Goal: Communication & Community: Answer question/provide support

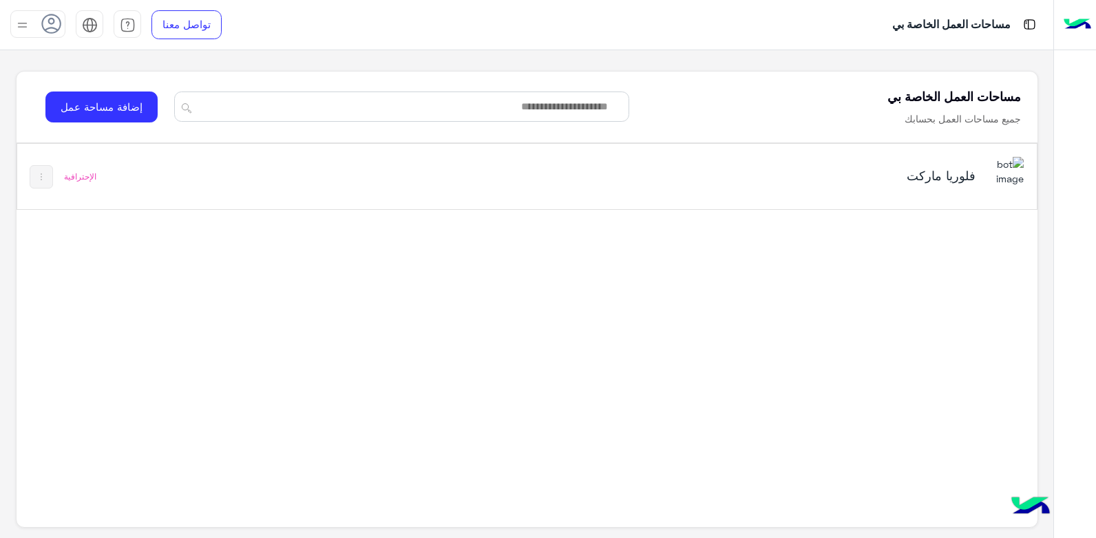
click at [341, 172] on div "فلوريا ماركت الإحترافية" at bounding box center [527, 176] width 1020 height 65
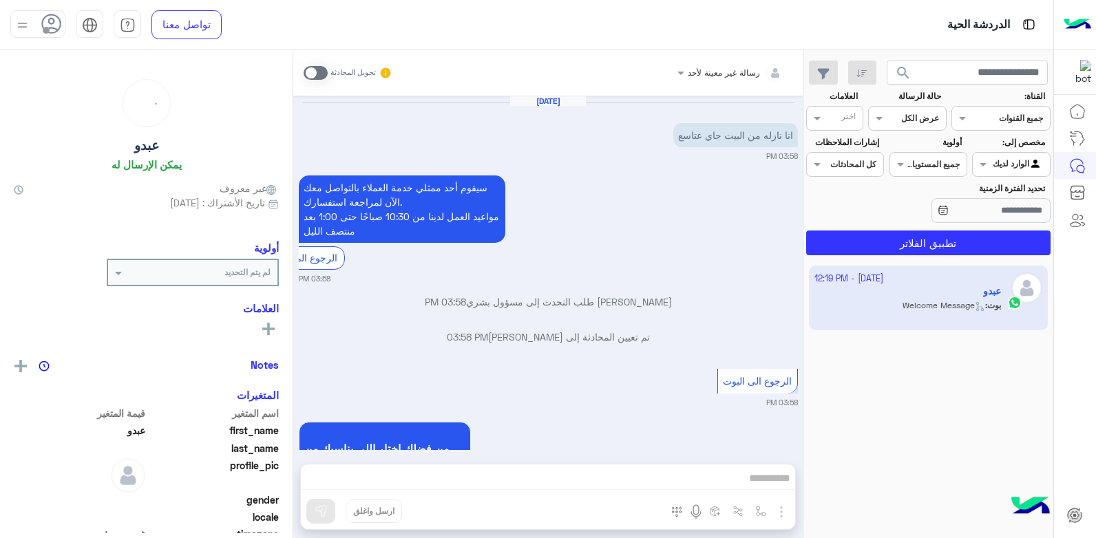
scroll to position [828, 0]
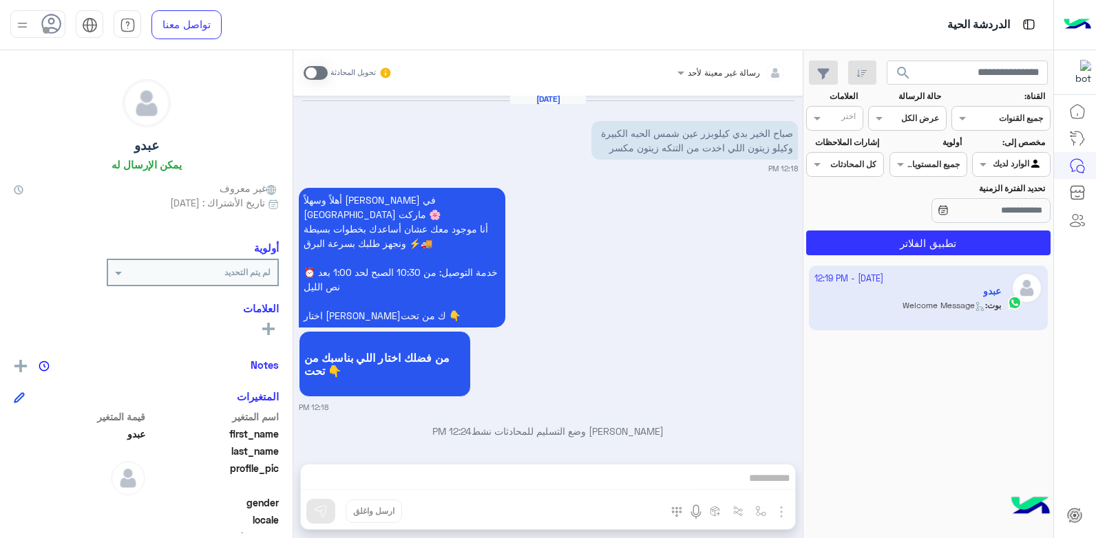
click at [641, 476] on div "رسالة غير معينة لأحد تحويل المحادثة Oct 1, 2025 انا نازله من البيت جاي عتاسع 03…" at bounding box center [547, 297] width 509 height 494
click at [309, 74] on span at bounding box center [316, 73] width 24 height 14
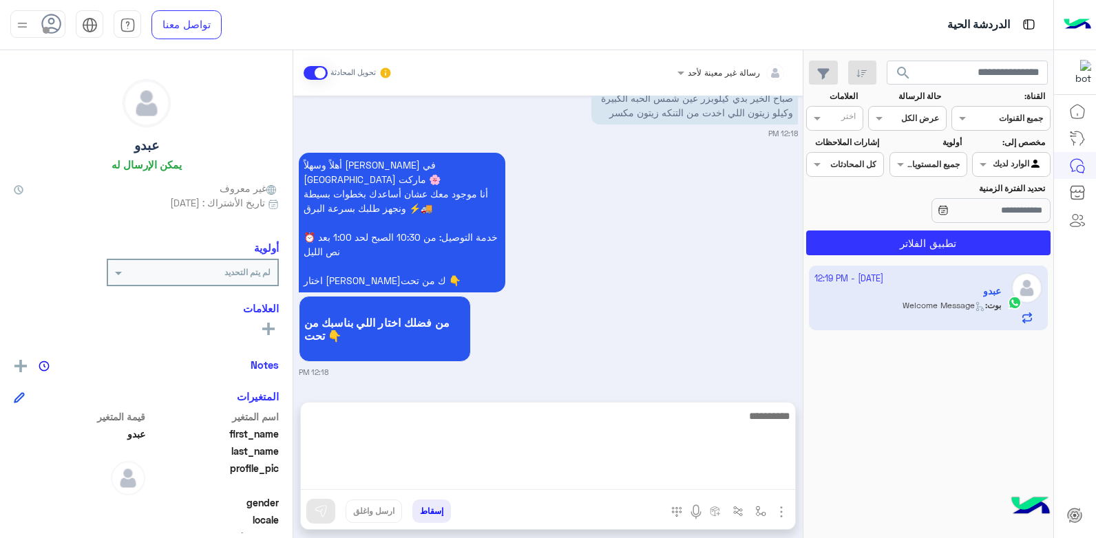
click at [699, 485] on textarea at bounding box center [548, 449] width 494 height 83
type textarea "**********"
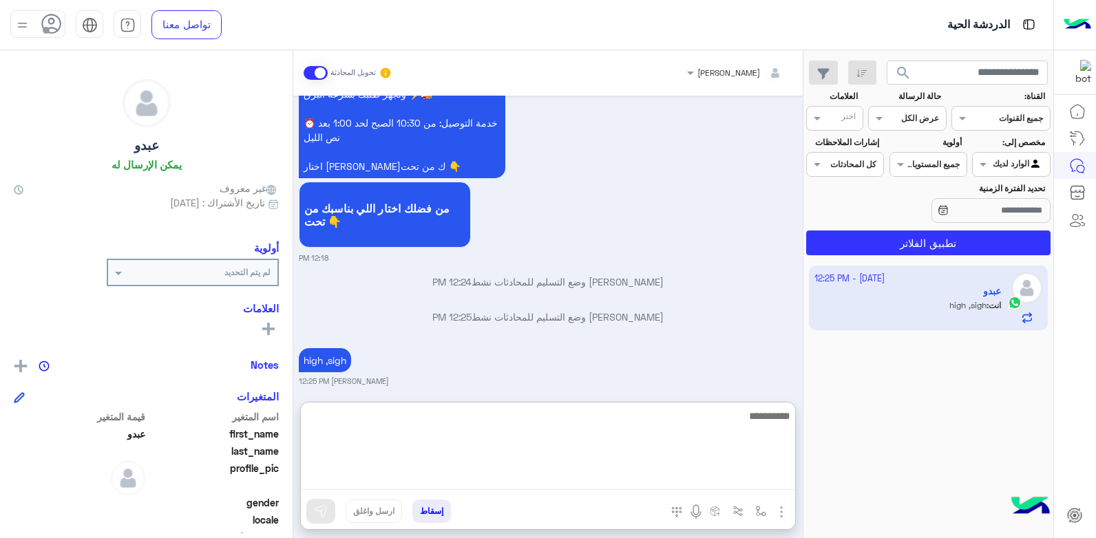
scroll to position [1013, 0]
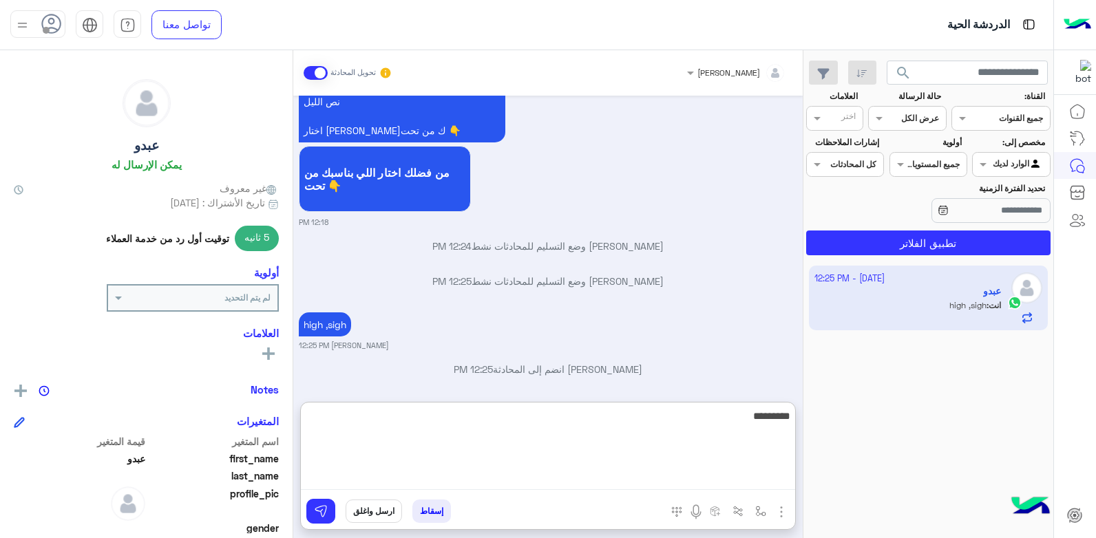
type textarea "**********"
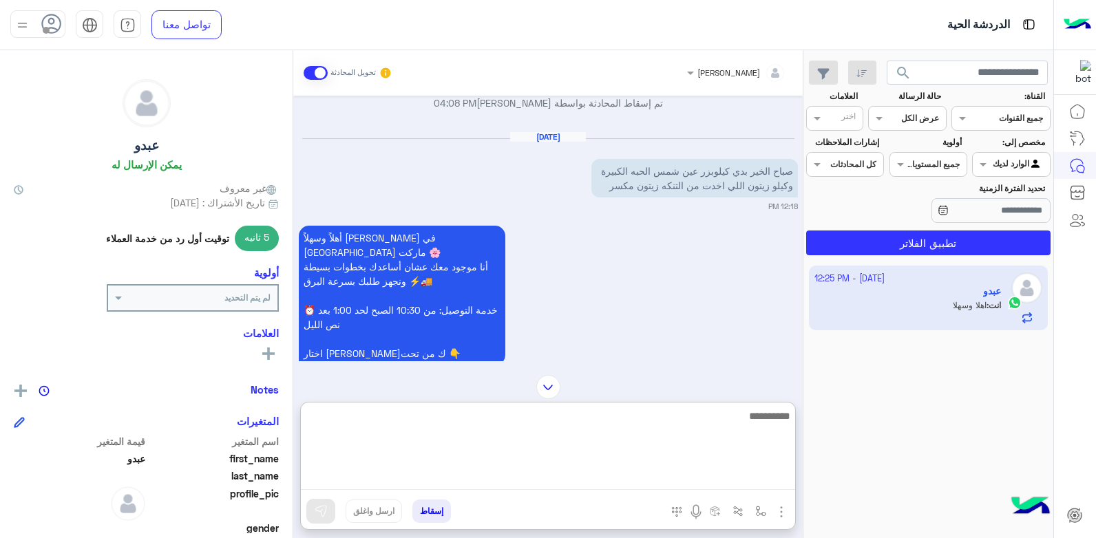
scroll to position [1065, 0]
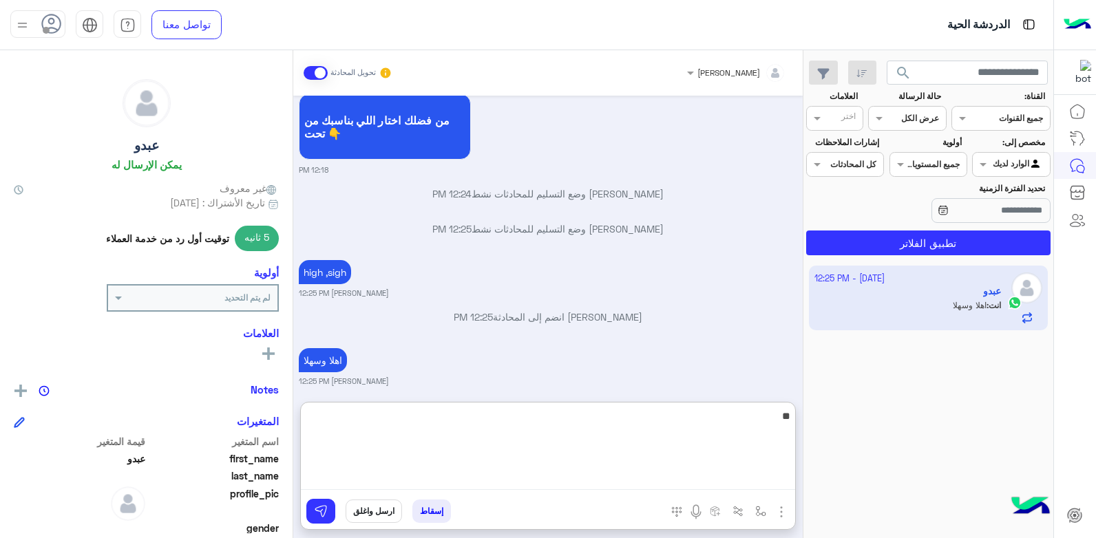
type textarea "*"
type textarea "**********"
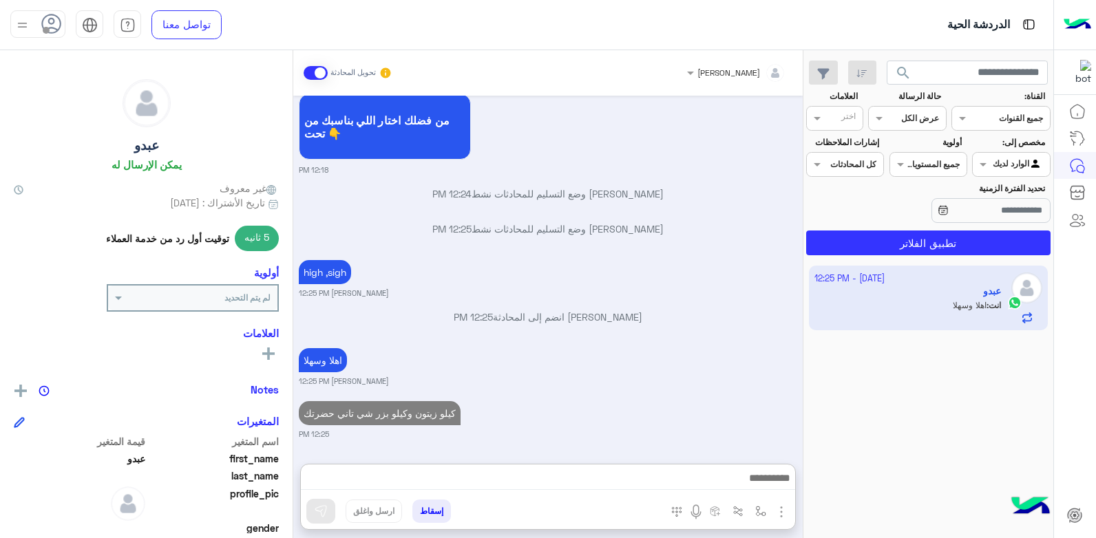
click at [679, 310] on div "بشار قطان انضم إلى المحادثة 12:25 PM" at bounding box center [548, 322] width 499 height 25
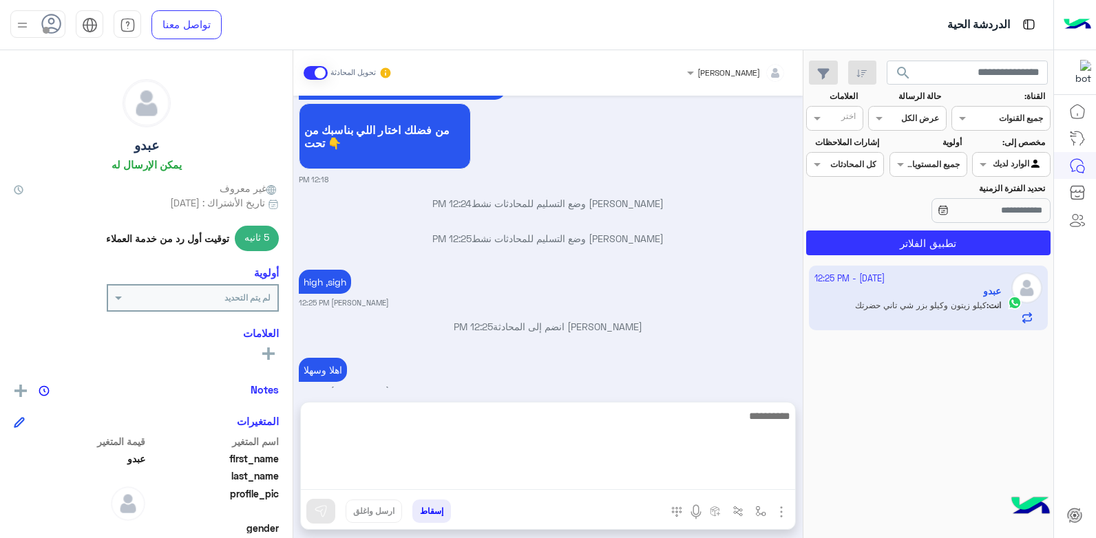
click at [681, 471] on textarea at bounding box center [548, 449] width 494 height 83
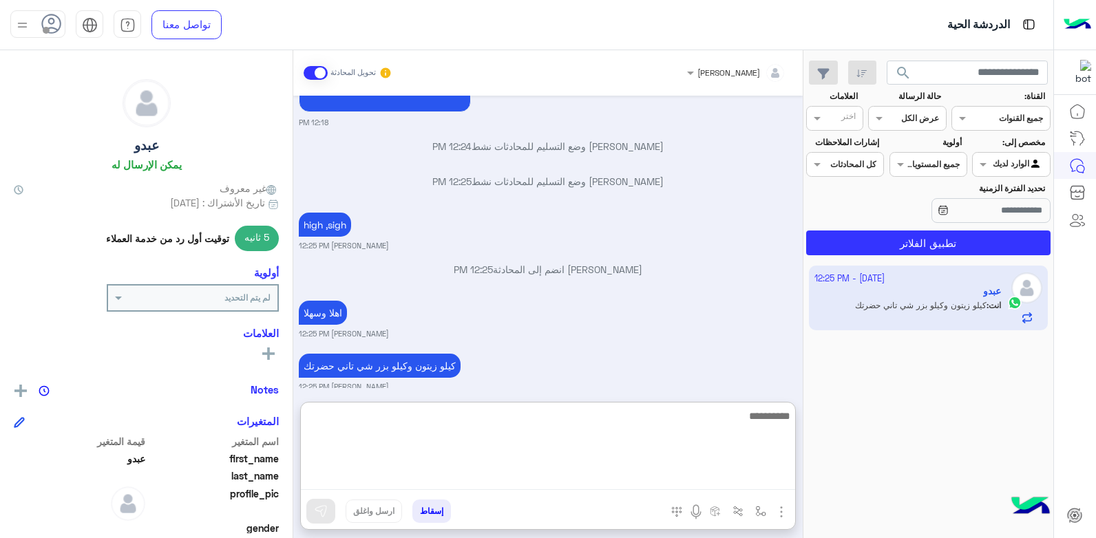
scroll to position [1117, 0]
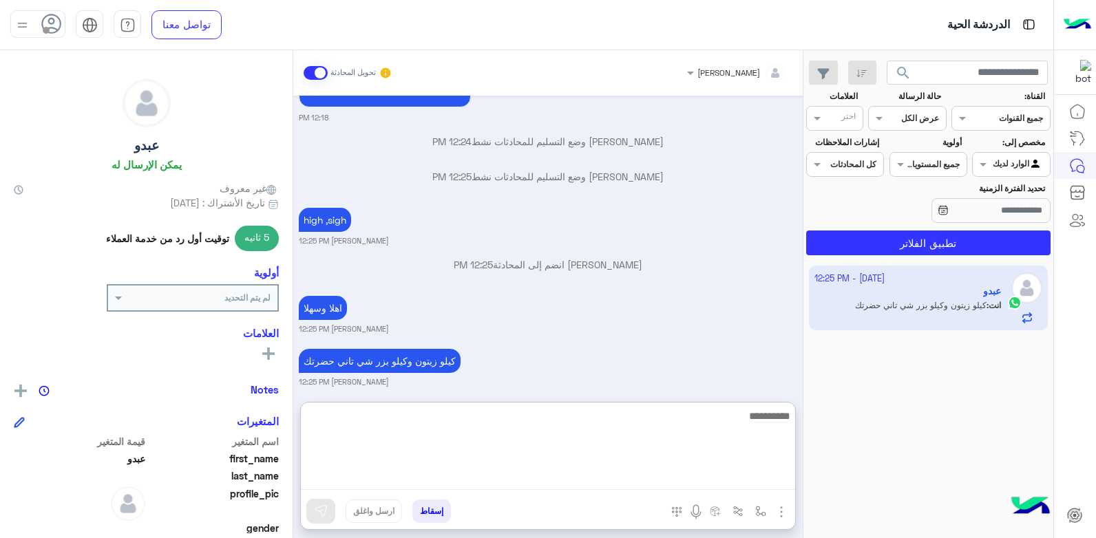
type textarea "*"
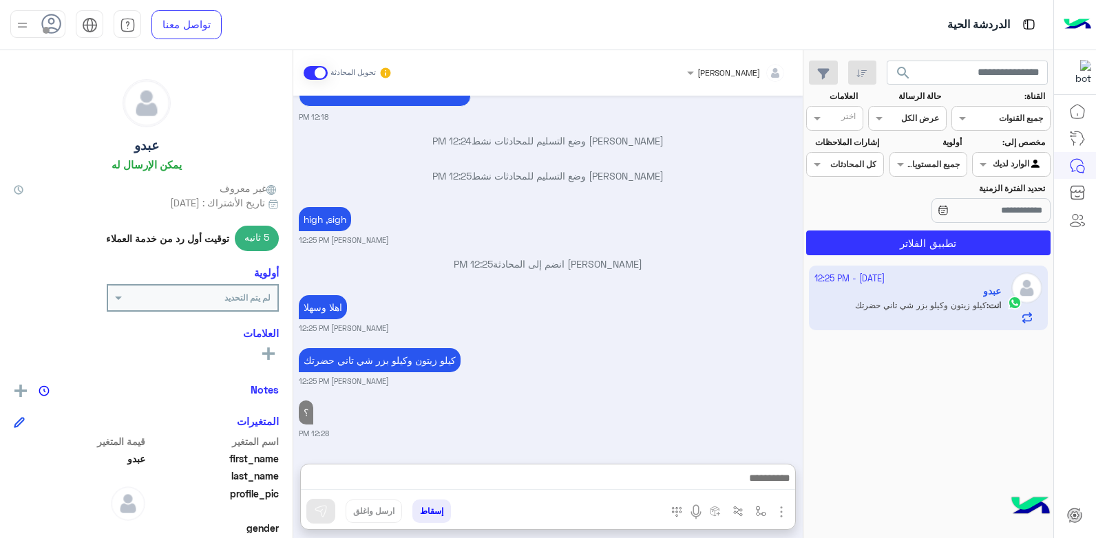
click at [695, 397] on div "؟ 12:28 PM" at bounding box center [548, 418] width 499 height 42
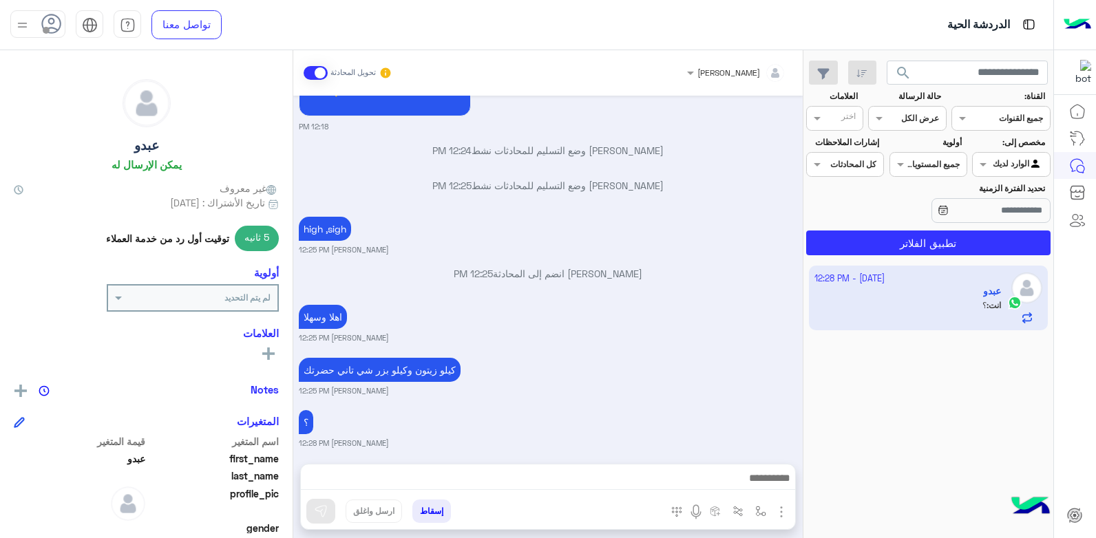
click at [637, 395] on div "Oct 1, 2025 انا نازله من البيت جاي عتاسع 03:58 PM سيقوم أحد ممثلي خدمة العملاء …" at bounding box center [547, 273] width 509 height 355
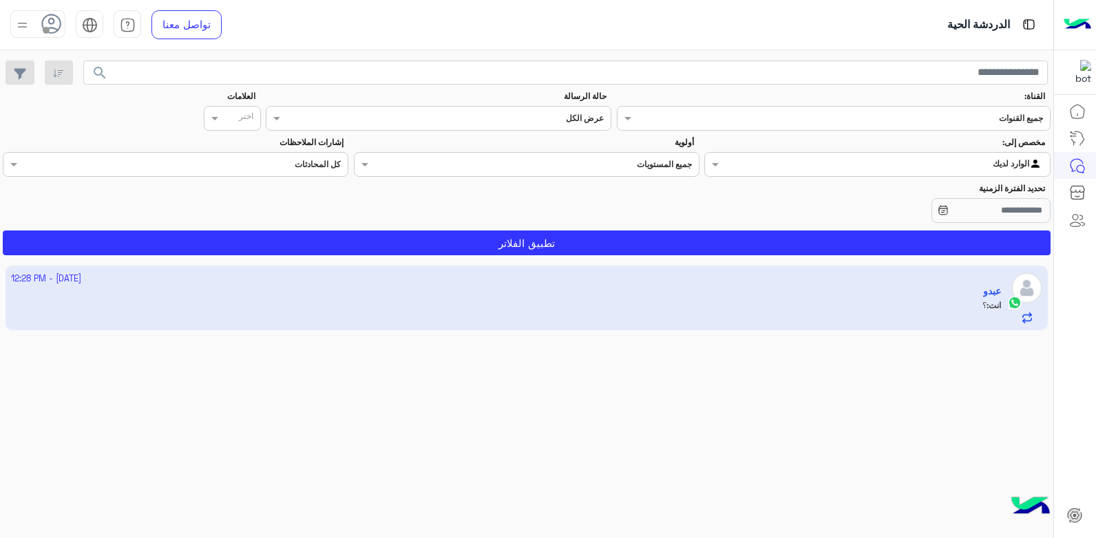
click at [947, 166] on input "text" at bounding box center [906, 163] width 273 height 12
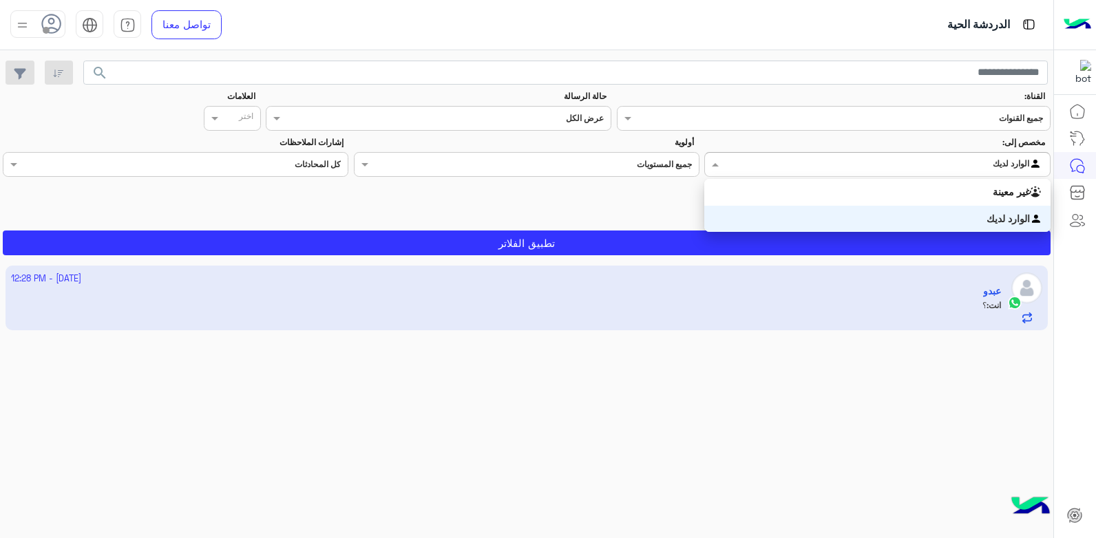
click at [900, 222] on div "الوارد لديك" at bounding box center [877, 219] width 346 height 27
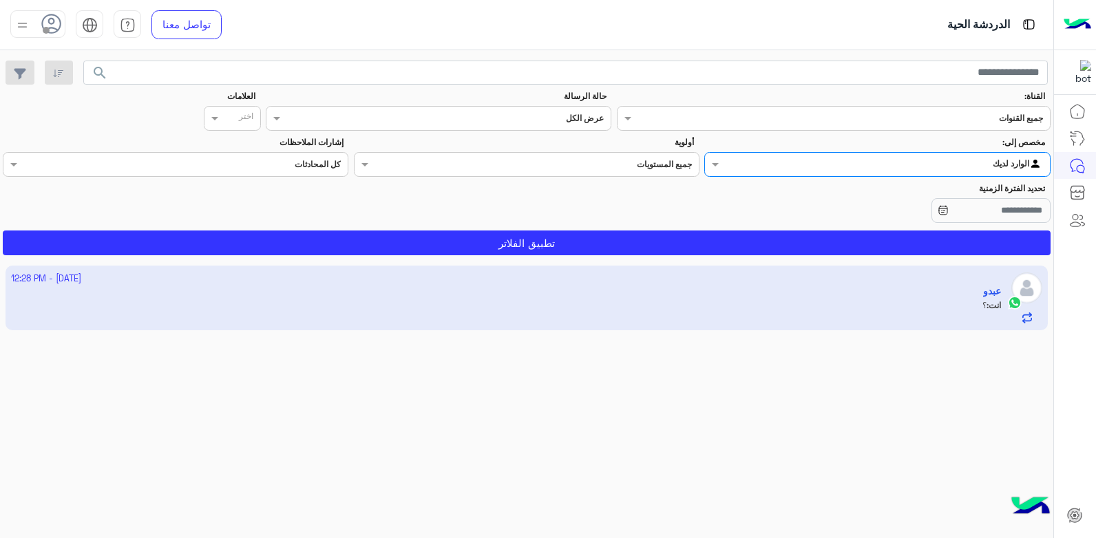
click at [916, 165] on input "text" at bounding box center [906, 163] width 273 height 12
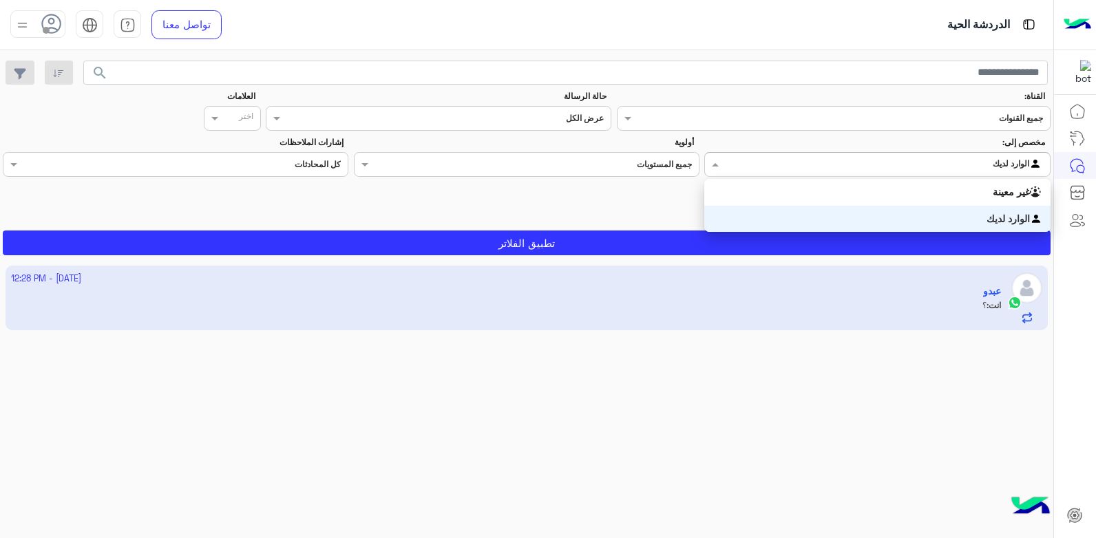
click at [899, 203] on div "غير معينة" at bounding box center [877, 192] width 346 height 27
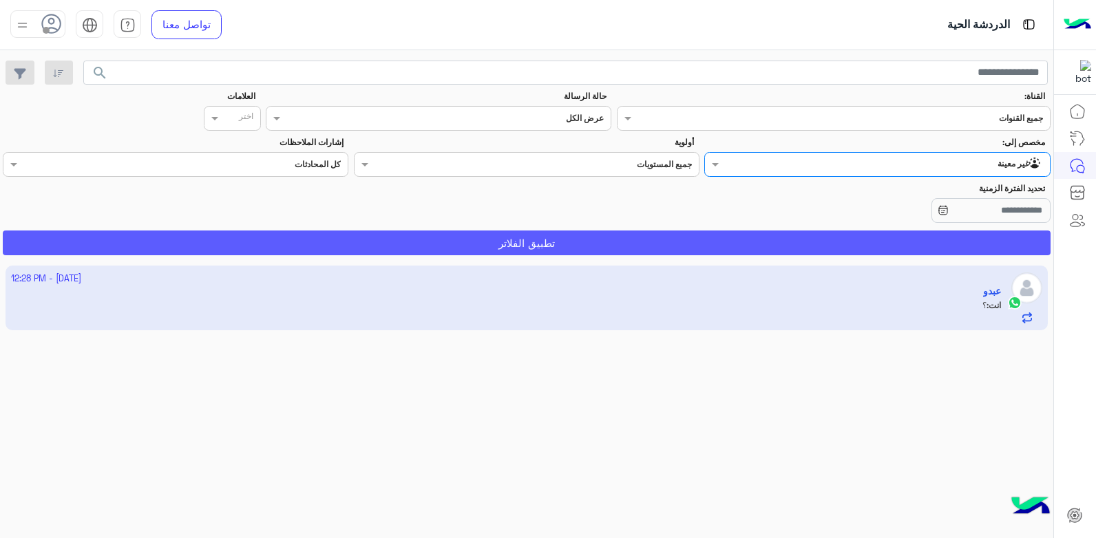
click at [865, 240] on button "تطبيق الفلاتر" at bounding box center [527, 243] width 1048 height 25
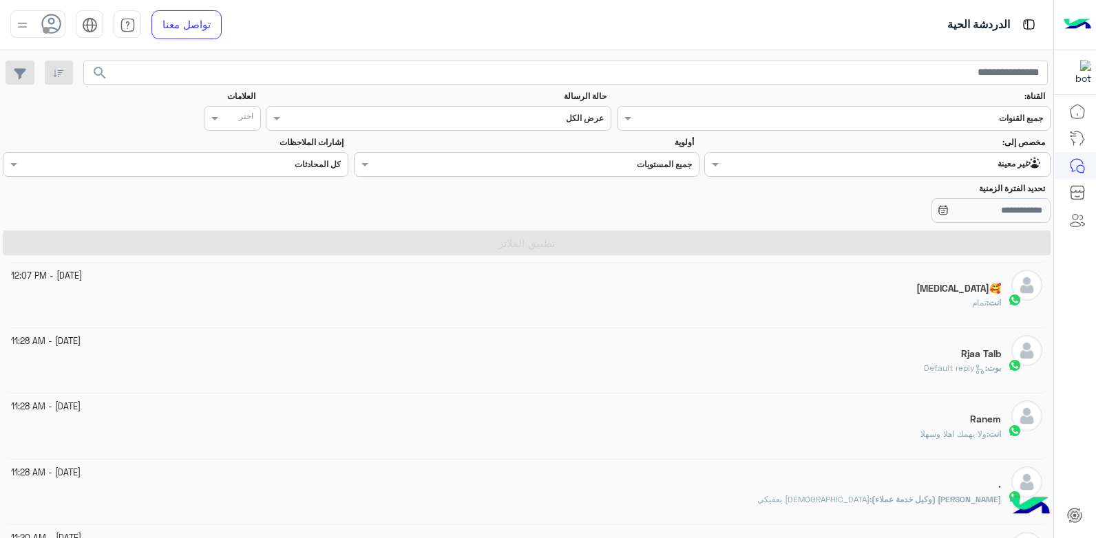
scroll to position [69, 0]
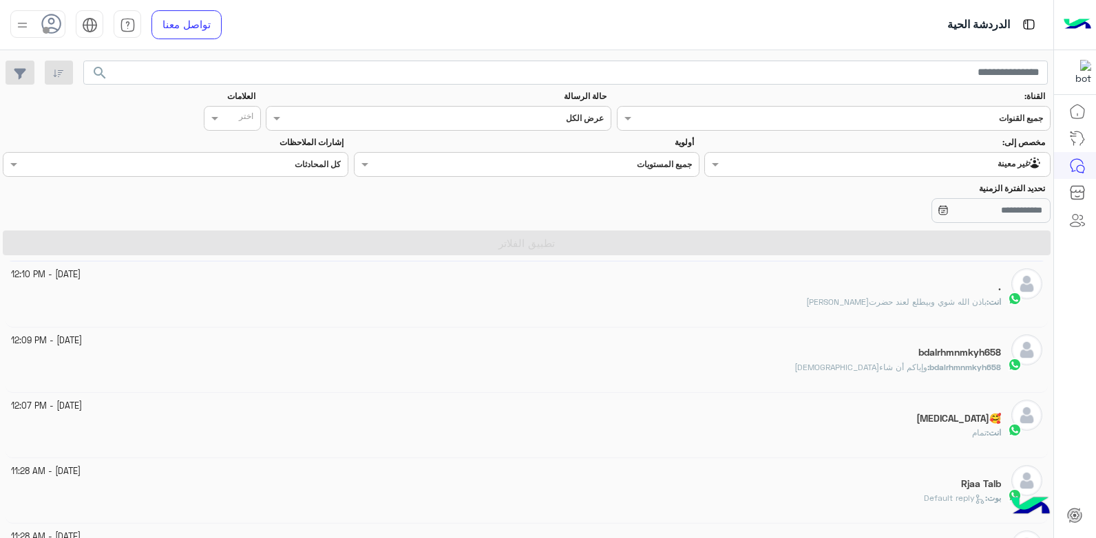
click at [820, 168] on input "text" at bounding box center [906, 163] width 273 height 12
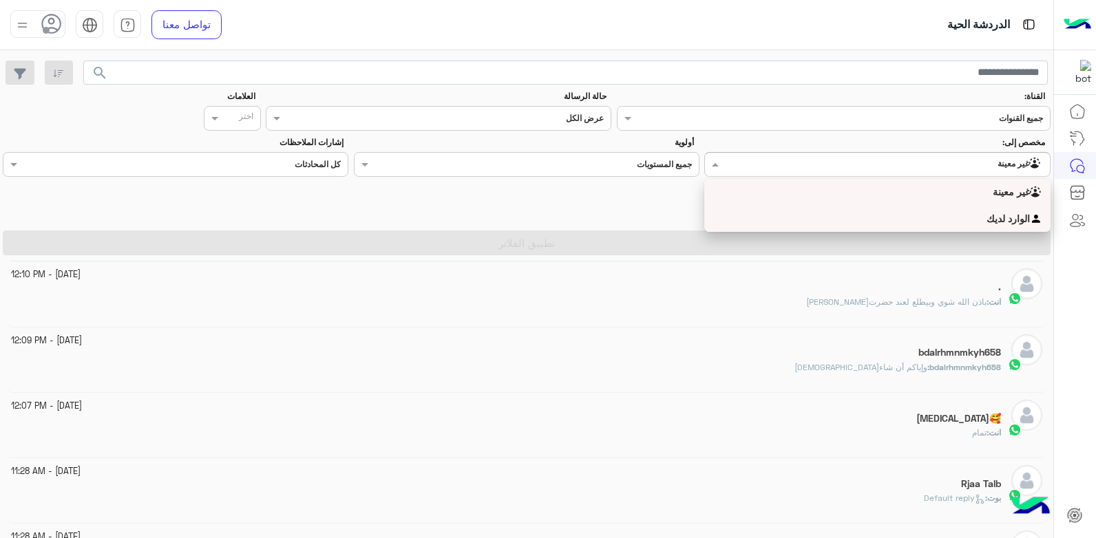
click at [801, 215] on div "الوارد لديك" at bounding box center [877, 219] width 346 height 27
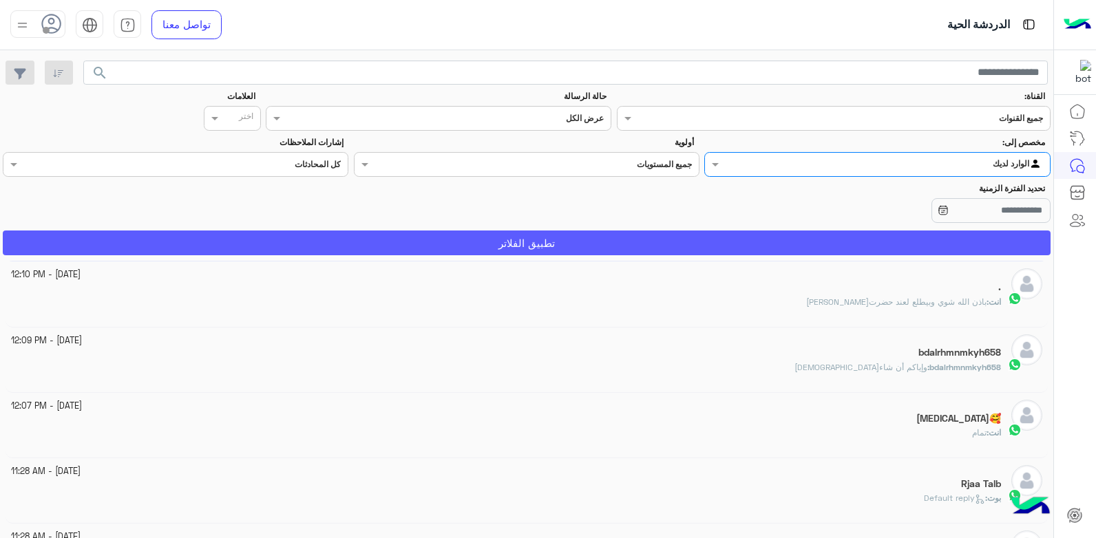
click at [784, 242] on button "تطبيق الفلاتر" at bounding box center [527, 243] width 1048 height 25
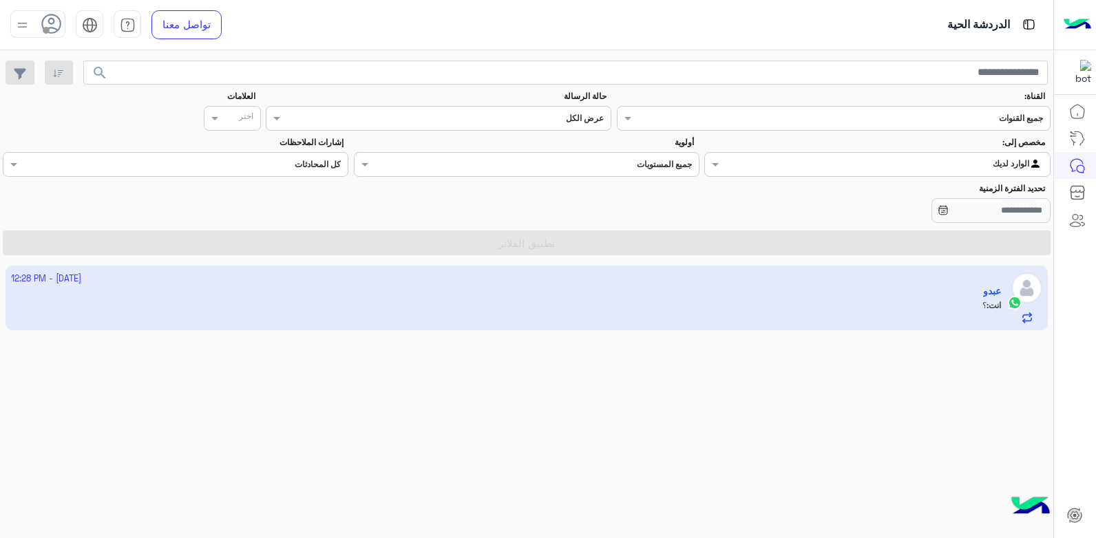
click at [555, 291] on app-inbox-user "2 October - 12:28 PM عبدو انت : ؟" at bounding box center [527, 298] width 1043 height 65
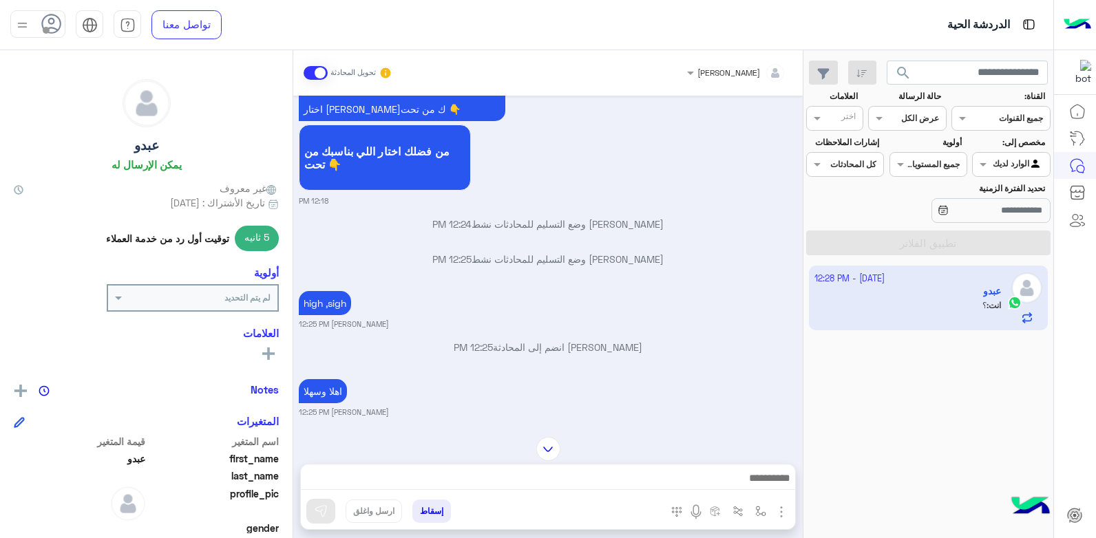
scroll to position [708, 0]
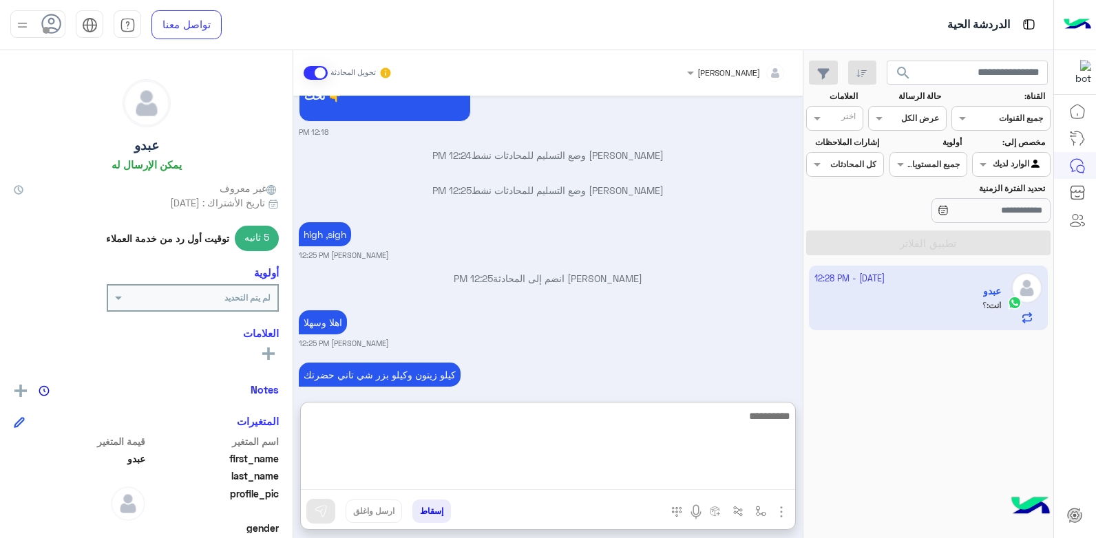
click at [670, 470] on textarea at bounding box center [548, 449] width 494 height 83
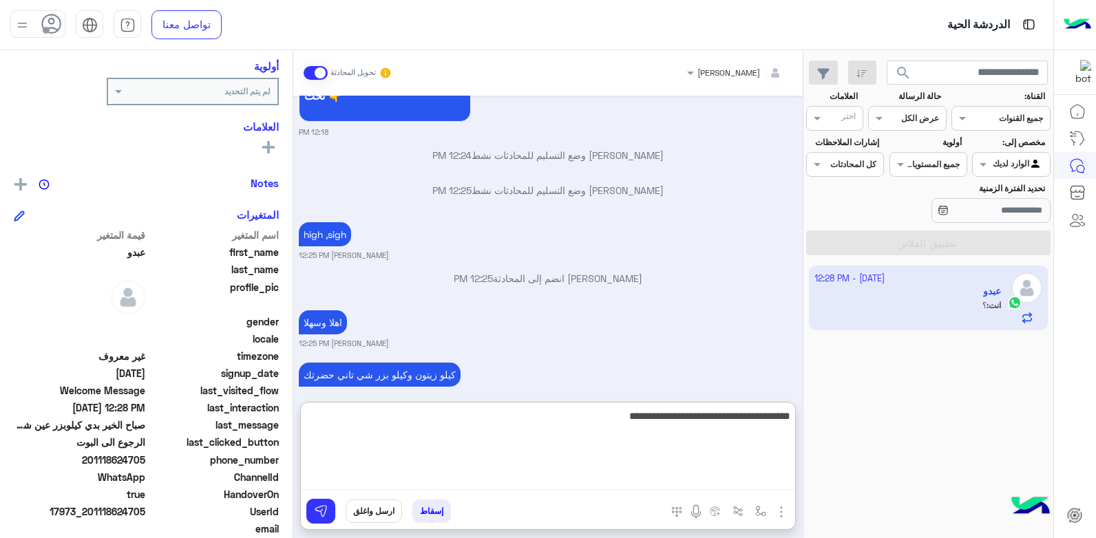
scroll to position [260, 0]
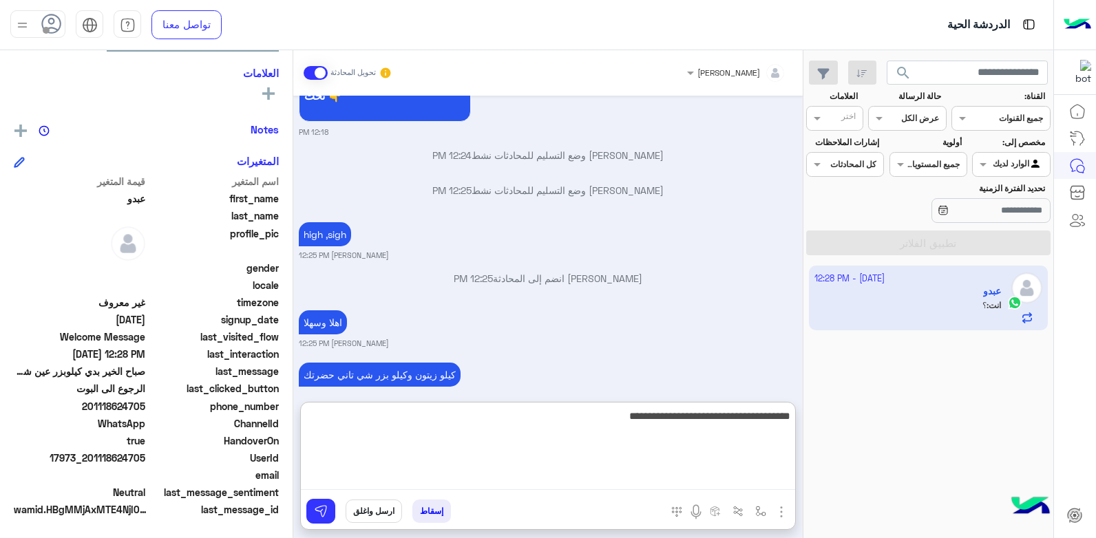
type textarea "**********"
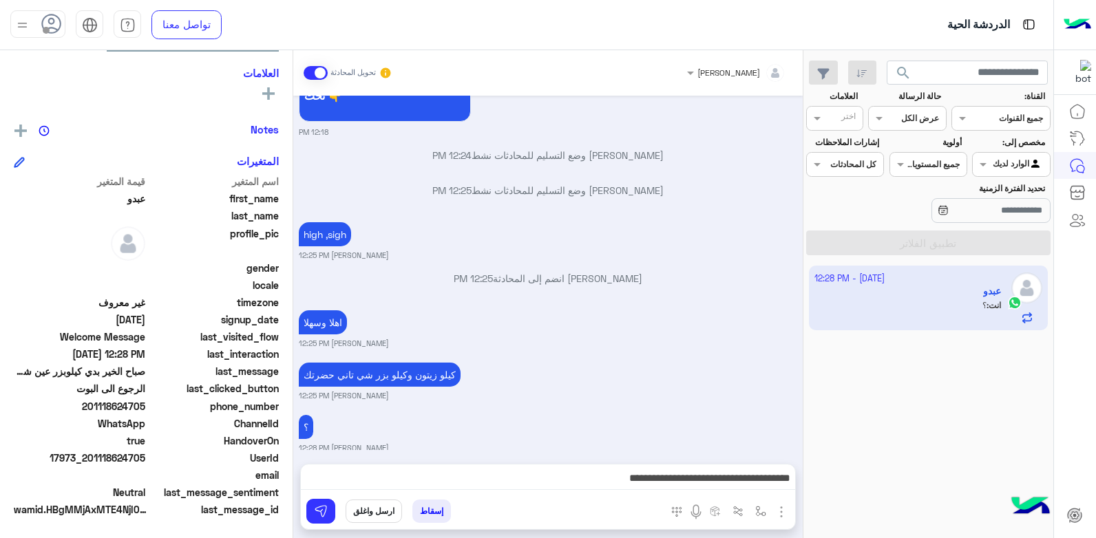
drag, startPoint x: 113, startPoint y: 458, endPoint x: 145, endPoint y: 463, distance: 32.7
click at [145, 463] on span "17973_201118624705" at bounding box center [80, 458] width 132 height 14
copy span "624705"
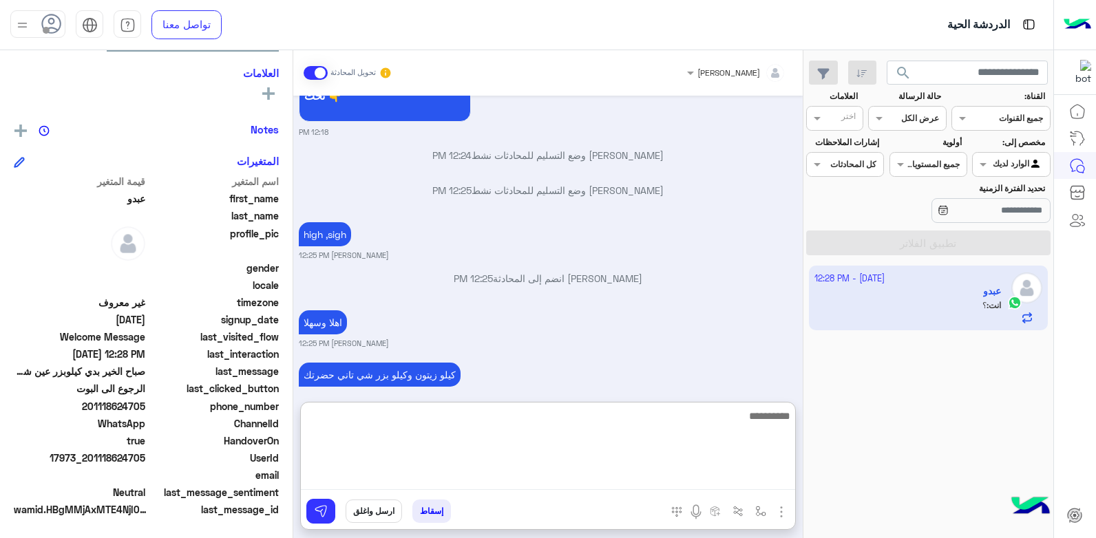
scroll to position [823, 0]
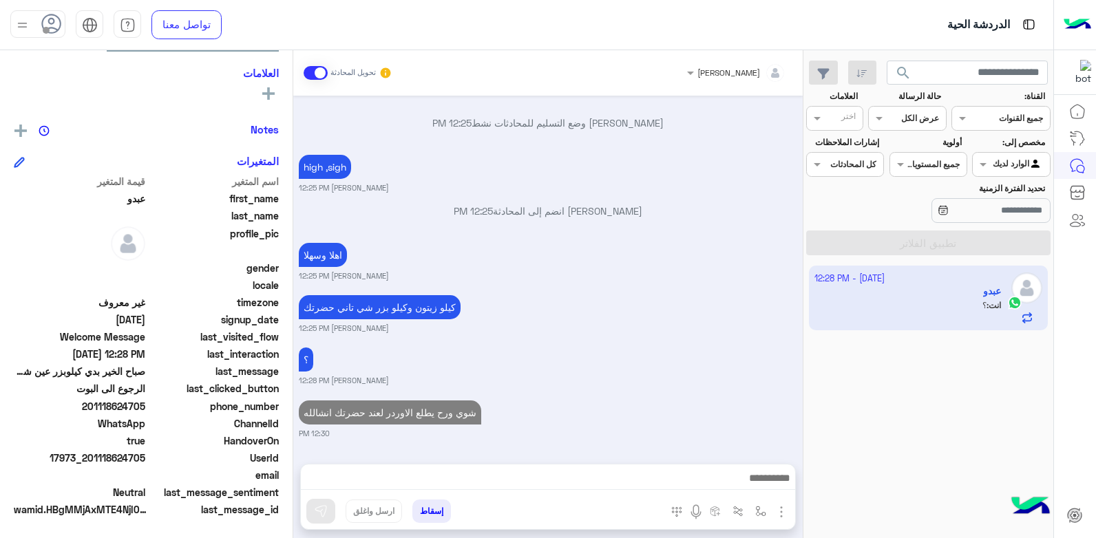
click at [684, 277] on div "Oct 1, 2025 عبدو غادر المحادثة 03:58 PM فلوريا ماركت assigned the conversation …" at bounding box center [547, 273] width 509 height 355
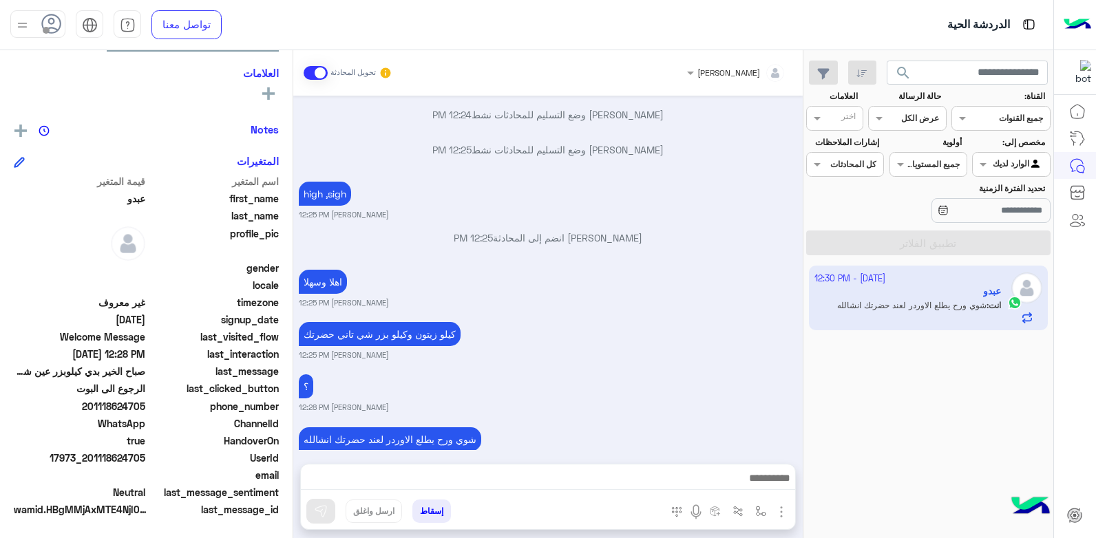
scroll to position [761, 0]
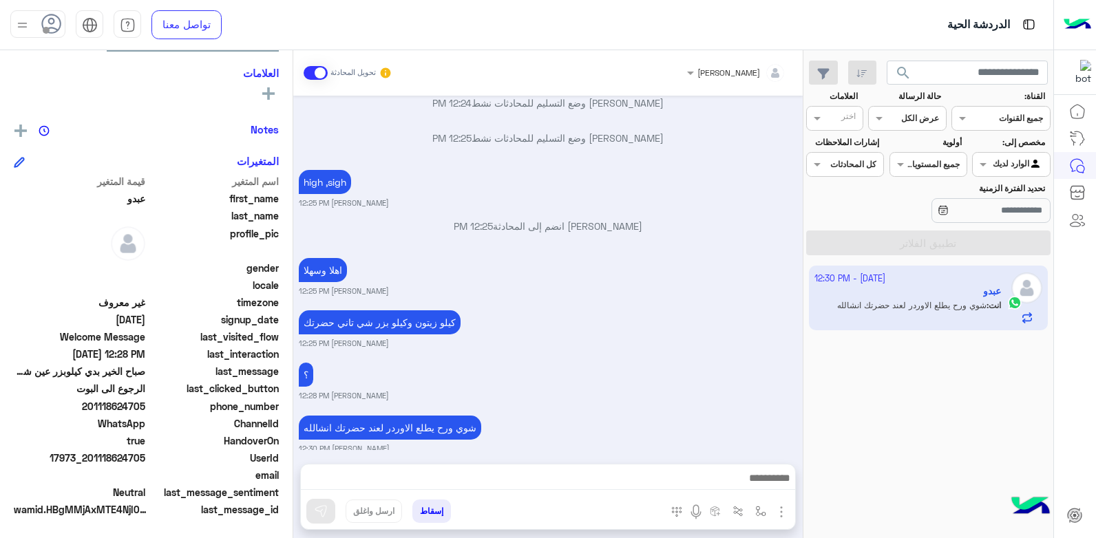
click at [716, 371] on div "؟ بشار قطان 12:28 PM" at bounding box center [548, 380] width 499 height 42
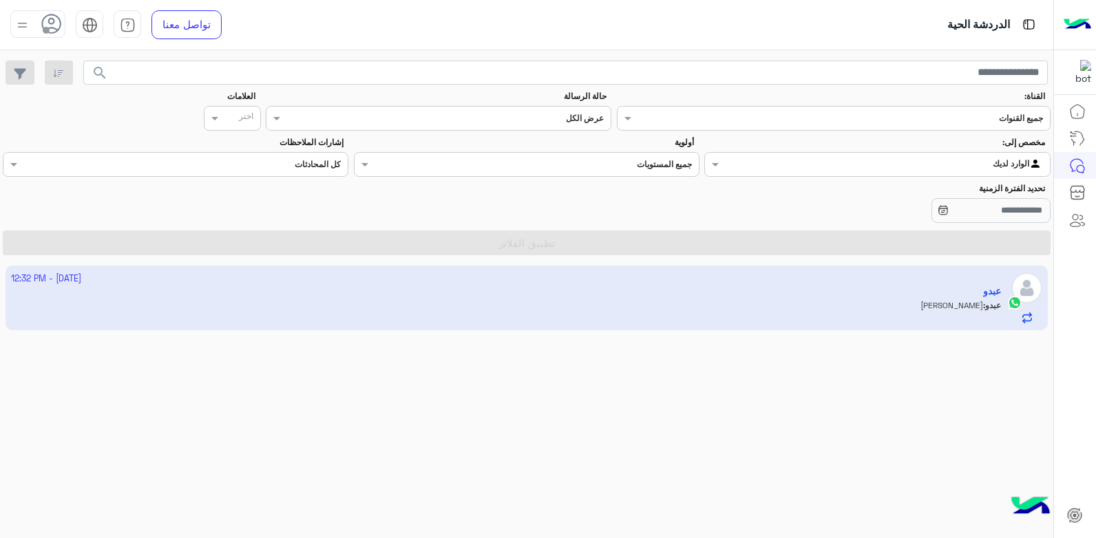
click at [574, 280] on app-inbox-user "2 October - 12:32 PM عبدو عبدو : شكرا ابني" at bounding box center [527, 298] width 1043 height 65
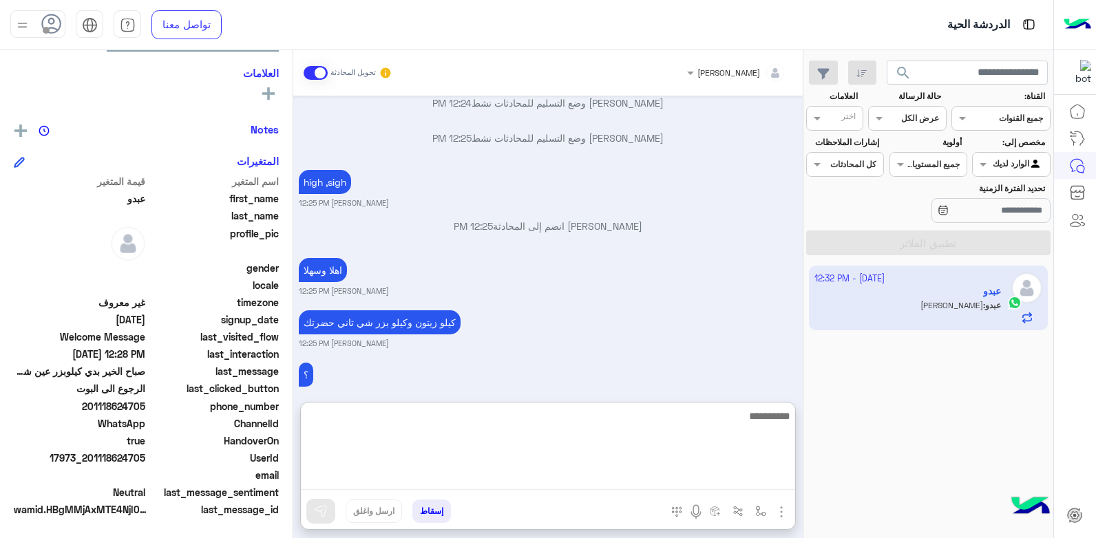
click at [651, 487] on textarea at bounding box center [548, 449] width 494 height 83
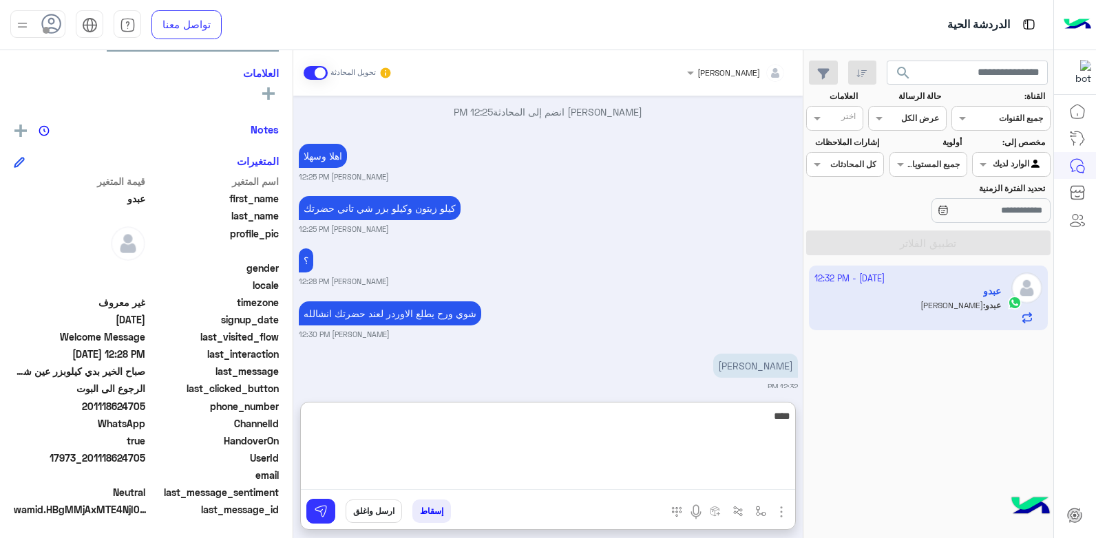
type textarea "*****"
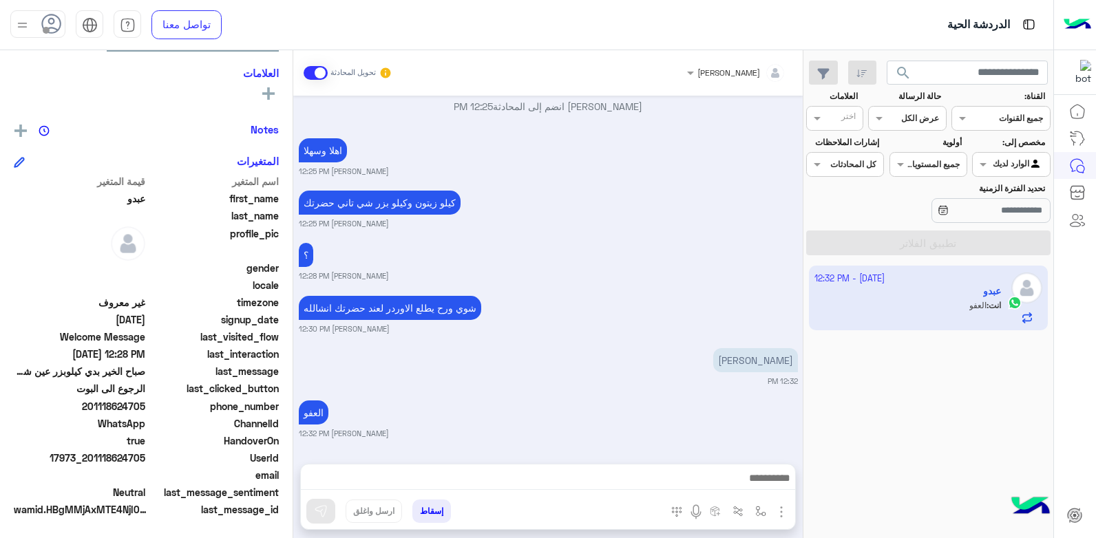
click at [625, 345] on div "شكرا ابني 12:32 PM" at bounding box center [548, 366] width 499 height 42
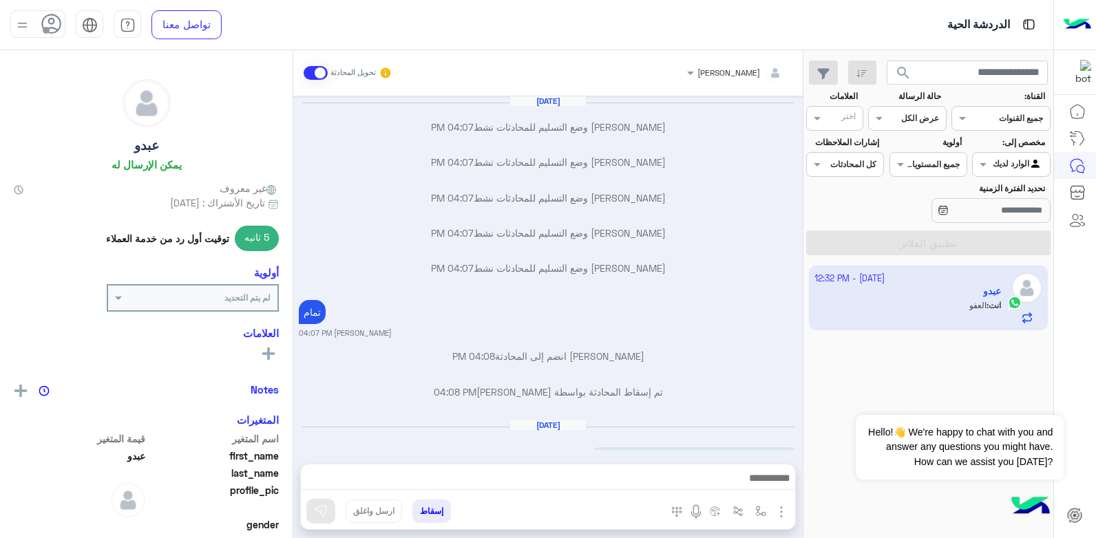
scroll to position [760, 0]
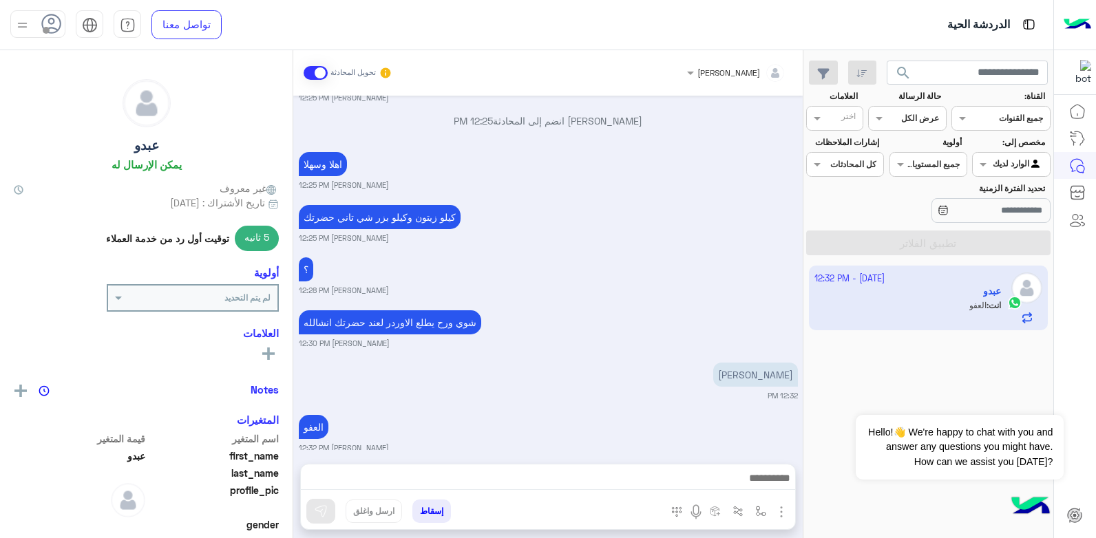
click at [588, 254] on div "؟ بشار قطان 12:28 PM" at bounding box center [548, 275] width 499 height 42
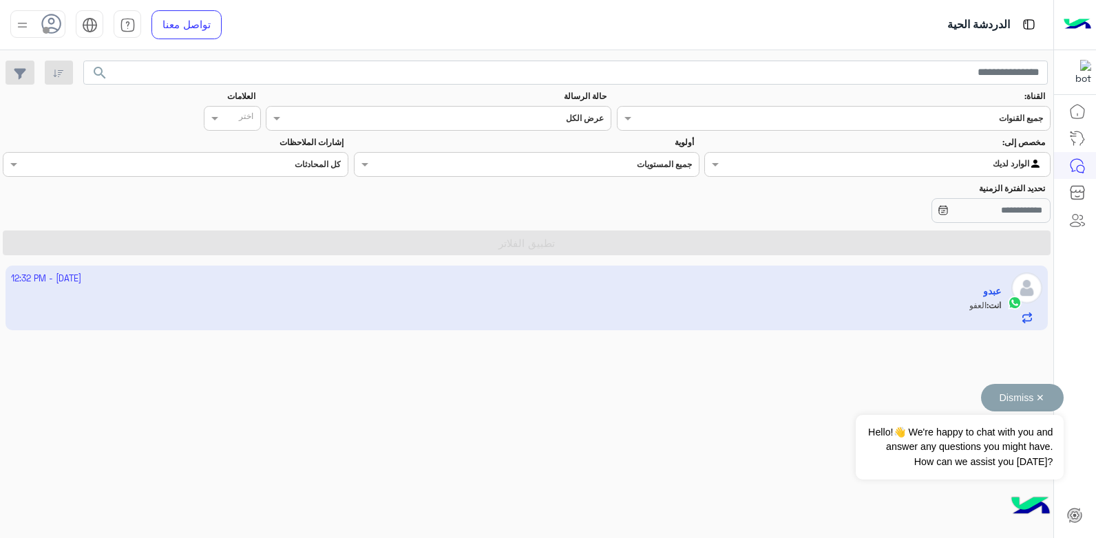
click at [1038, 410] on button "Dismiss ✕" at bounding box center [1022, 398] width 83 height 28
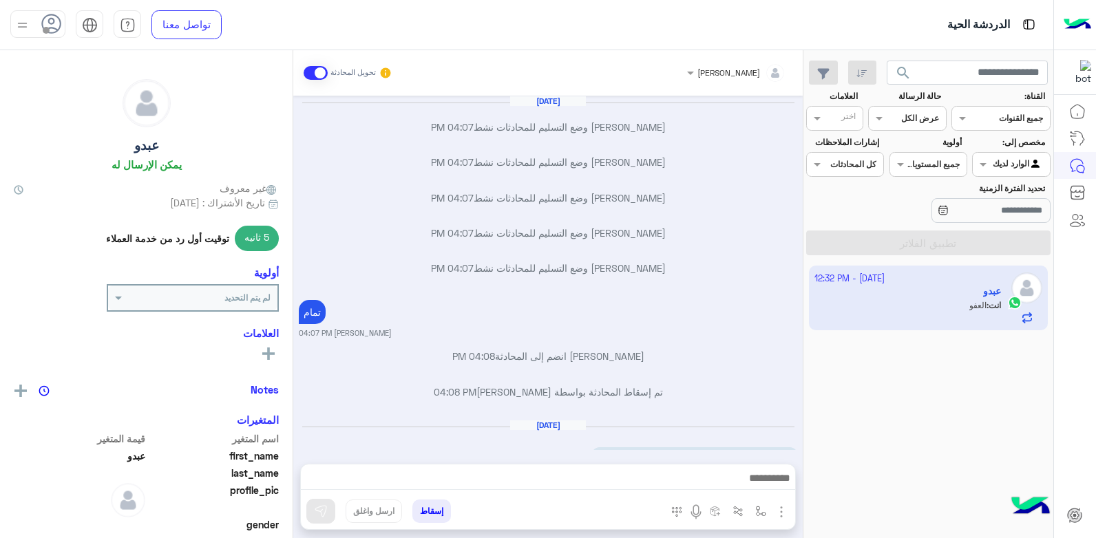
scroll to position [760, 0]
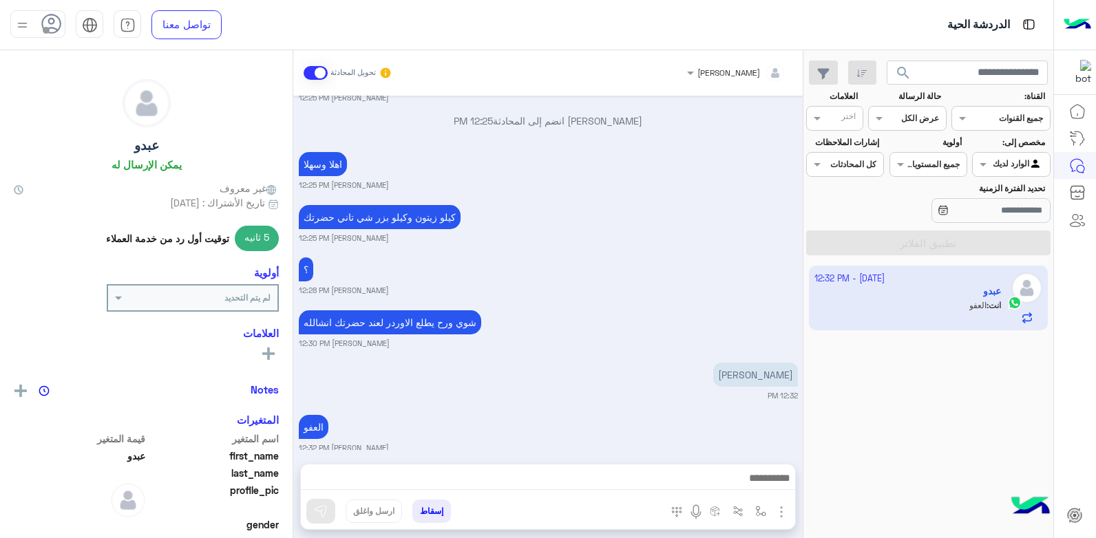
click at [582, 317] on div "شوي ورح يطلع الاوردر لعند حضرتك انشالله بشار قطان 12:30 PM" at bounding box center [548, 328] width 499 height 42
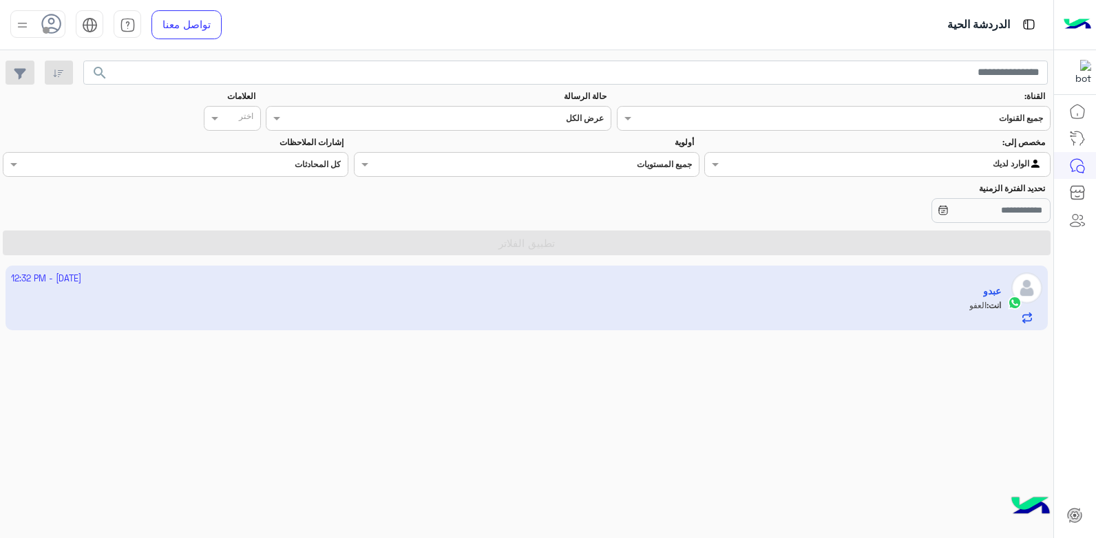
click at [27, 27] on img at bounding box center [22, 25] width 17 height 17
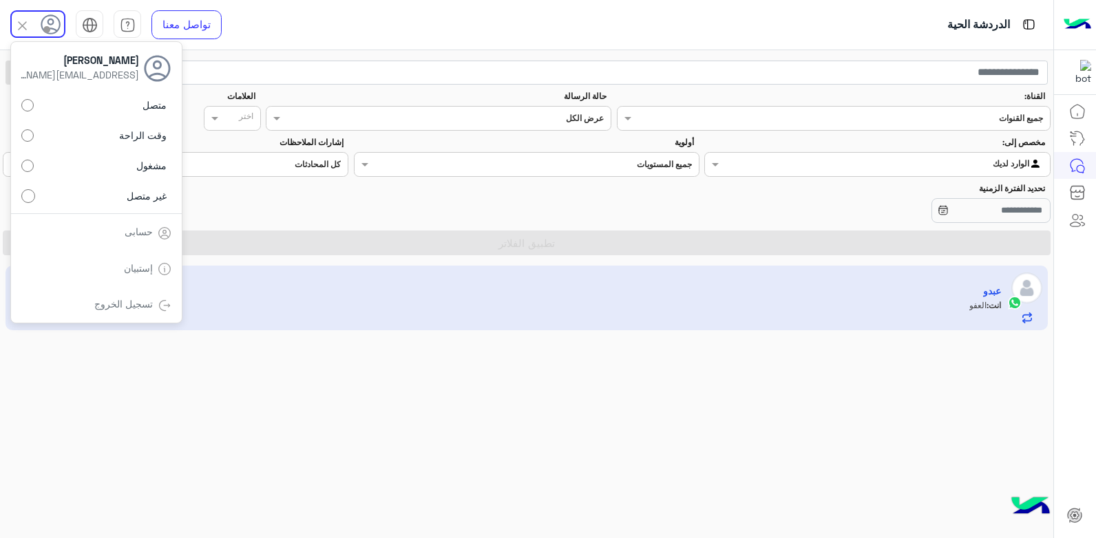
click at [75, 109] on label "متصل" at bounding box center [96, 105] width 150 height 25
click at [395, 393] on div "2 October - 12:32 PM عبدو انت : العفو" at bounding box center [526, 402] width 1053 height 283
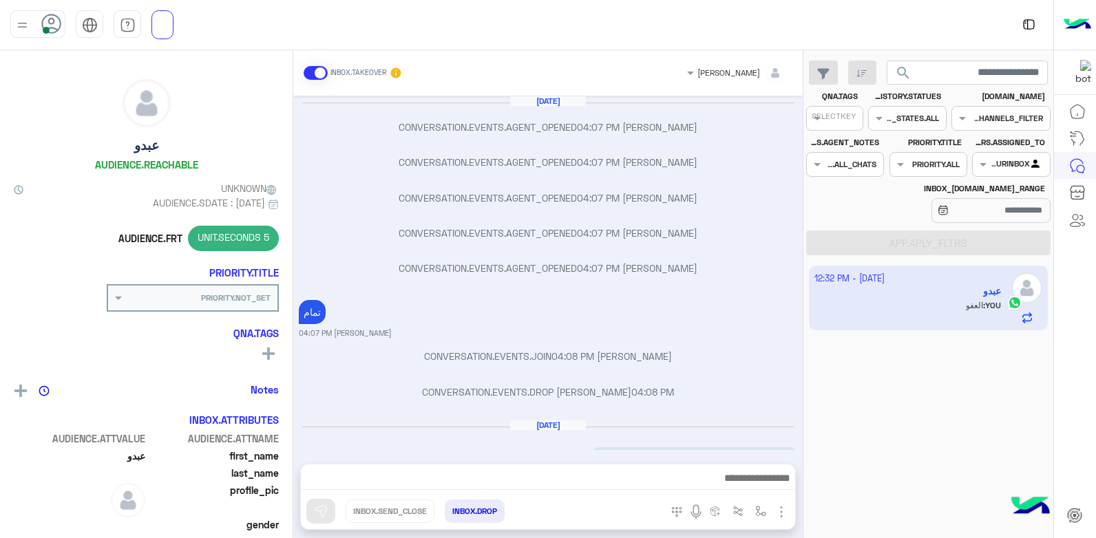
scroll to position [760, 0]
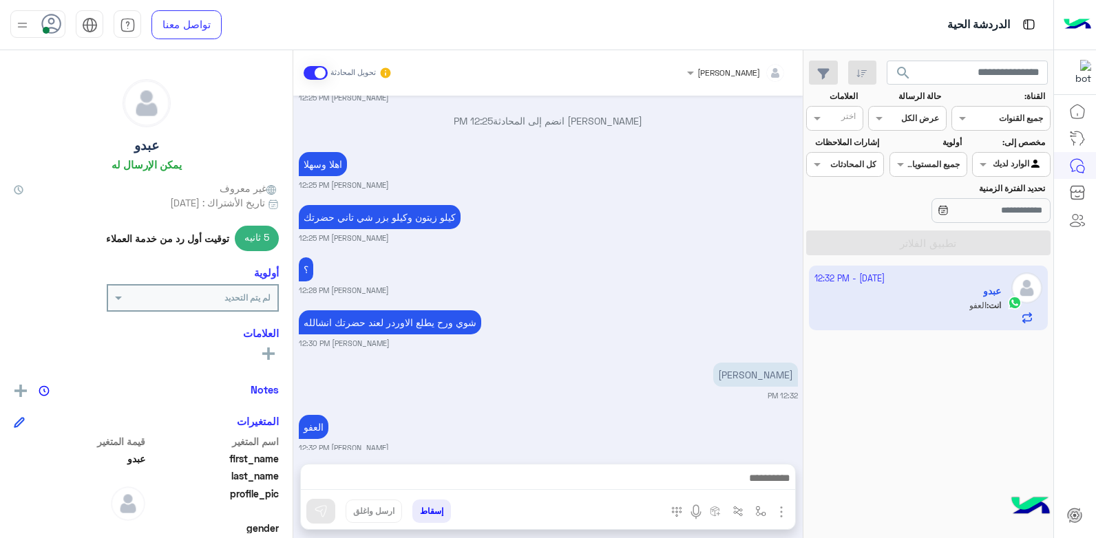
click at [428, 509] on button "إسقاط" at bounding box center [431, 511] width 39 height 23
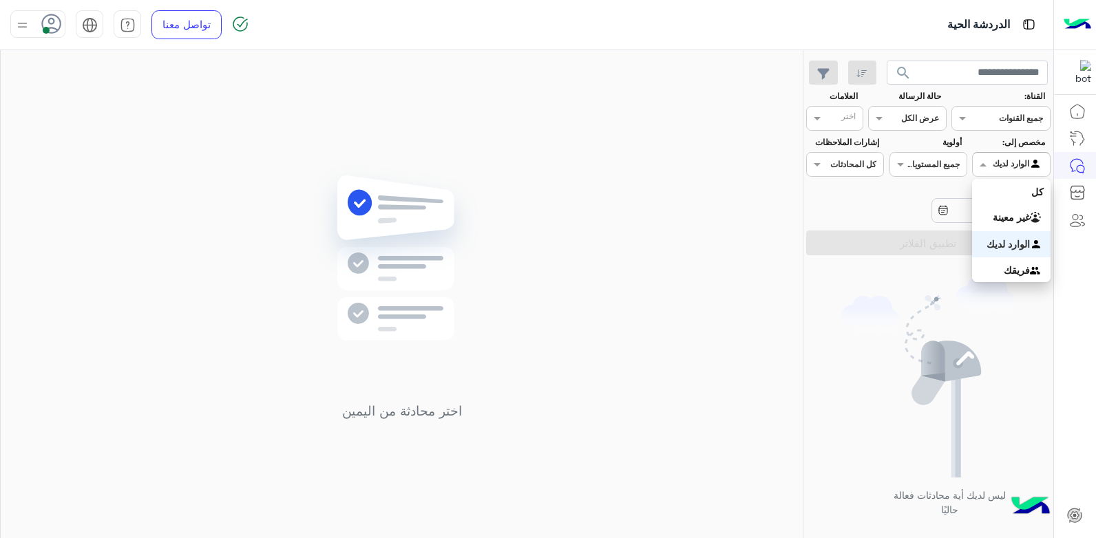
click at [992, 162] on div at bounding box center [1011, 162] width 76 height 13
click at [990, 215] on div "غير معينة" at bounding box center [1011, 217] width 78 height 27
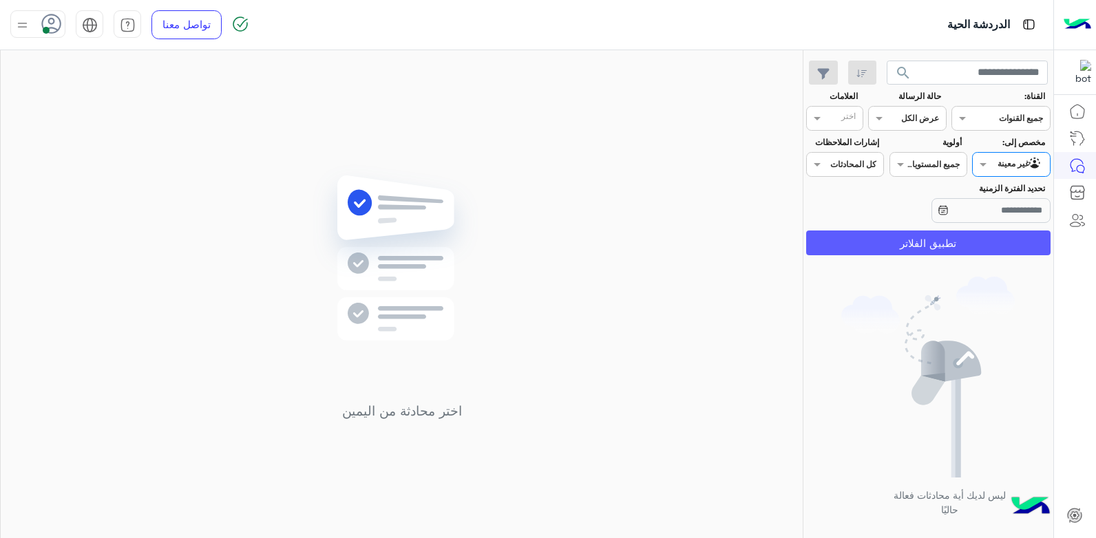
click at [885, 246] on button "تطبيق الفلاتر" at bounding box center [928, 243] width 244 height 25
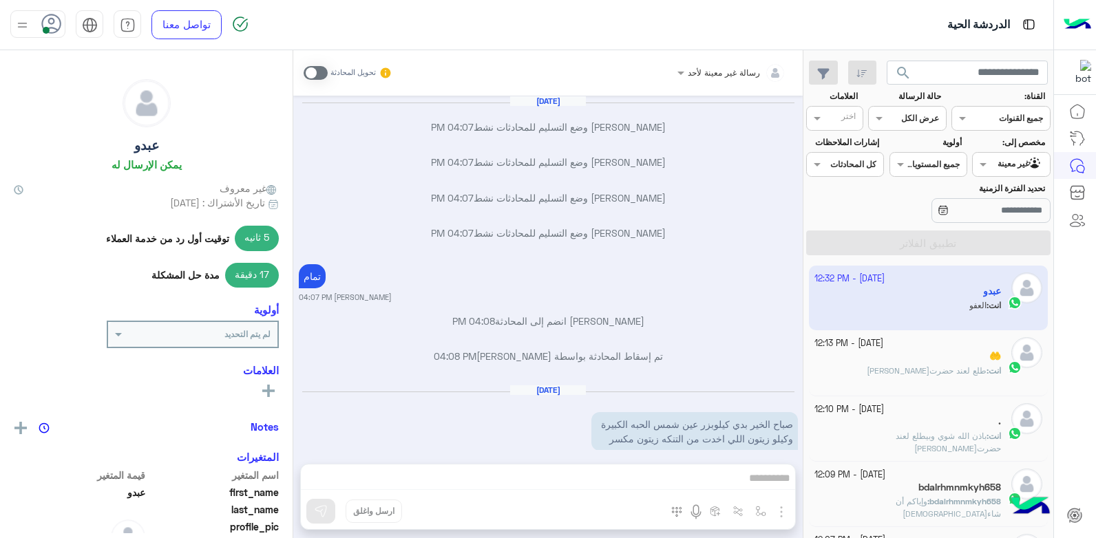
scroll to position [760, 0]
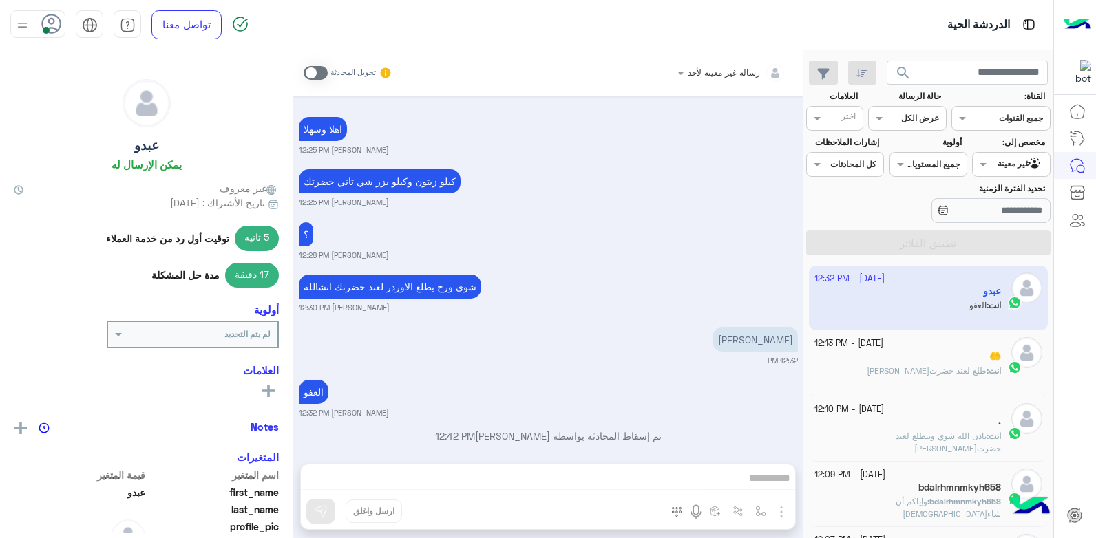
click at [624, 324] on div "شكرا ابني 12:32 PM" at bounding box center [548, 345] width 499 height 42
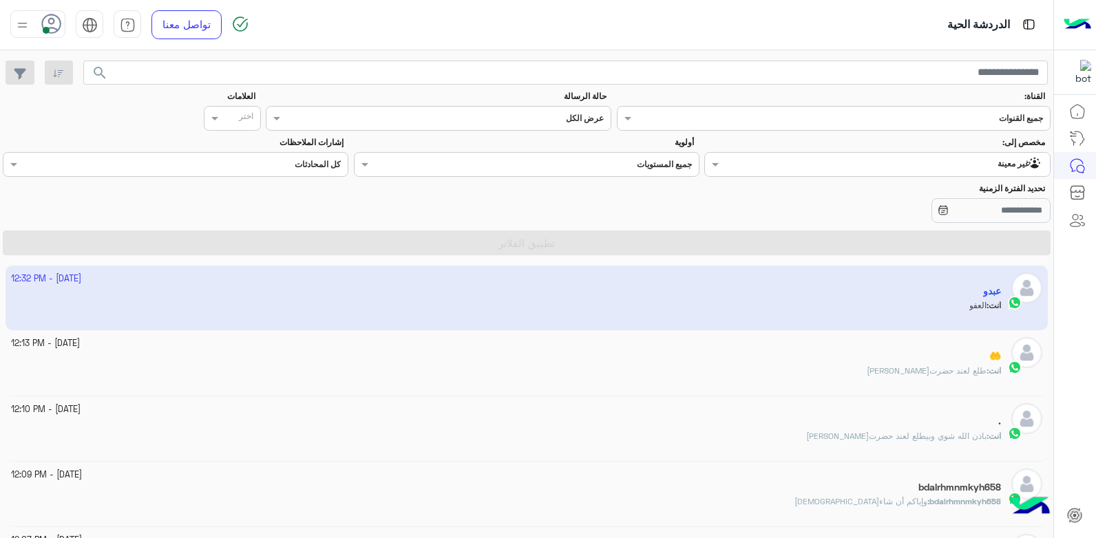
click at [942, 169] on div "Agent Filter غير معينة" at bounding box center [885, 165] width 327 height 14
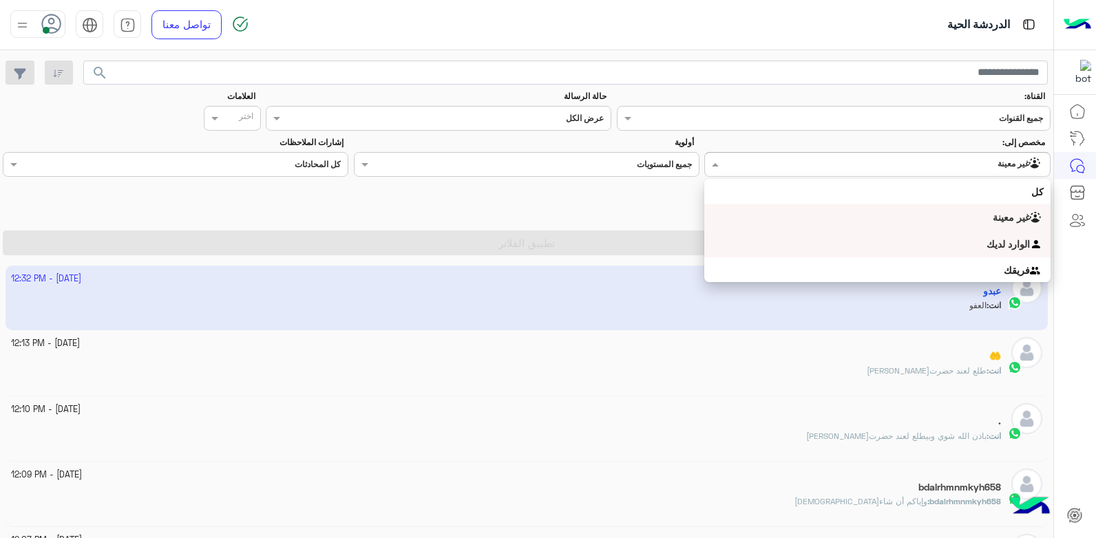
click at [919, 240] on div "الوارد لديك" at bounding box center [877, 244] width 346 height 27
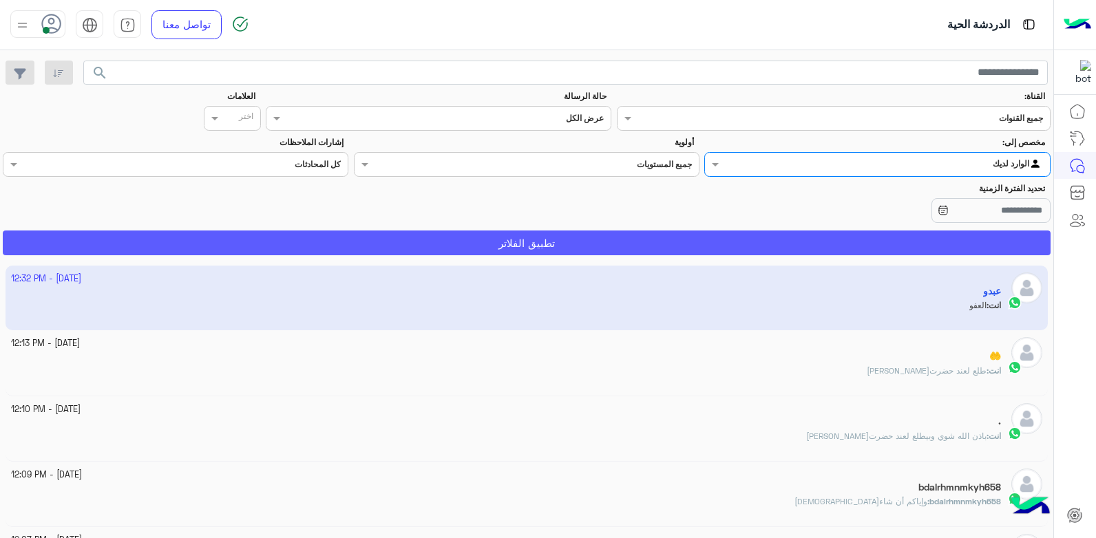
click at [839, 246] on button "تطبيق الفلاتر" at bounding box center [527, 243] width 1048 height 25
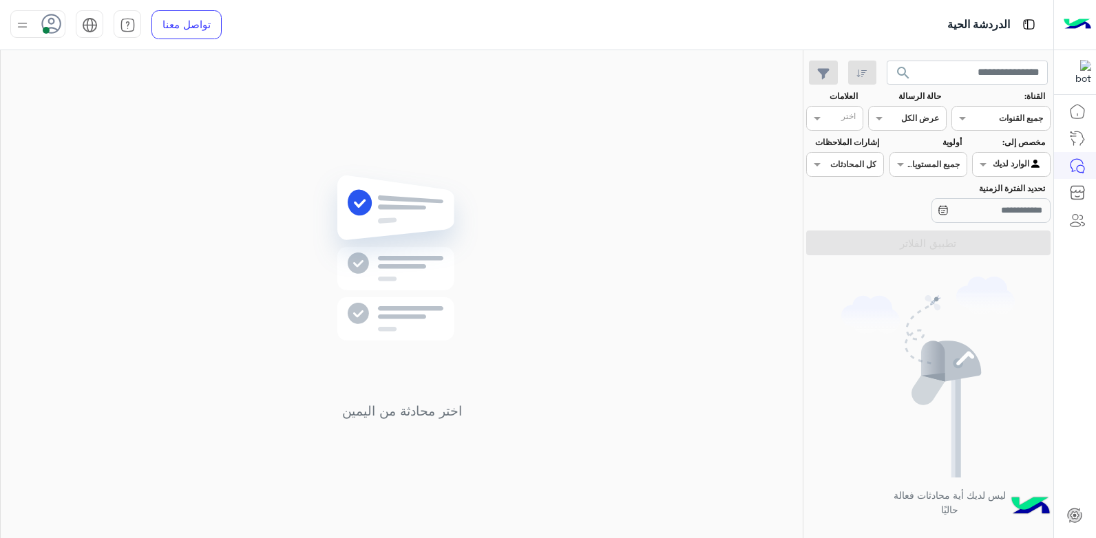
click at [627, 248] on div "اختر محادثة من اليمين" at bounding box center [402, 297] width 802 height 494
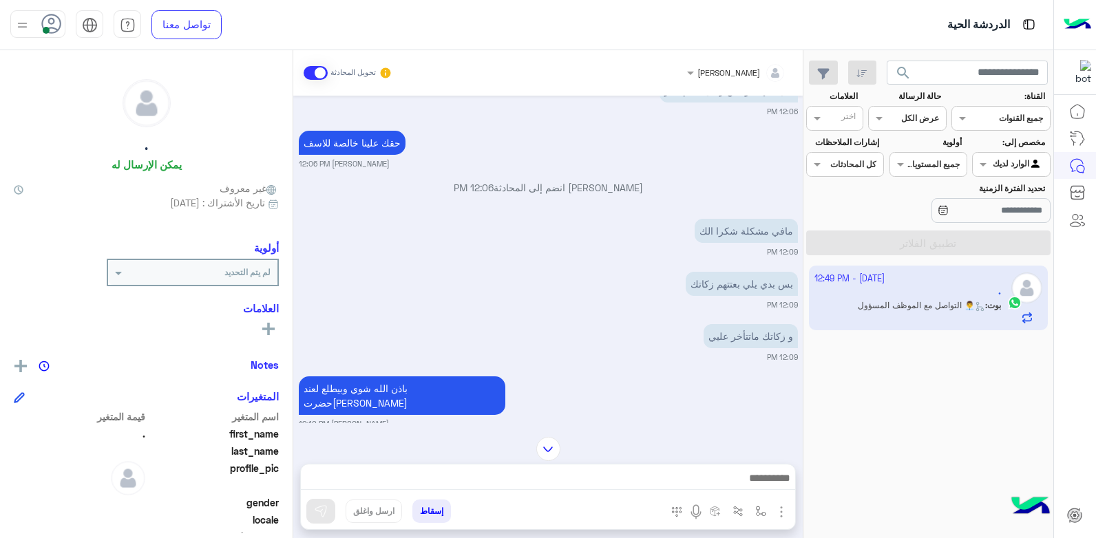
scroll to position [609, 0]
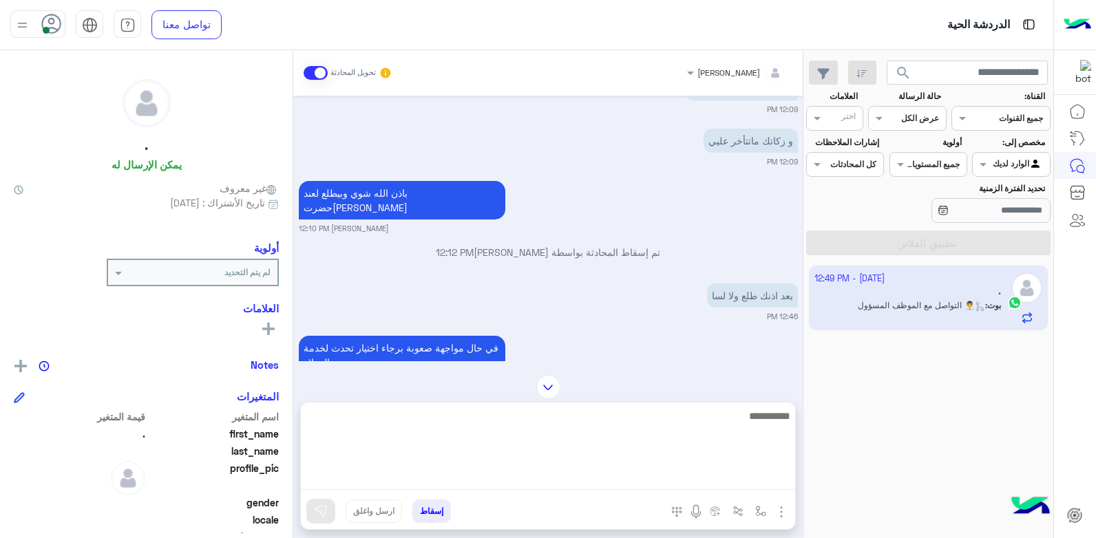
click at [695, 485] on textarea at bounding box center [548, 449] width 494 height 83
type textarea "**********"
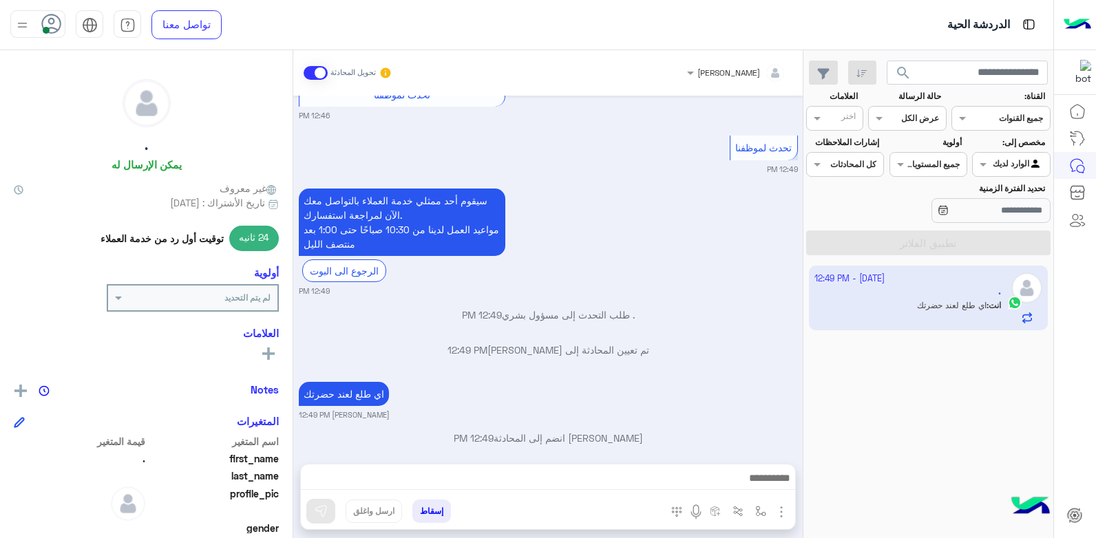
scroll to position [903, 0]
click at [715, 385] on div "اي طلع لعند حضرتك بشار قطان 12:49 PM" at bounding box center [548, 398] width 499 height 42
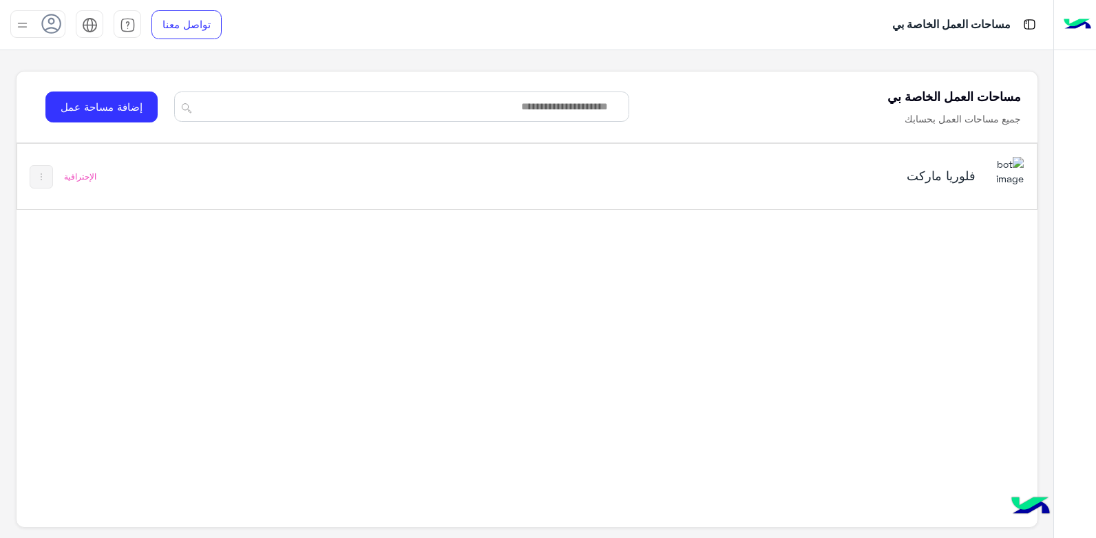
click at [761, 173] on h5 "فلوريا ماركت" at bounding box center [797, 175] width 358 height 17
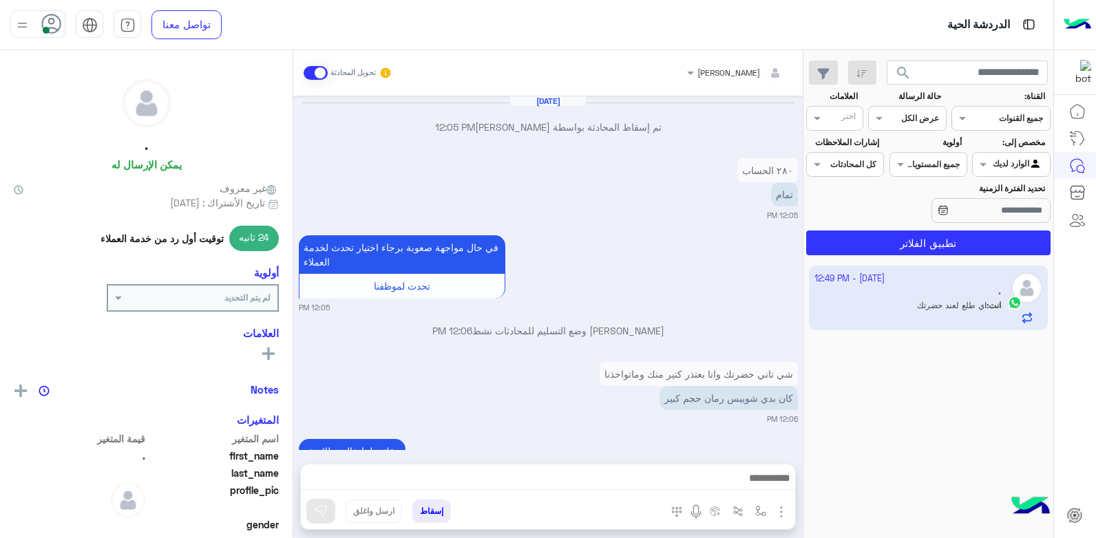
scroll to position [803, 0]
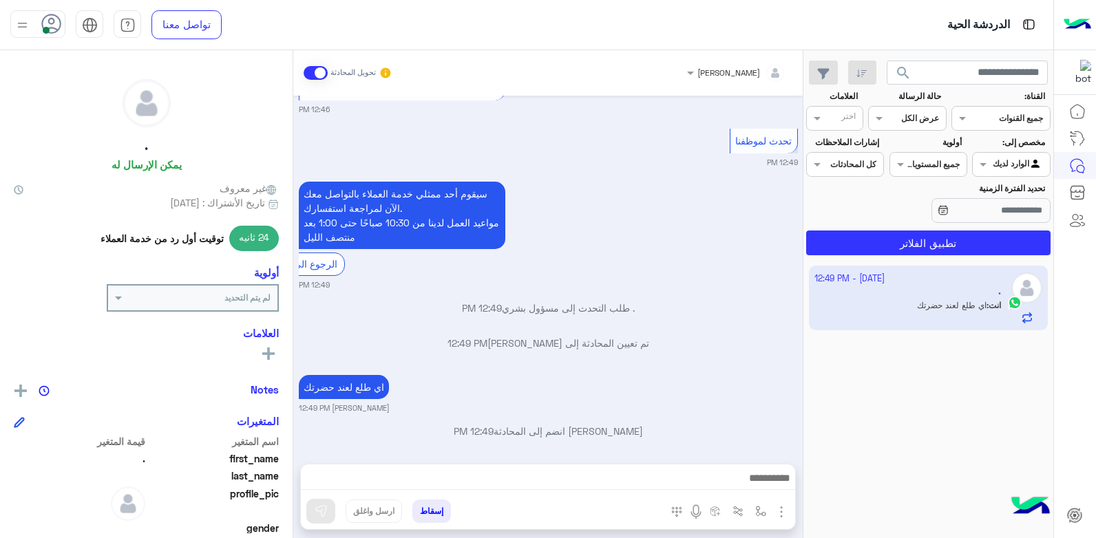
click at [633, 372] on div "اي طلع لعند حضرتك بشار قطان 12:49 PM" at bounding box center [548, 393] width 499 height 42
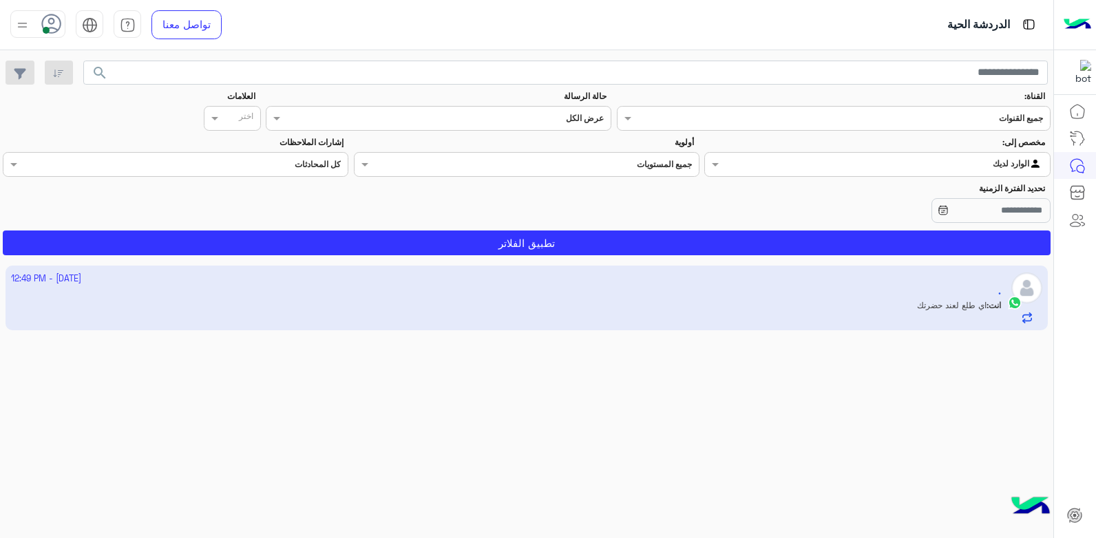
drag, startPoint x: 646, startPoint y: 307, endPoint x: 484, endPoint y: 437, distance: 207.6
click at [484, 437] on div "2 October - 12:49 PM . انت : اي طلع لعند حضرتك" at bounding box center [526, 402] width 1053 height 283
click at [715, 301] on app-inbox-user "2 October - 12:49 PM . انت : اي طلع لعند حضرتك" at bounding box center [527, 298] width 1043 height 65
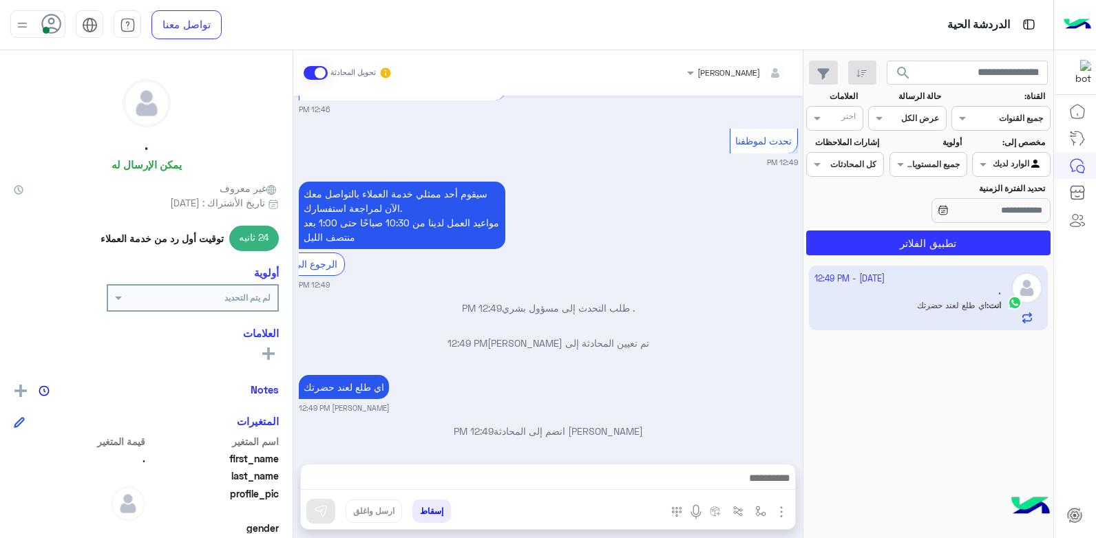
click at [443, 509] on button "إسقاط" at bounding box center [431, 511] width 39 height 23
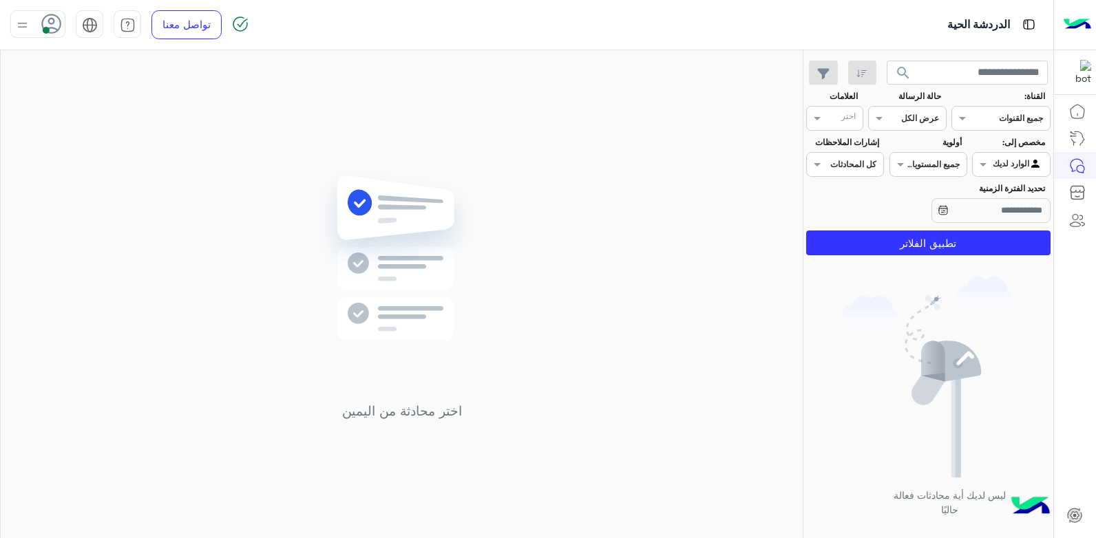
click at [996, 159] on div at bounding box center [1011, 162] width 76 height 13
click at [997, 194] on b "غير معينة" at bounding box center [1011, 192] width 37 height 12
click at [894, 246] on button "تطبيق الفلاتر" at bounding box center [928, 243] width 244 height 25
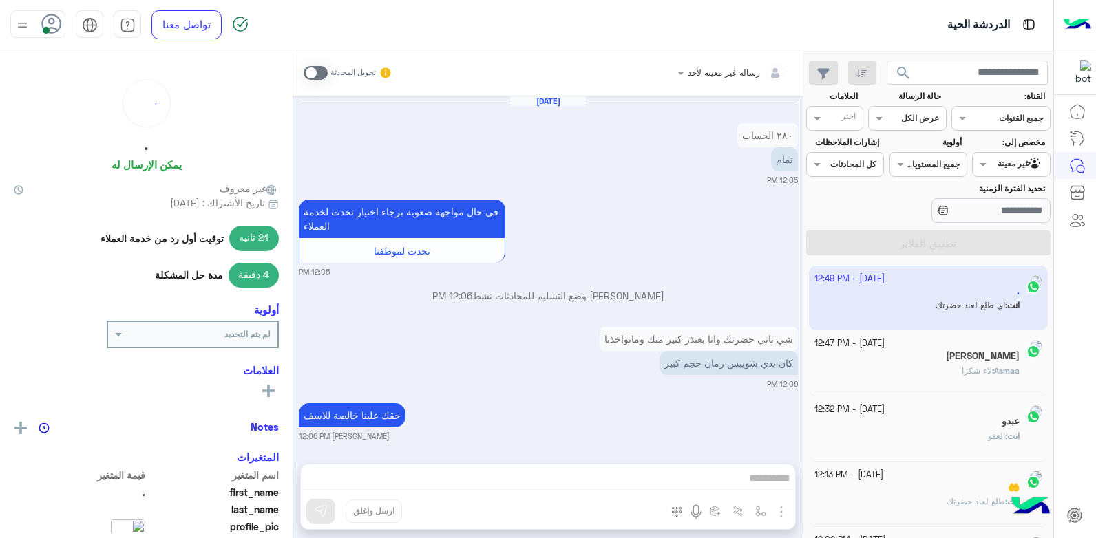
scroll to position [803, 0]
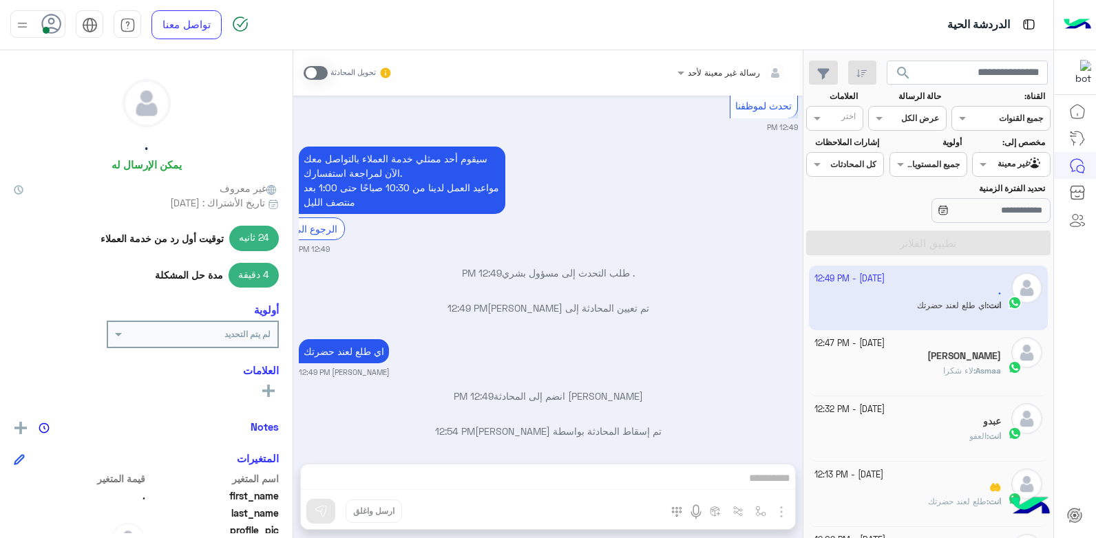
click at [668, 412] on div "Oct 2, 2025 ٢٨٠ الحساب تمام 12:05 PM في حال مواجهة صعوبة برجاء اختيار تحدث لخدم…" at bounding box center [547, 273] width 509 height 355
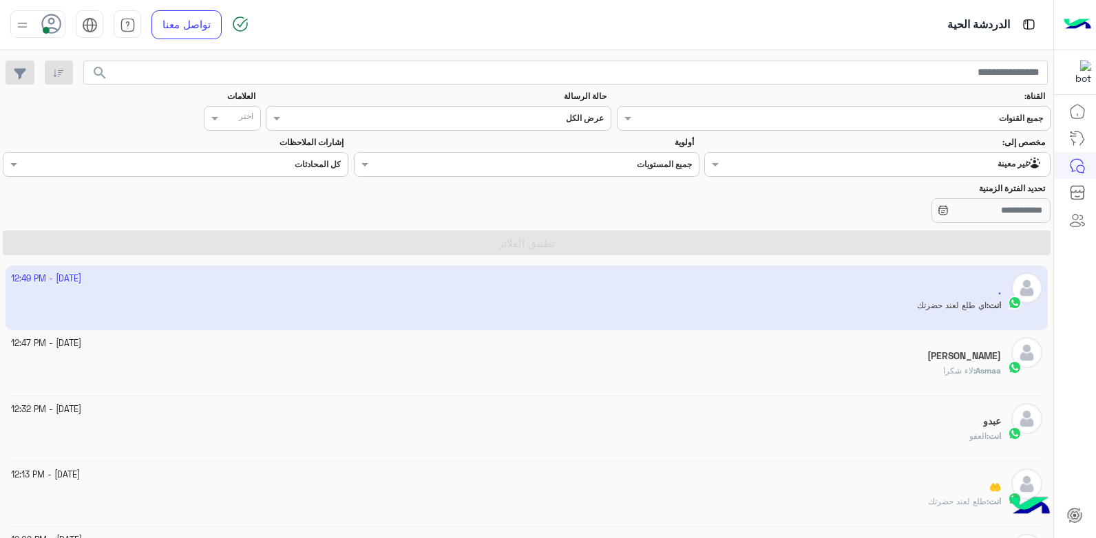
click at [941, 171] on div "Agent Filter غير معينة" at bounding box center [885, 165] width 327 height 14
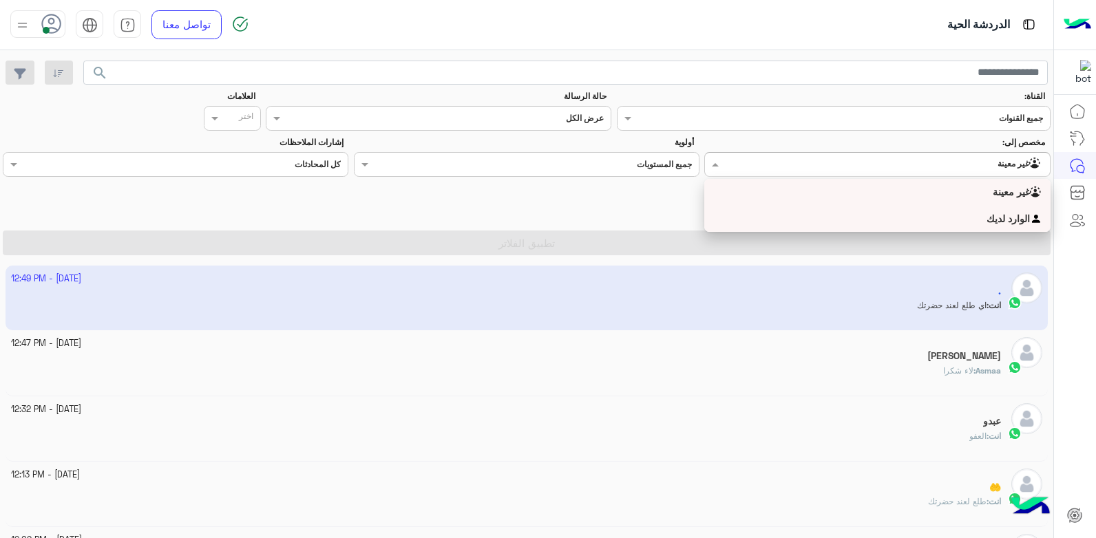
click at [938, 215] on div "الوارد لديك" at bounding box center [877, 219] width 346 height 27
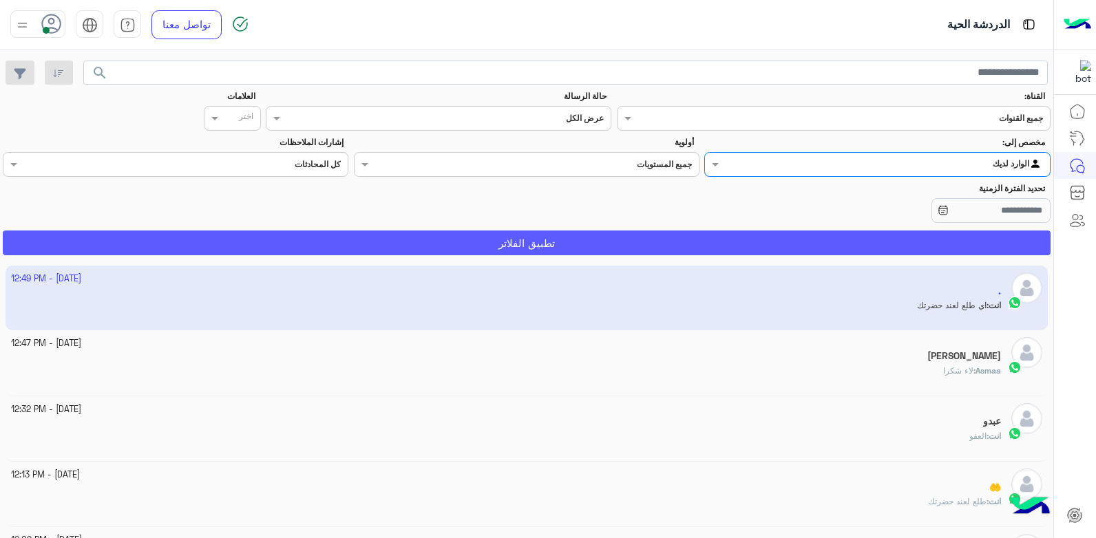
click at [911, 237] on button "تطبيق الفلاتر" at bounding box center [527, 243] width 1048 height 25
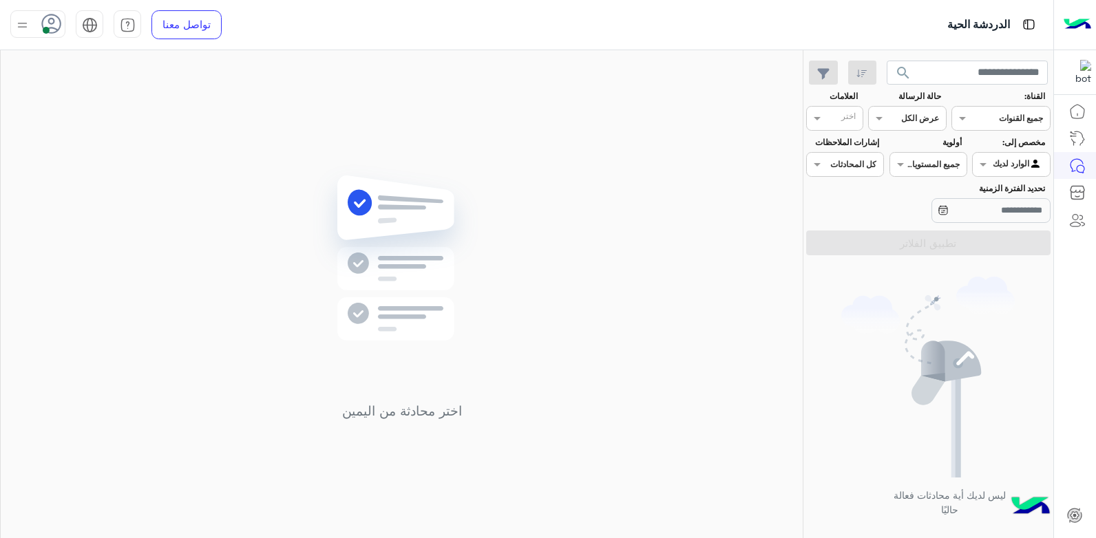
click at [565, 275] on div "اختر محادثة من اليمين" at bounding box center [402, 297] width 802 height 494
click at [45, 21] on icon at bounding box center [51, 24] width 21 height 21
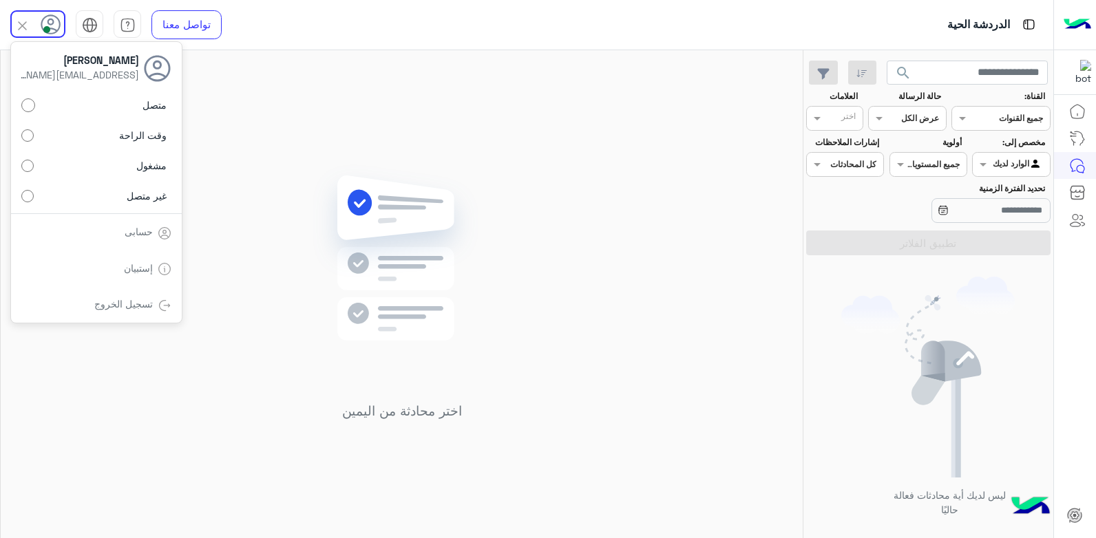
click at [83, 134] on label "وقت الراحة" at bounding box center [96, 135] width 150 height 25
click at [246, 219] on div "اختر محادثة من اليمين" at bounding box center [402, 297] width 802 height 494
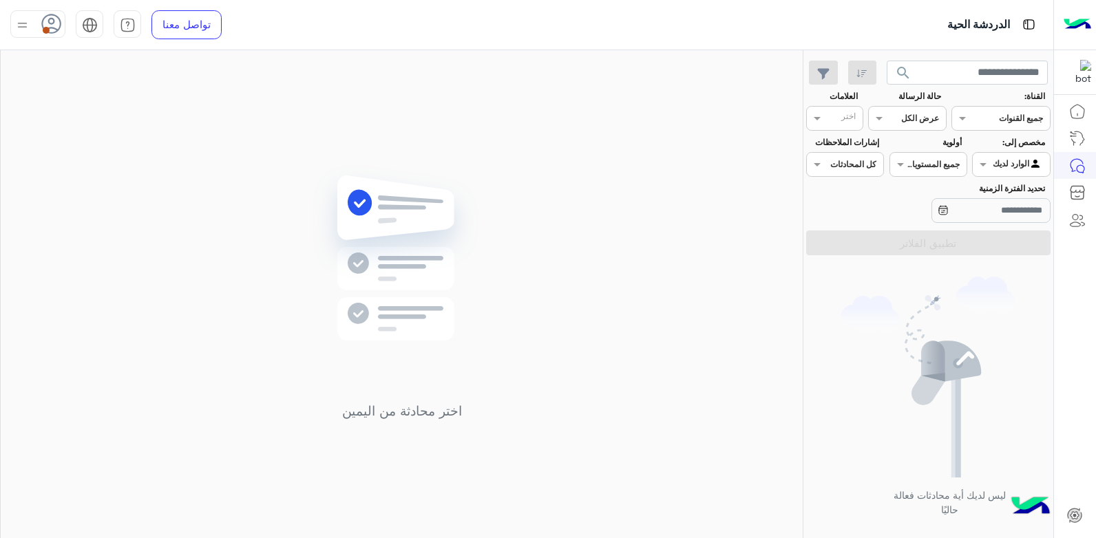
click at [46, 28] on span at bounding box center [46, 30] width 7 height 7
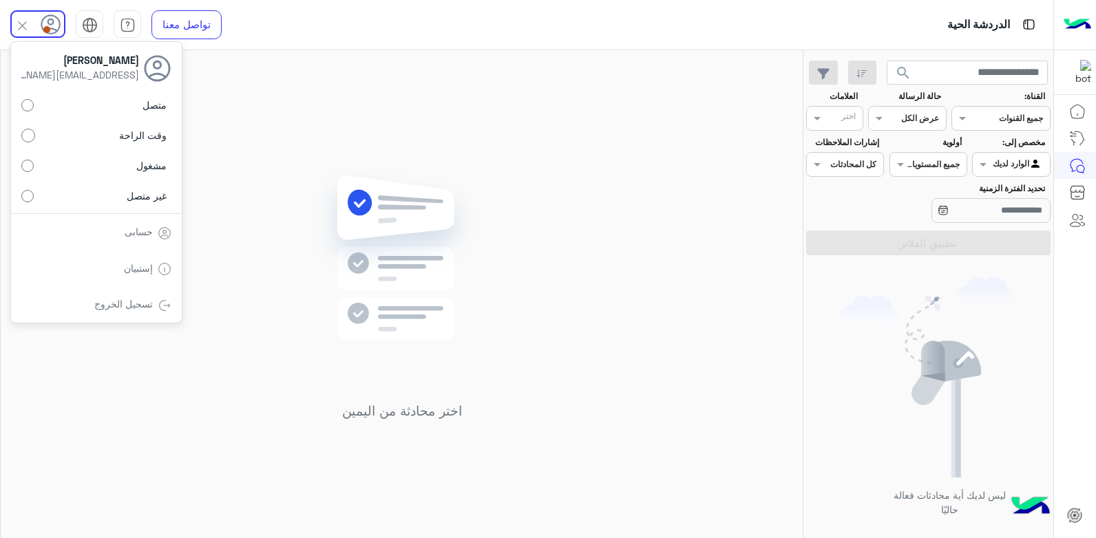
click at [123, 110] on label "متصل" at bounding box center [96, 105] width 150 height 25
click at [761, 342] on div "اختر محادثة من اليمين" at bounding box center [402, 297] width 802 height 494
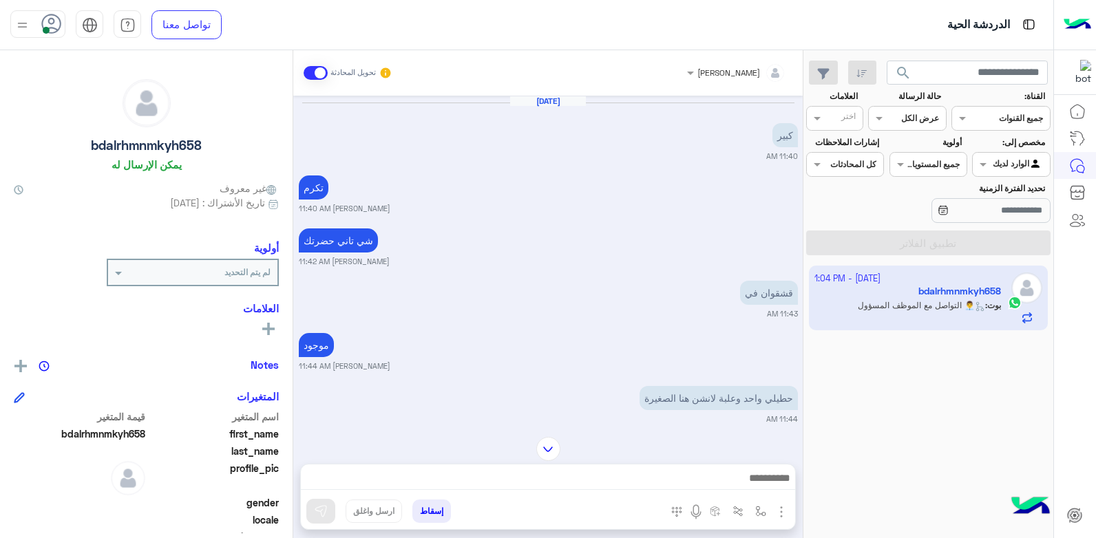
scroll to position [1020, 0]
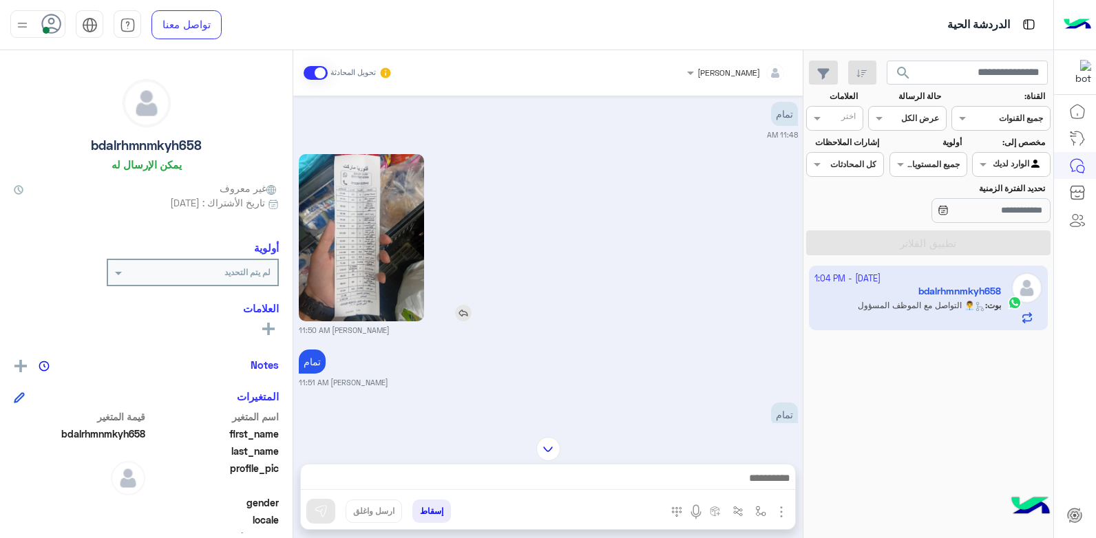
click at [406, 264] on img at bounding box center [361, 237] width 125 height 167
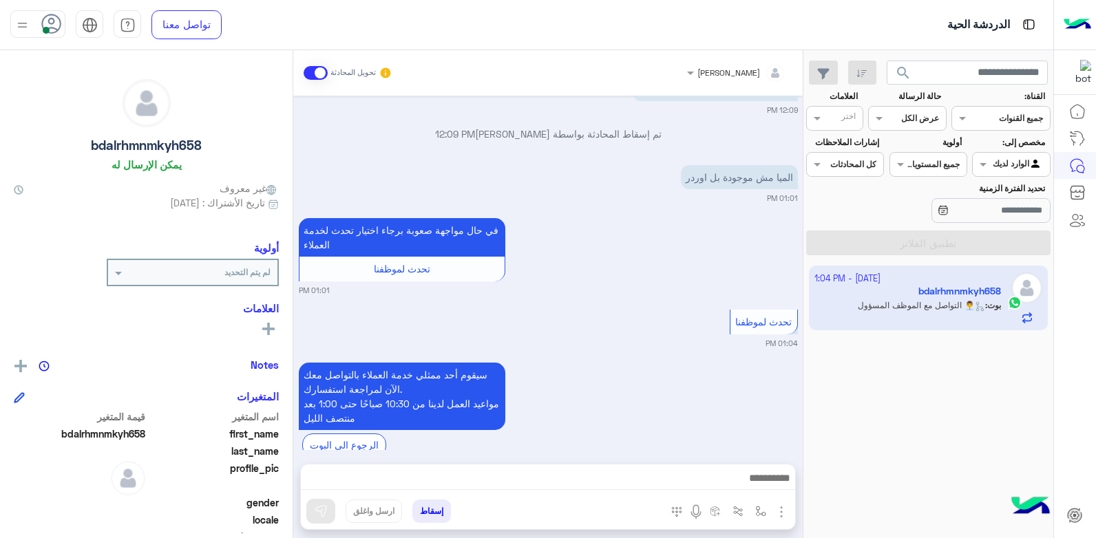
scroll to position [2087, 0]
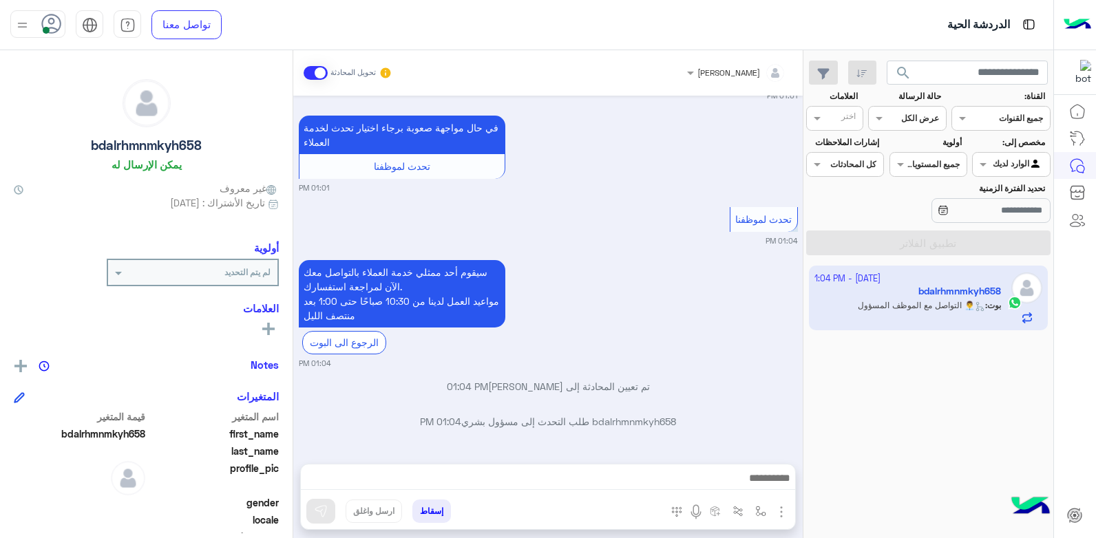
click at [673, 468] on div at bounding box center [548, 482] width 494 height 34
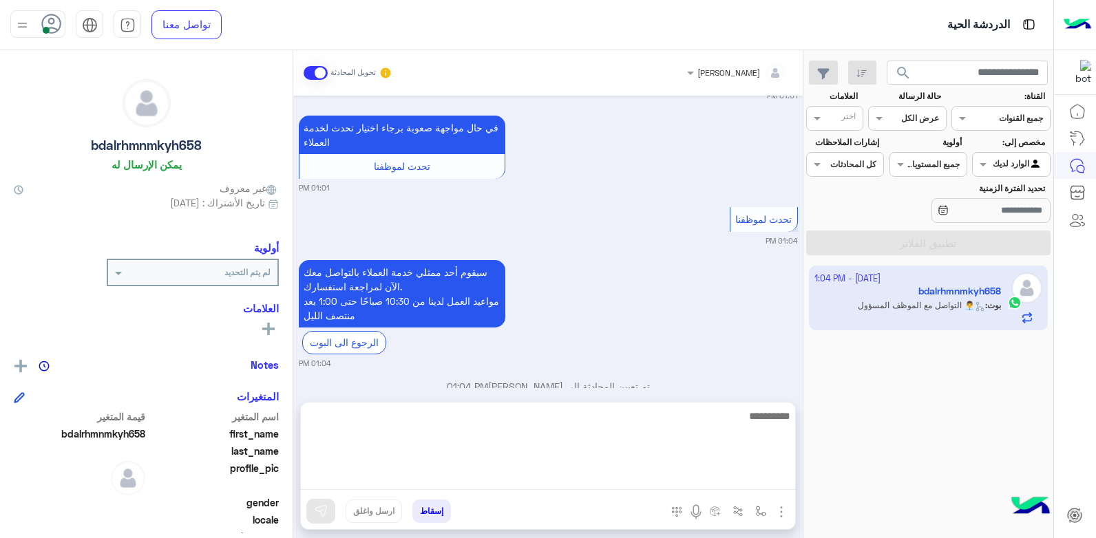
click at [673, 472] on textarea at bounding box center [548, 449] width 494 height 83
type textarea "**********"
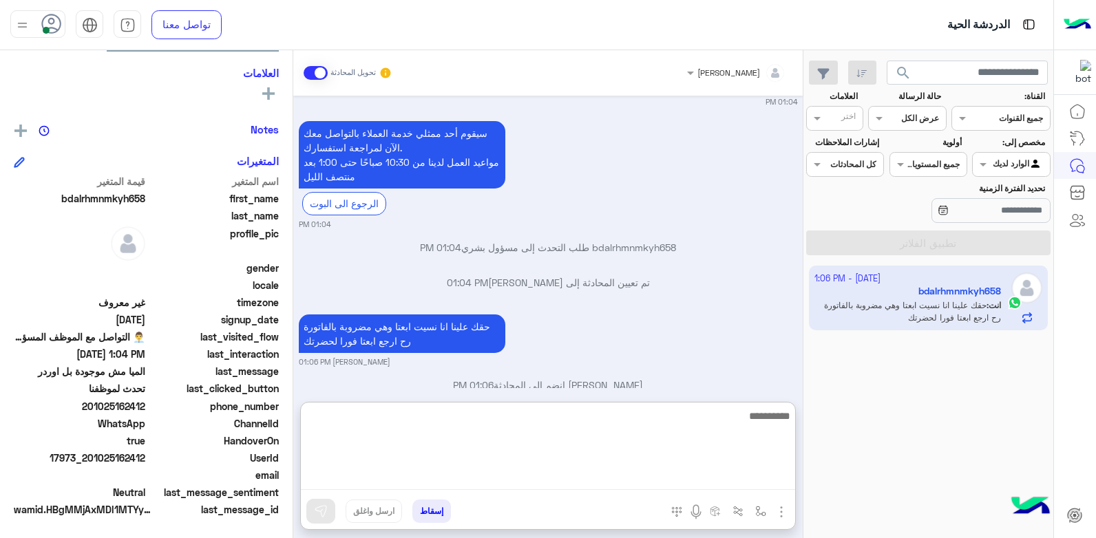
scroll to position [2251, 0]
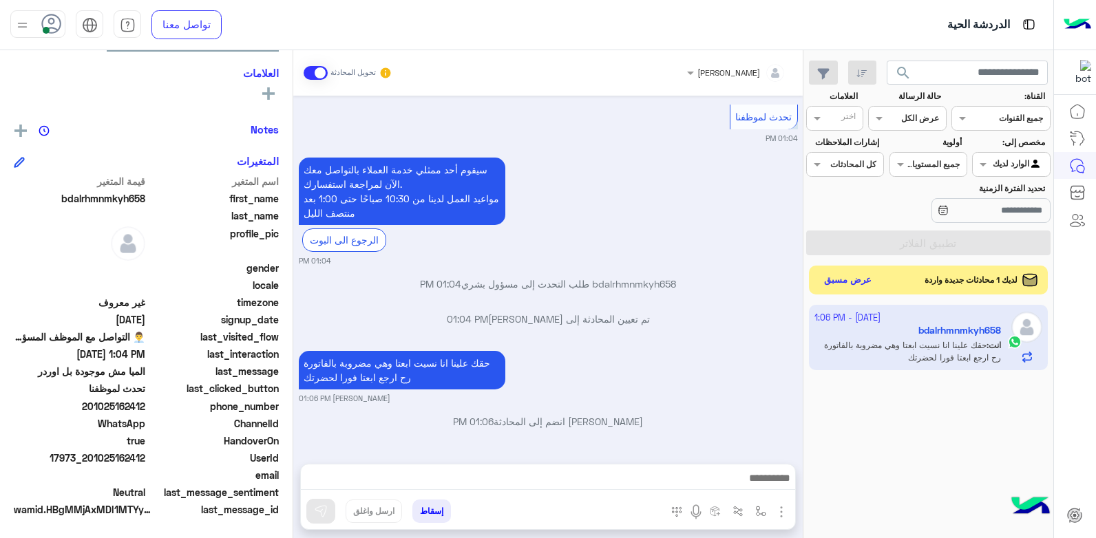
click at [861, 281] on button "عرض مسبق" at bounding box center [848, 280] width 58 height 19
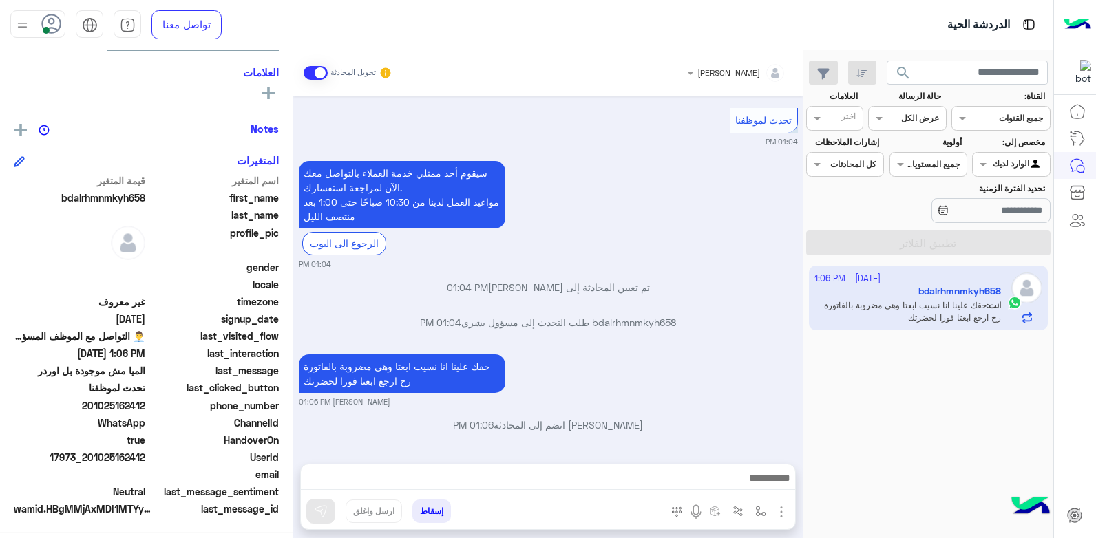
scroll to position [890, 0]
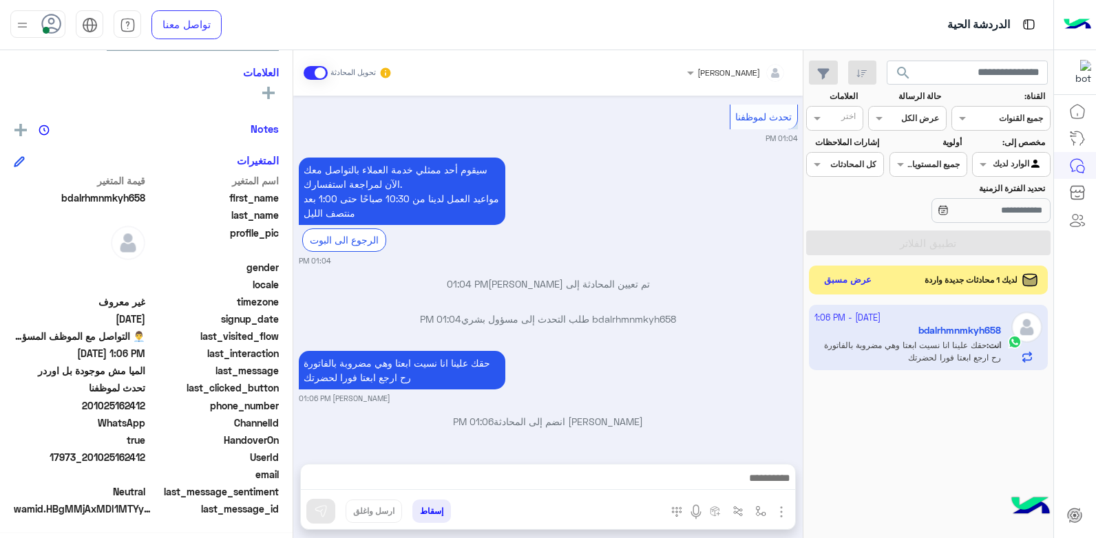
click at [837, 283] on button "عرض مسبق" at bounding box center [848, 280] width 58 height 19
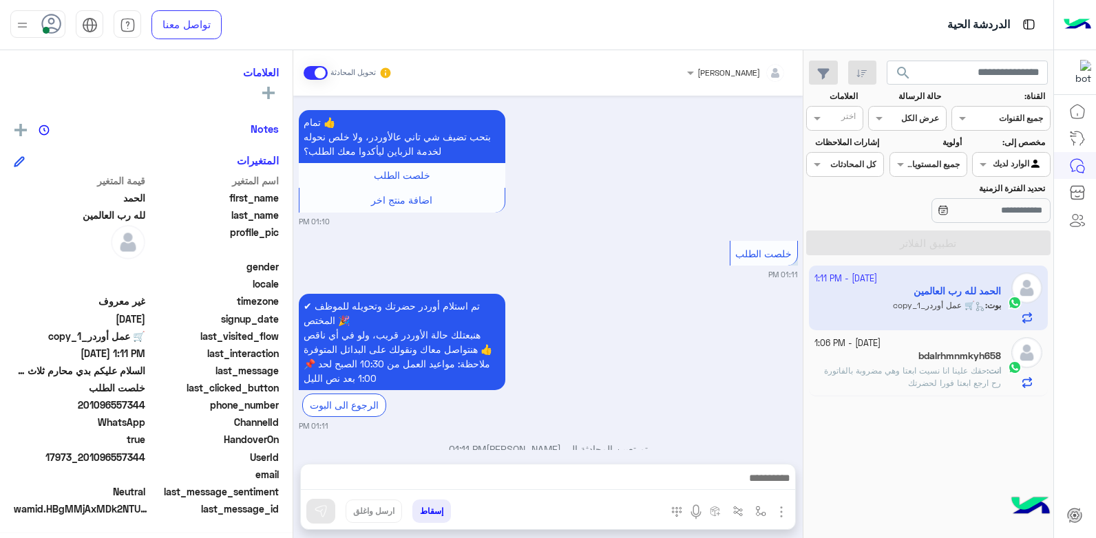
scroll to position [1516, 0]
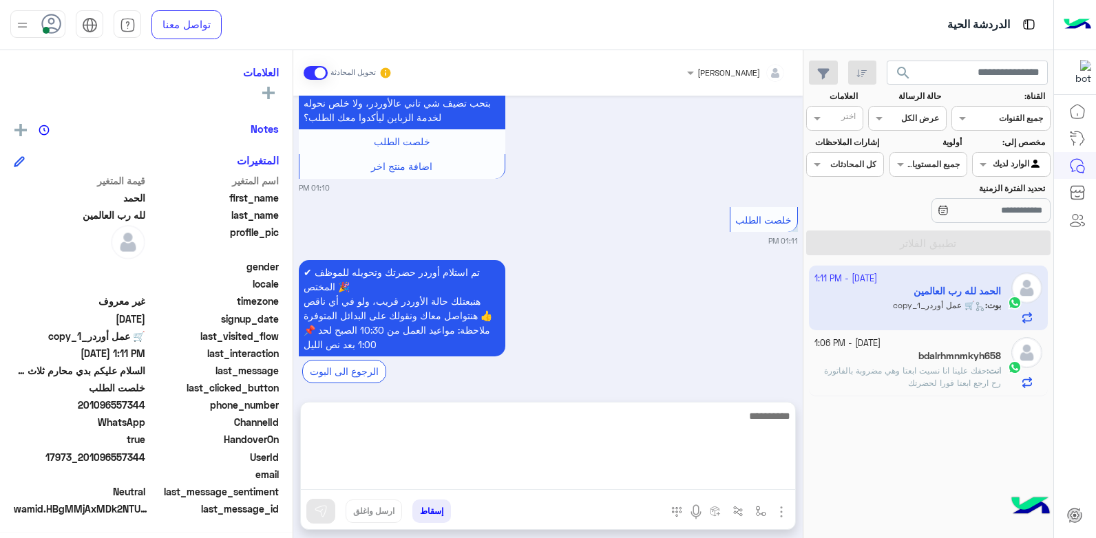
click at [623, 480] on textarea at bounding box center [548, 449] width 494 height 83
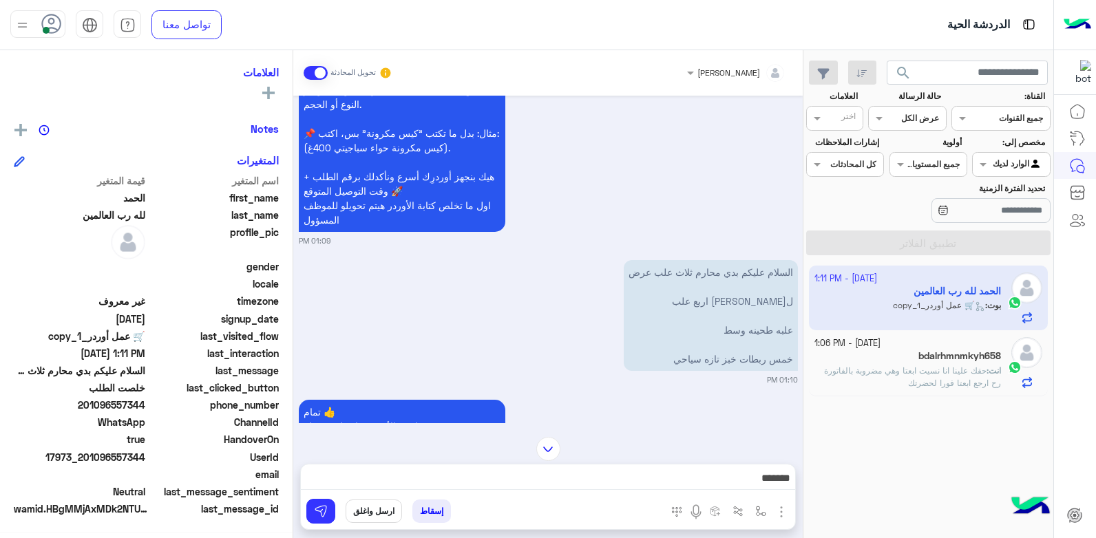
scroll to position [1172, 0]
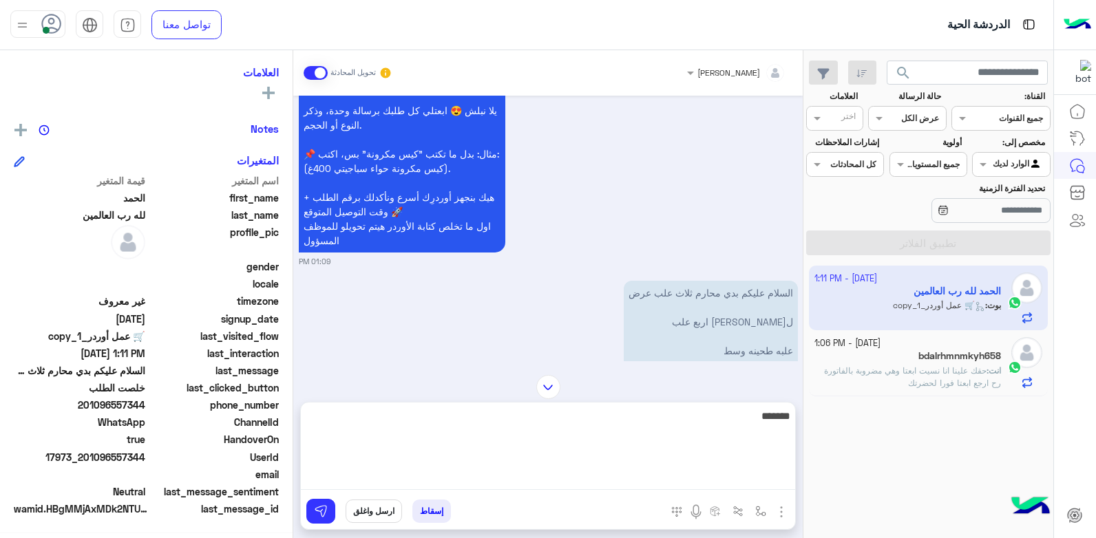
click at [649, 476] on textarea "******" at bounding box center [548, 449] width 494 height 83
type textarea "**********"
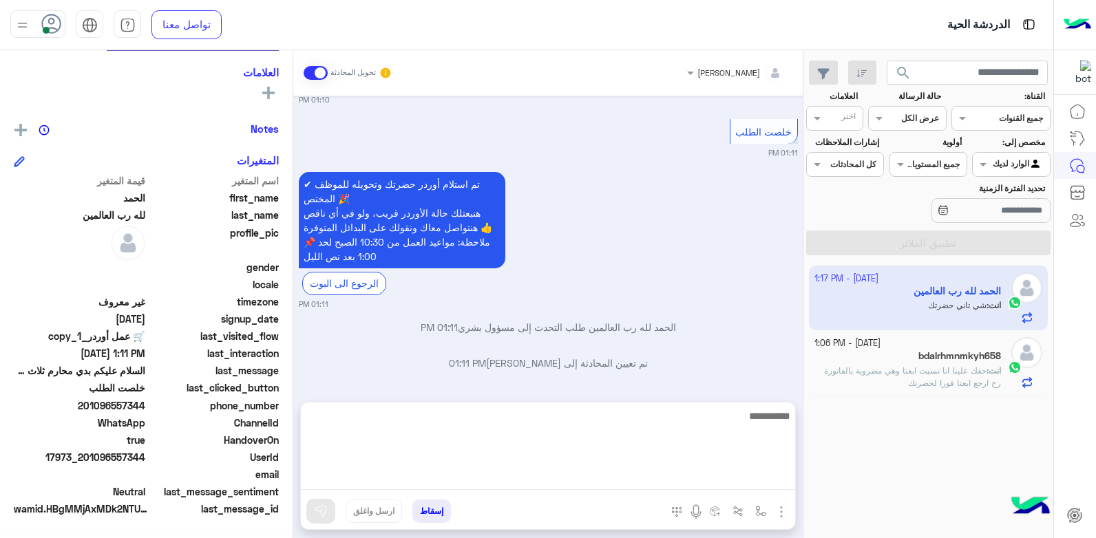
scroll to position [1710, 0]
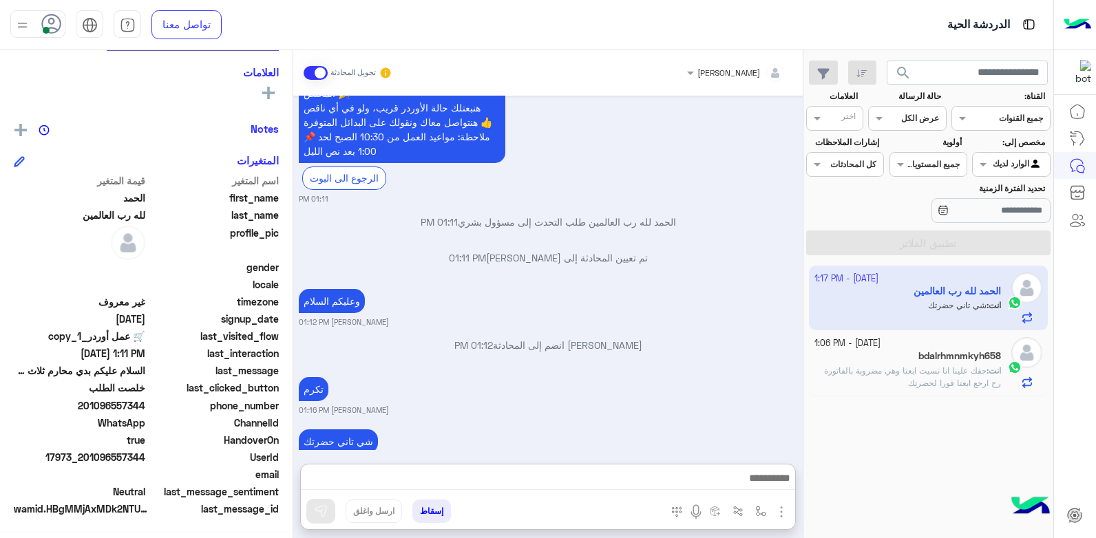
click at [619, 286] on div "وعليكم السلام بشار قطان 01:12 PM" at bounding box center [548, 307] width 499 height 42
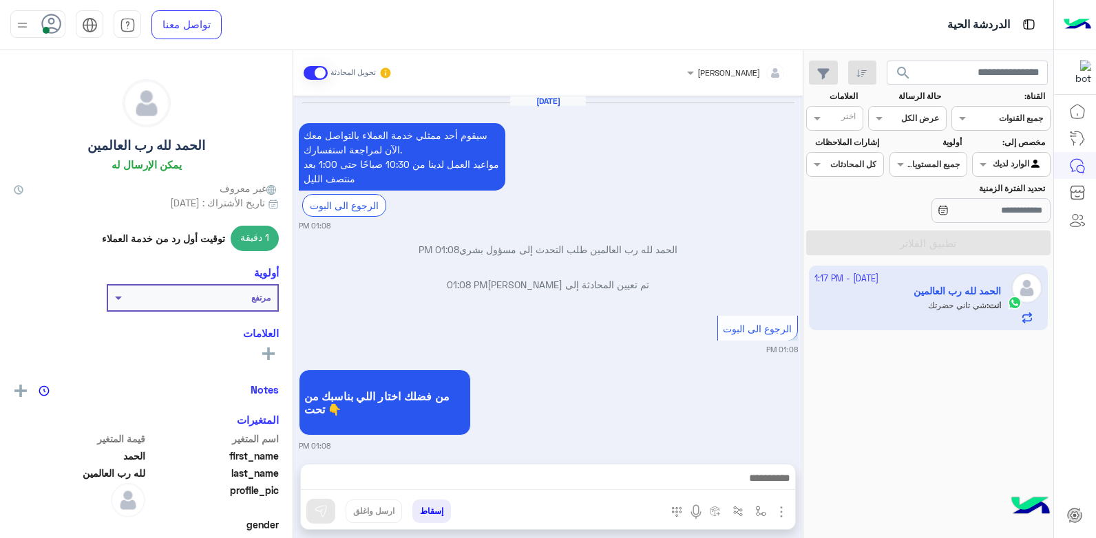
scroll to position [1200, 0]
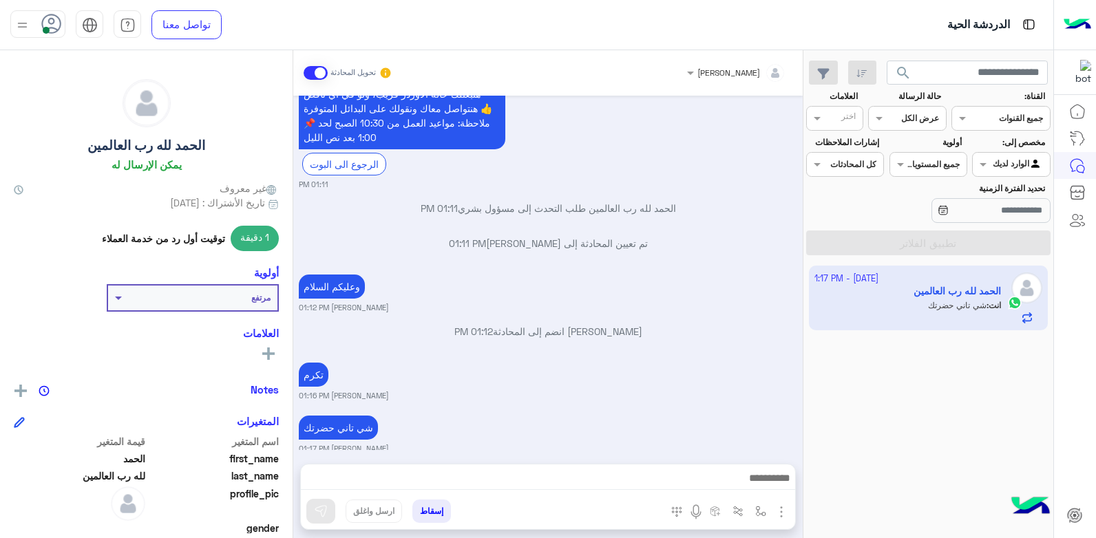
click at [558, 361] on div "[PERSON_NAME] 01:16 PM" at bounding box center [548, 380] width 499 height 42
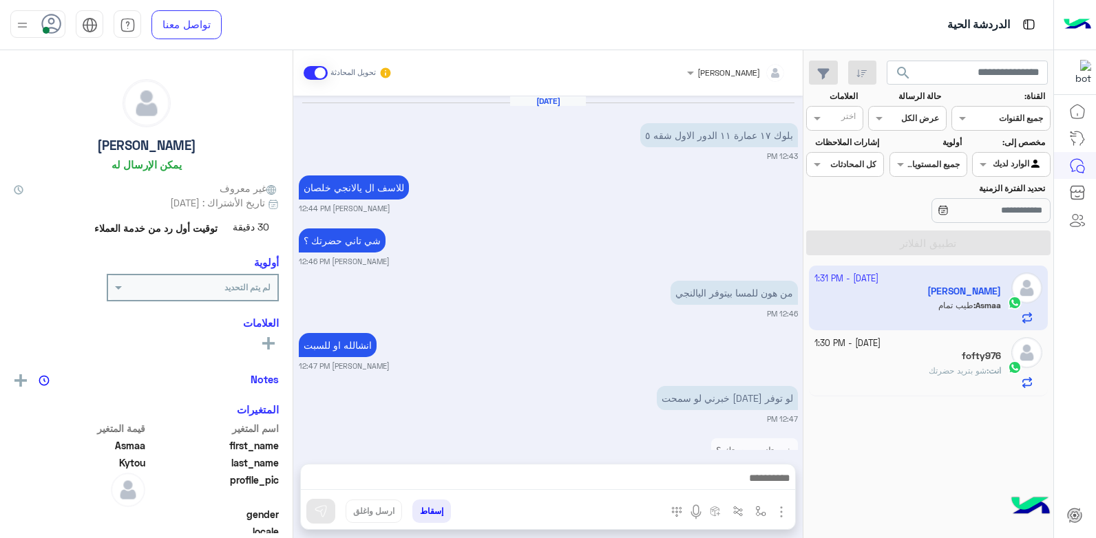
scroll to position [991, 0]
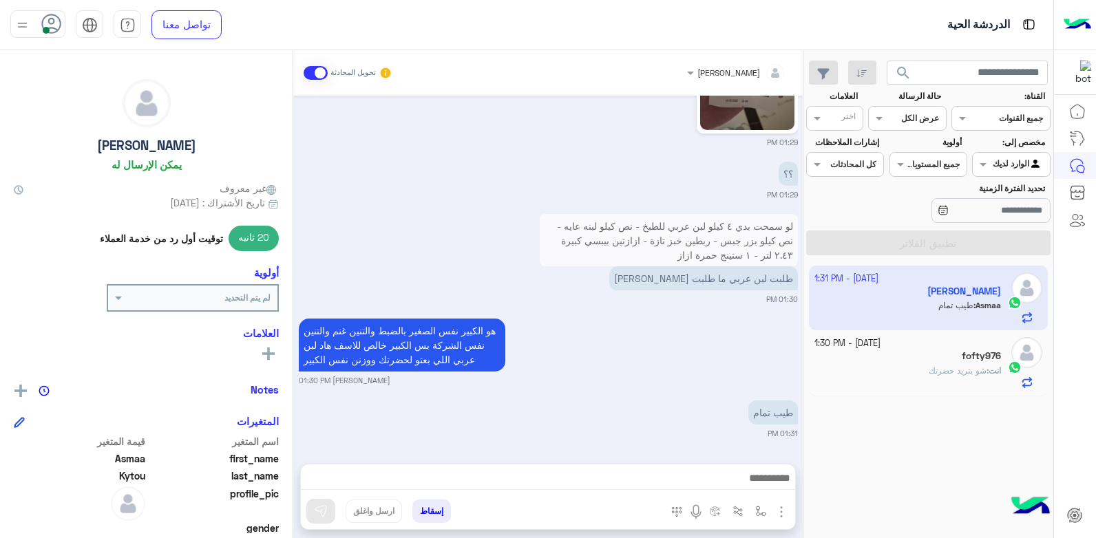
click at [612, 401] on div "طيب تمام 01:31 PM" at bounding box center [548, 418] width 499 height 42
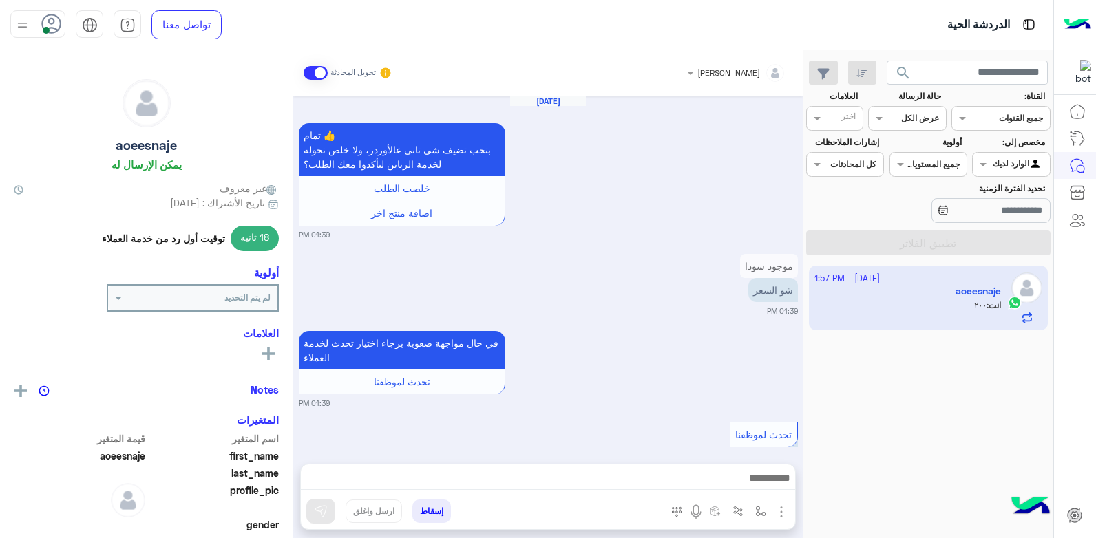
scroll to position [892, 0]
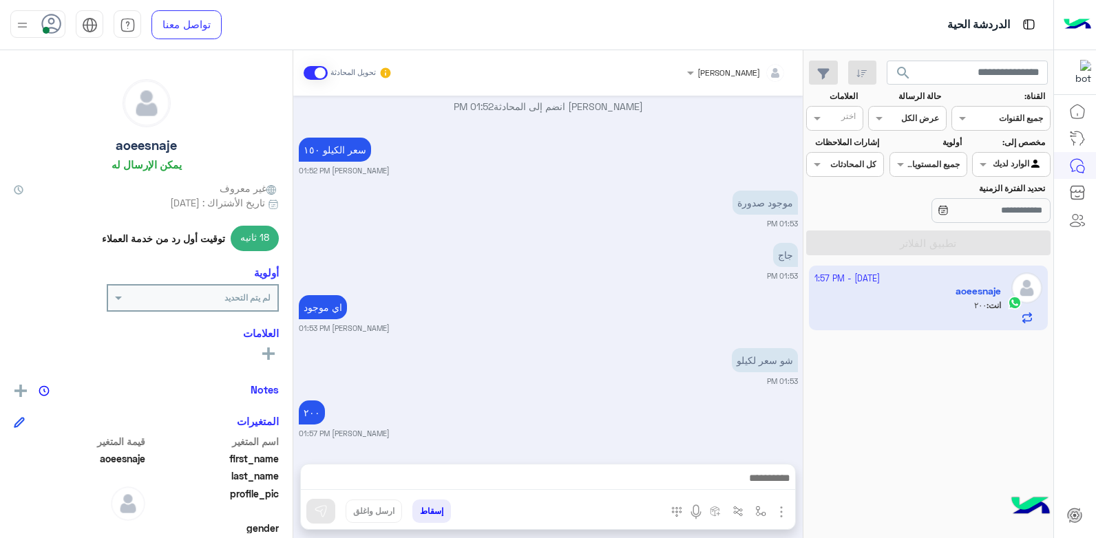
click at [619, 324] on small "[PERSON_NAME] 01:53 PM" at bounding box center [548, 328] width 499 height 11
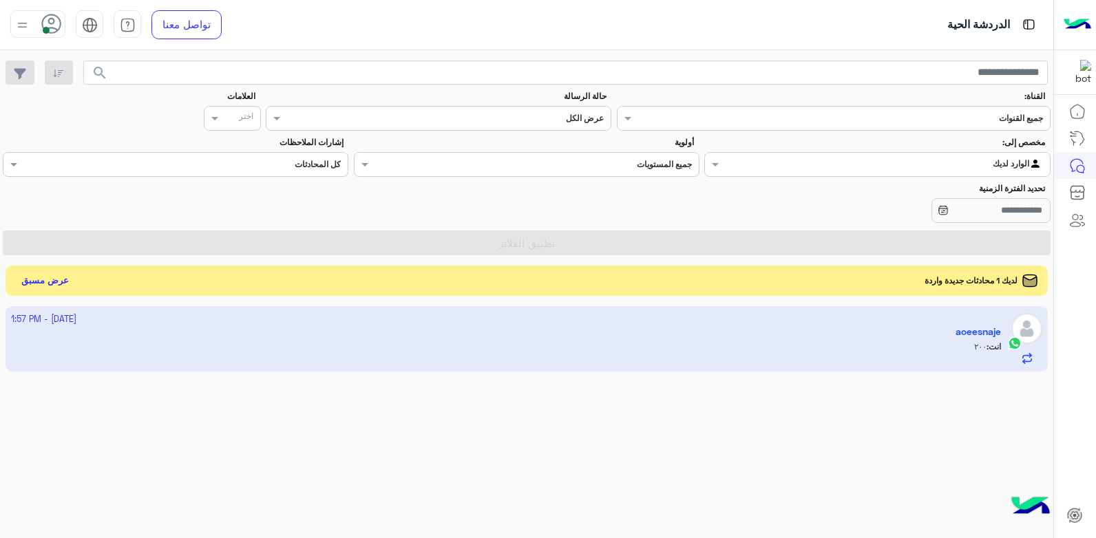
click at [969, 343] on app-inbox-user "[DATE] - 1:57 PM aoeesnaje انت : ٢٠٠" at bounding box center [527, 338] width 1043 height 65
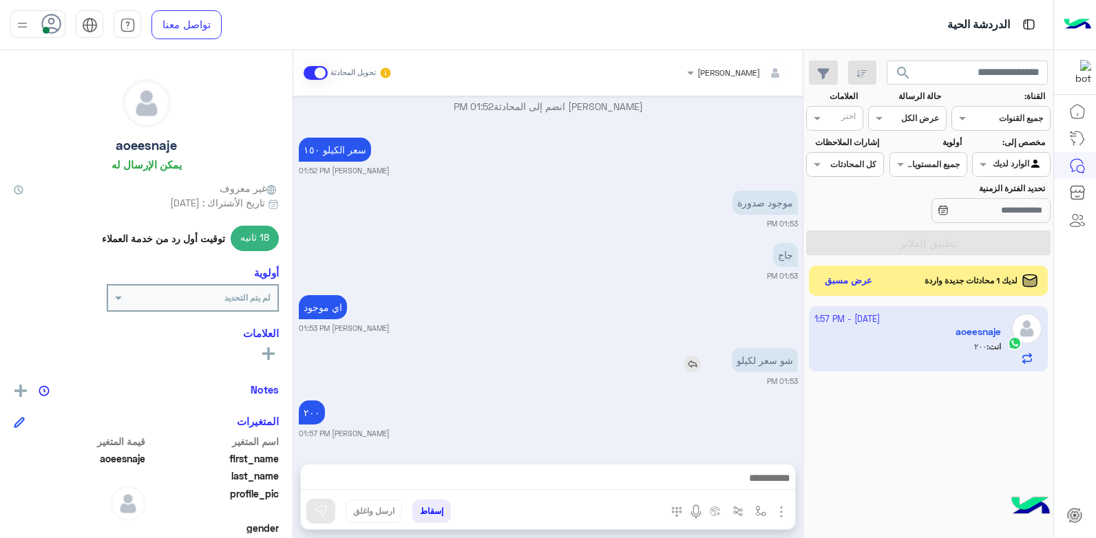
click at [665, 355] on div "شو سعر لكيلو" at bounding box center [725, 360] width 145 height 24
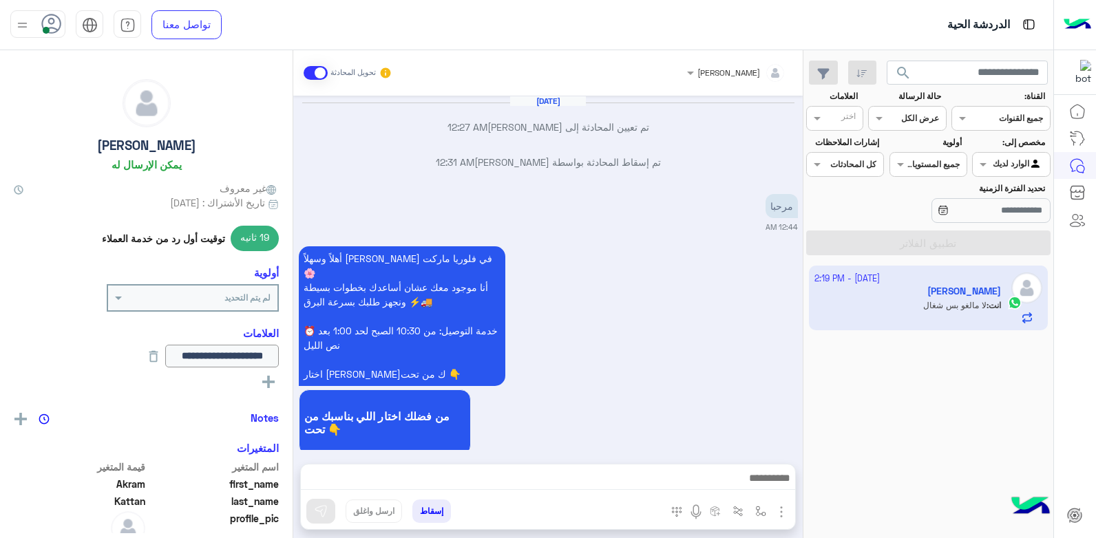
scroll to position [1283, 0]
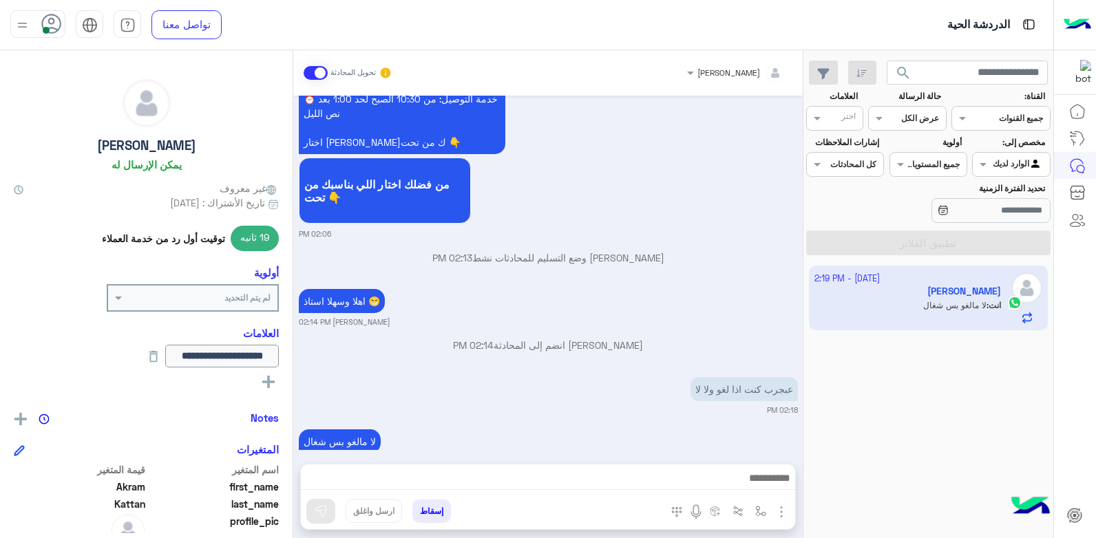
click at [578, 390] on div "[DATE] تم تعيين المحادثة إلى [PERSON_NAME] 12:27 AM تم إسقاط المحادثة بواسطة [P…" at bounding box center [547, 273] width 509 height 355
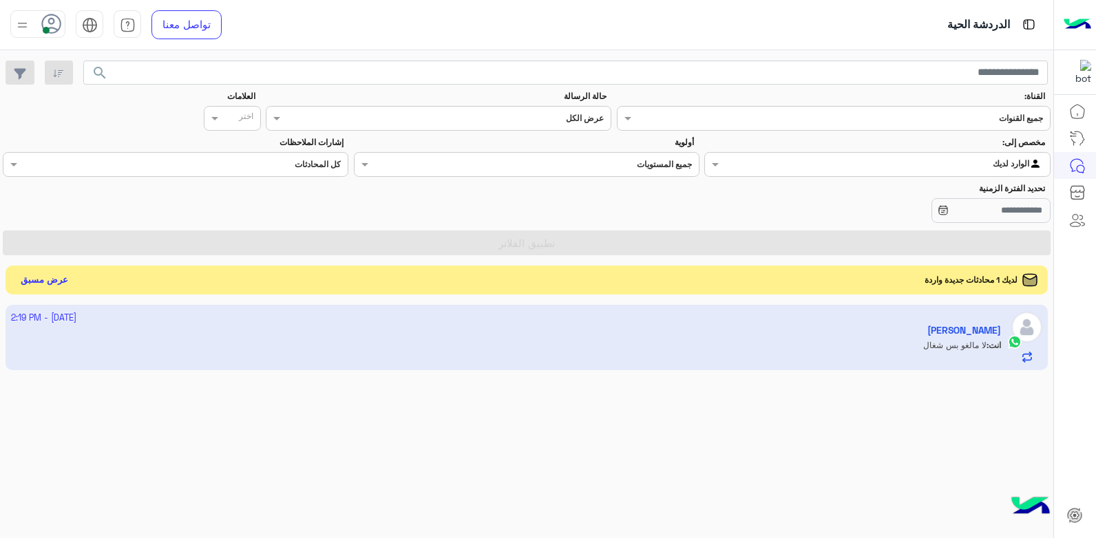
click at [17, 277] on button "عرض مسبق" at bounding box center [45, 280] width 58 height 19
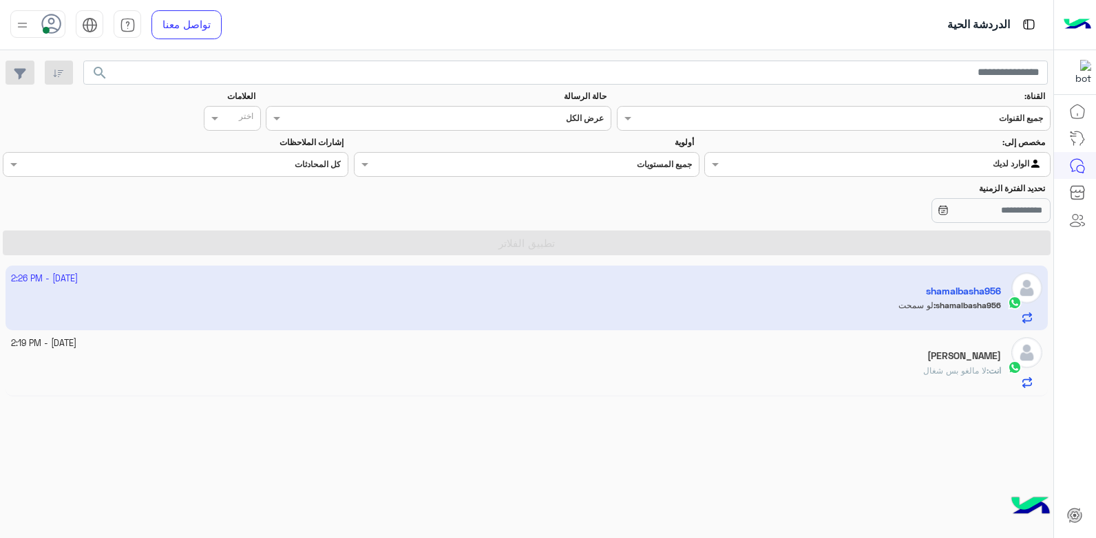
click at [742, 312] on app-inbox-user "[DATE] - 2:26 PM shamalbasha956 shamalbasha956 : لو سمحت" at bounding box center [527, 298] width 1043 height 65
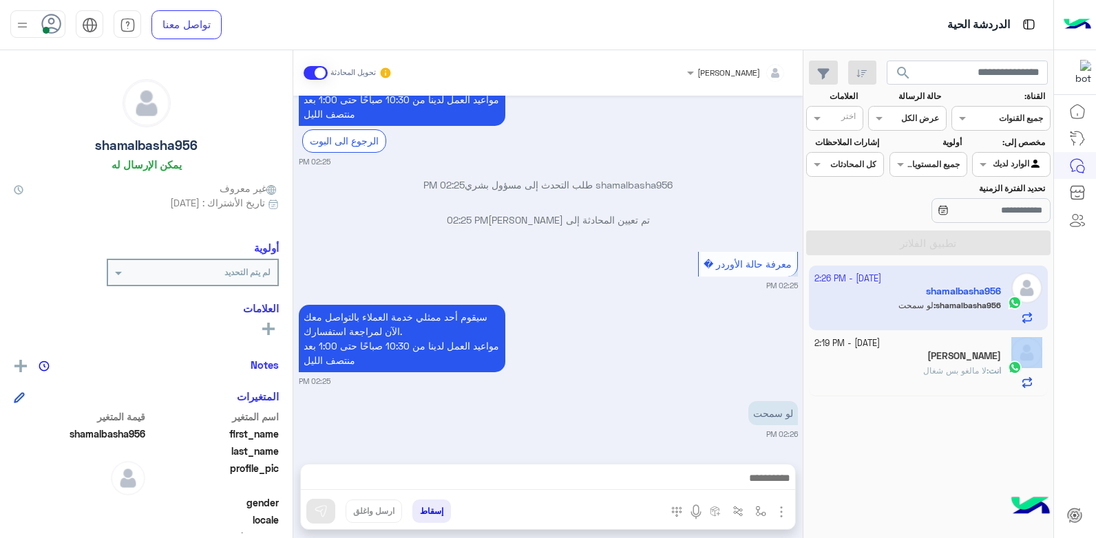
click at [742, 312] on mat-drawer-container "search القناة: القناه جميع القنوات حالة الرسالة القناه عرض الكل العلامات اختر م…" at bounding box center [526, 297] width 1053 height 494
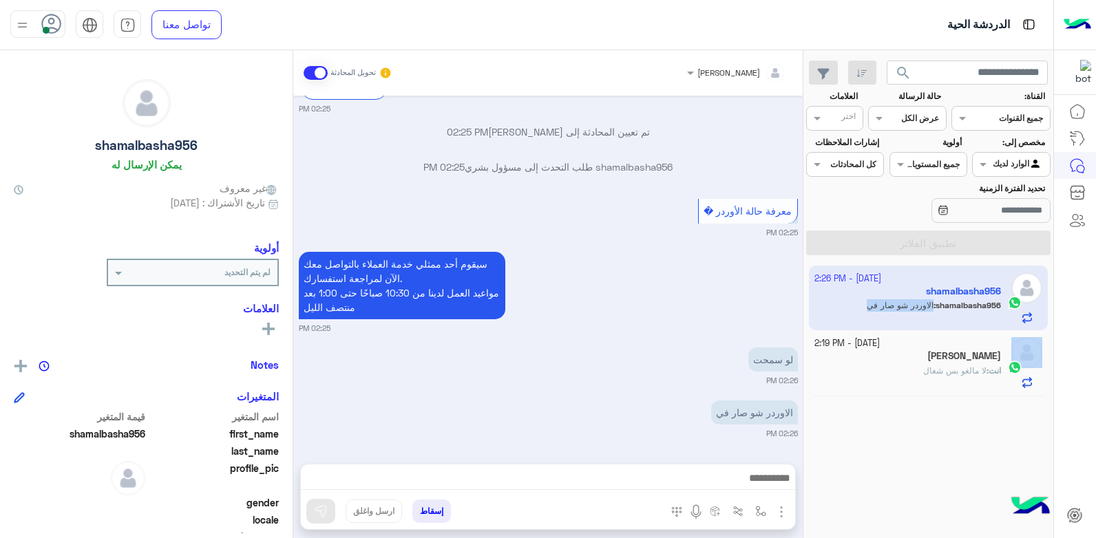
scroll to position [2369, 0]
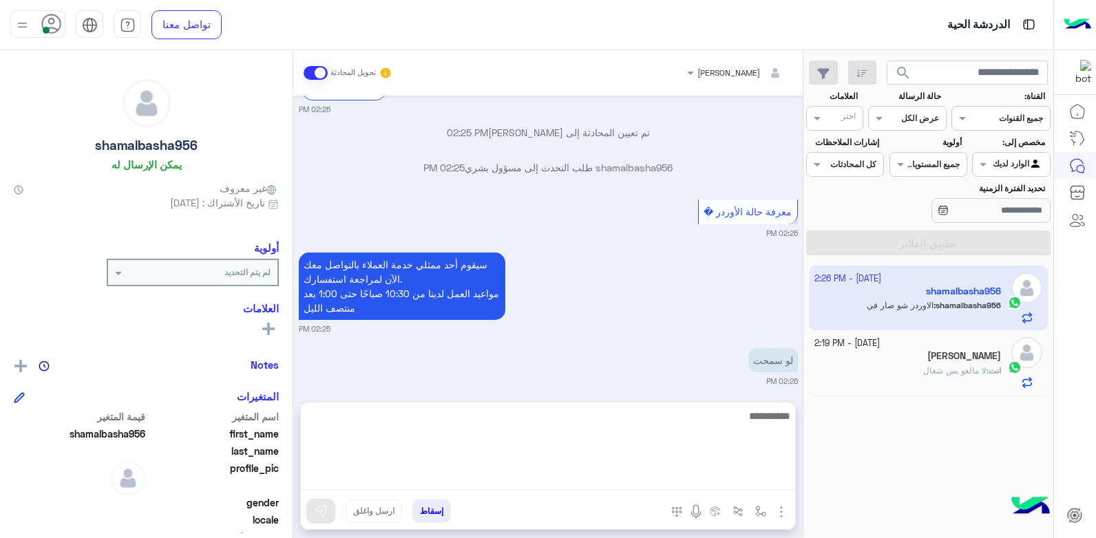
click at [674, 472] on textarea at bounding box center [548, 449] width 494 height 83
type textarea "*********"
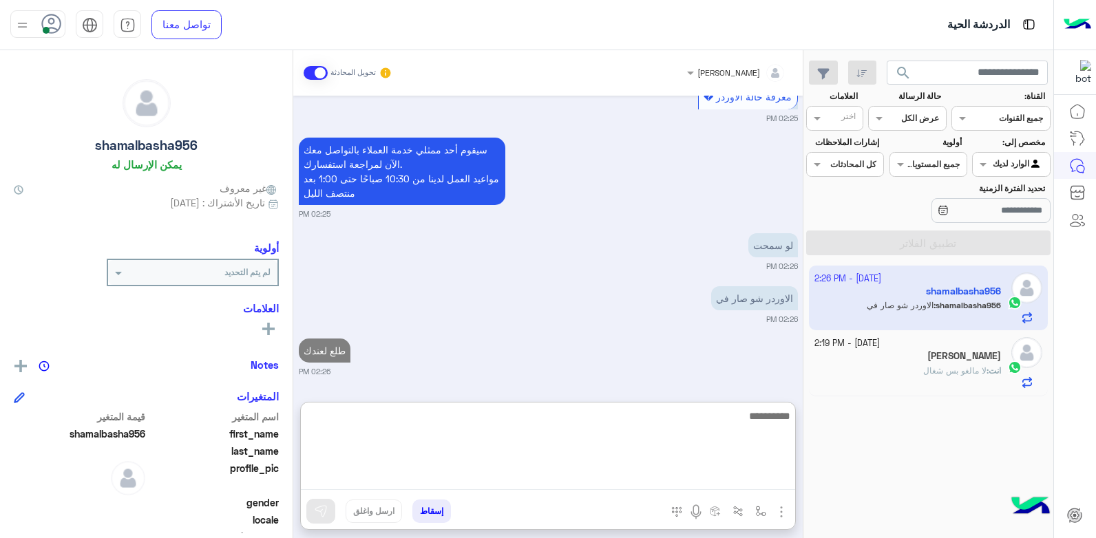
scroll to position [2519, 0]
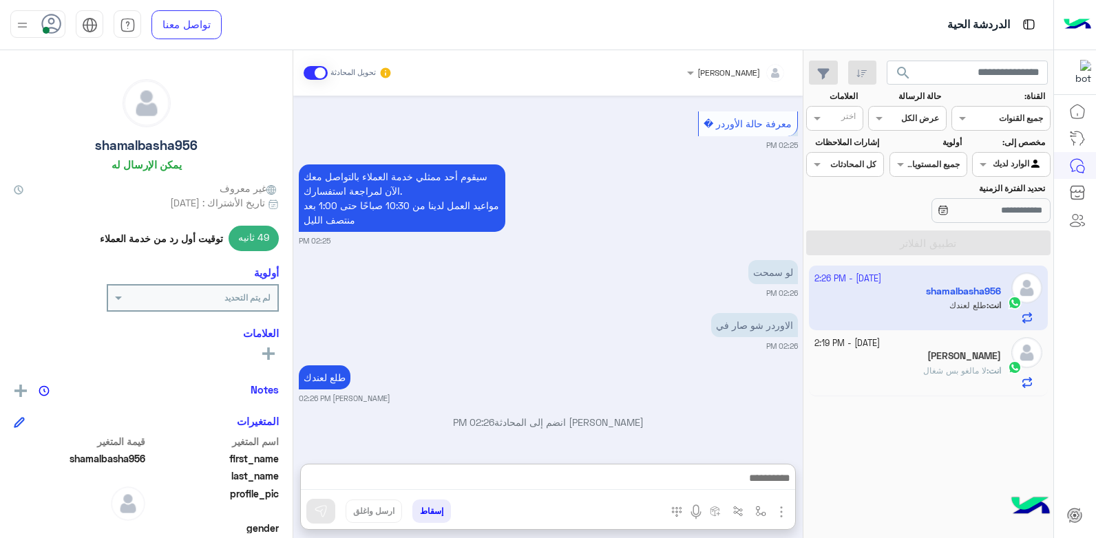
click at [923, 375] on span "لا مالغو بس شغال" at bounding box center [954, 371] width 63 height 10
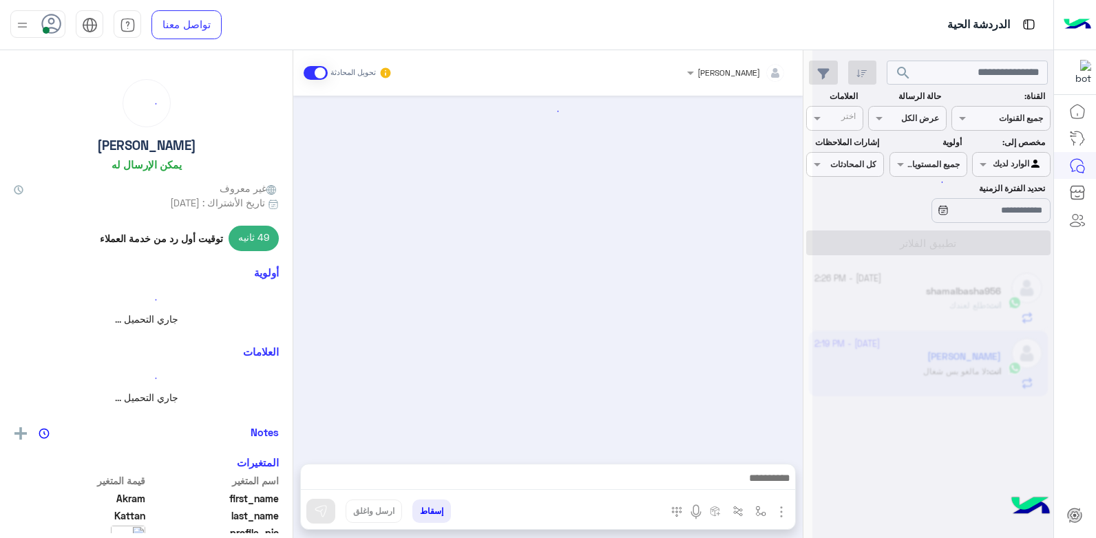
click at [916, 375] on div at bounding box center [932, 275] width 241 height 538
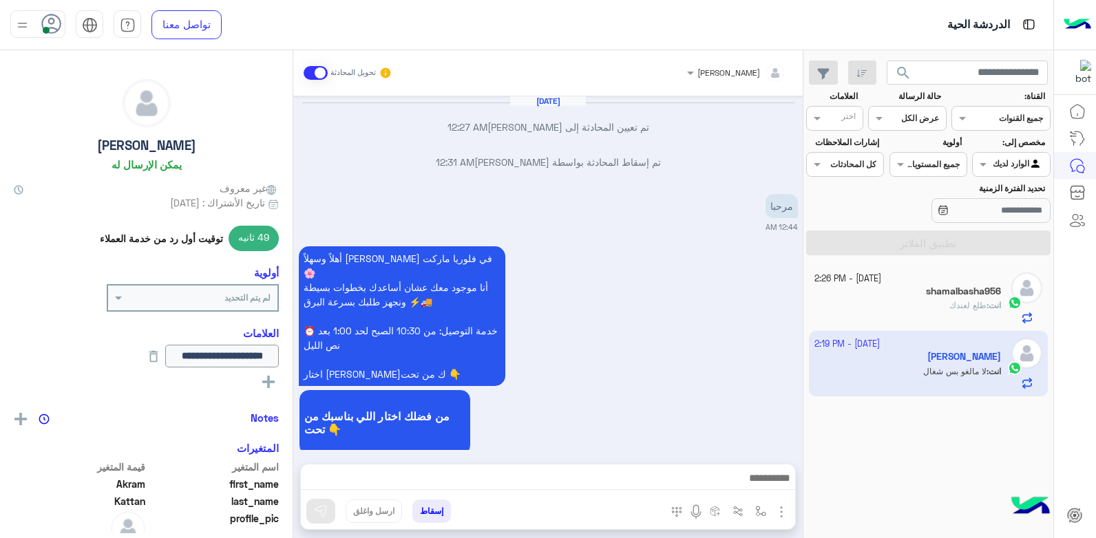
scroll to position [1283, 0]
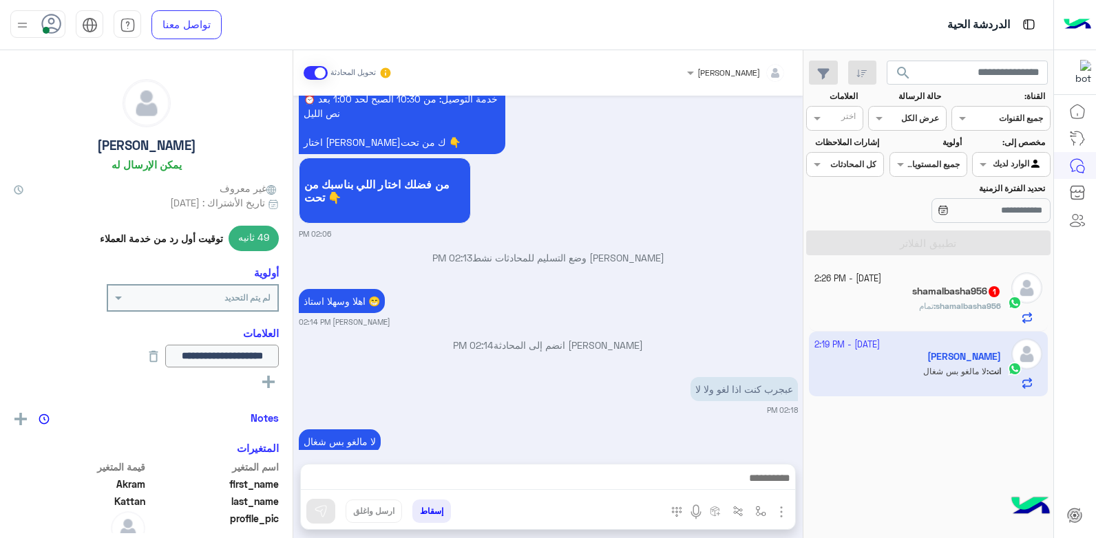
click at [901, 307] on div "shamalbasha956 : تمام" at bounding box center [907, 312] width 187 height 24
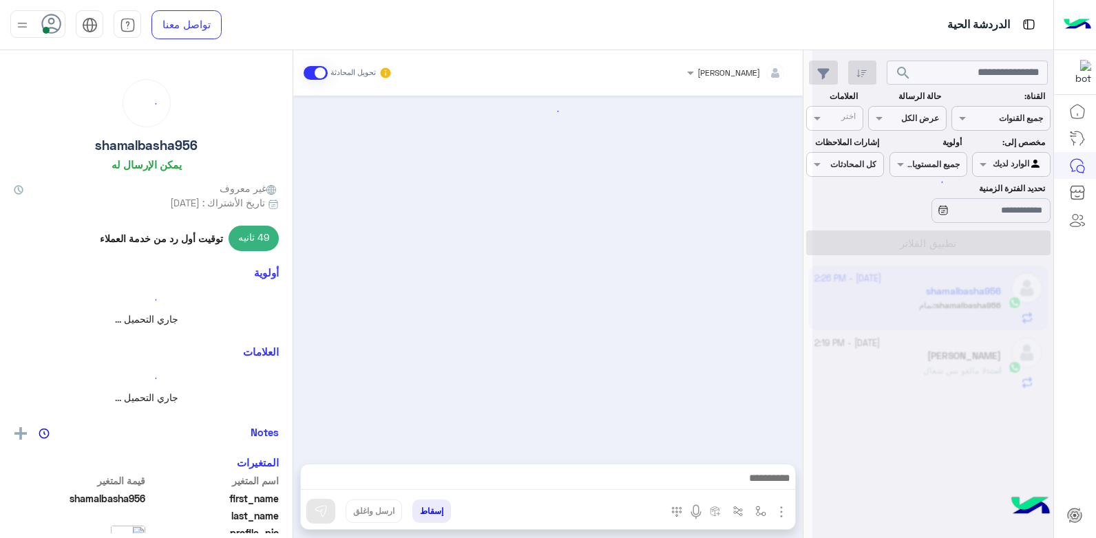
click at [901, 307] on div at bounding box center [932, 275] width 241 height 538
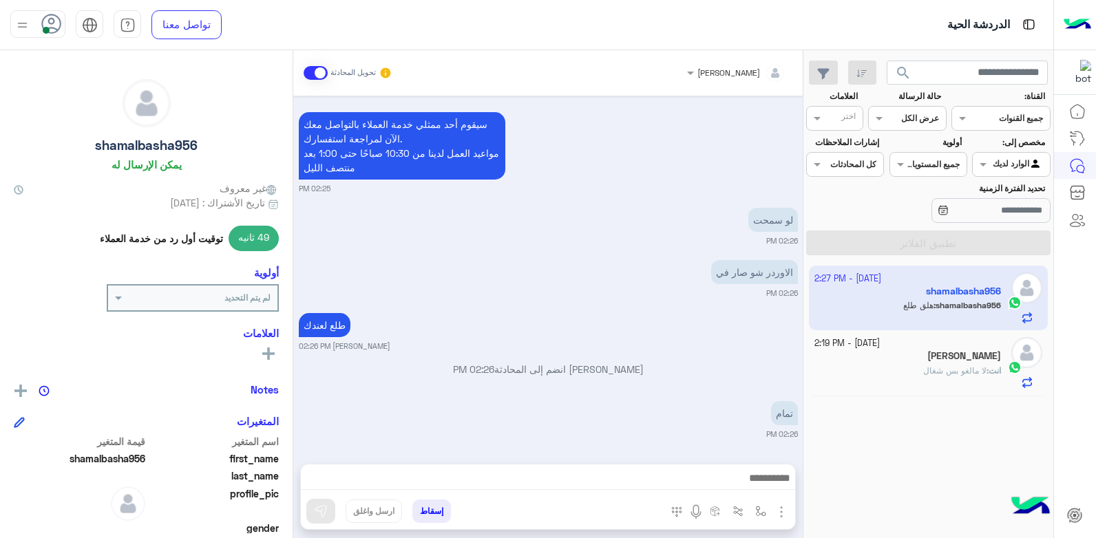
scroll to position [1111, 0]
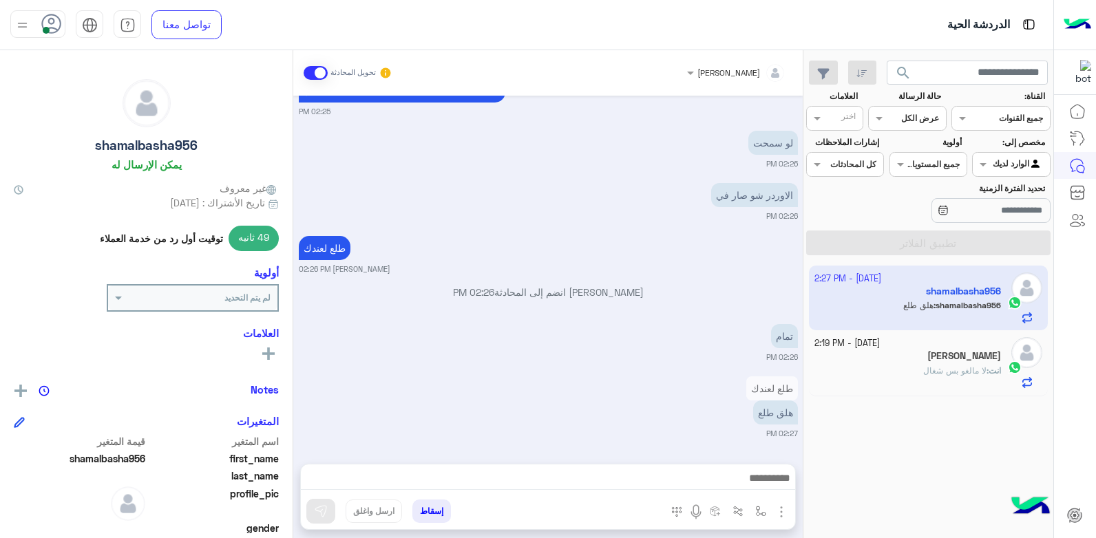
click at [438, 366] on div "Oct 2, 2025 السلام عليكم 02:25 PM أهلاً وسهلاً shamalbasha956 في فلوريا ماركت 🌸…" at bounding box center [547, 273] width 509 height 355
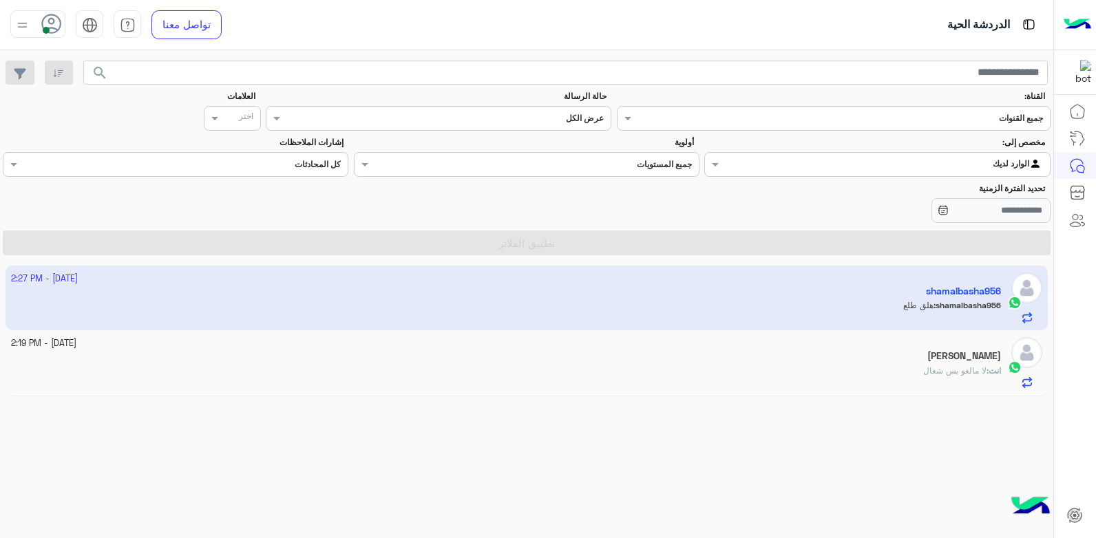
click at [585, 308] on app-inbox-user "2 October - 2:27 PM shamalbasha956 shamalbasha956 : هلق طلع" at bounding box center [527, 298] width 1043 height 65
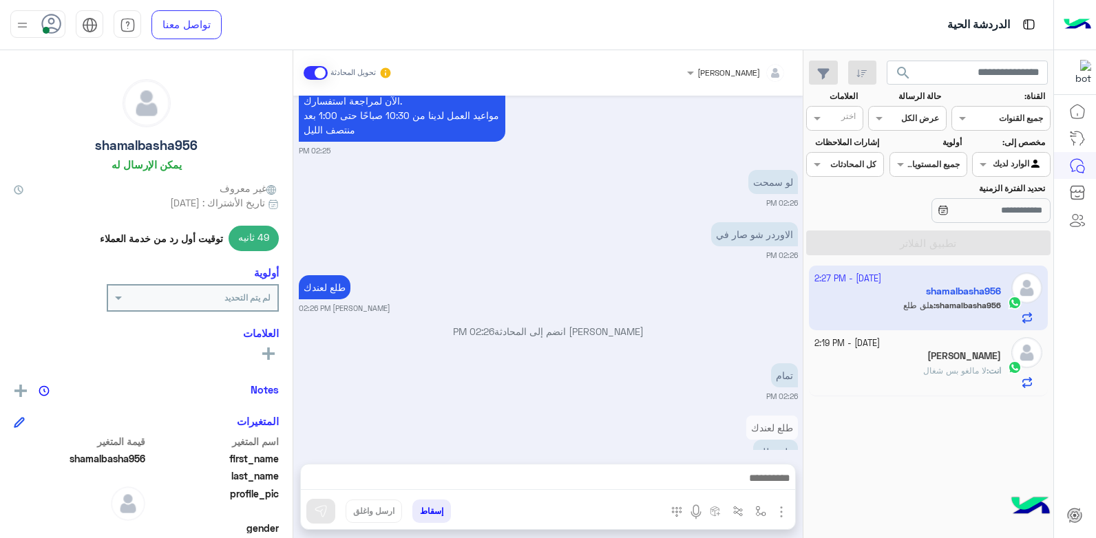
scroll to position [1110, 0]
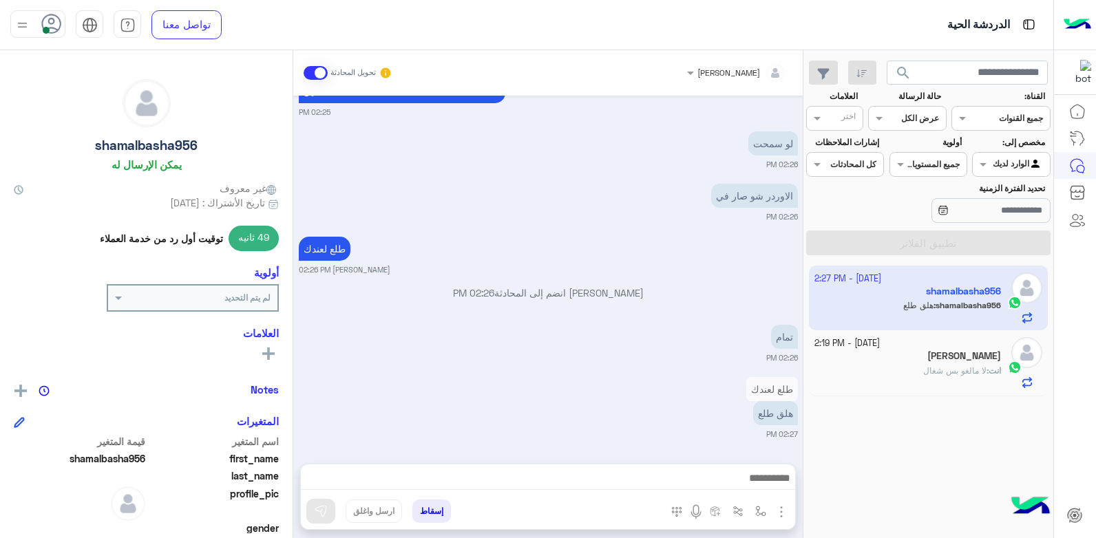
click at [839, 456] on div "2 October - 2:27 PM shamalbasha956 shamalbasha956 : هلق طلع 2 October - 2:19 PM…" at bounding box center [928, 402] width 250 height 283
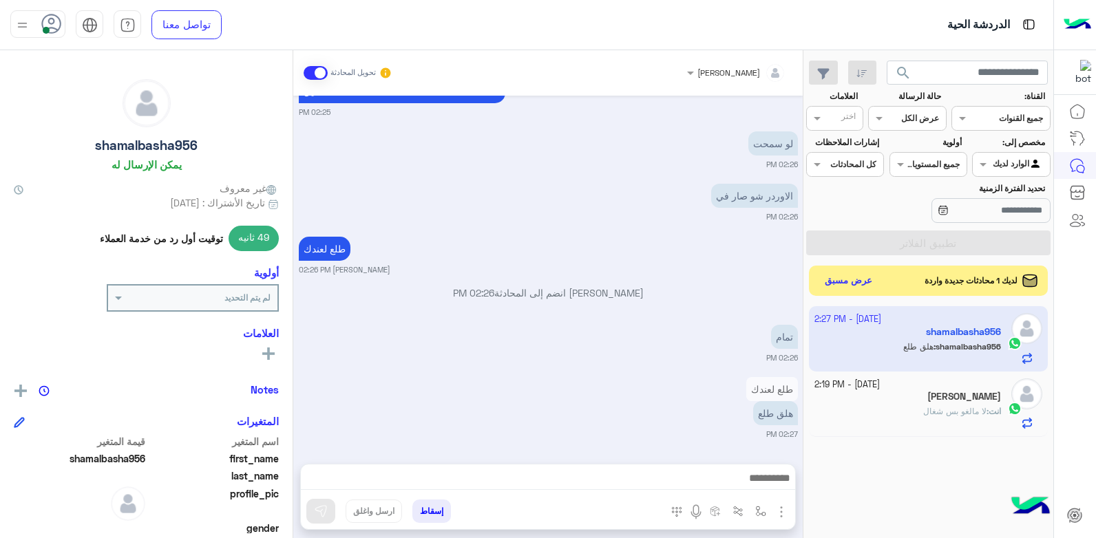
scroll to position [1163, 0]
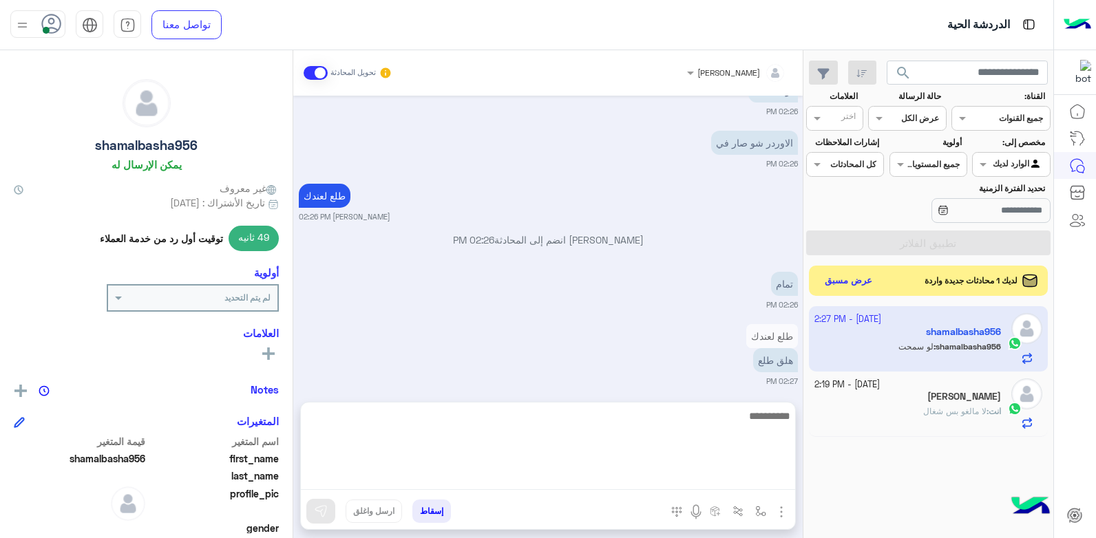
click at [691, 476] on textarea at bounding box center [548, 449] width 494 height 83
type textarea "**********"
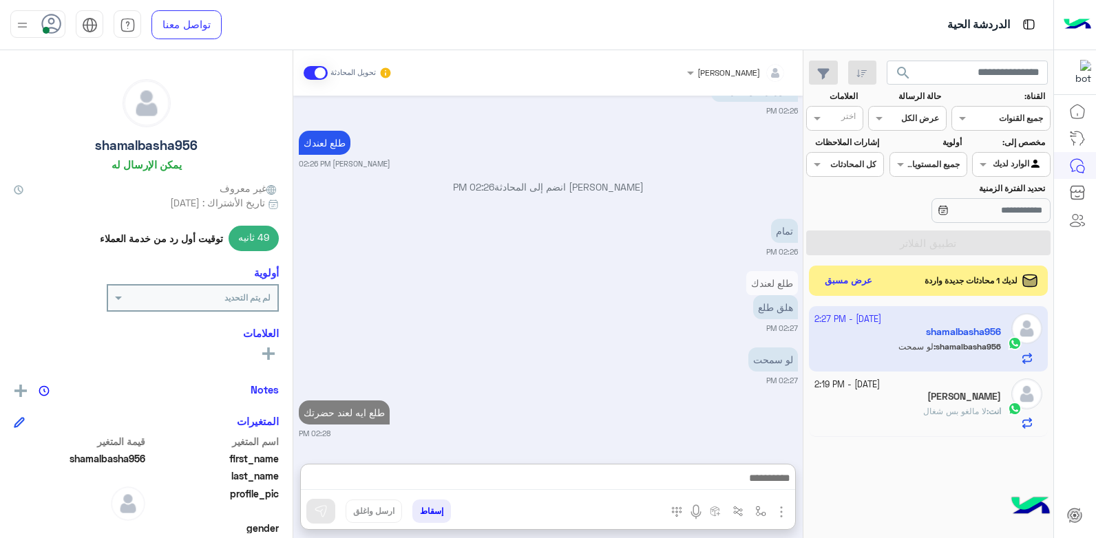
click at [624, 375] on small "02:27 PM" at bounding box center [548, 380] width 499 height 11
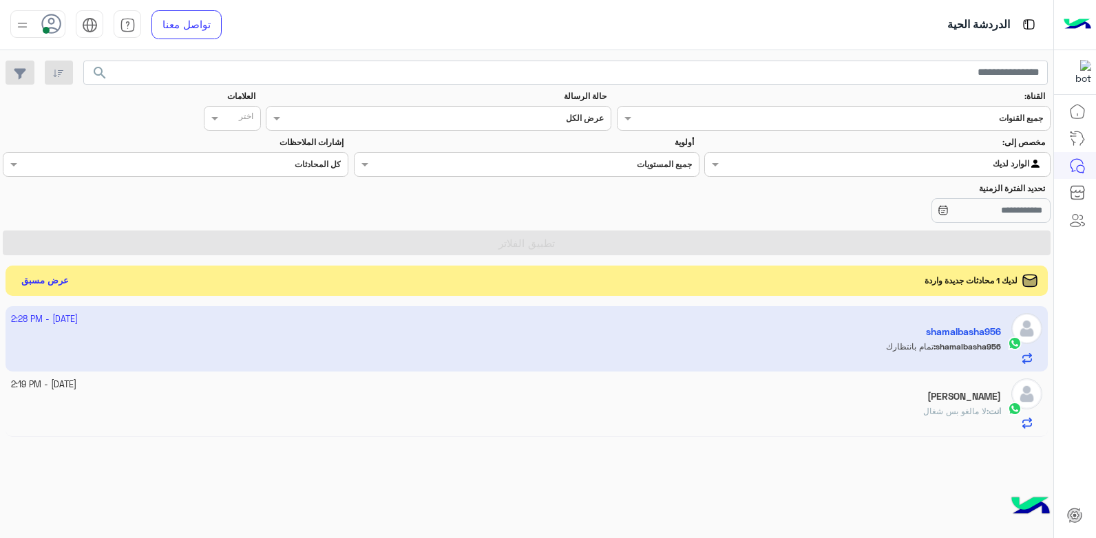
click at [728, 333] on app-inbox-user "2 October - 2:28 PM shamalbasha956 shamalbasha956 : تمام بانتظارك" at bounding box center [527, 338] width 1043 height 65
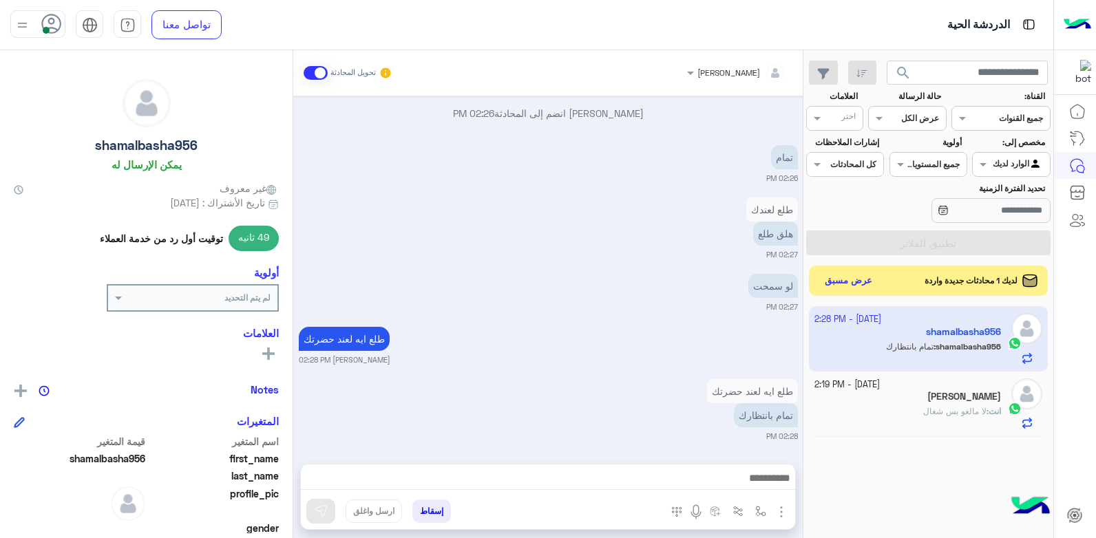
scroll to position [1292, 0]
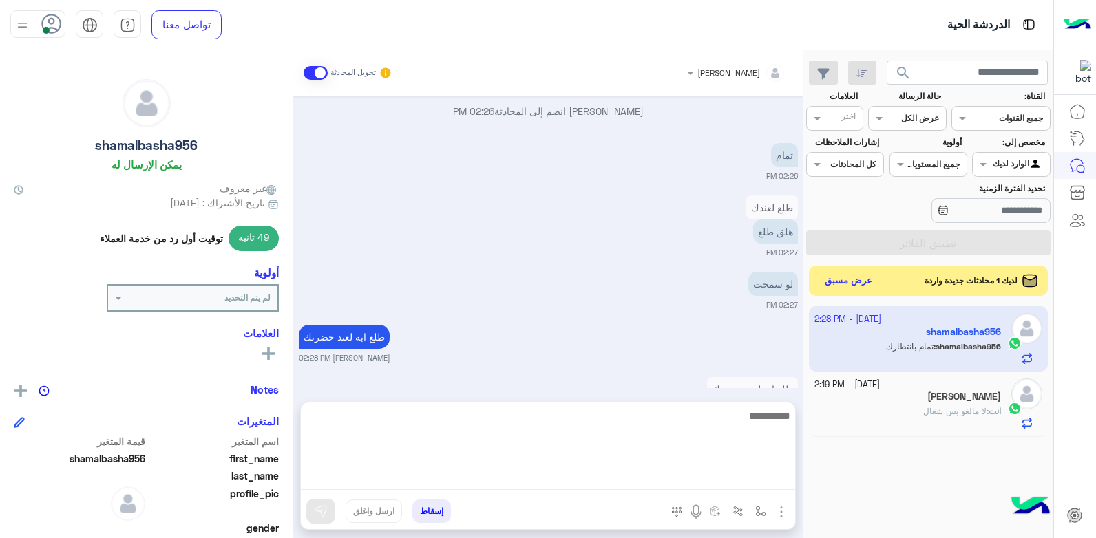
click at [655, 476] on textarea at bounding box center [548, 449] width 494 height 83
type textarea "****"
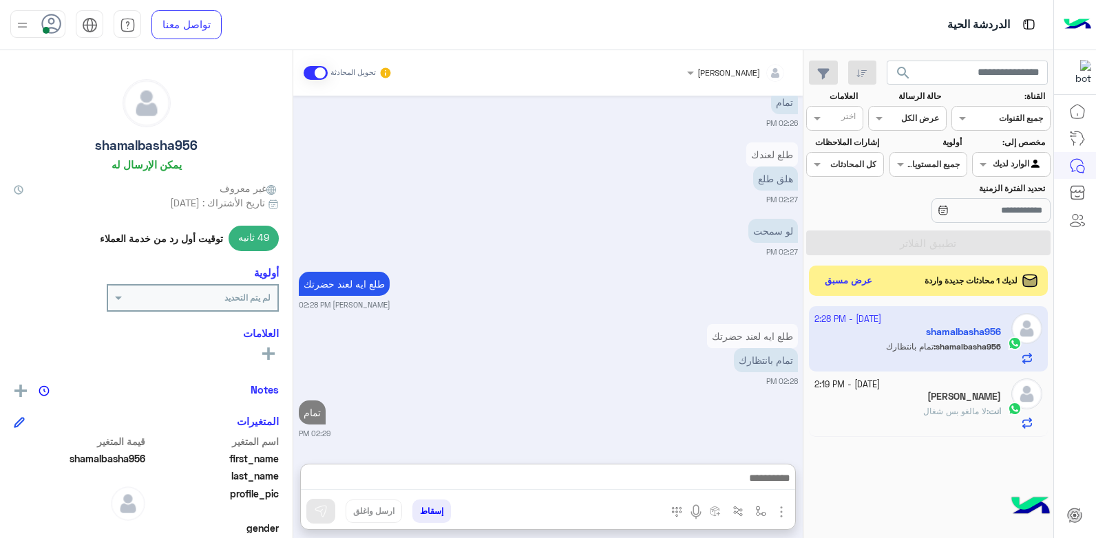
click at [887, 411] on div "انت : لا مالغو بس شغال" at bounding box center [907, 418] width 187 height 24
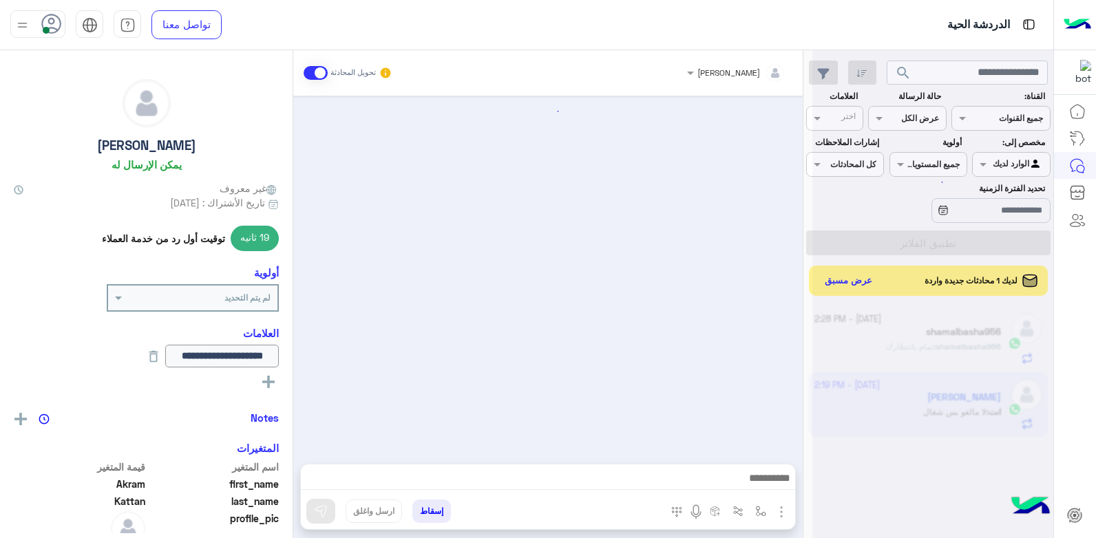
click at [430, 510] on button "إسقاط" at bounding box center [431, 511] width 39 height 23
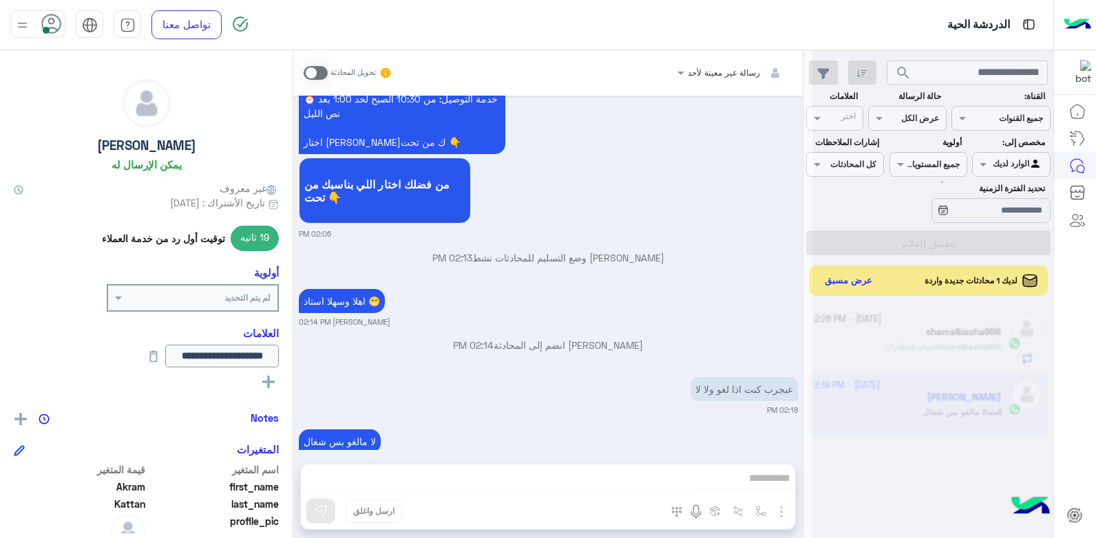
scroll to position [1318, 0]
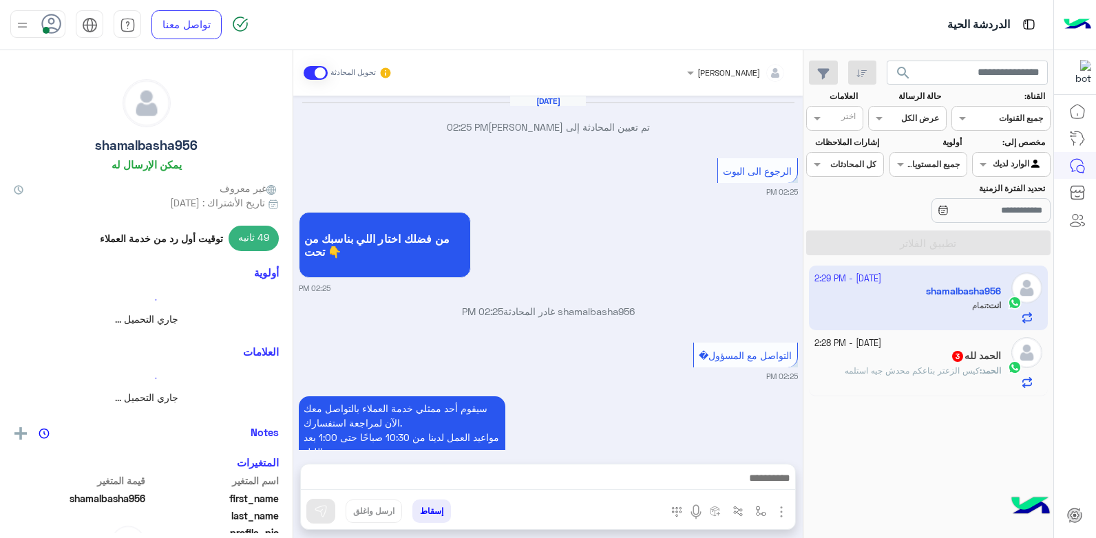
scroll to position [842, 0]
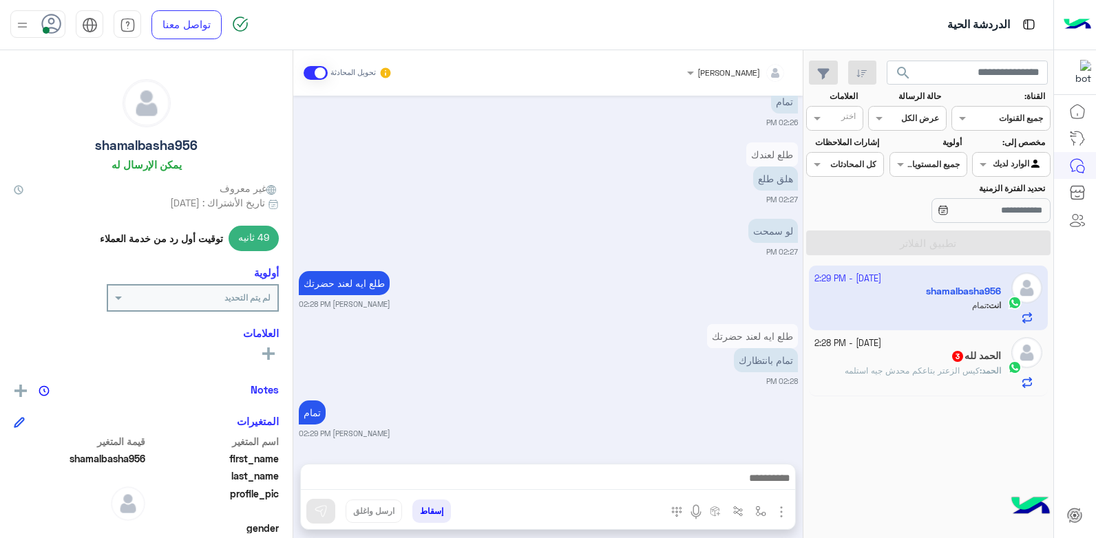
click at [845, 366] on span "كيس الزعتر بتاعكم محدش جيه استلمه" at bounding box center [912, 371] width 135 height 10
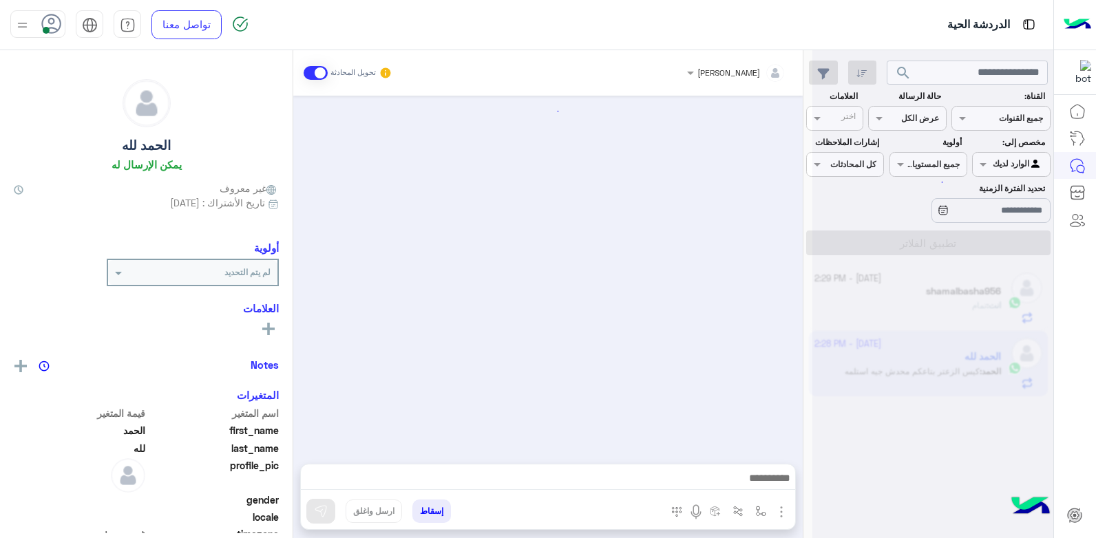
scroll to position [1387, 0]
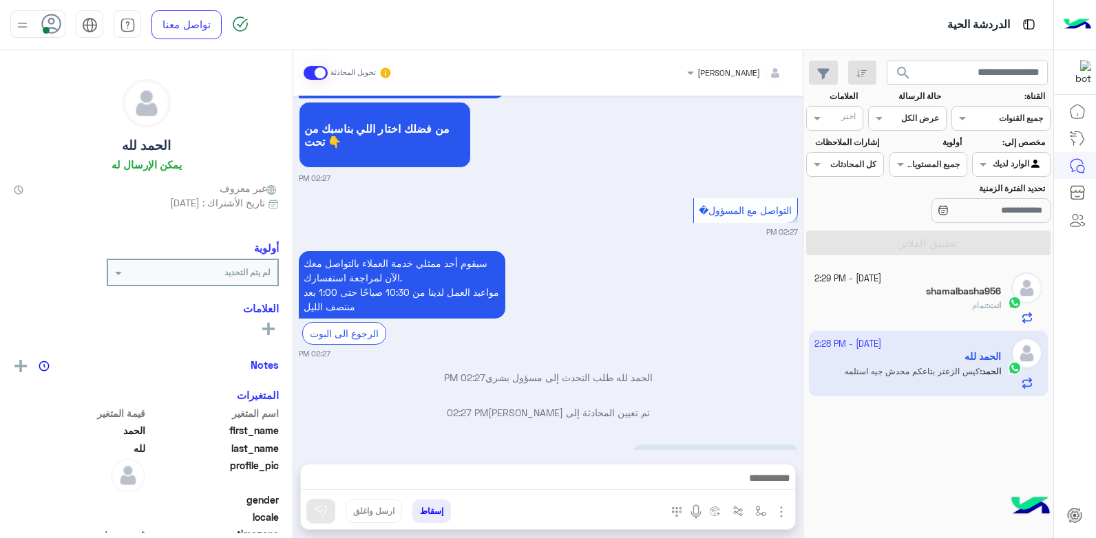
click at [724, 76] on span "[PERSON_NAME]" at bounding box center [728, 72] width 63 height 10
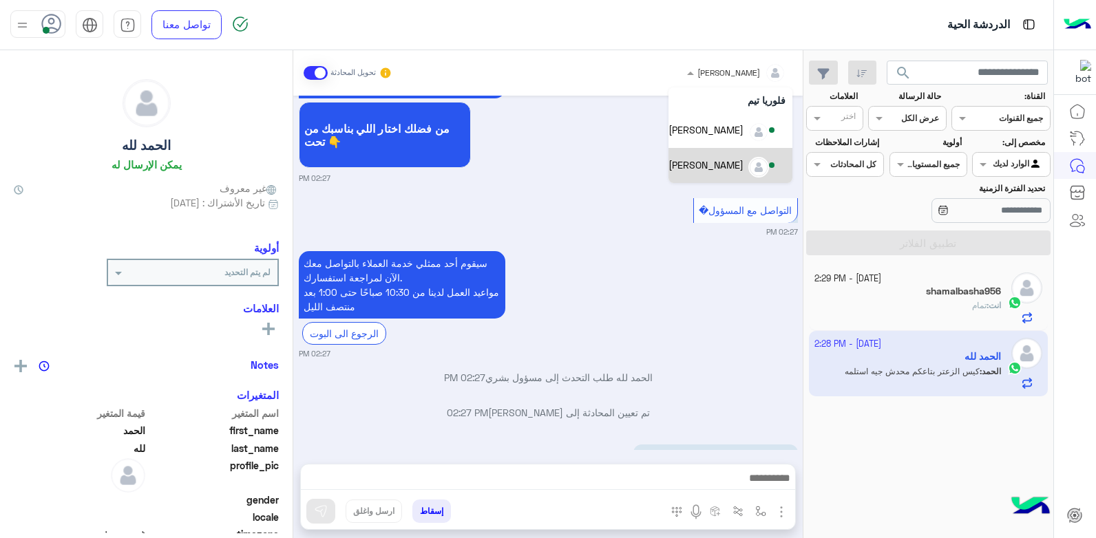
click at [719, 163] on div "خالد صقر" at bounding box center [706, 165] width 75 height 14
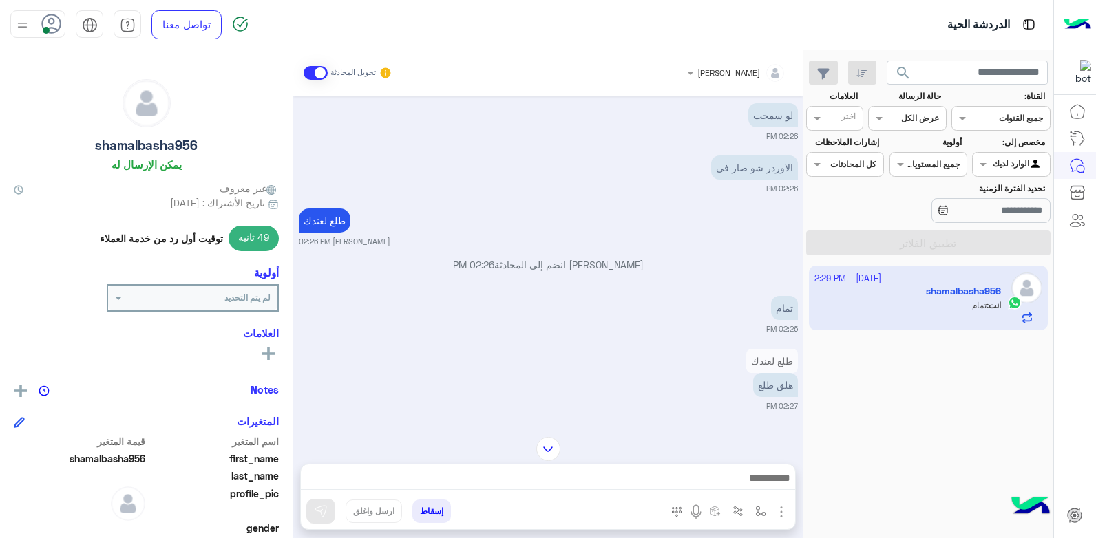
scroll to position [842, 0]
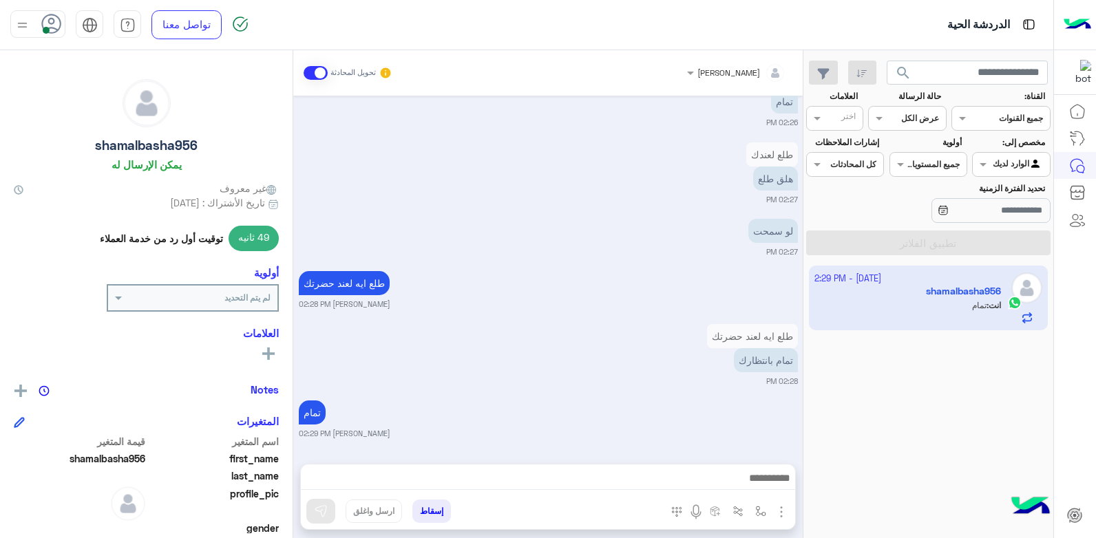
click at [871, 394] on div "2 October - 2:29 PM shamalbasha956 انت : تمام" at bounding box center [928, 402] width 250 height 283
click at [622, 346] on div "طلع ايه لعند حضرتك تمام بانتظارك 02:28 PM" at bounding box center [548, 354] width 499 height 66
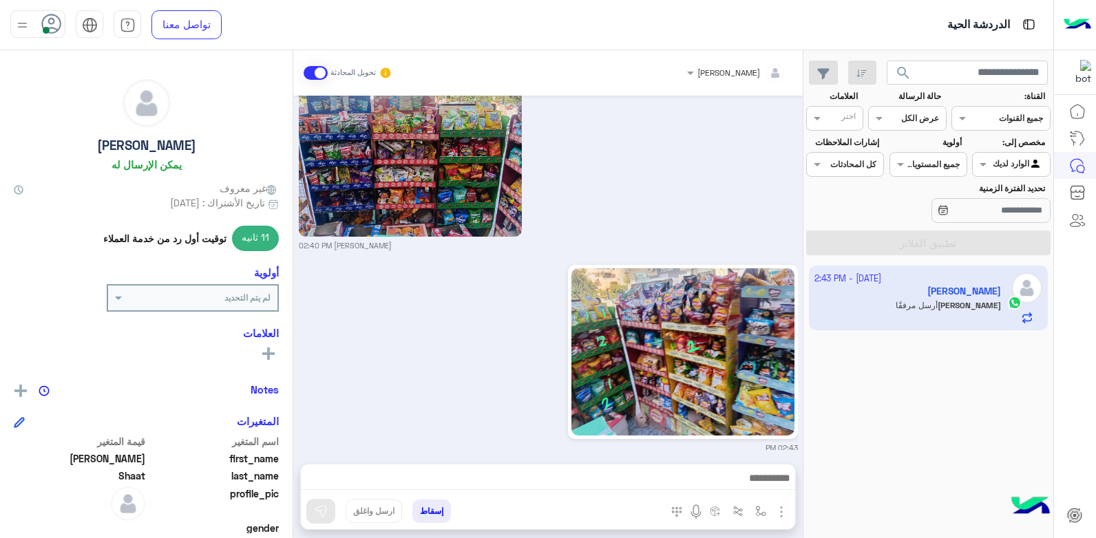
click at [395, 299] on div "02:43 PM" at bounding box center [548, 358] width 499 height 192
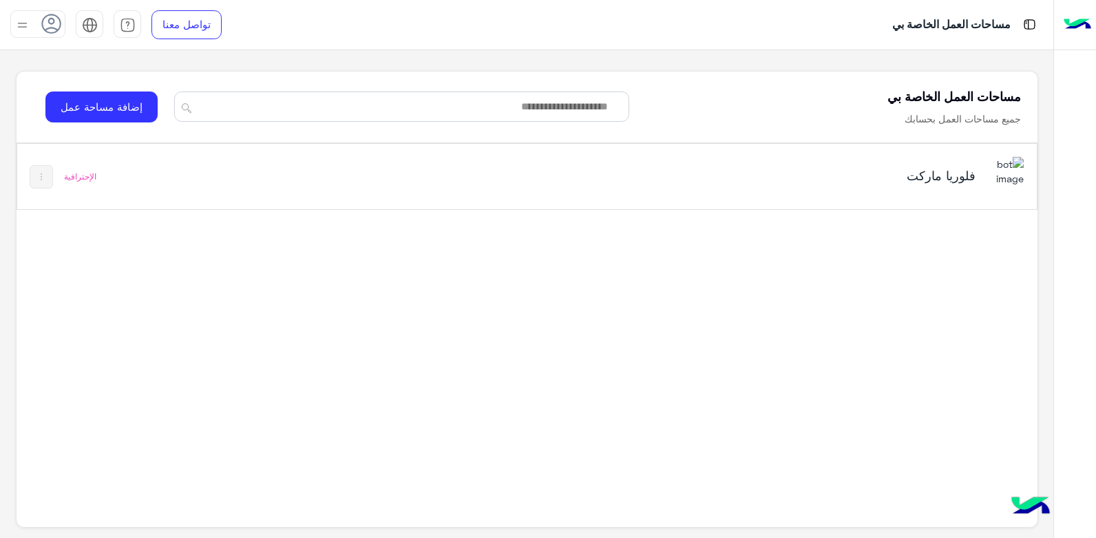
click at [803, 180] on h5 "فلوريا ماركت" at bounding box center [797, 175] width 358 height 17
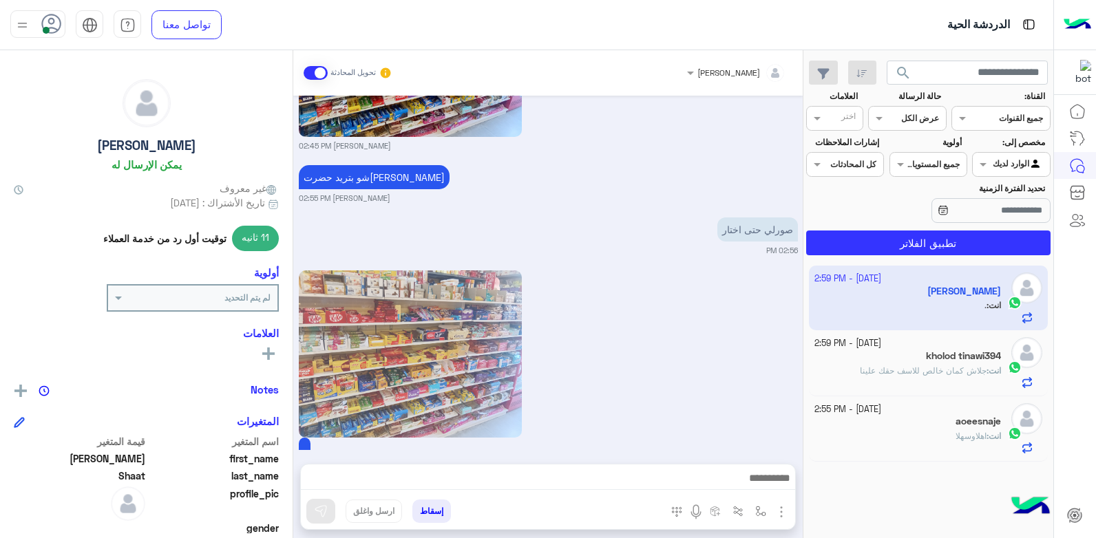
scroll to position [1807, 0]
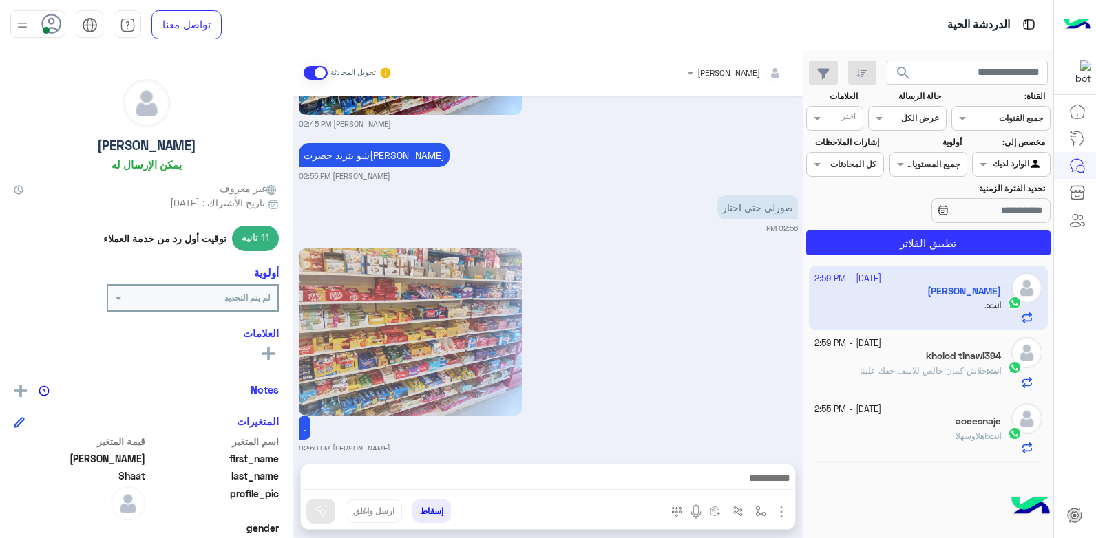
click at [861, 430] on div "انت : [PERSON_NAME]" at bounding box center [907, 442] width 187 height 24
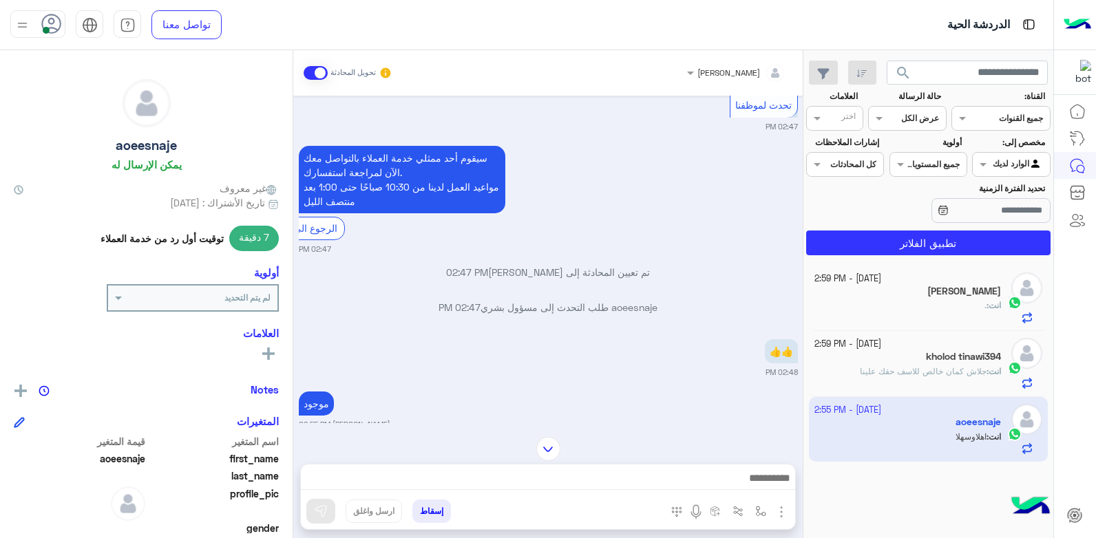
scroll to position [2405, 0]
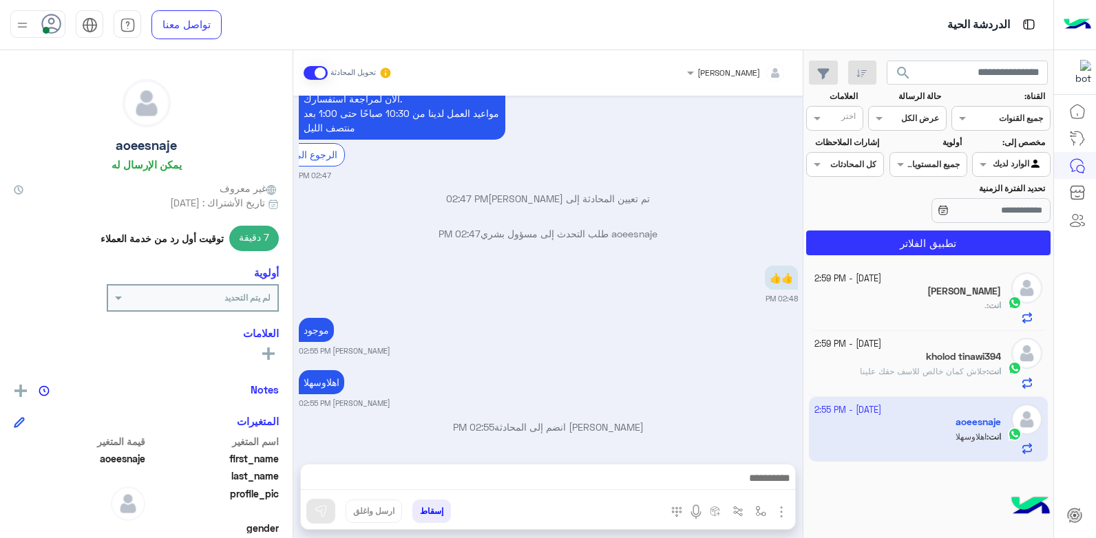
click at [855, 363] on div "kholod tinawi394" at bounding box center [907, 358] width 187 height 14
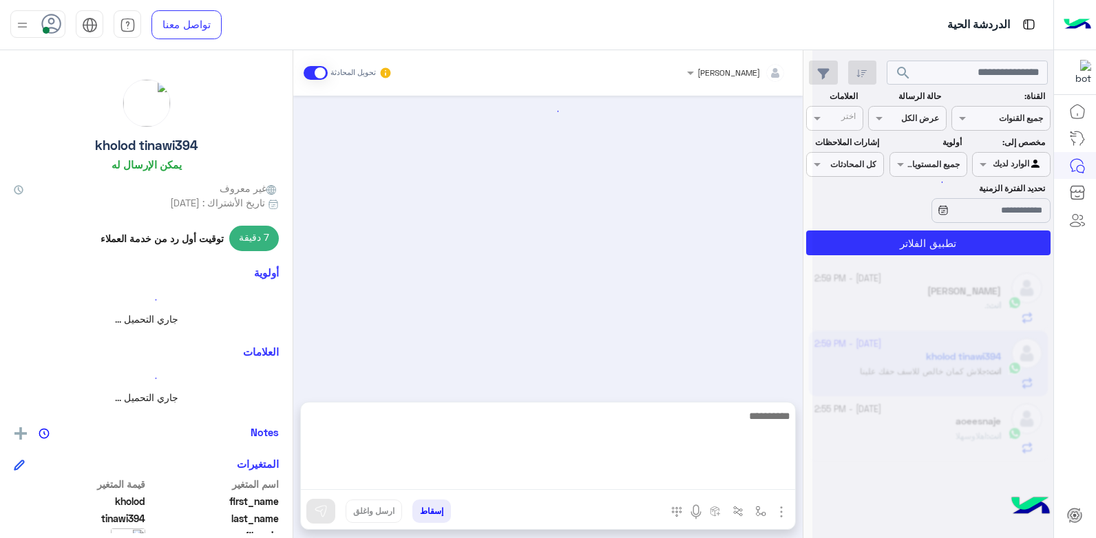
click at [657, 472] on textarea at bounding box center [548, 449] width 494 height 83
type textarea "**********"
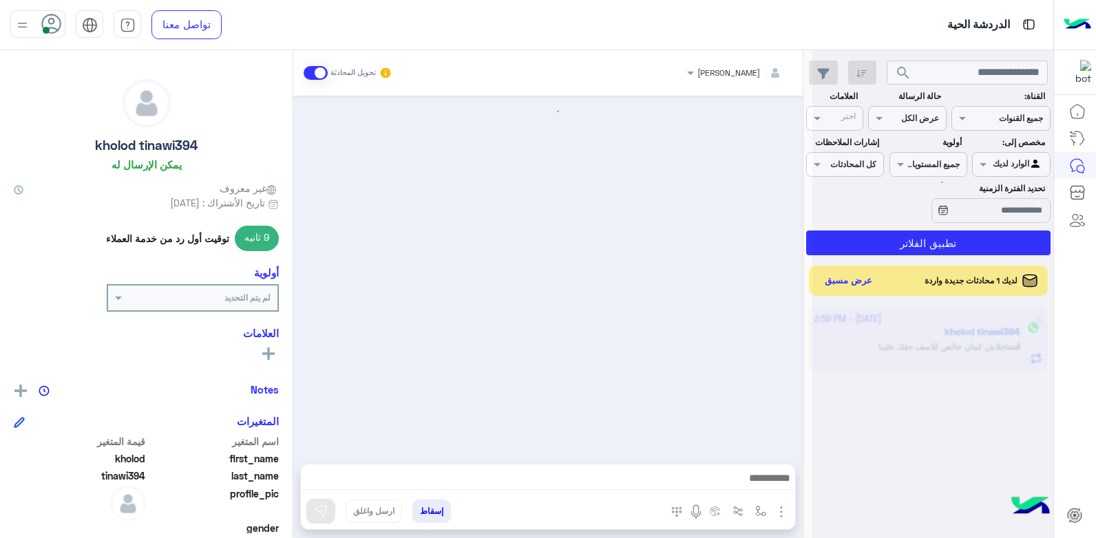
click at [867, 434] on div at bounding box center [932, 275] width 241 height 538
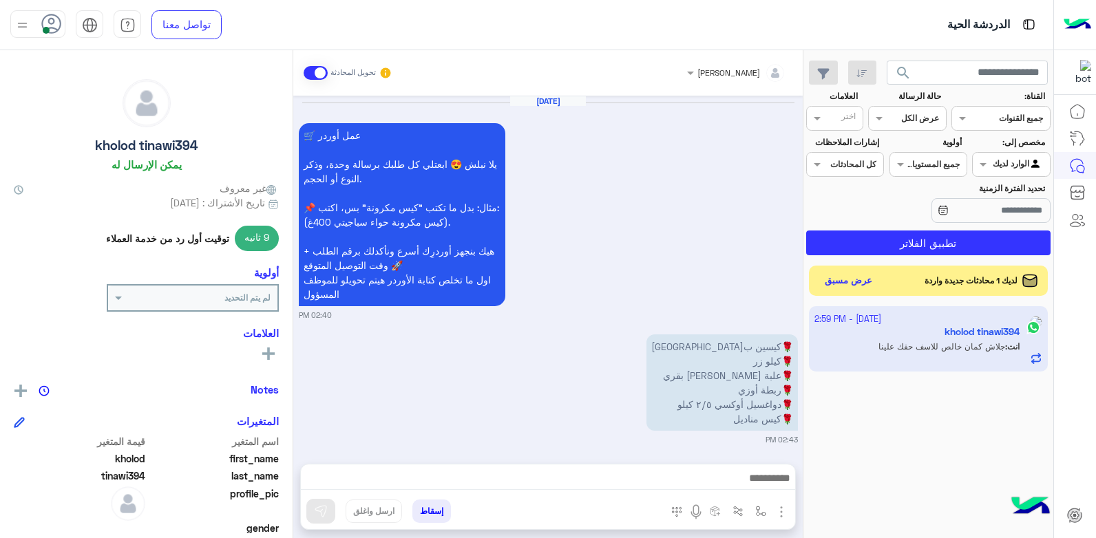
scroll to position [1163, 0]
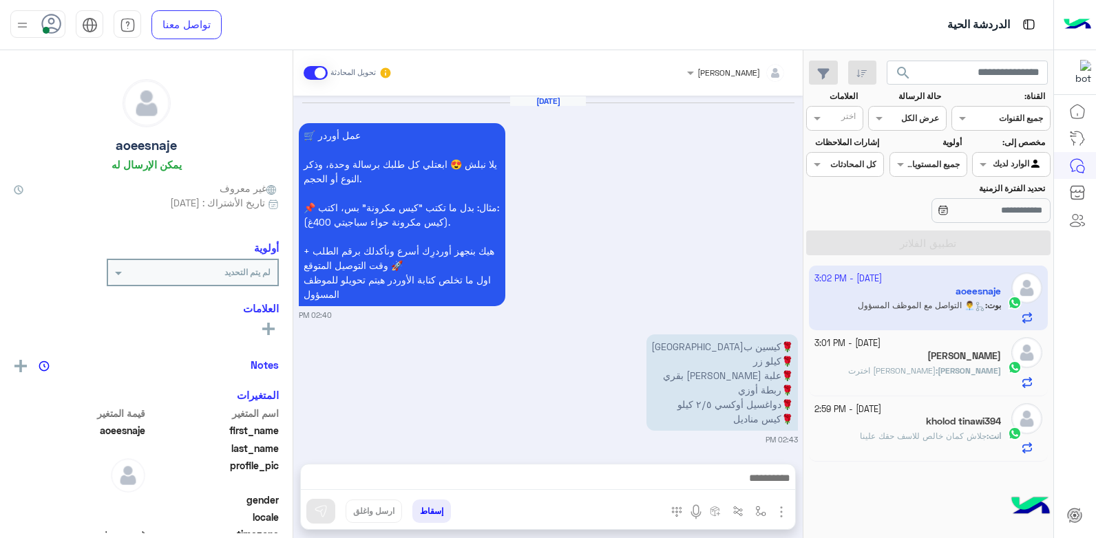
scroll to position [2401, 0]
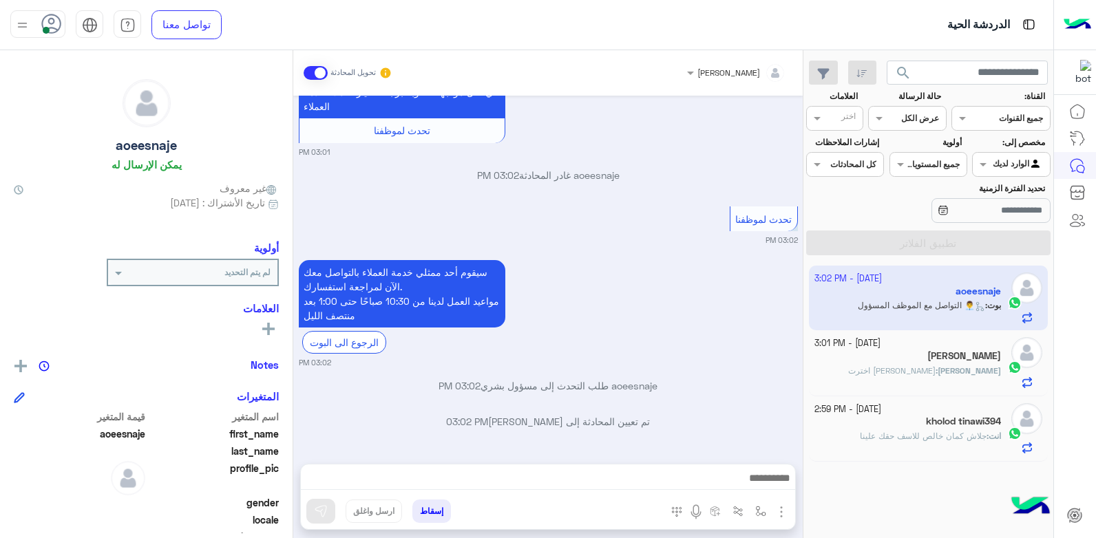
click at [906, 370] on div "Sara : الشبيسي اخترت" at bounding box center [907, 377] width 187 height 24
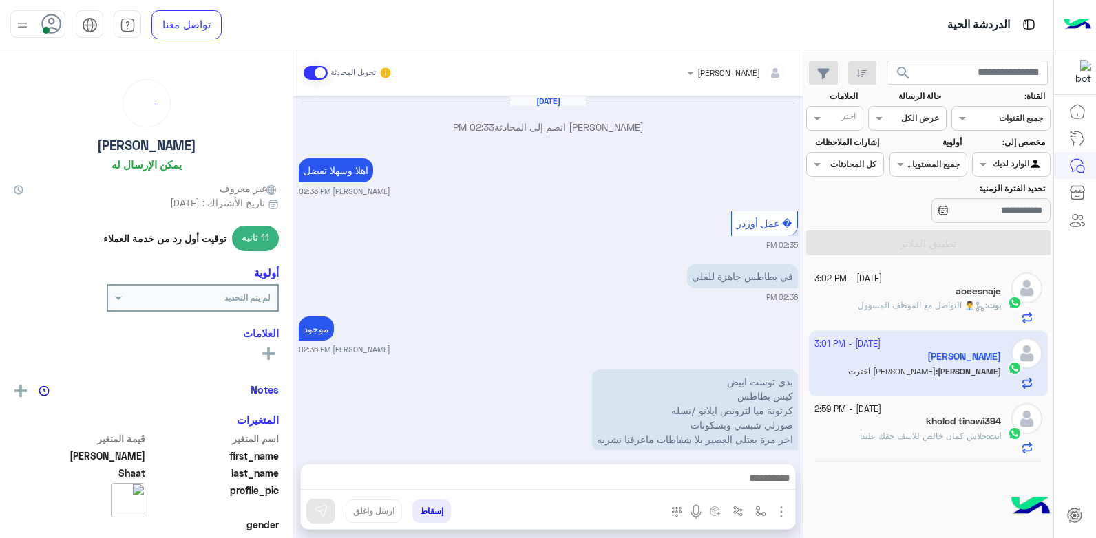
scroll to position [1796, 0]
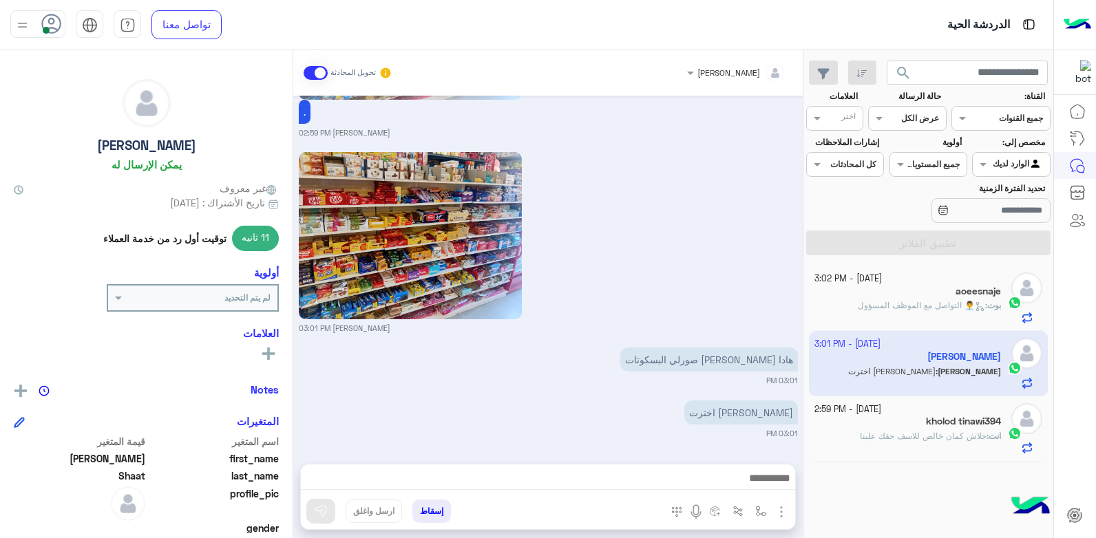
click at [885, 431] on span "جلاش كمان خالص للاسف حقك علينا" at bounding box center [923, 436] width 127 height 10
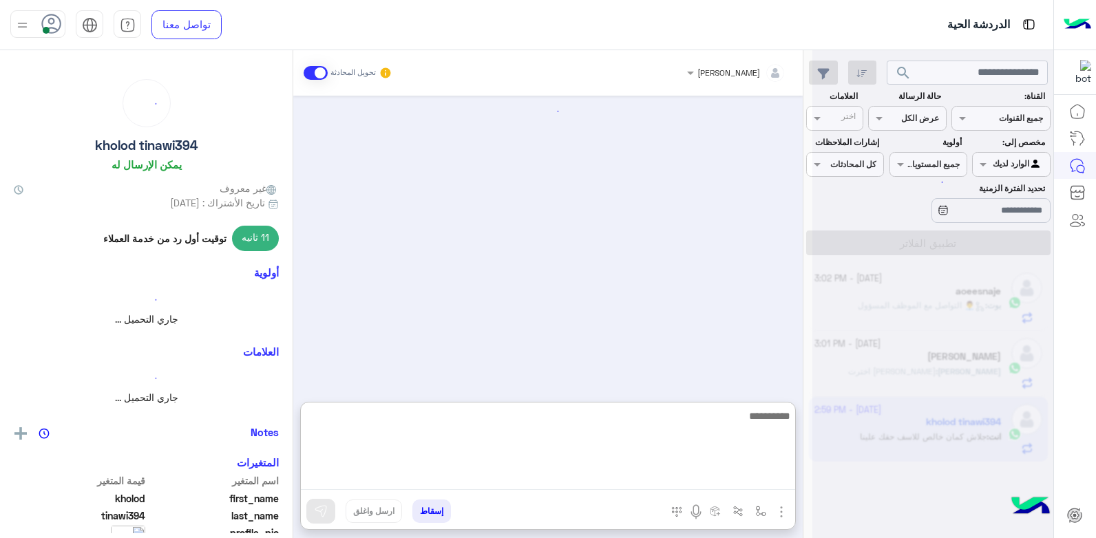
click at [741, 476] on textarea at bounding box center [548, 449] width 494 height 83
type textarea "*"
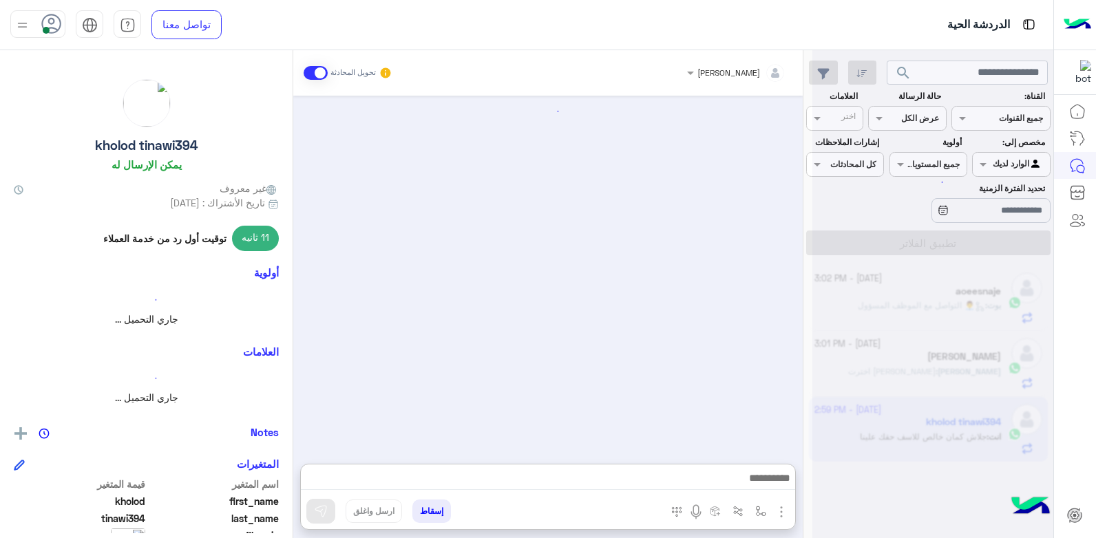
click at [714, 349] on div at bounding box center [547, 273] width 509 height 355
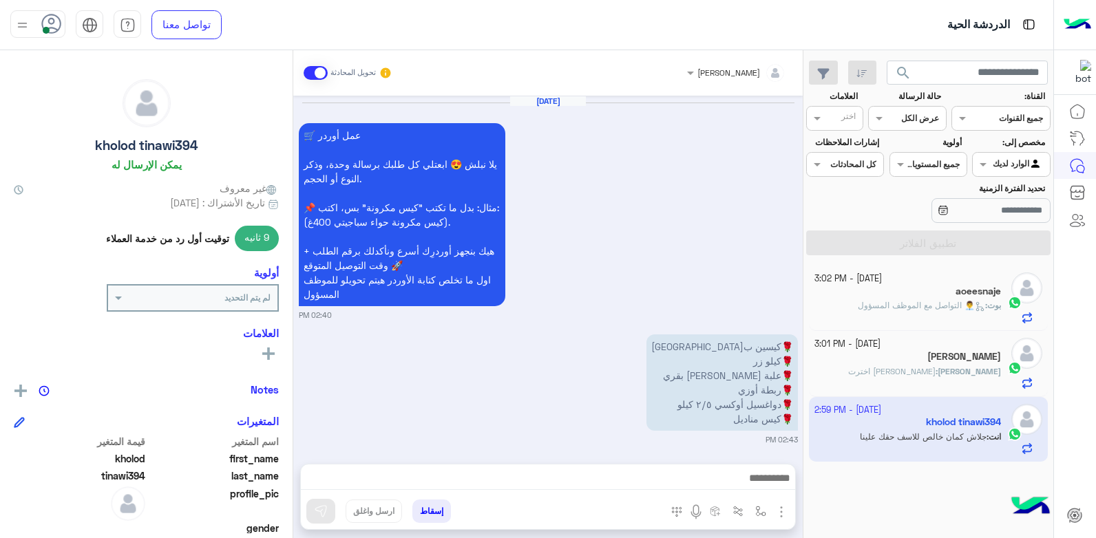
scroll to position [1158, 0]
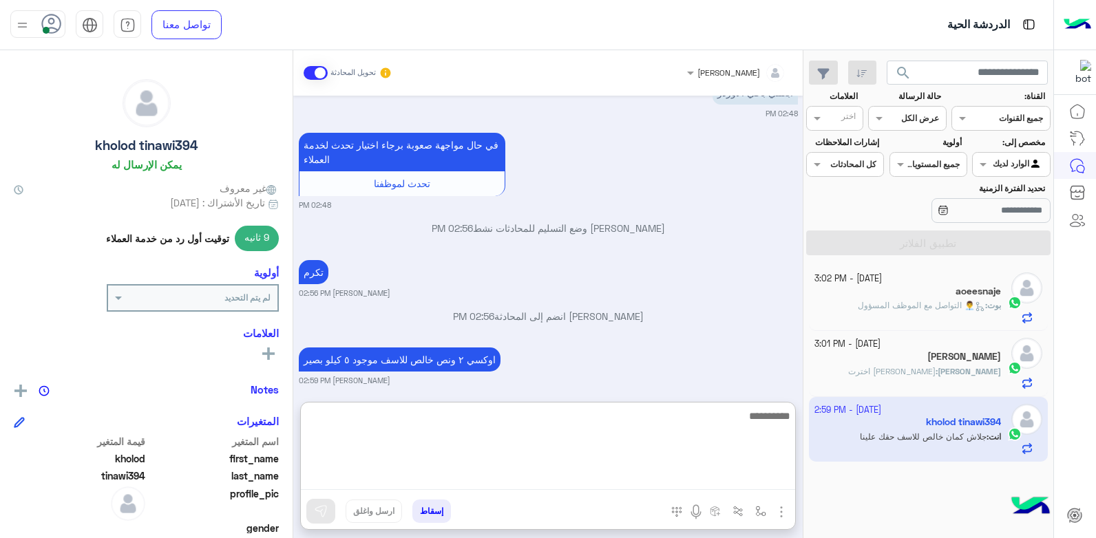
click at [626, 479] on textarea at bounding box center [548, 449] width 494 height 83
type textarea "**********"
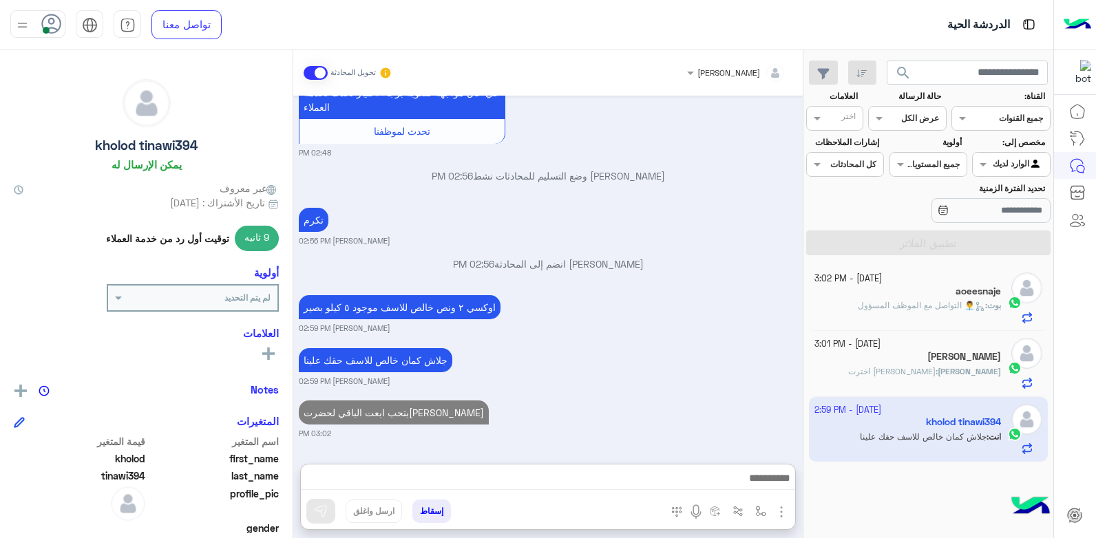
click at [653, 376] on small "بشار قطان 02:59 PM" at bounding box center [548, 381] width 499 height 11
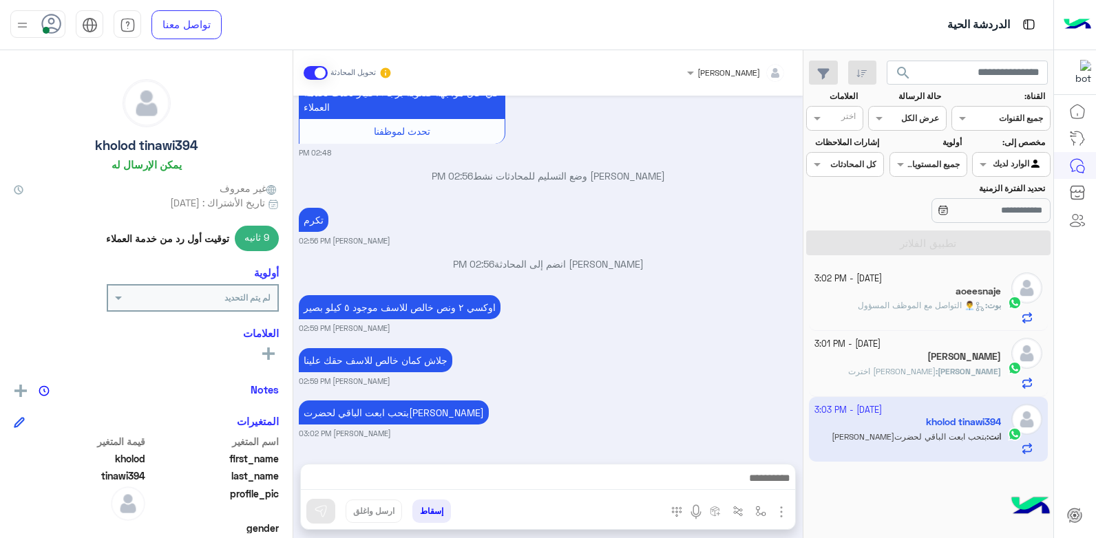
click at [848, 370] on div "Sara : الشبيسي اخترت" at bounding box center [907, 378] width 187 height 24
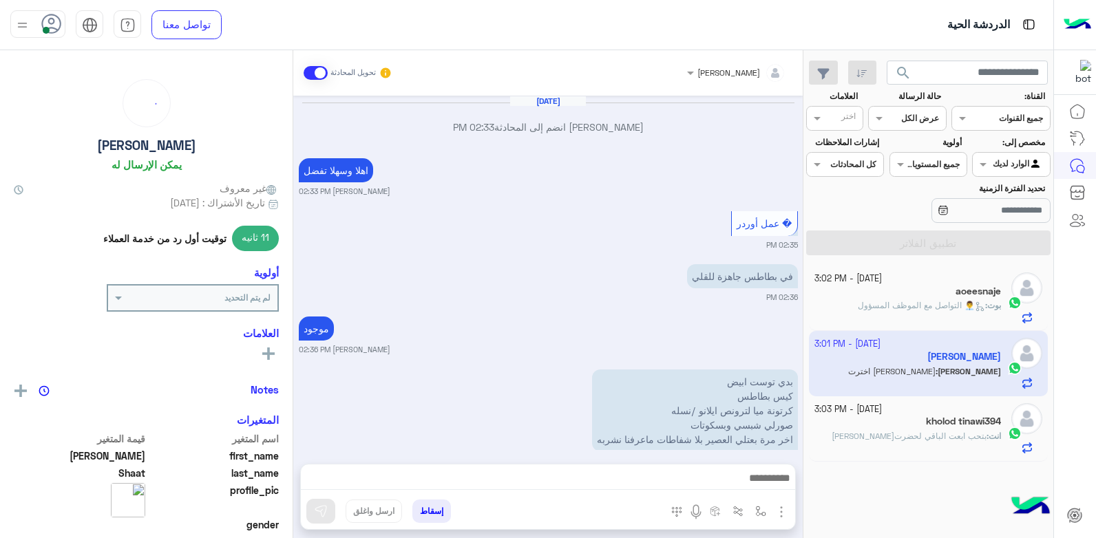
scroll to position [1796, 0]
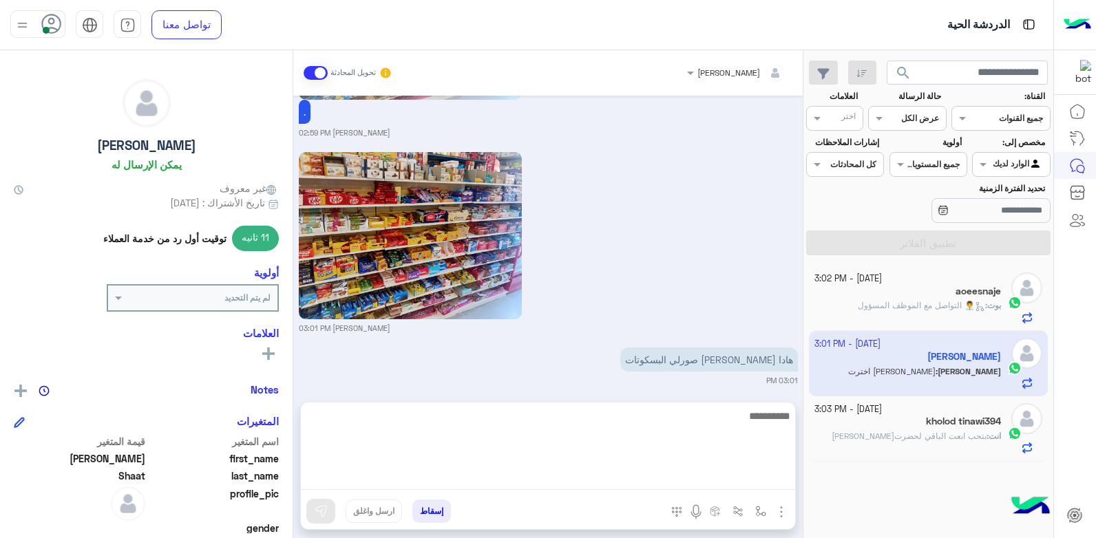
click at [643, 476] on textarea at bounding box center [548, 449] width 494 height 83
type textarea "**********"
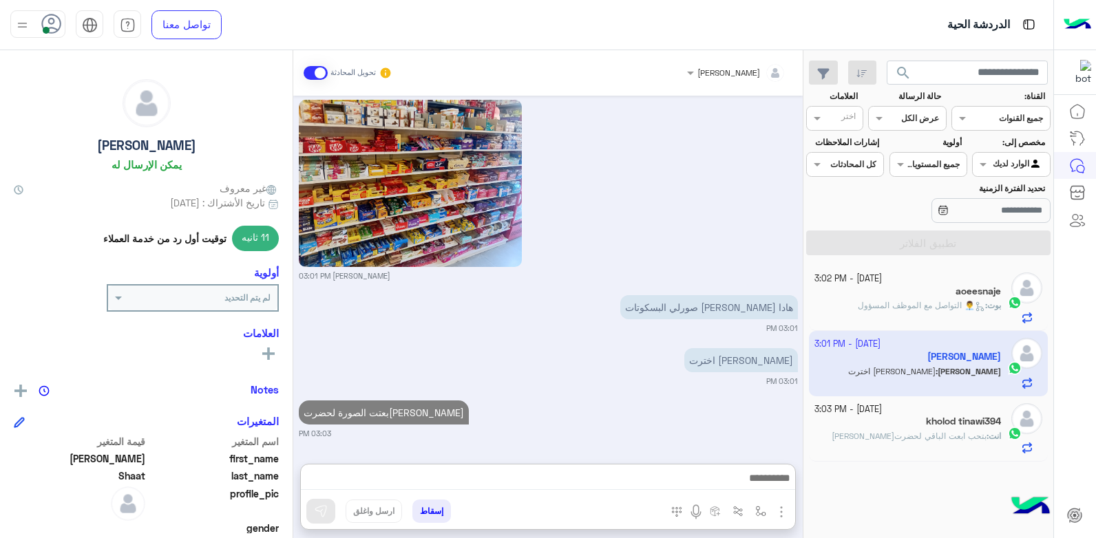
click at [655, 428] on small "03:03 PM" at bounding box center [548, 433] width 499 height 11
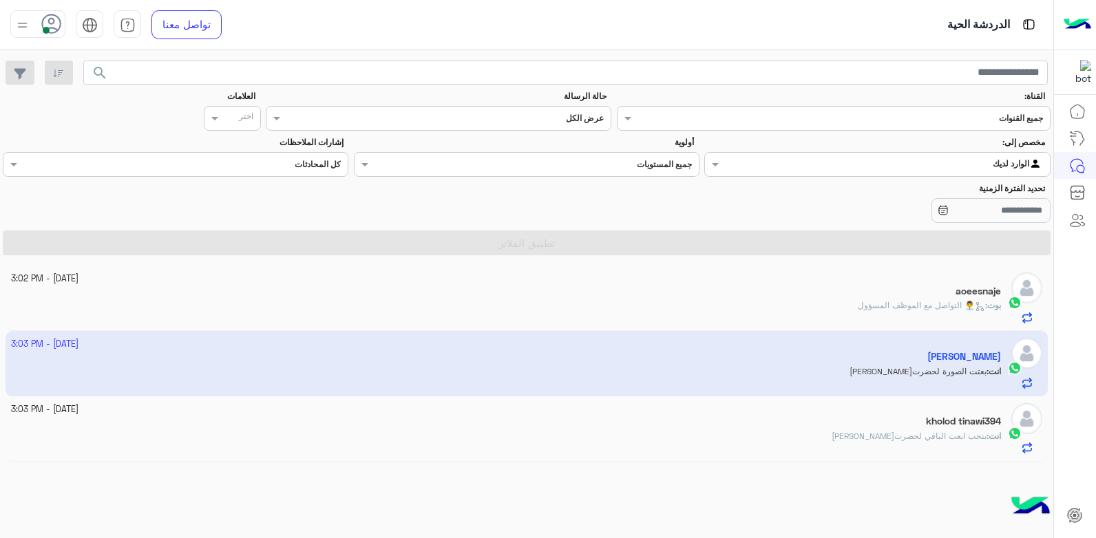
click at [741, 308] on div "بوت : 👨‍💼 التواصل مع الموظف المسؤول" at bounding box center [506, 311] width 991 height 24
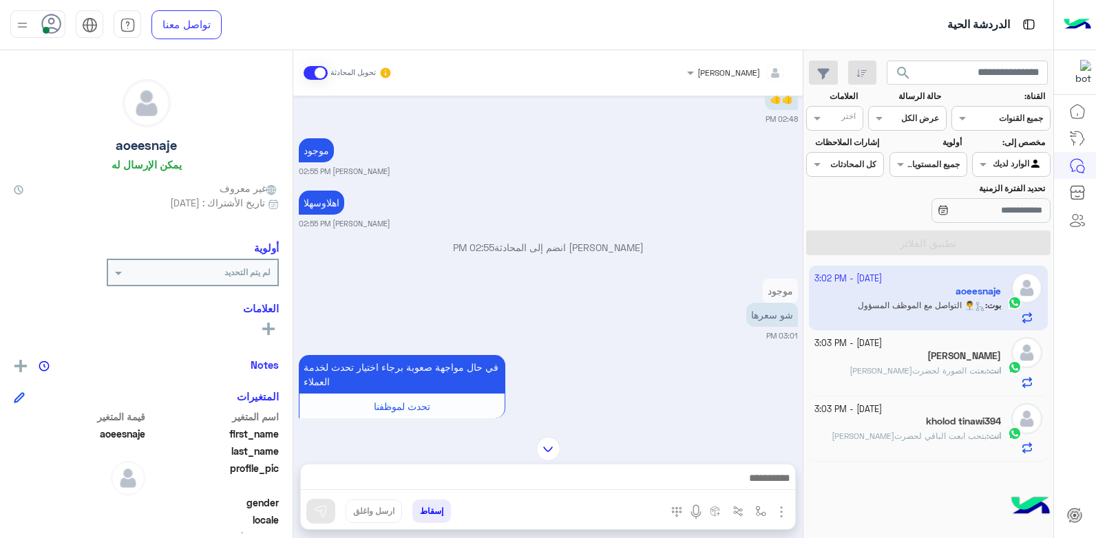
scroll to position [912, 0]
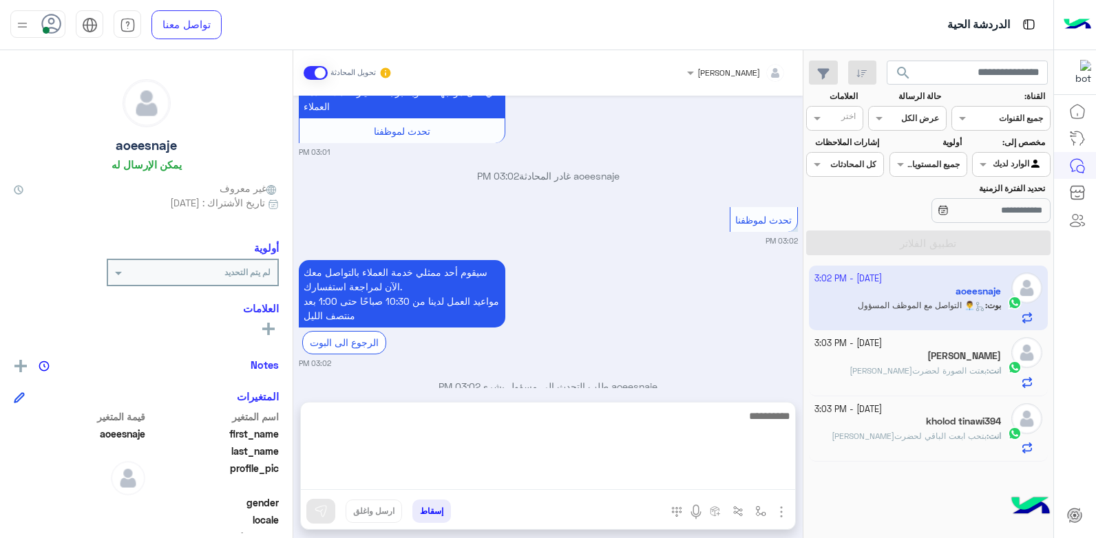
click at [644, 479] on textarea at bounding box center [548, 449] width 494 height 83
type textarea "*********"
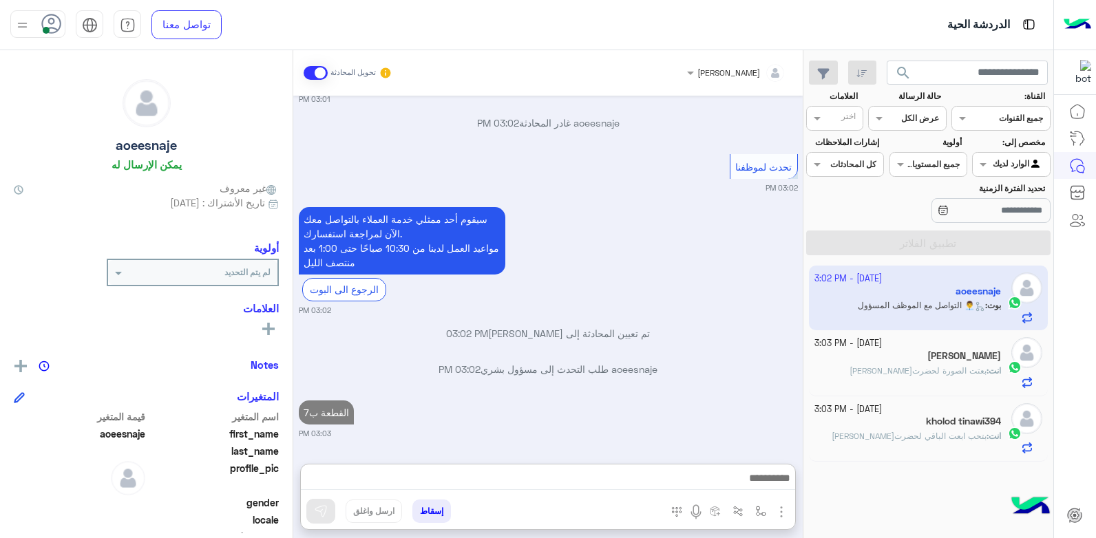
click at [730, 397] on div "القطعة ب7 03:03 PM" at bounding box center [548, 418] width 499 height 42
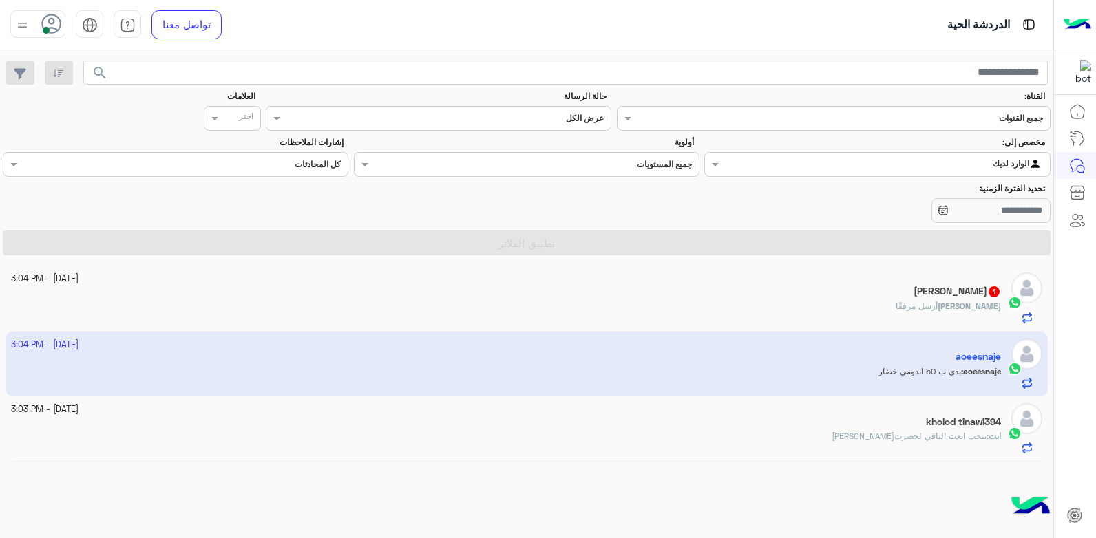
click at [846, 418] on div "kholod tinawi394" at bounding box center [506, 424] width 991 height 14
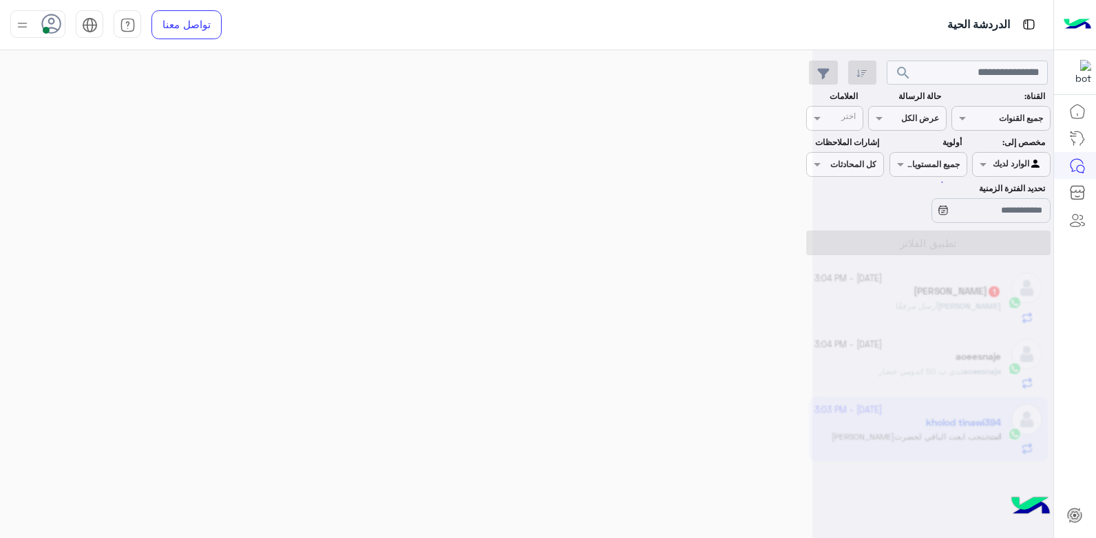
scroll to position [999, 0]
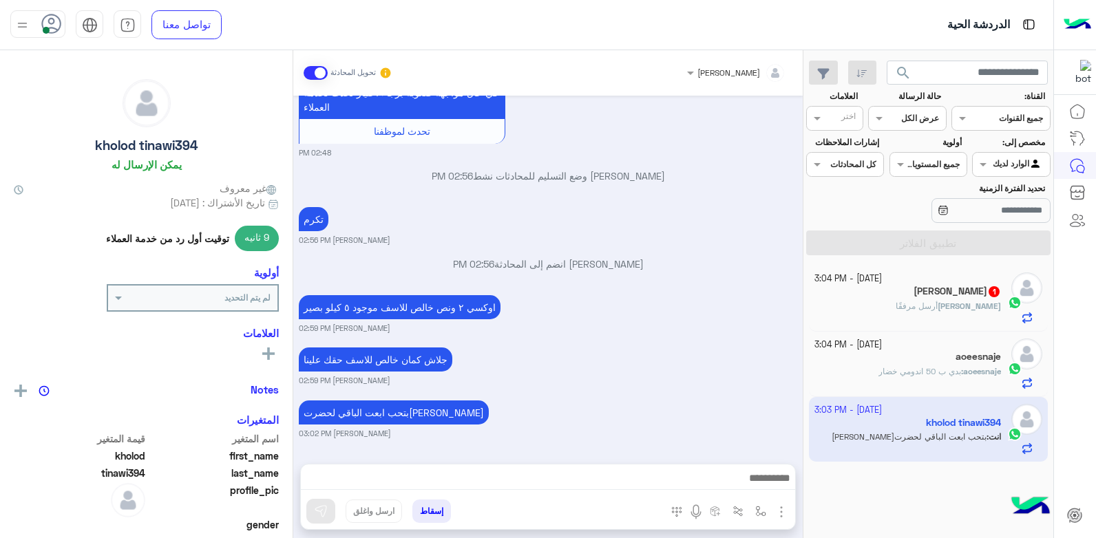
click at [714, 411] on div "بتحب ابعت الباقي لحضرتك بشار قطان 03:02 PM" at bounding box center [548, 418] width 499 height 42
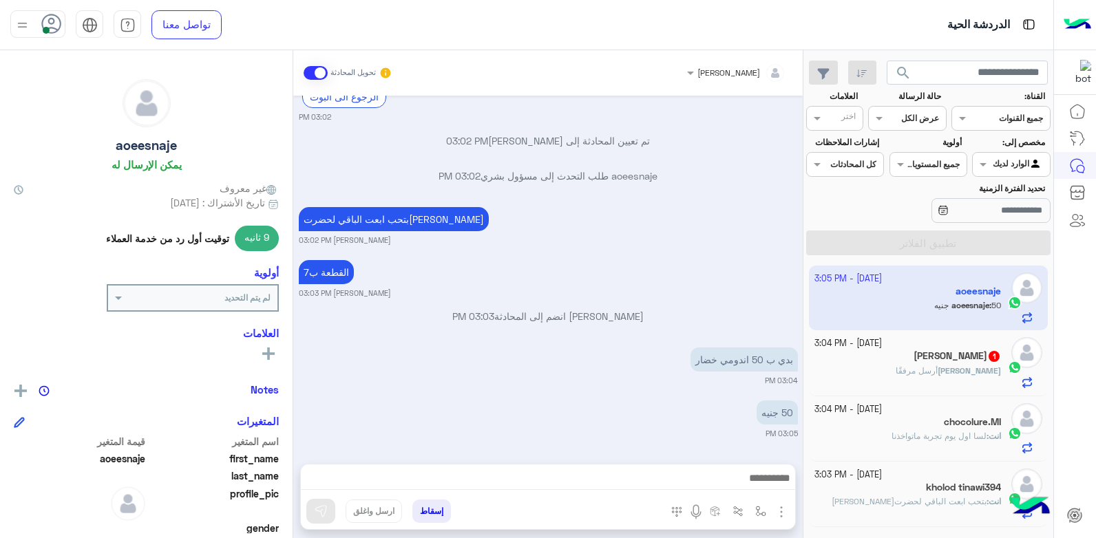
scroll to position [2173, 0]
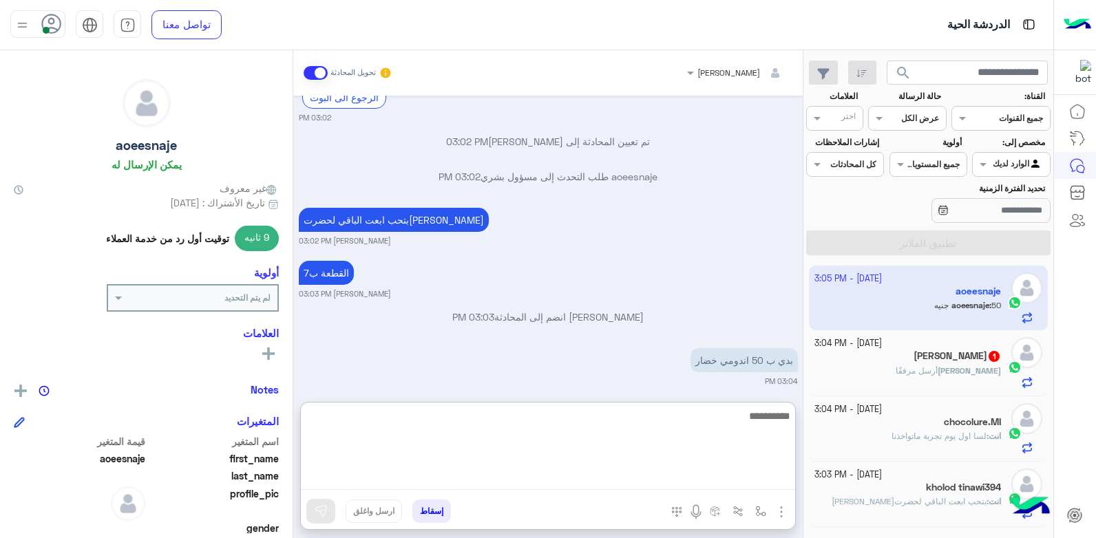
click at [694, 481] on textarea at bounding box center [548, 449] width 494 height 83
type textarea "**********"
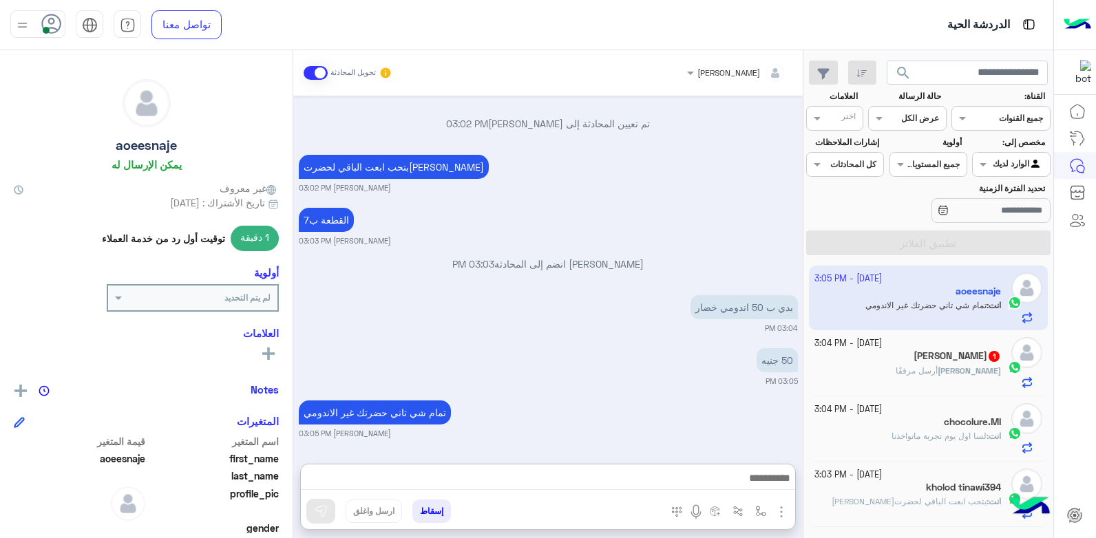
click at [664, 330] on div "[DATE] 🌹كيسين بزاليا 🌹كيلو زر 🌹علبة لبن سوري بقري 🌹ربطة أوزي 🌹دواغسيل أوكسي ٢/٥…" at bounding box center [547, 273] width 509 height 355
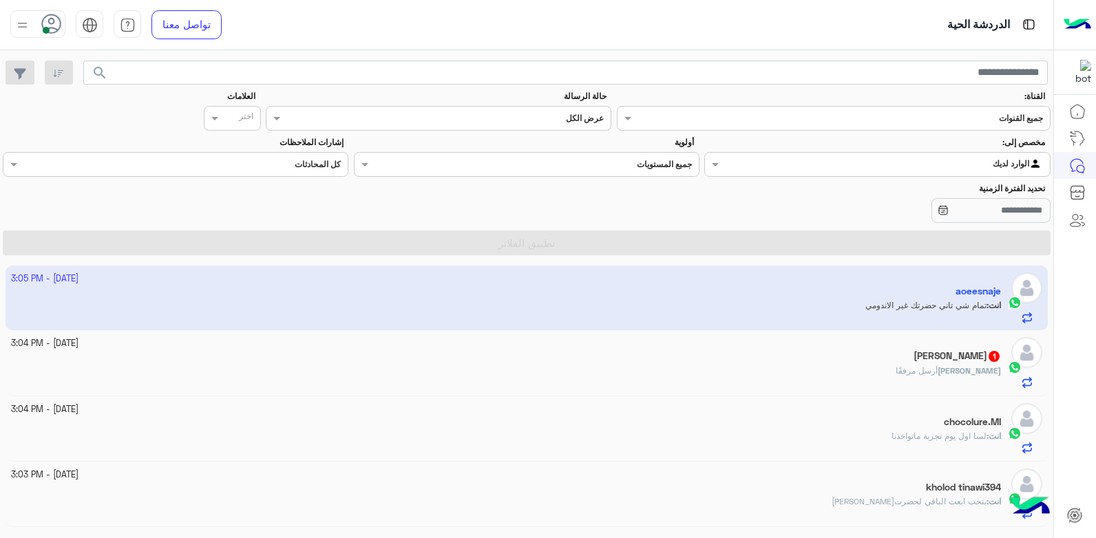
click at [829, 430] on div "انت : لسا اول يوم تجربة ماتواخذنا" at bounding box center [506, 442] width 991 height 24
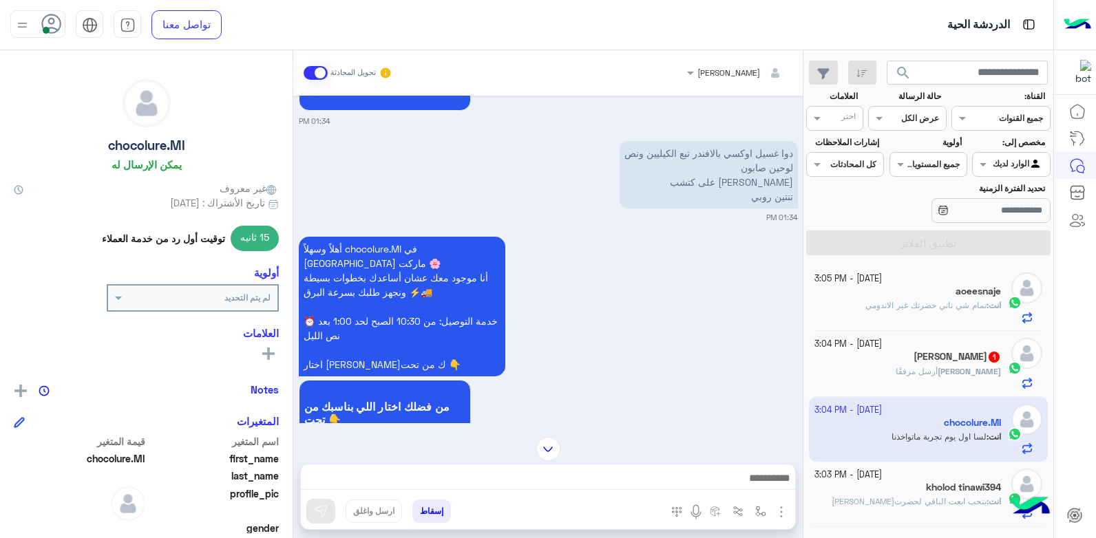
scroll to position [275, 0]
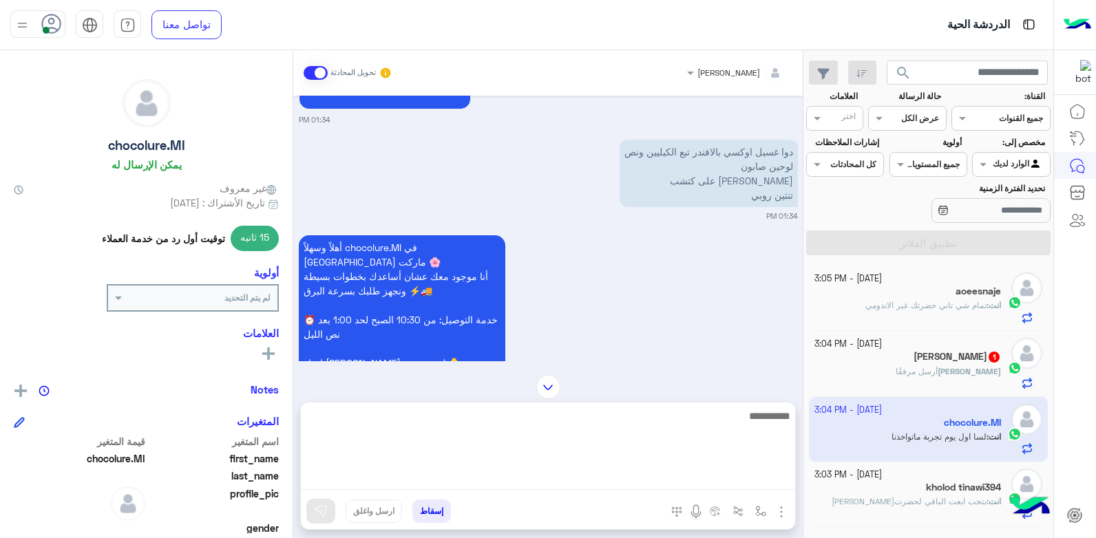
click at [697, 470] on textarea at bounding box center [548, 449] width 494 height 83
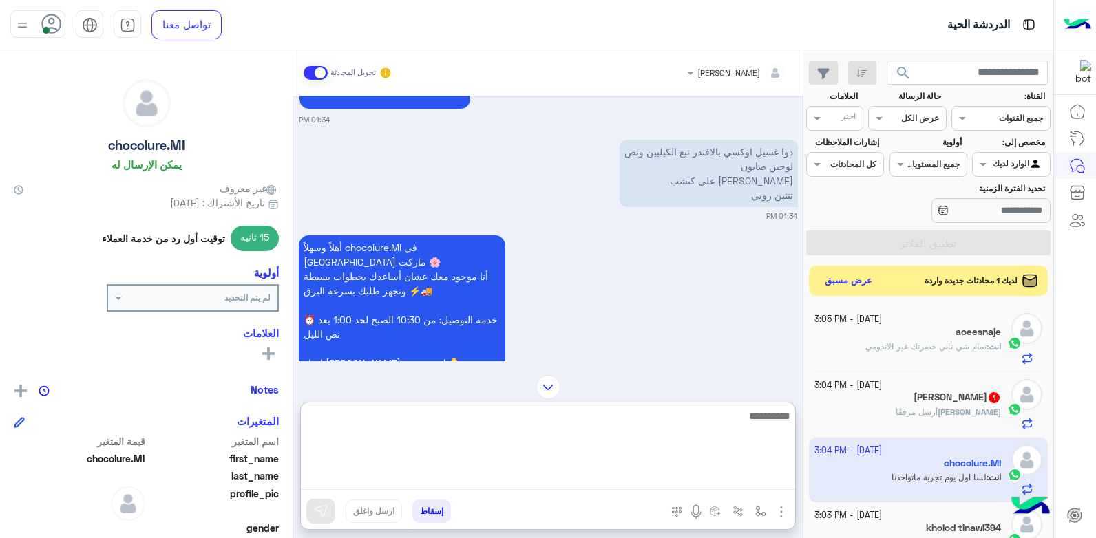
scroll to position [207, 0]
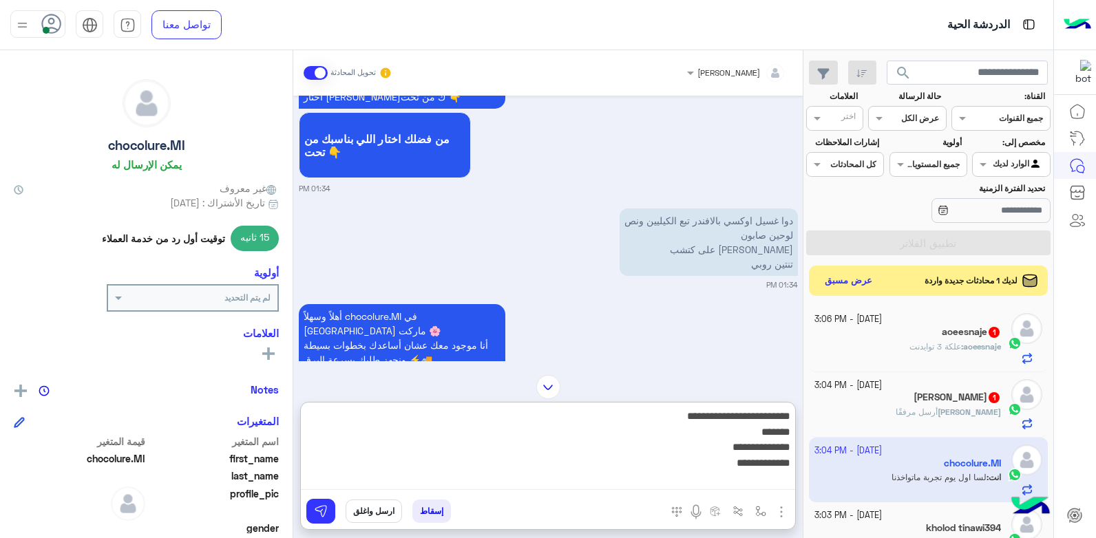
type textarea "**********"
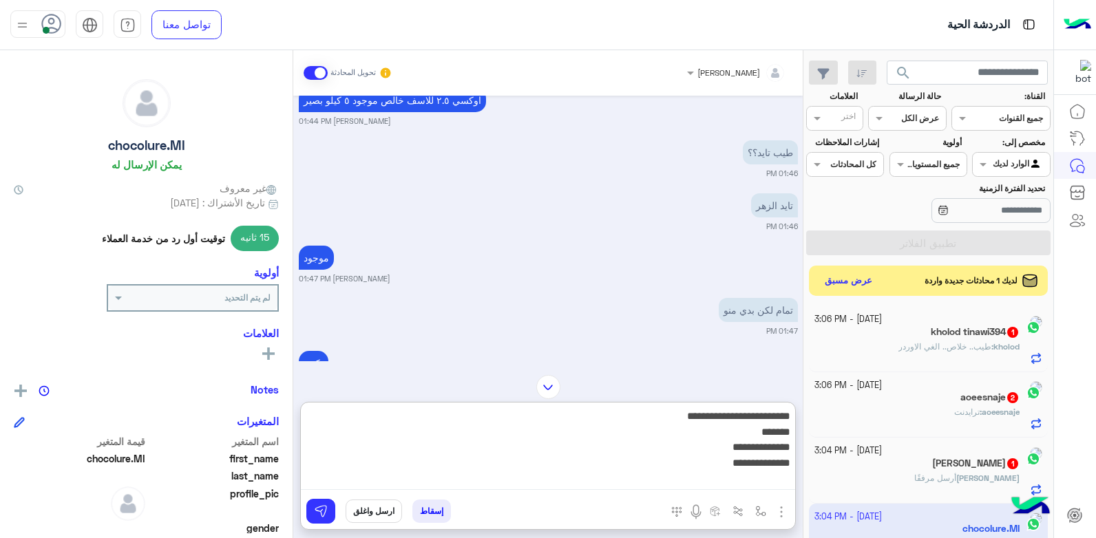
scroll to position [1446, 0]
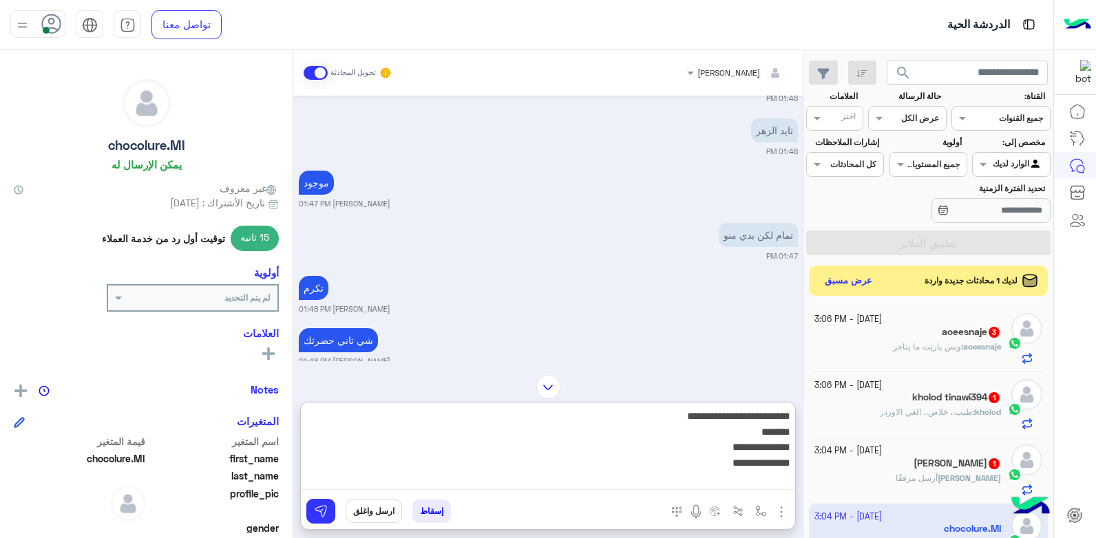
drag, startPoint x: 689, startPoint y: 469, endPoint x: 918, endPoint y: 399, distance: 238.9
click at [918, 399] on mat-drawer-container "search القناة: القناه جميع القنوات حالة الرسالة القناه عرض الكل العلامات اختر م…" at bounding box center [526, 297] width 1053 height 494
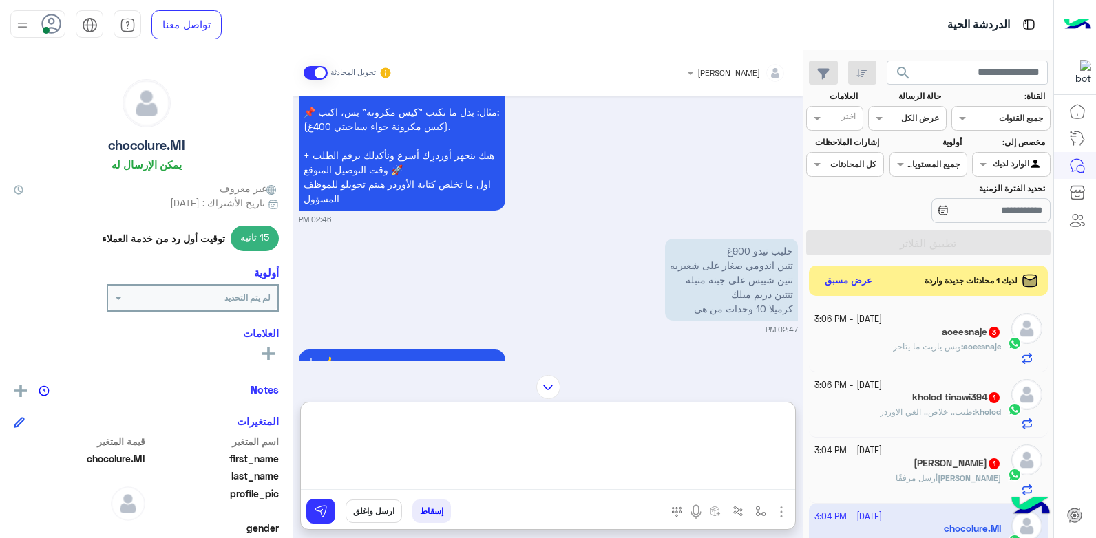
scroll to position [2341, 0]
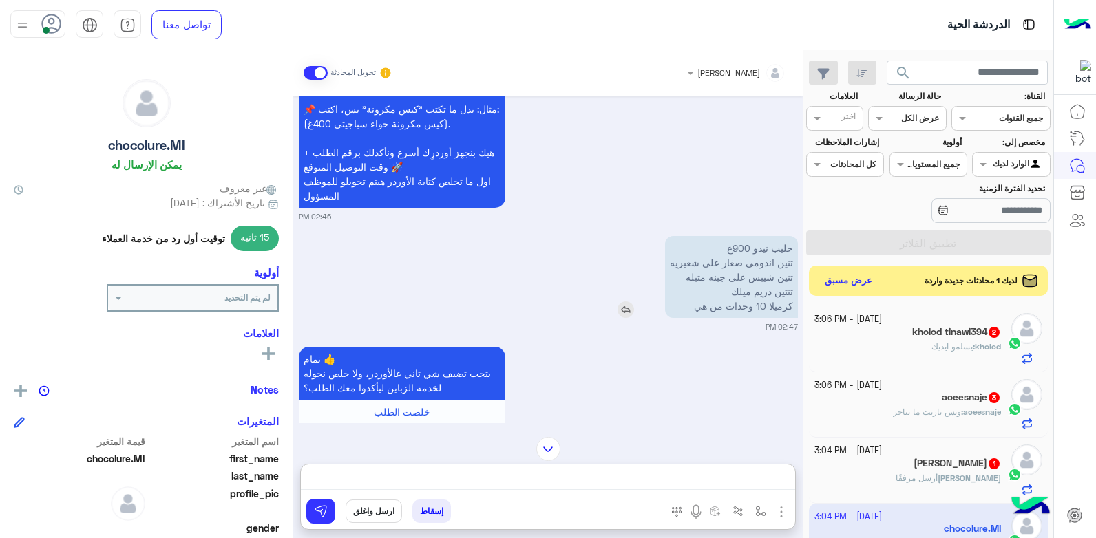
click at [627, 302] on img at bounding box center [626, 310] width 17 height 17
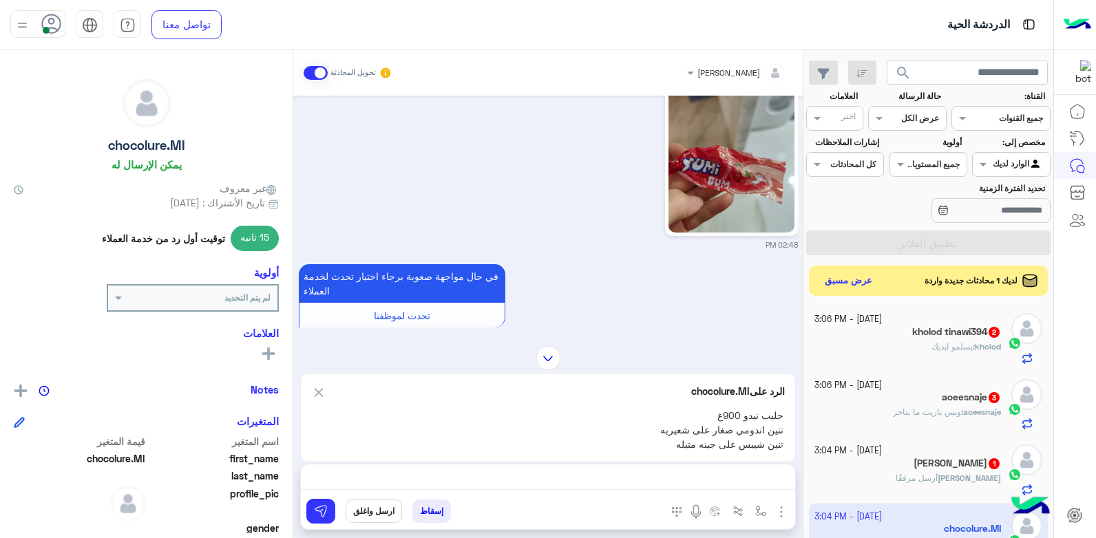
scroll to position [2754, 0]
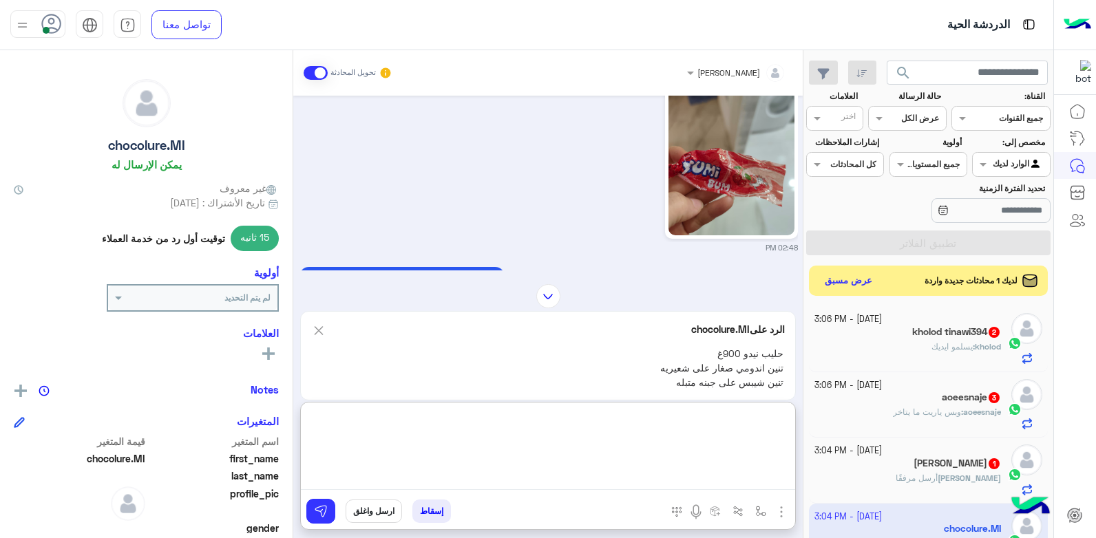
click at [702, 480] on textarea at bounding box center [548, 449] width 494 height 83
type textarea "**********"
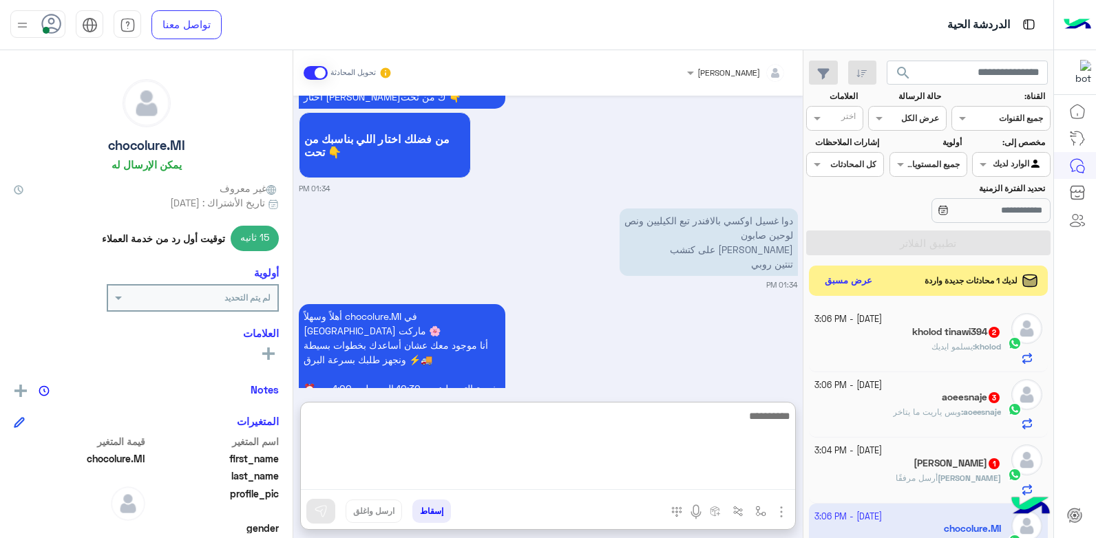
scroll to position [4174, 0]
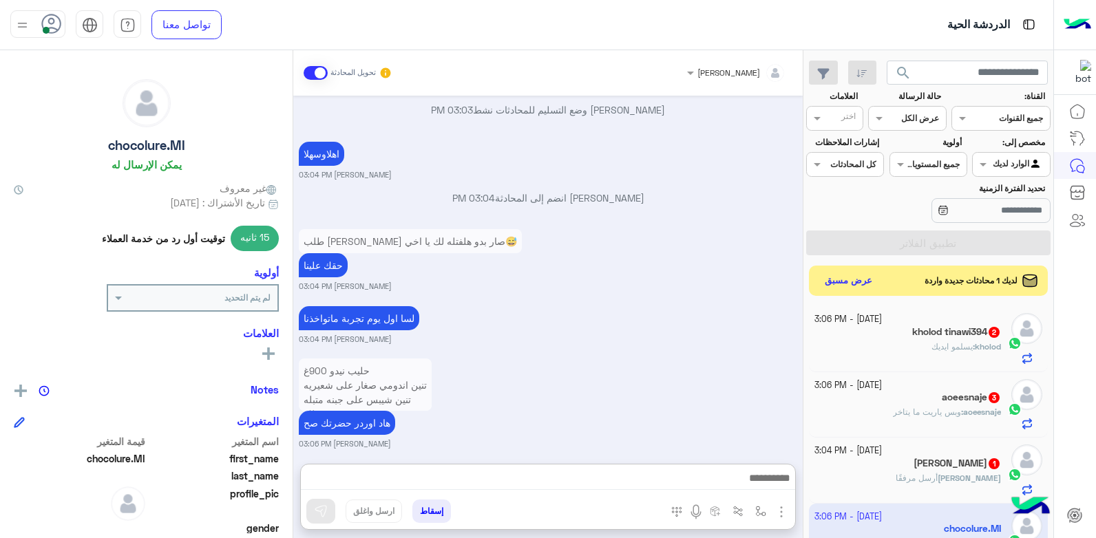
click at [353, 359] on p "حليب نيدو 900غ تنين اندومي صغار على شعيريه تنين شيبس على جبنه متبله تنتين دريم …" at bounding box center [365, 400] width 133 height 82
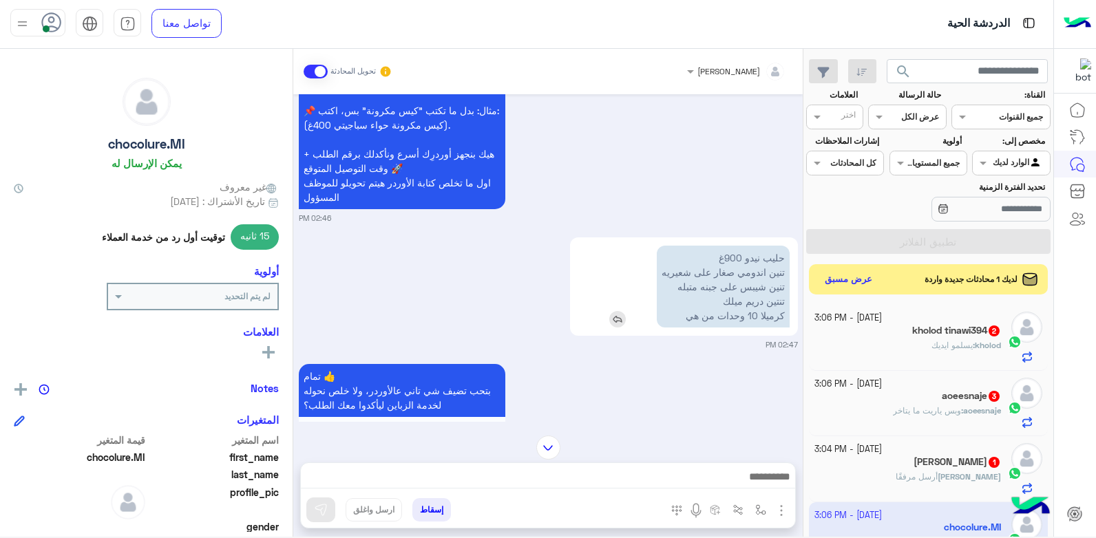
scroll to position [943, 0]
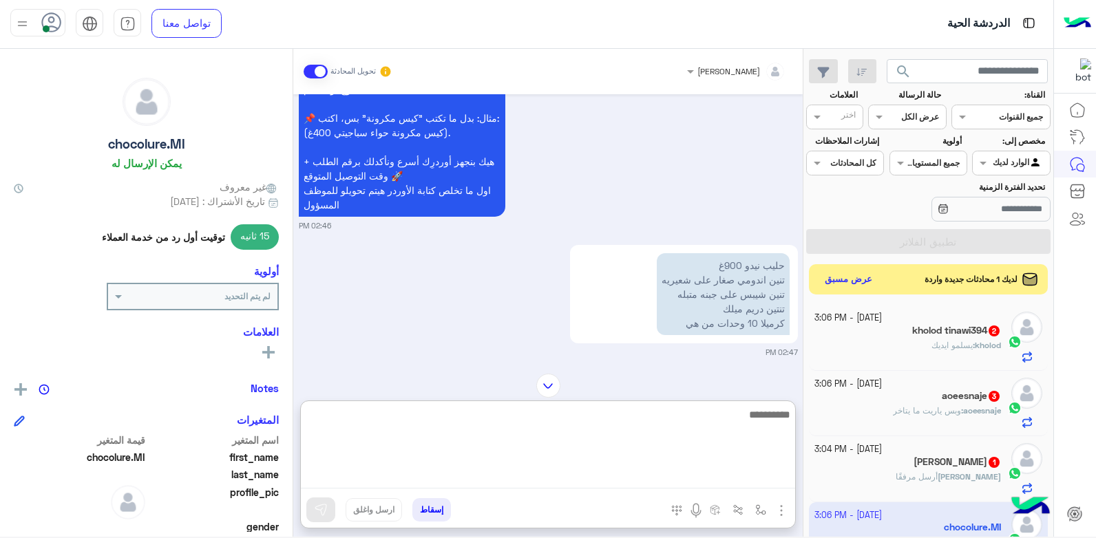
click at [723, 473] on textarea at bounding box center [548, 447] width 494 height 83
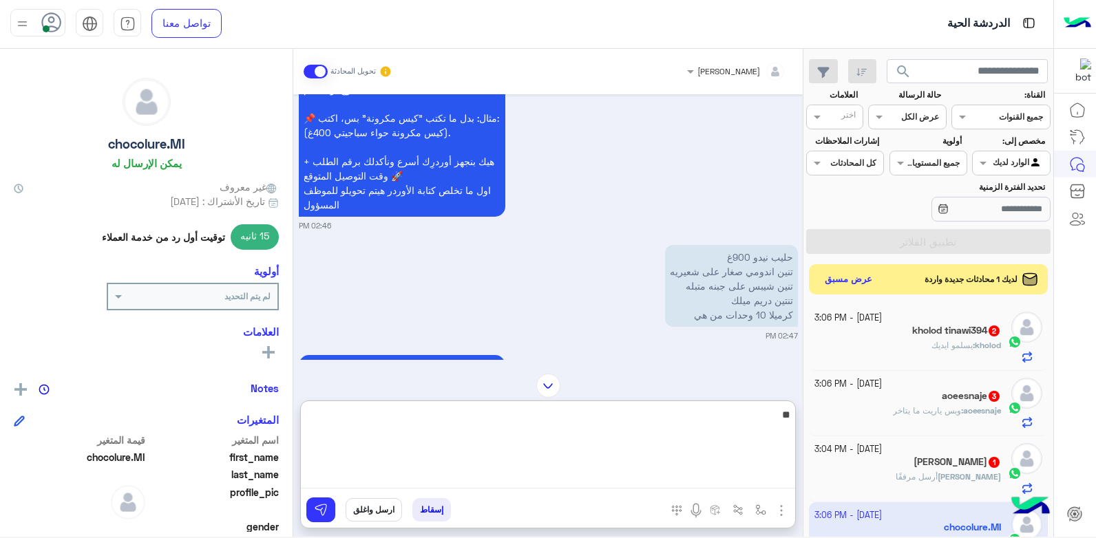
type textarea "*"
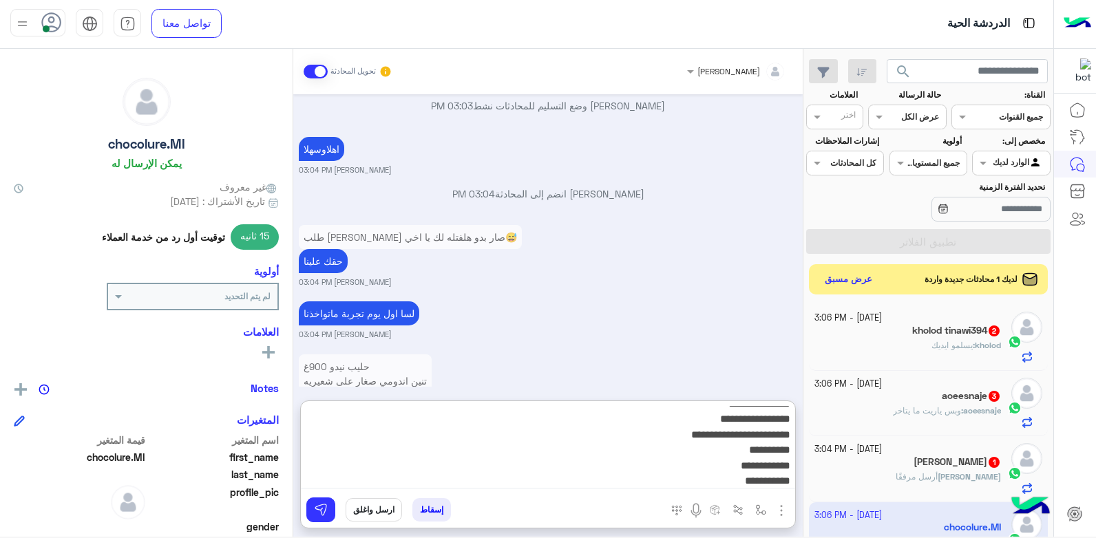
scroll to position [2829, 0]
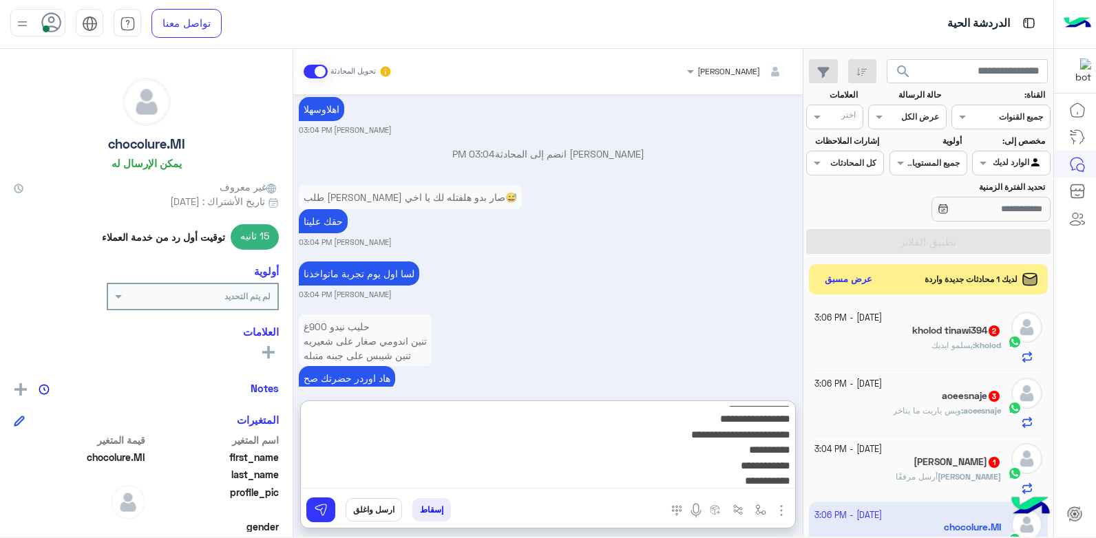
type textarea "**********"
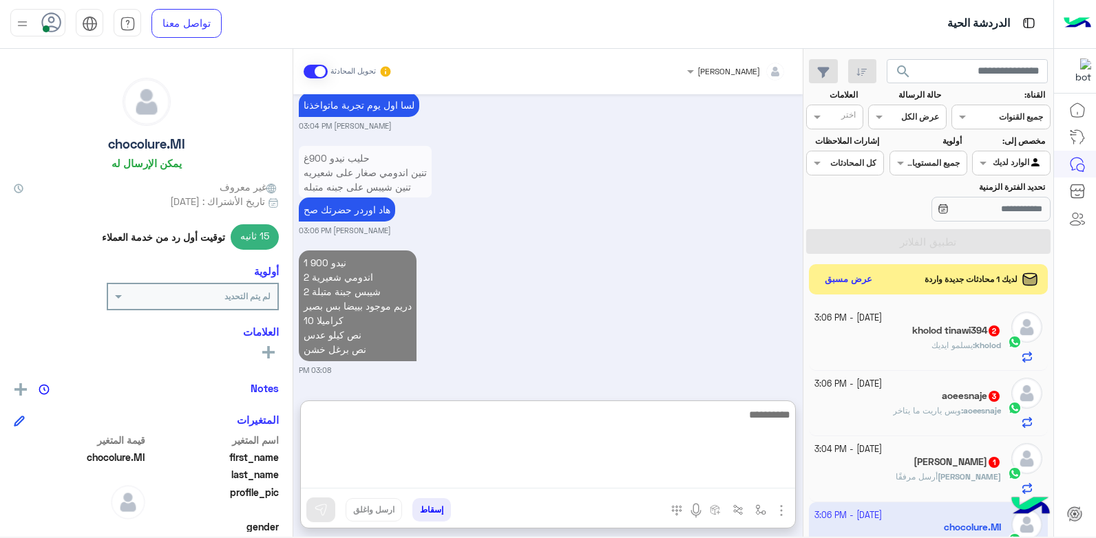
scroll to position [2969, 0]
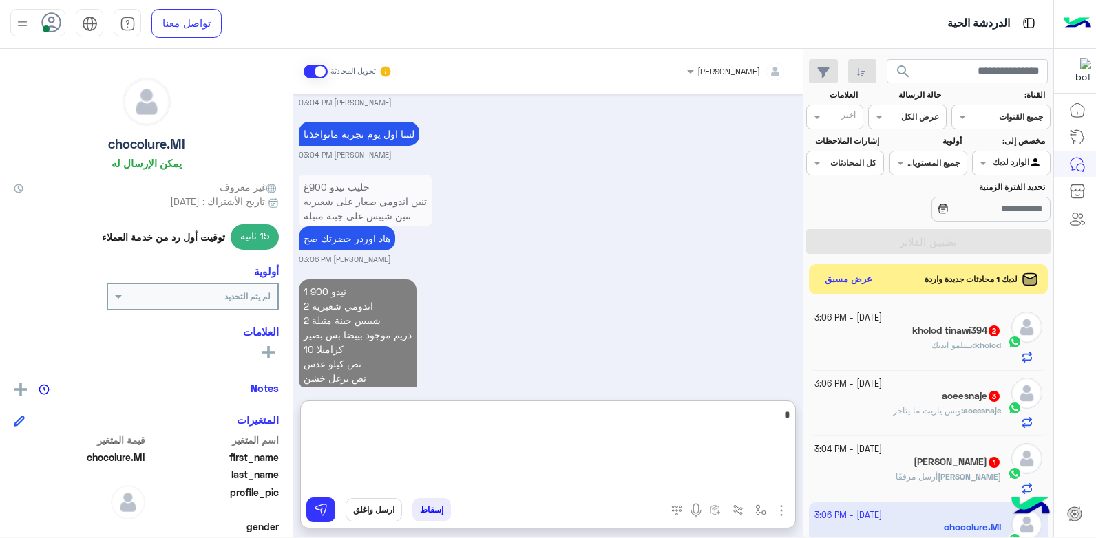
drag, startPoint x: 747, startPoint y: 414, endPoint x: 931, endPoint y: 408, distance: 183.9
click at [931, 408] on mat-drawer-container "search القناة: القناه جميع القنوات حالة الرسالة القناه عرض الكل العلامات اختر م…" at bounding box center [526, 296] width 1053 height 494
type textarea "**********"
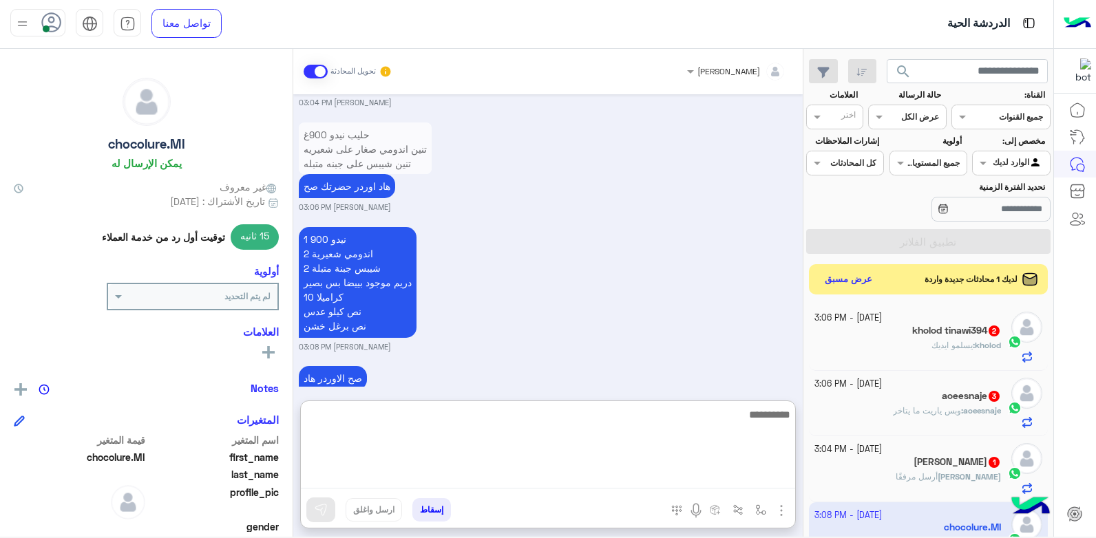
scroll to position [3087, 0]
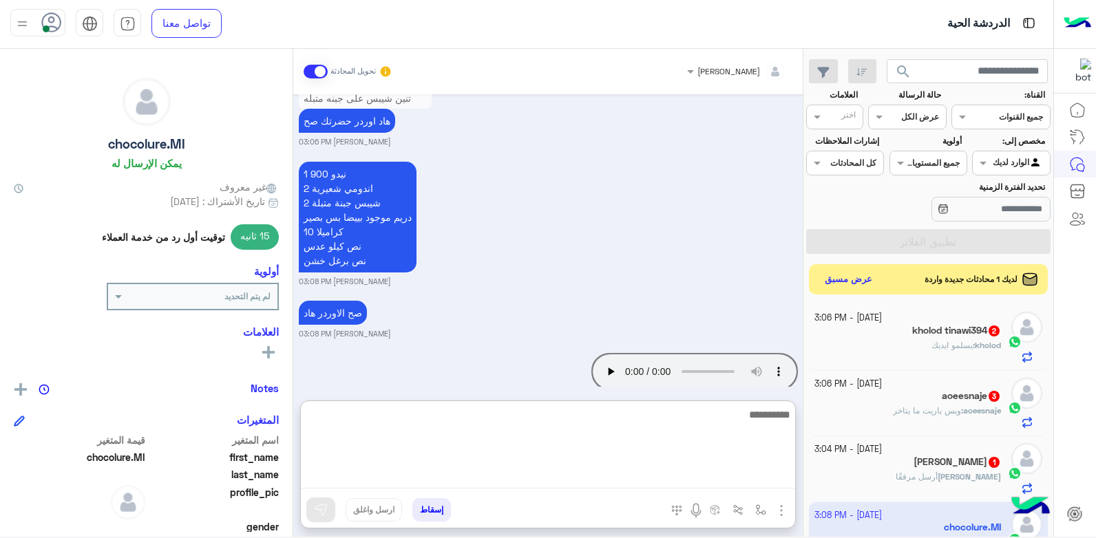
click at [624, 297] on div "صح الاوردر هاد بشار قطان 03:08 PM" at bounding box center [548, 318] width 499 height 42
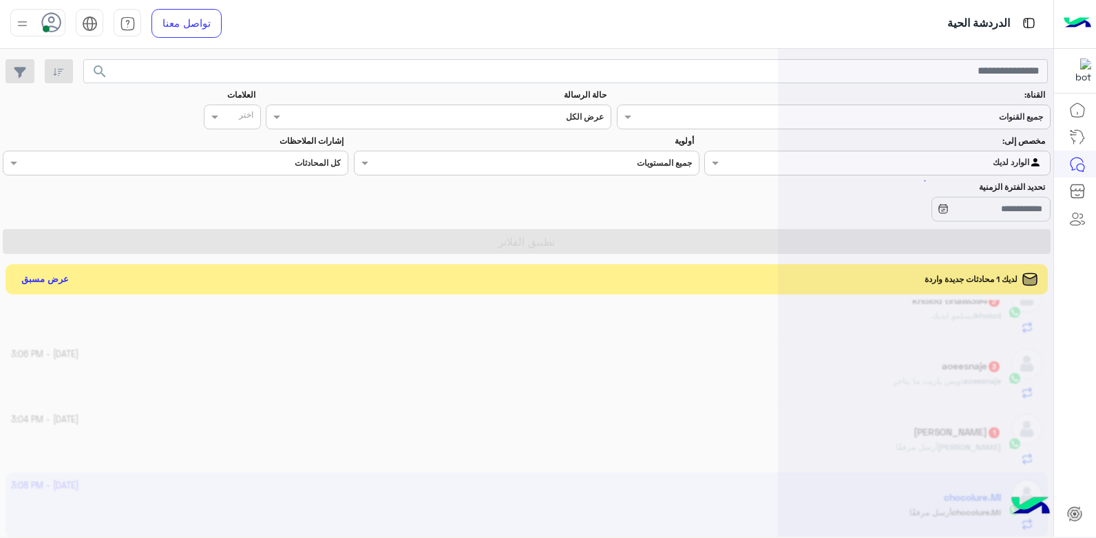
scroll to position [0, 0]
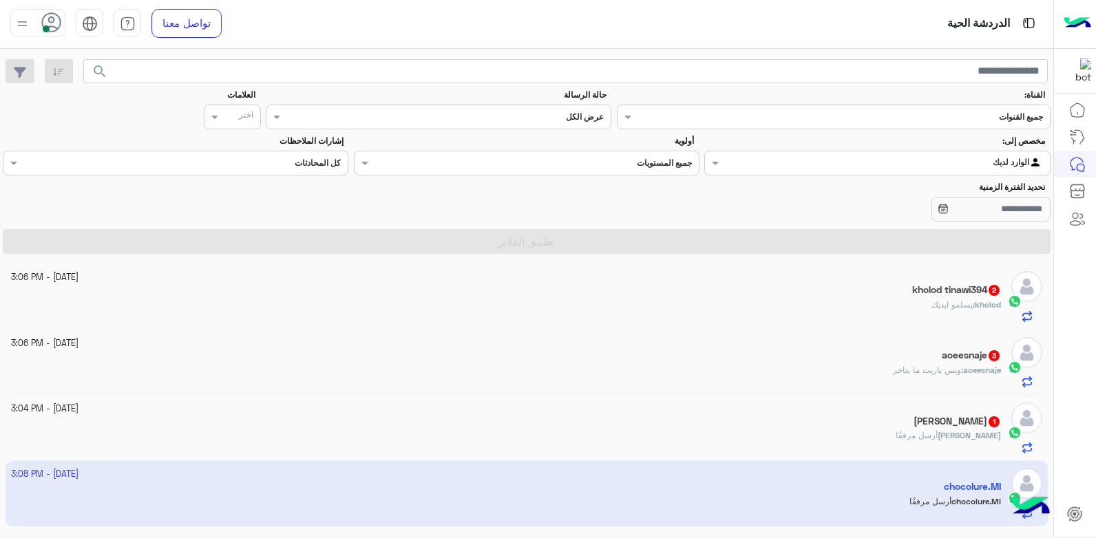
click at [841, 435] on div "Sara أرسل مرفقًا" at bounding box center [506, 442] width 991 height 24
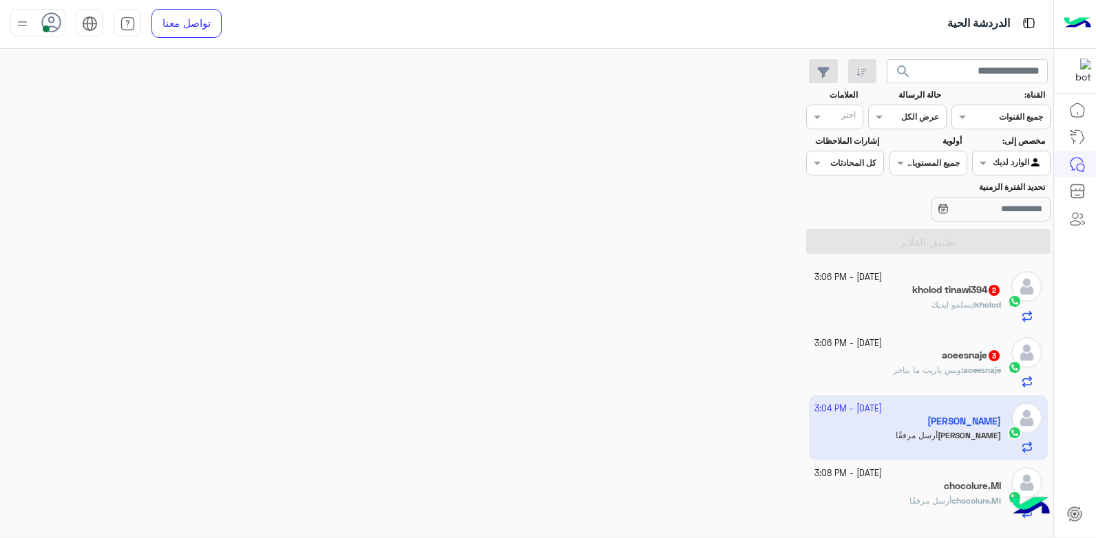
scroll to position [1827, 0]
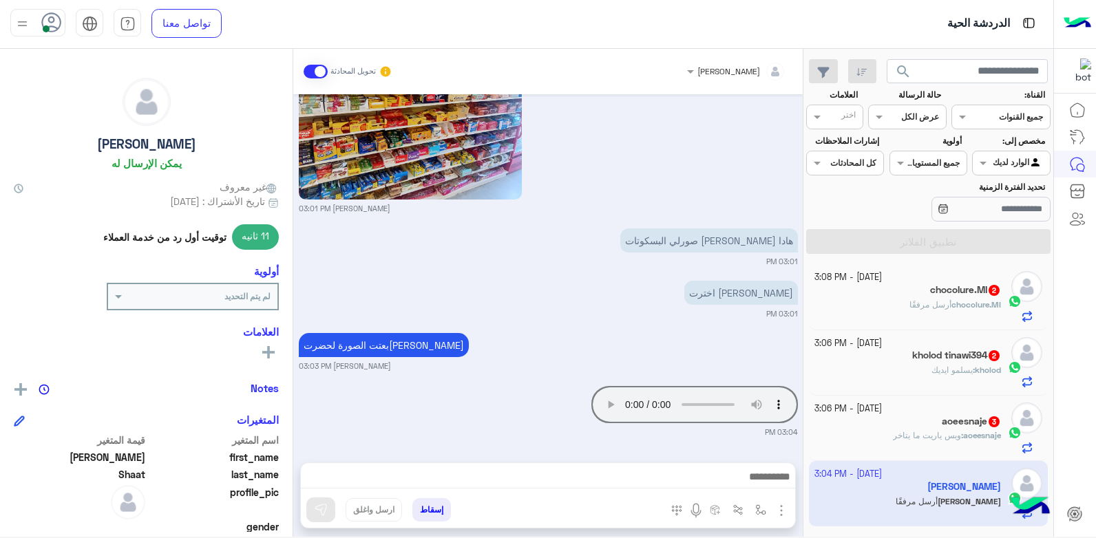
click at [578, 364] on small "بشار قطان 03:03 PM" at bounding box center [548, 366] width 499 height 11
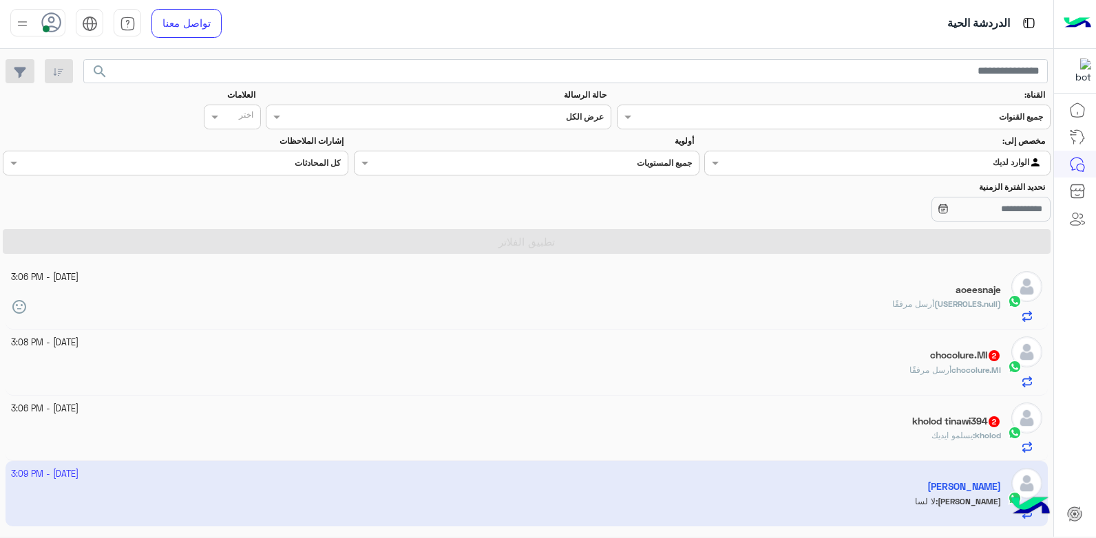
click at [841, 484] on app-inbox-user "2 October - 3:09 PM Sara Shaat Sara : لا لسا" at bounding box center [527, 493] width 1043 height 65
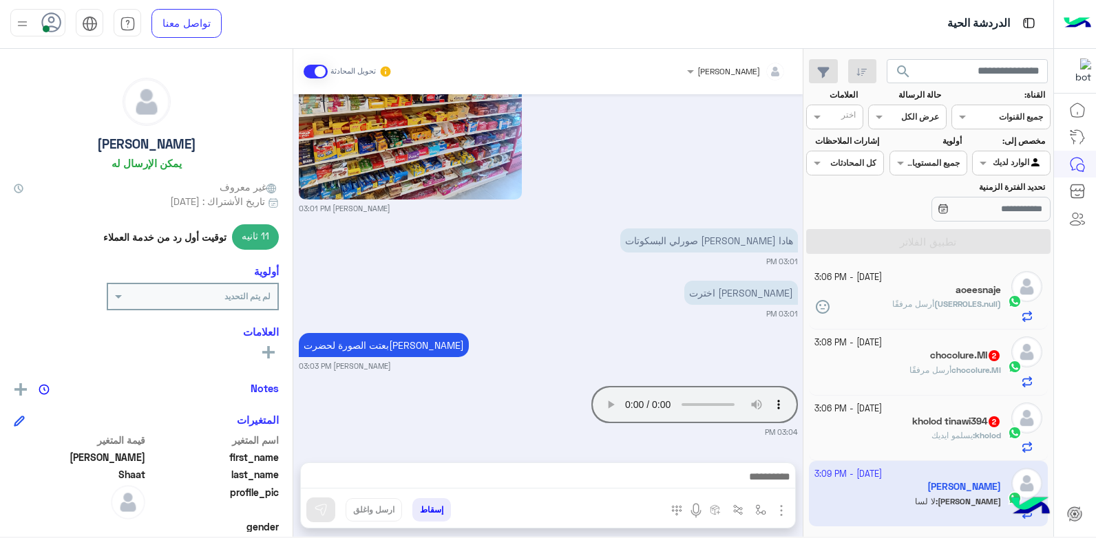
click at [589, 474] on textarea at bounding box center [548, 478] width 494 height 21
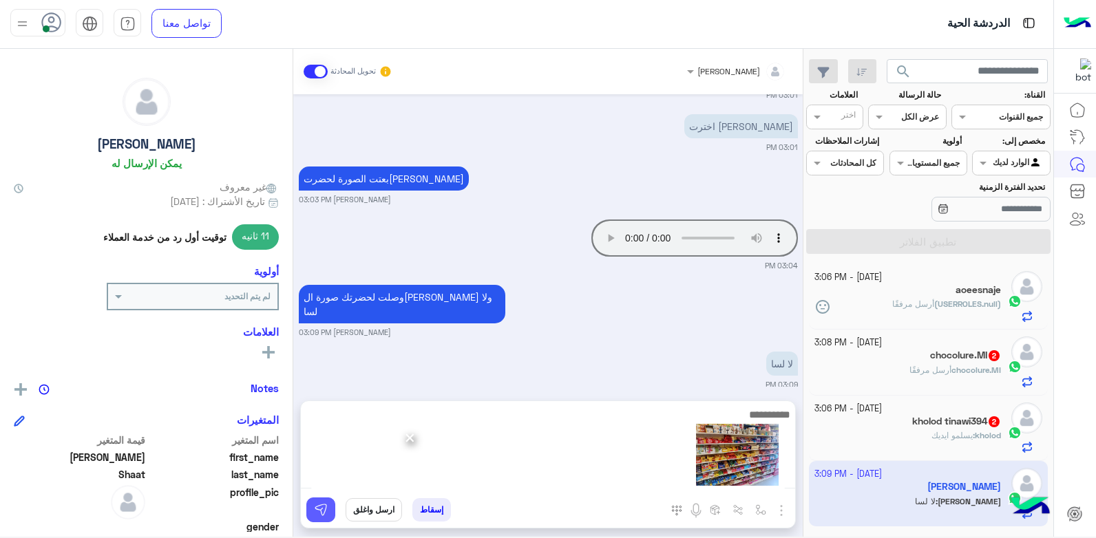
scroll to position [1931, 0]
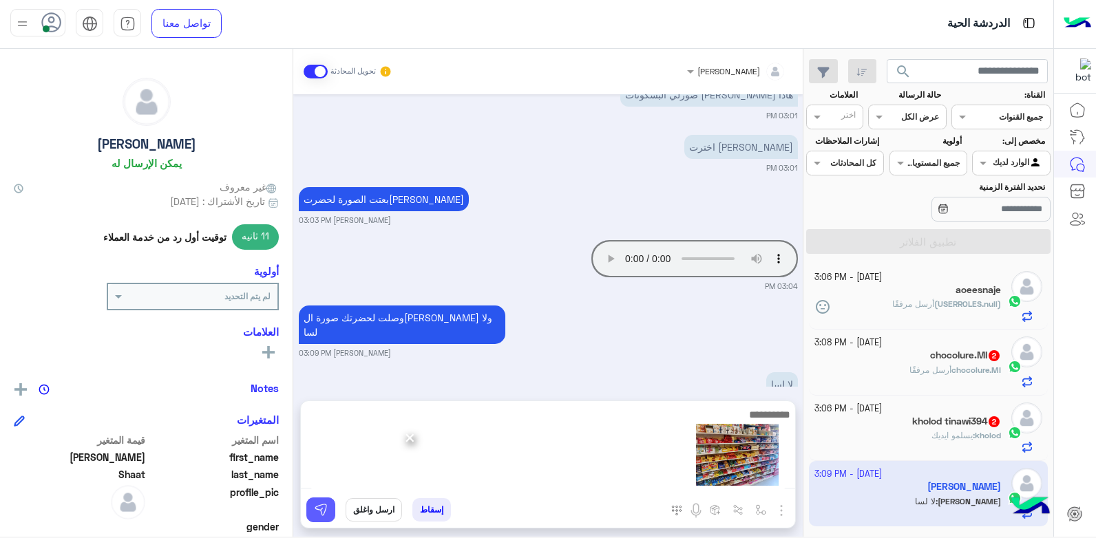
click at [324, 507] on img at bounding box center [321, 510] width 14 height 14
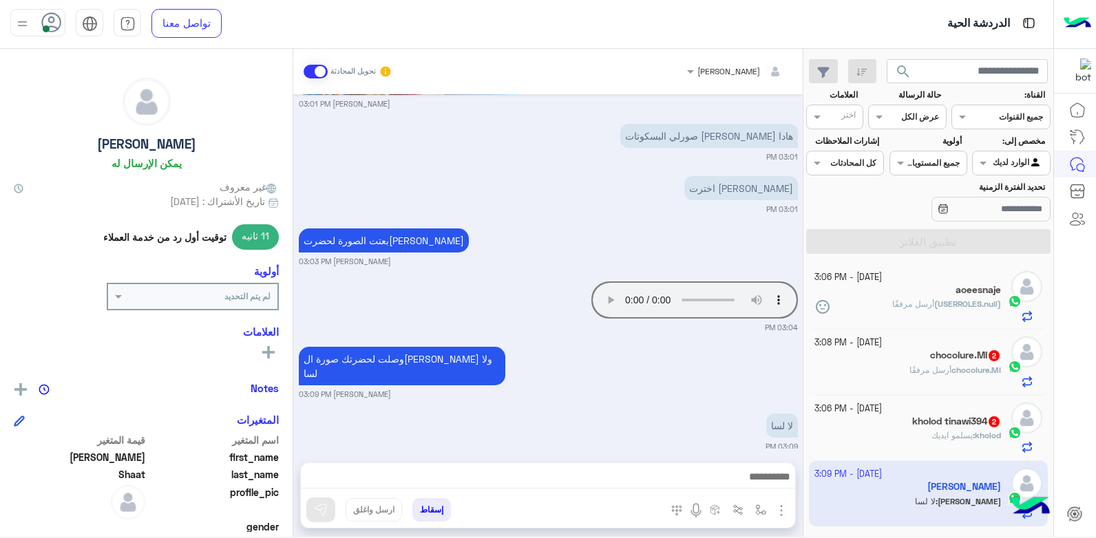
click at [529, 410] on div "لا لسا 03:09 PM" at bounding box center [548, 431] width 499 height 42
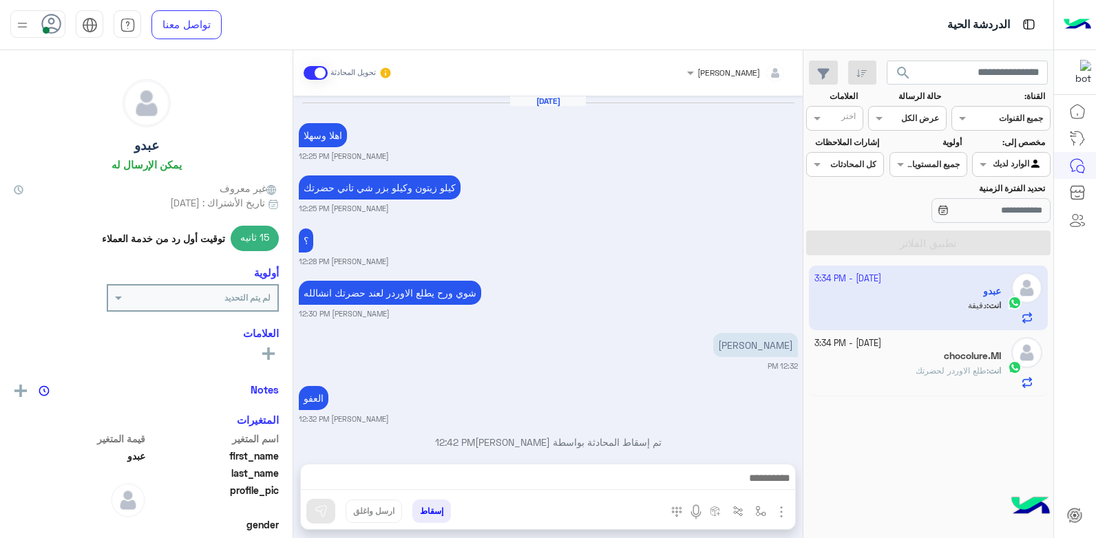
scroll to position [2625, 0]
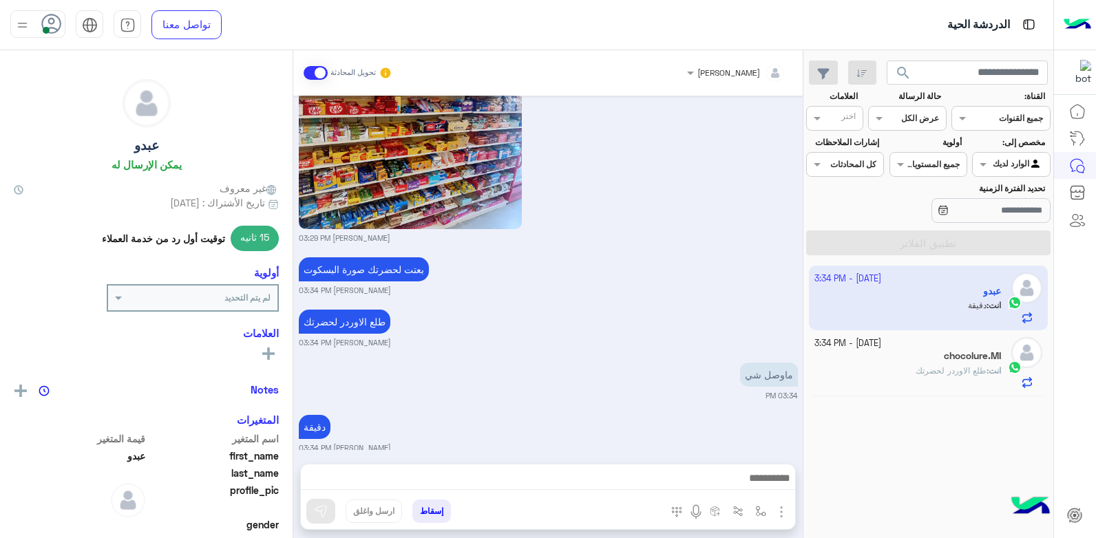
click at [898, 317] on app-inbox-user "[DATE] - 3:34 PM عبدو انت : دقيقة" at bounding box center [929, 298] width 240 height 65
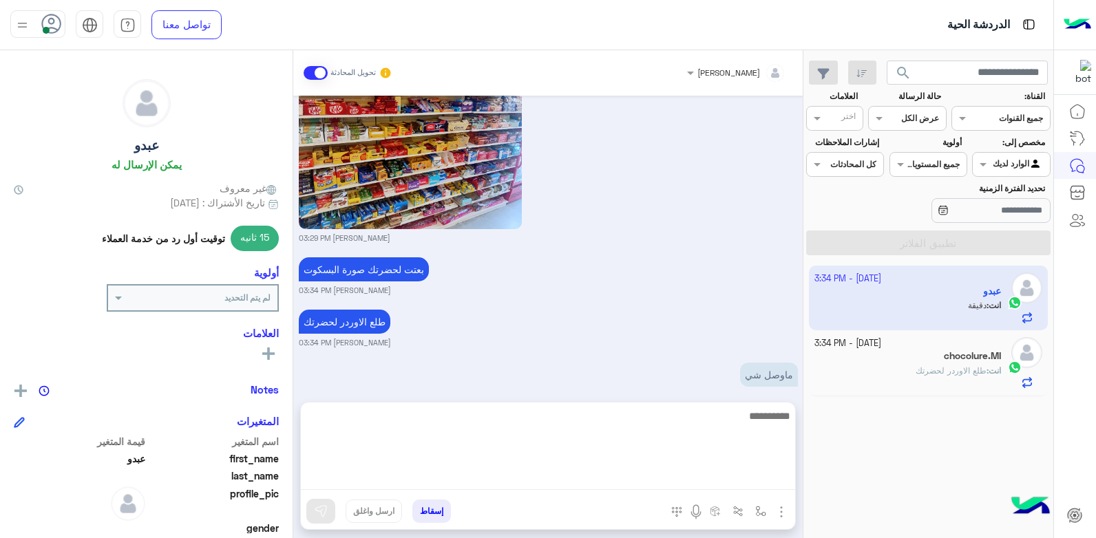
click at [633, 472] on textarea at bounding box center [548, 449] width 494 height 83
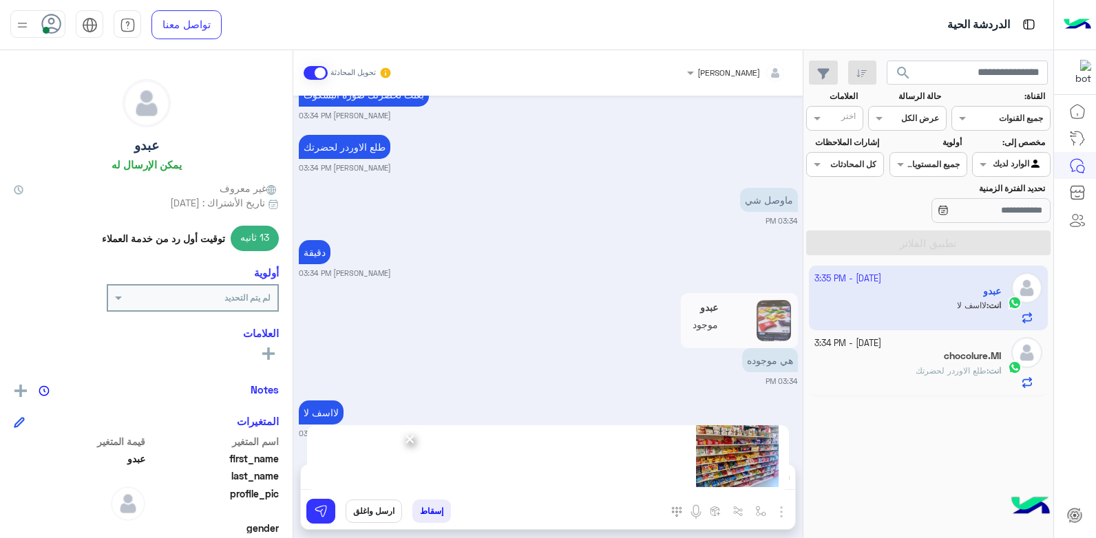
scroll to position [2785, 0]
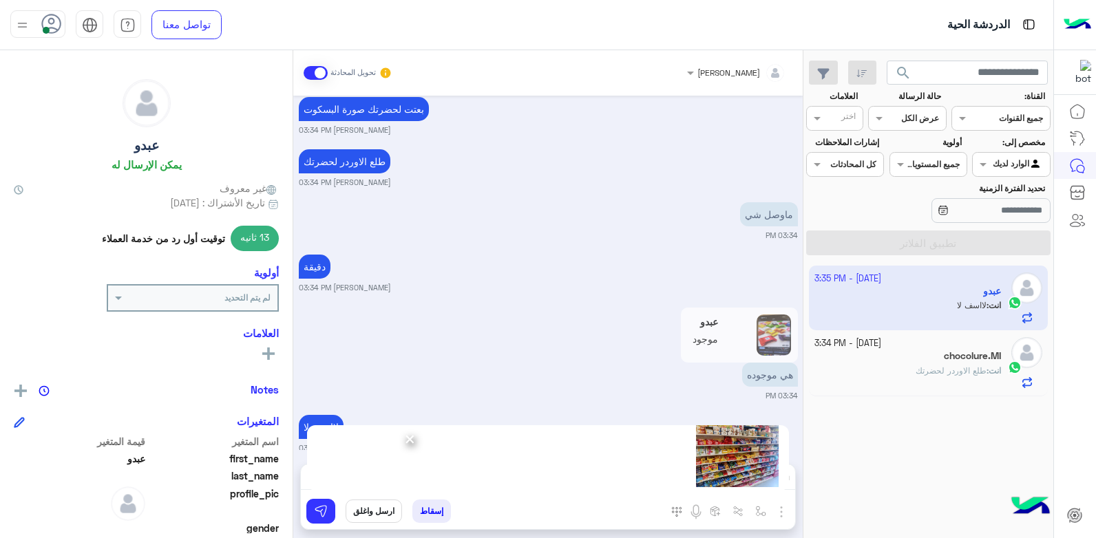
click at [430, 315] on div "عبدو موجود هي موجوده 03:34 PM" at bounding box center [548, 352] width 499 height 97
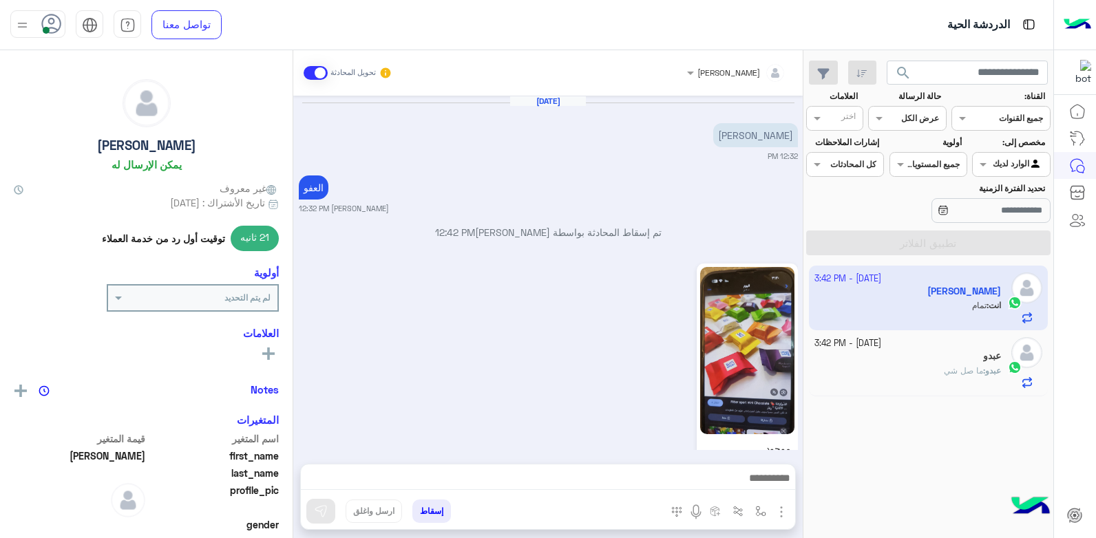
scroll to position [2974, 0]
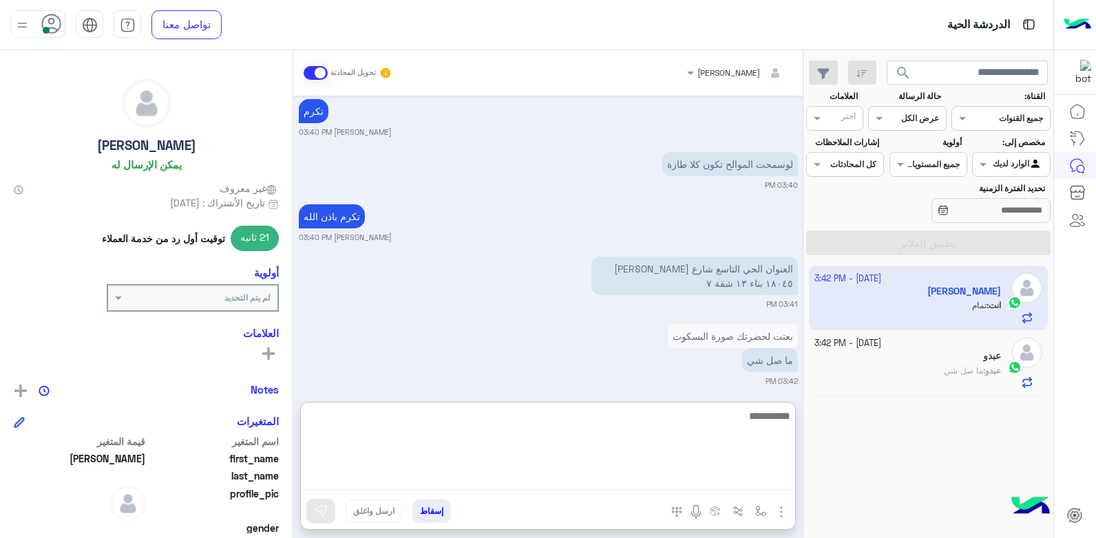
click at [579, 474] on textarea at bounding box center [548, 449] width 494 height 83
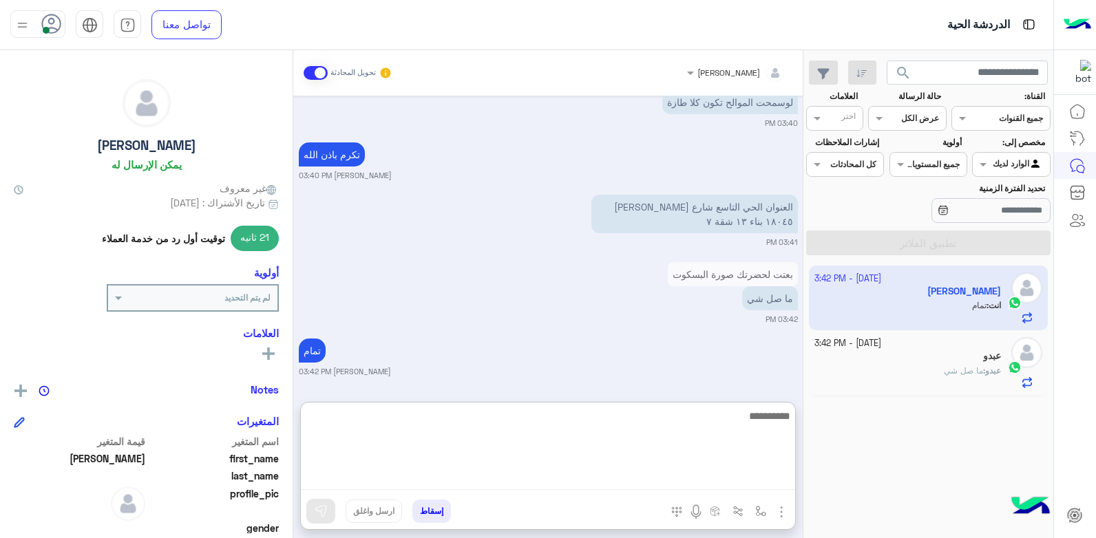
scroll to position [3232, 0]
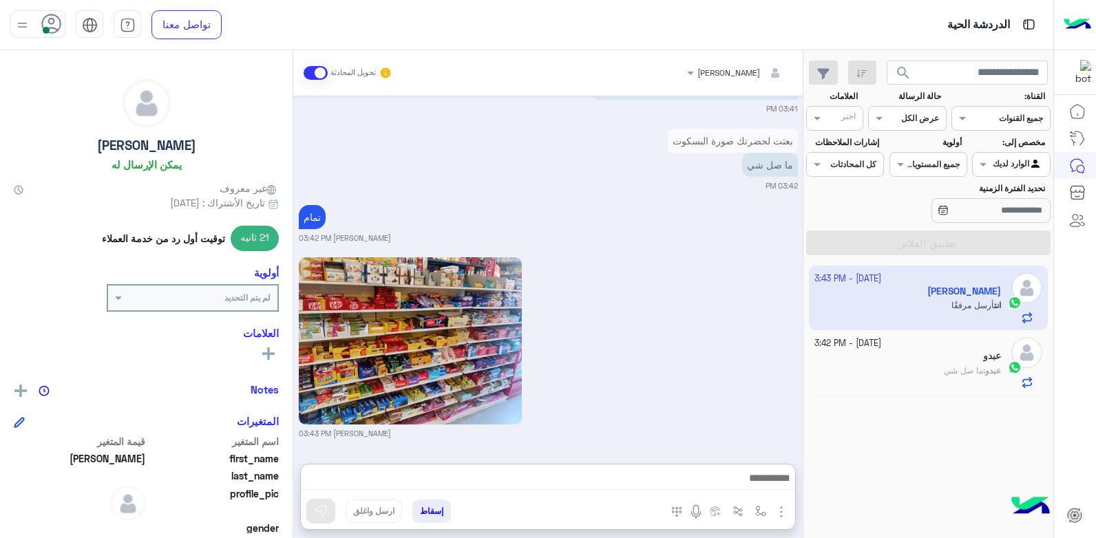
click at [620, 347] on div "بشار قطان 03:43 PM" at bounding box center [548, 346] width 499 height 185
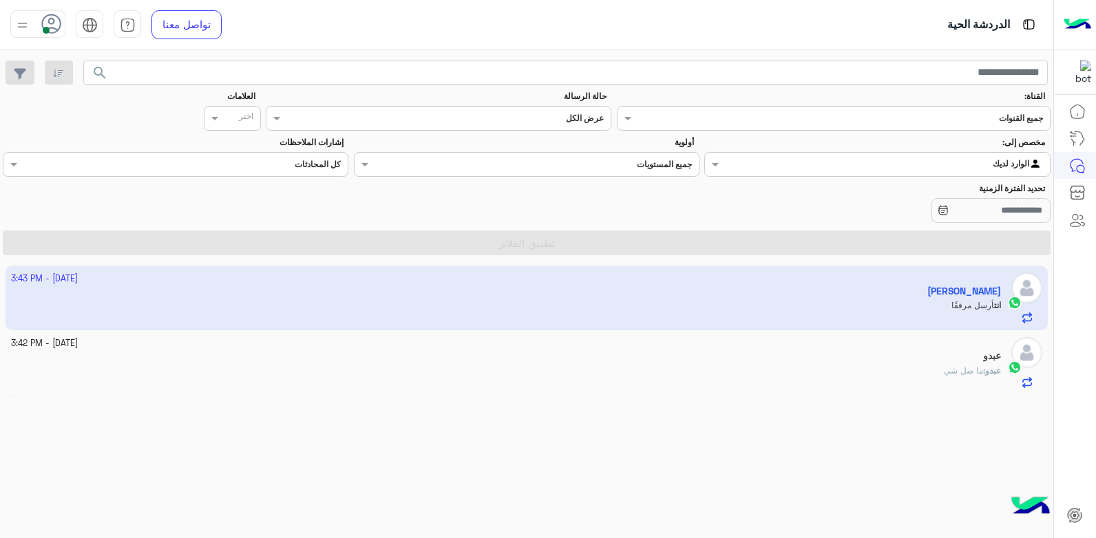
click at [666, 358] on div "عبدو" at bounding box center [506, 357] width 991 height 14
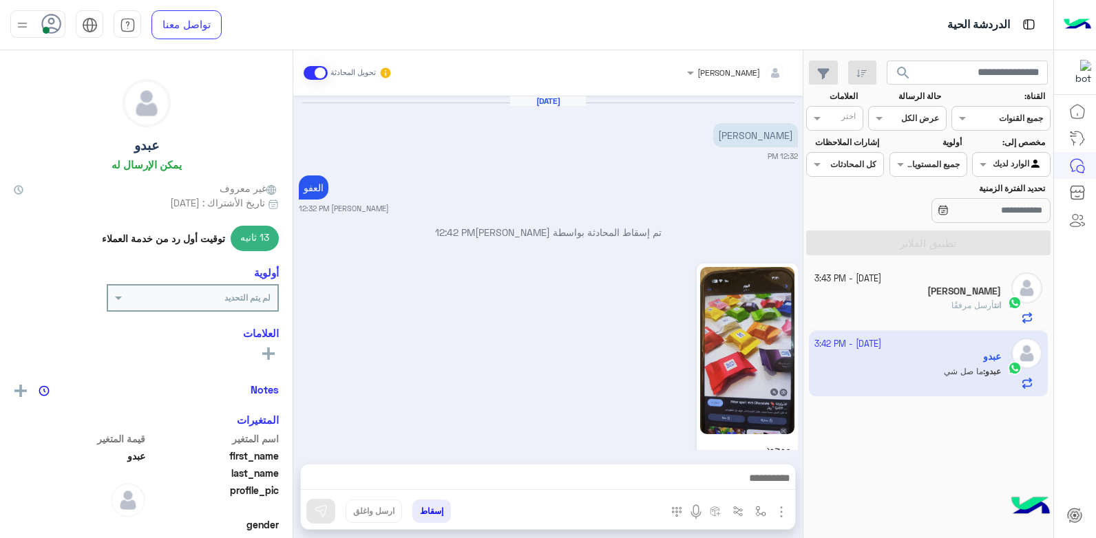
scroll to position [1524, 0]
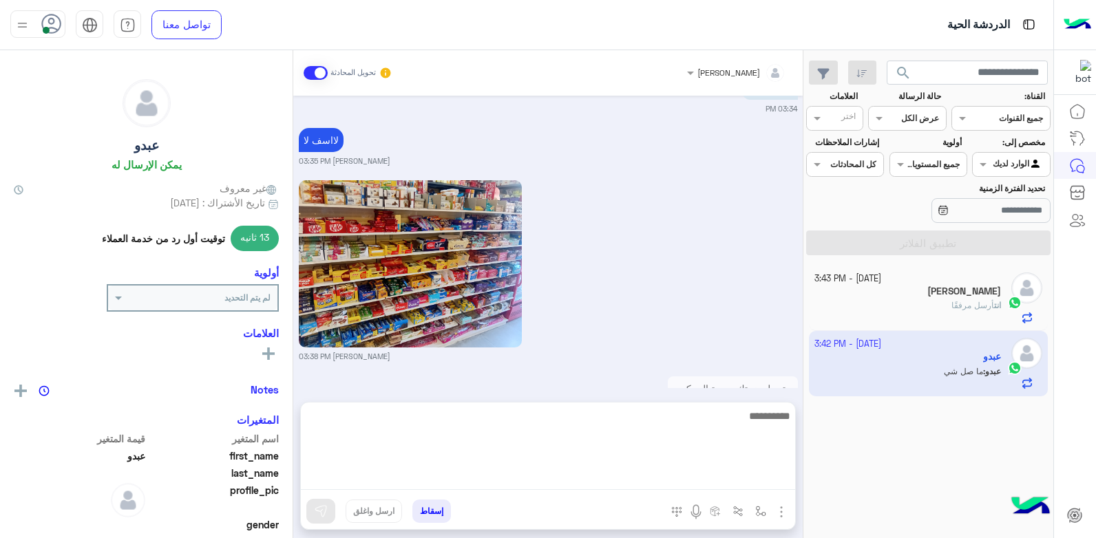
click at [619, 480] on textarea at bounding box center [548, 449] width 494 height 83
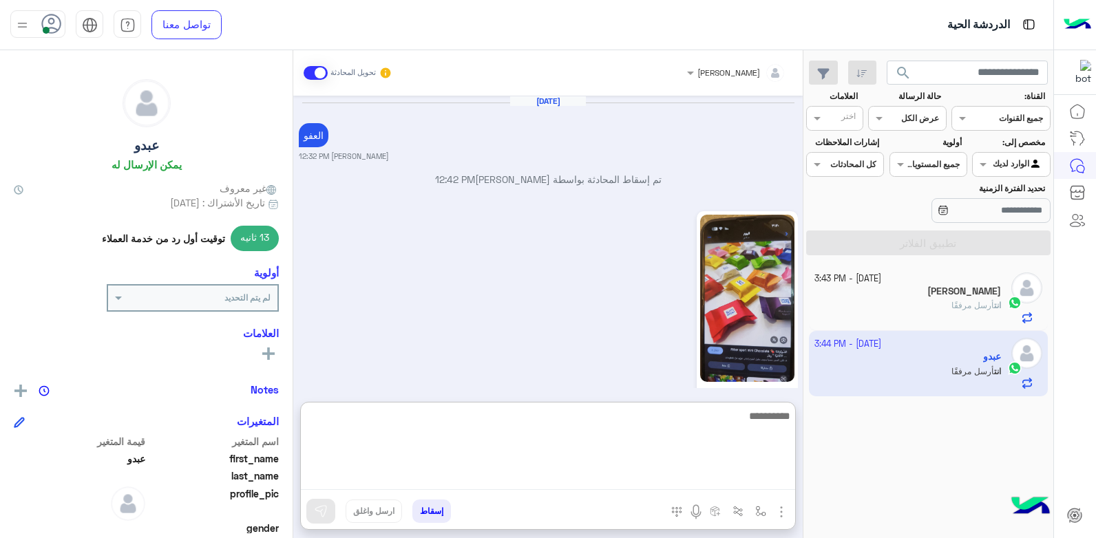
scroll to position [1729, 0]
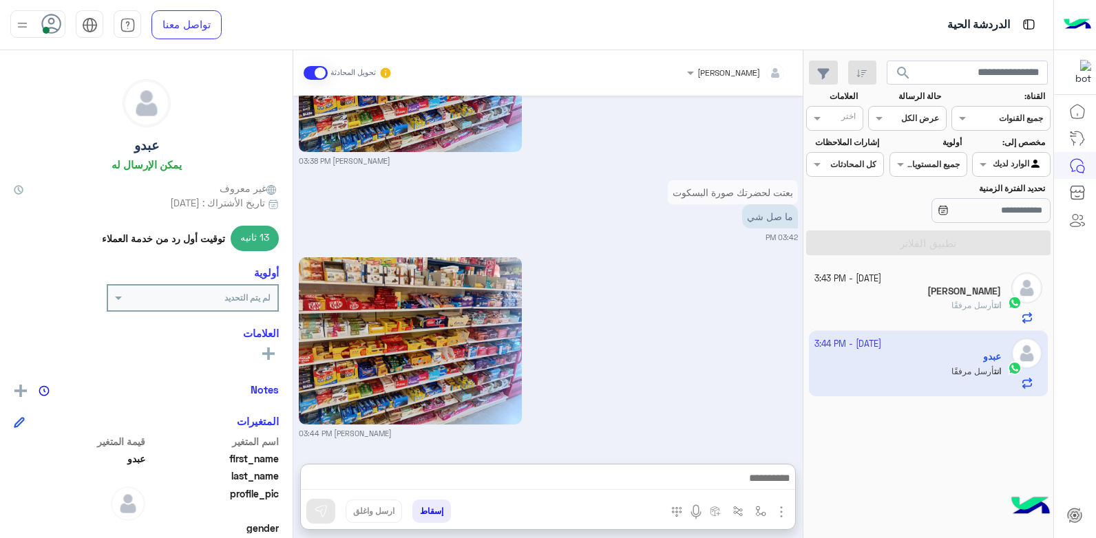
click at [684, 292] on div "بشار قطان 03:44 PM" at bounding box center [548, 346] width 499 height 185
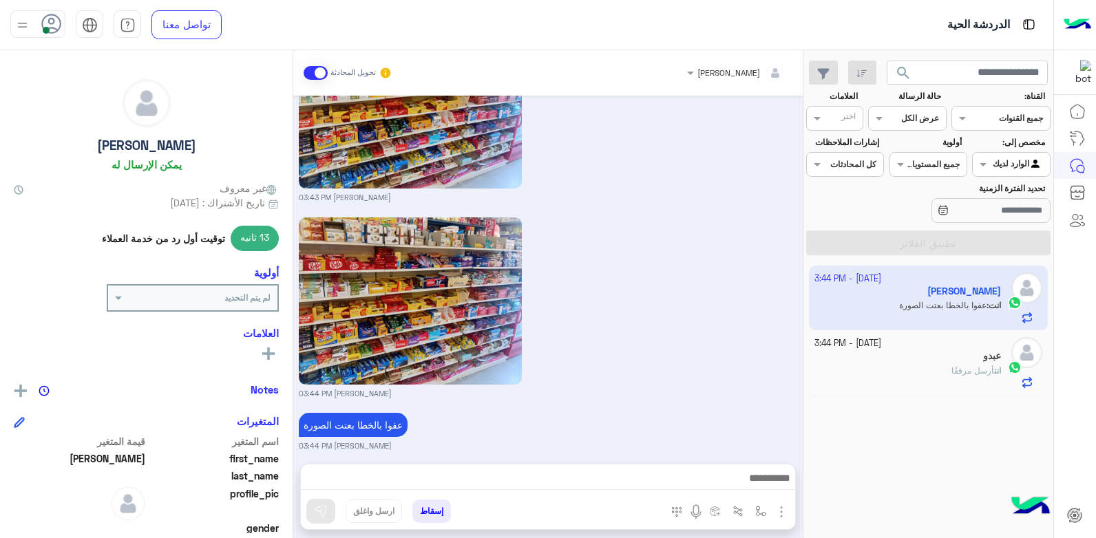
scroll to position [3181, 0]
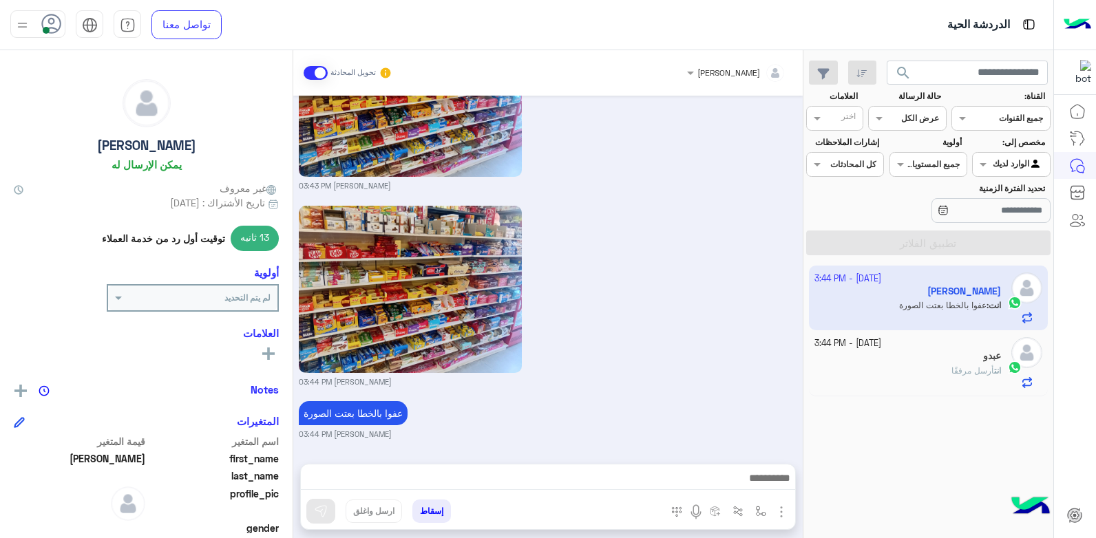
click at [861, 362] on div "عبدو" at bounding box center [907, 357] width 187 height 14
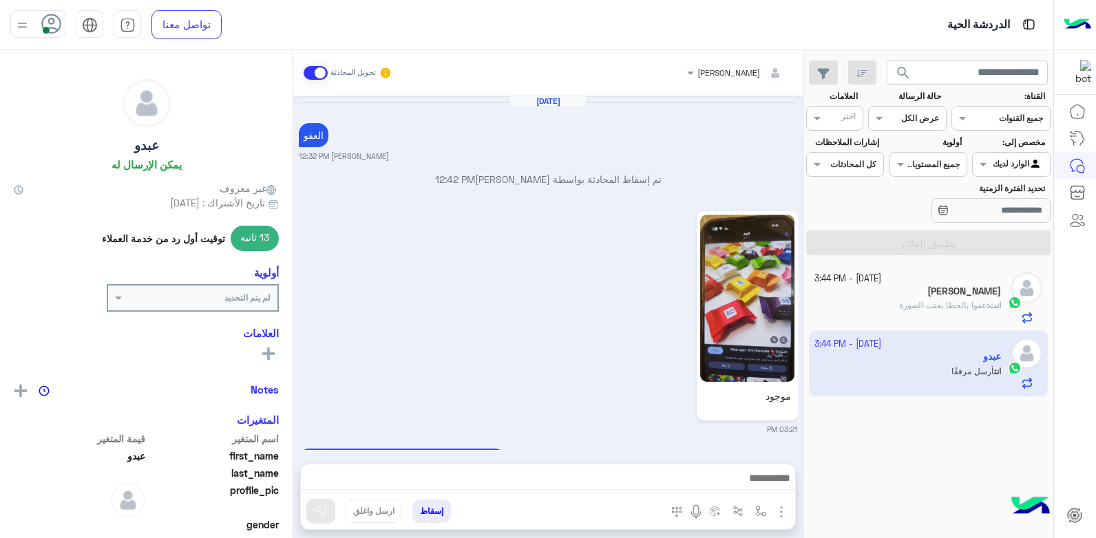
scroll to position [1667, 0]
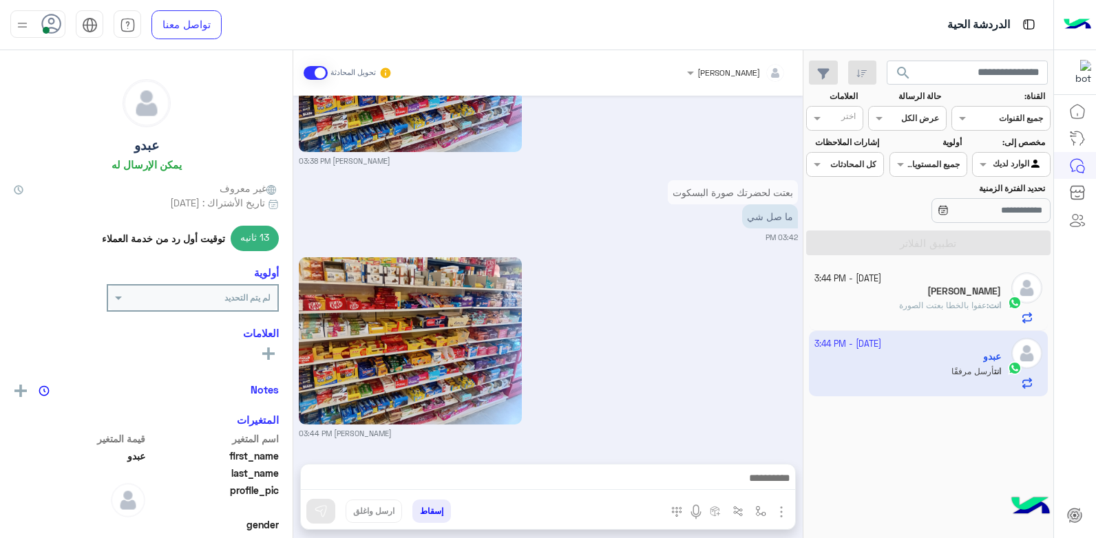
click at [861, 316] on div "انت : عفوا بالخطا بعتت الصورة" at bounding box center [907, 311] width 187 height 24
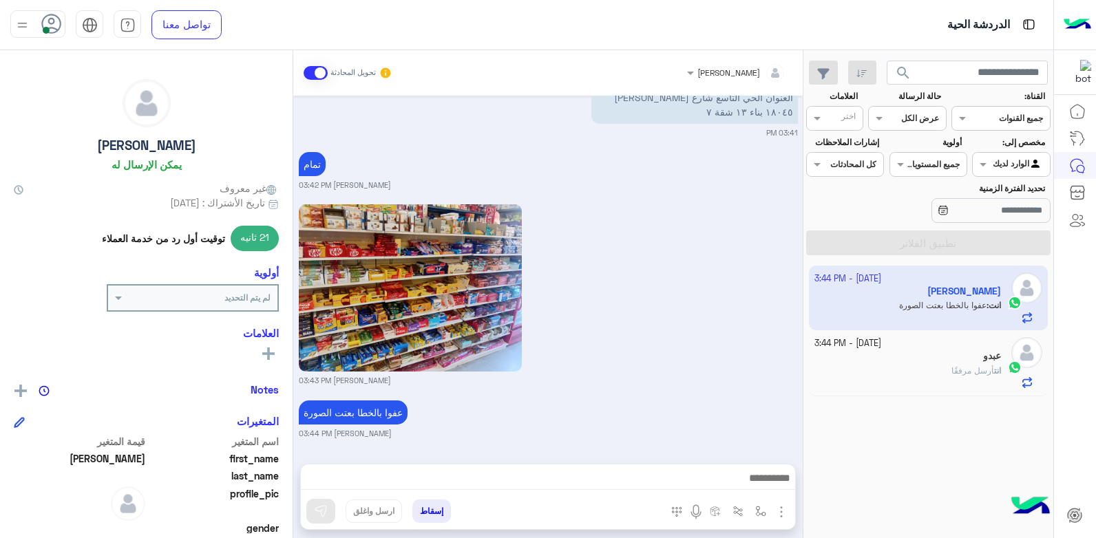
scroll to position [1184, 0]
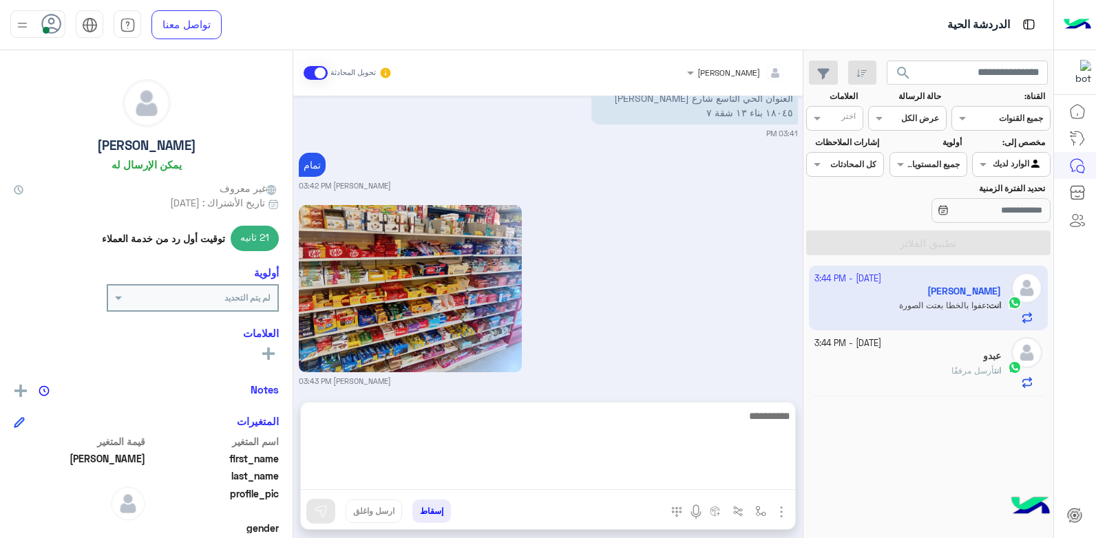
click at [671, 481] on textarea at bounding box center [548, 449] width 494 height 83
type textarea "**********"
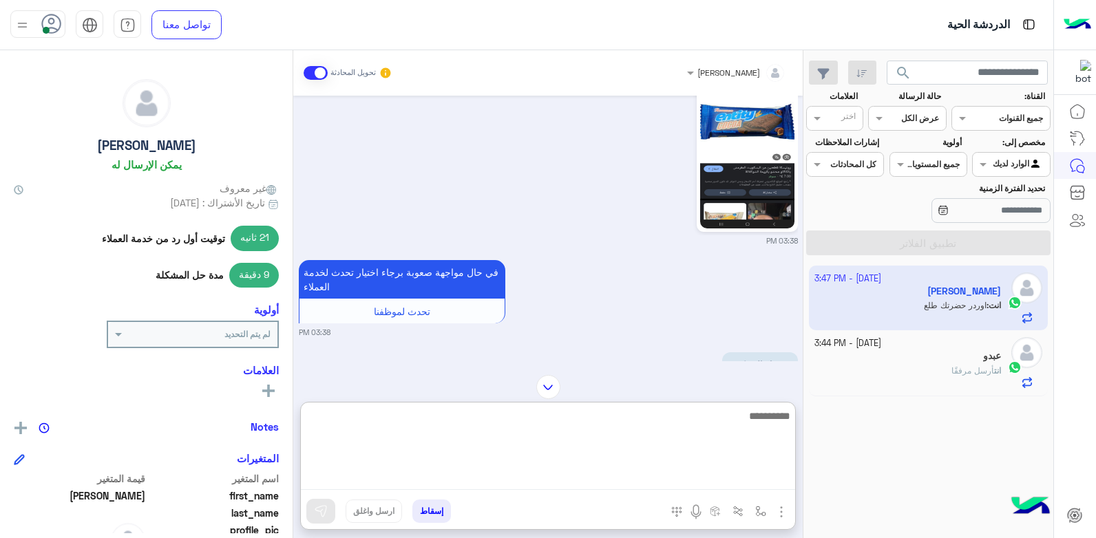
scroll to position [979, 0]
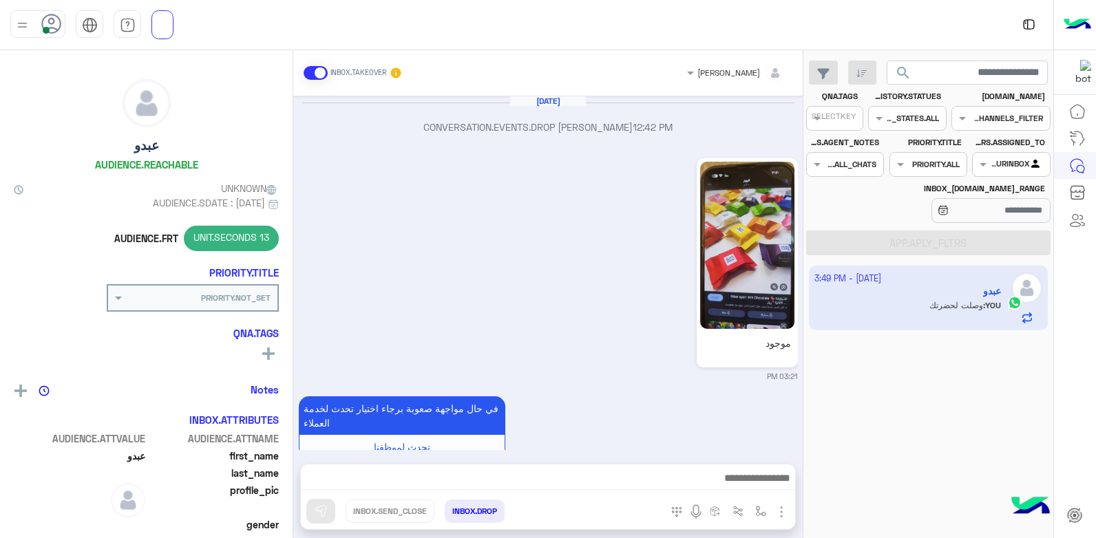
scroll to position [1667, 0]
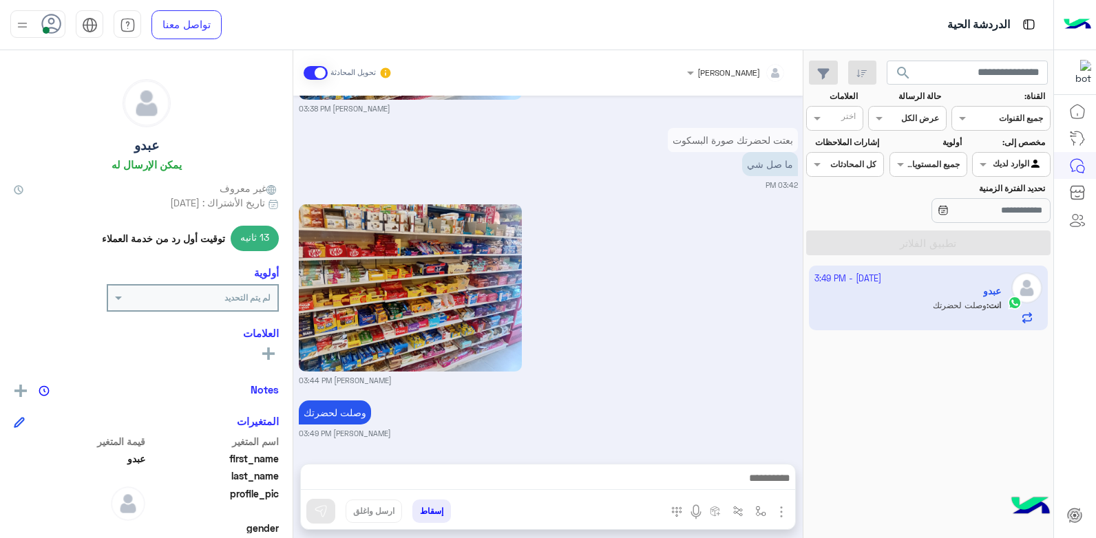
click at [422, 506] on button "إسقاط" at bounding box center [431, 511] width 39 height 23
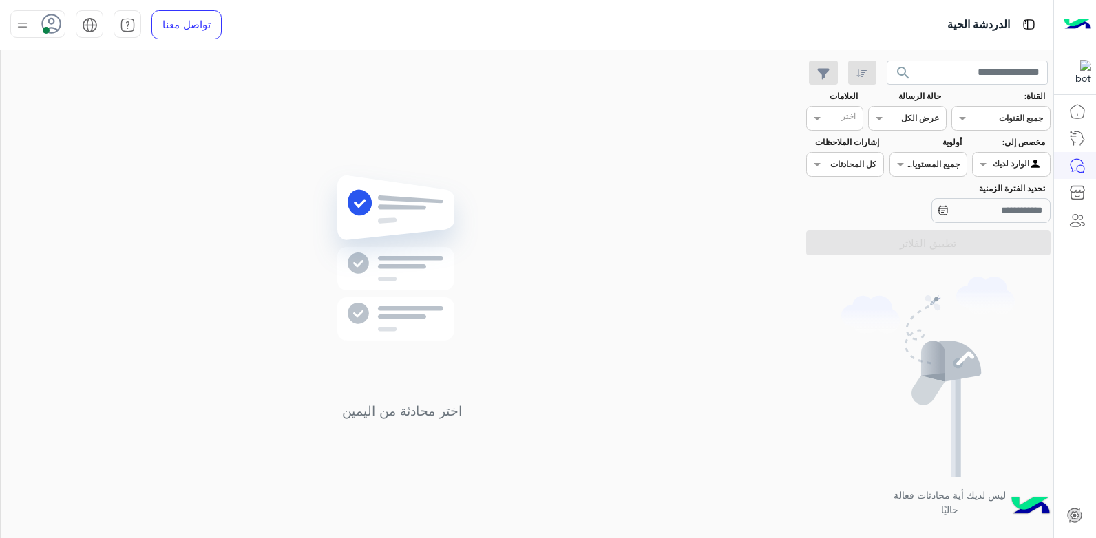
click at [54, 24] on icon at bounding box center [51, 24] width 21 height 21
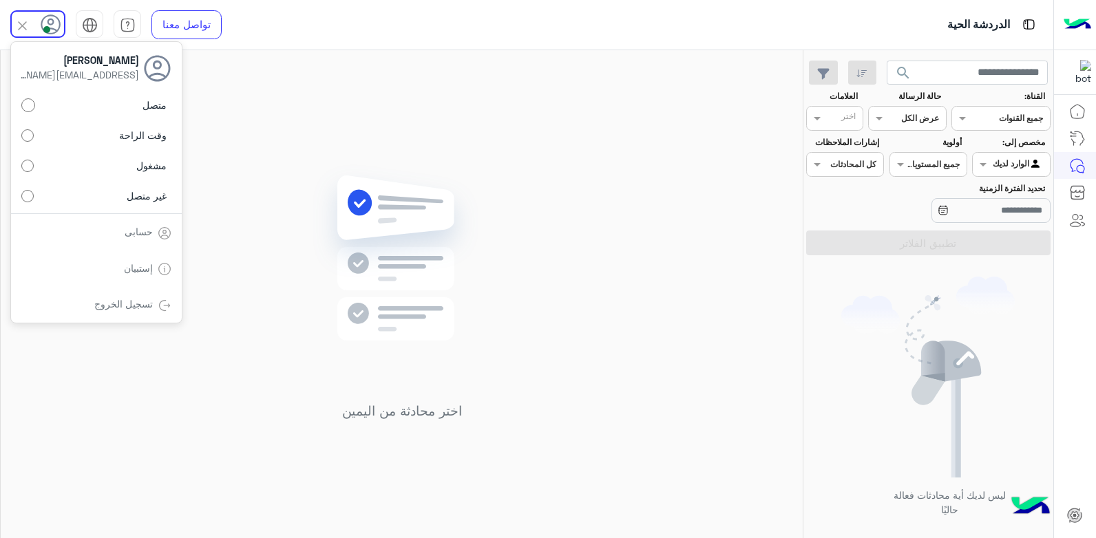
click at [84, 196] on label "غير متصل" at bounding box center [96, 195] width 150 height 25
drag, startPoint x: 210, startPoint y: 166, endPoint x: 109, endPoint y: 120, distance: 110.6
click at [209, 166] on div "اختر محادثة من اليمين" at bounding box center [402, 297] width 802 height 494
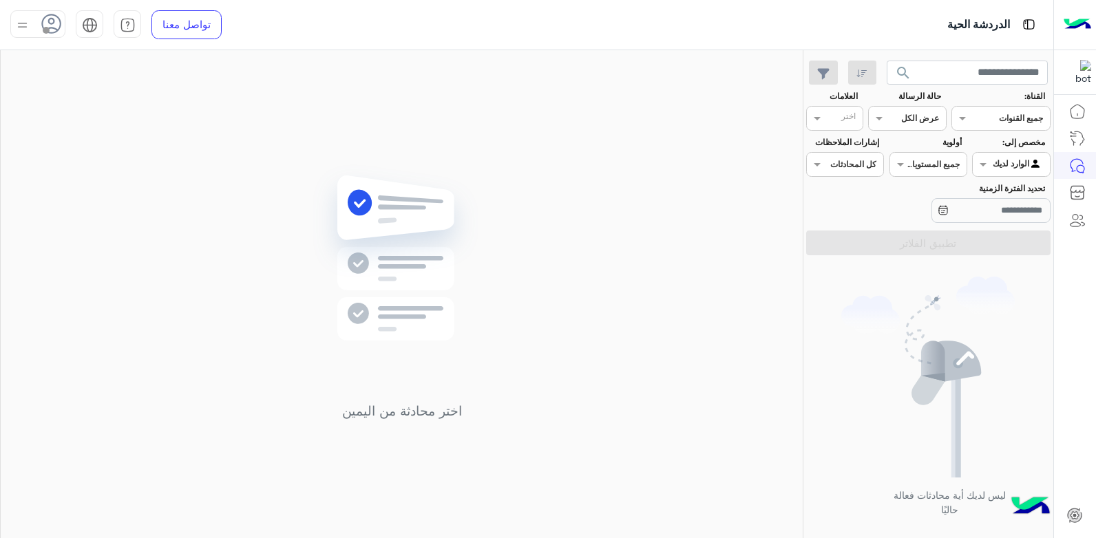
click at [41, 23] on icon at bounding box center [51, 24] width 21 height 21
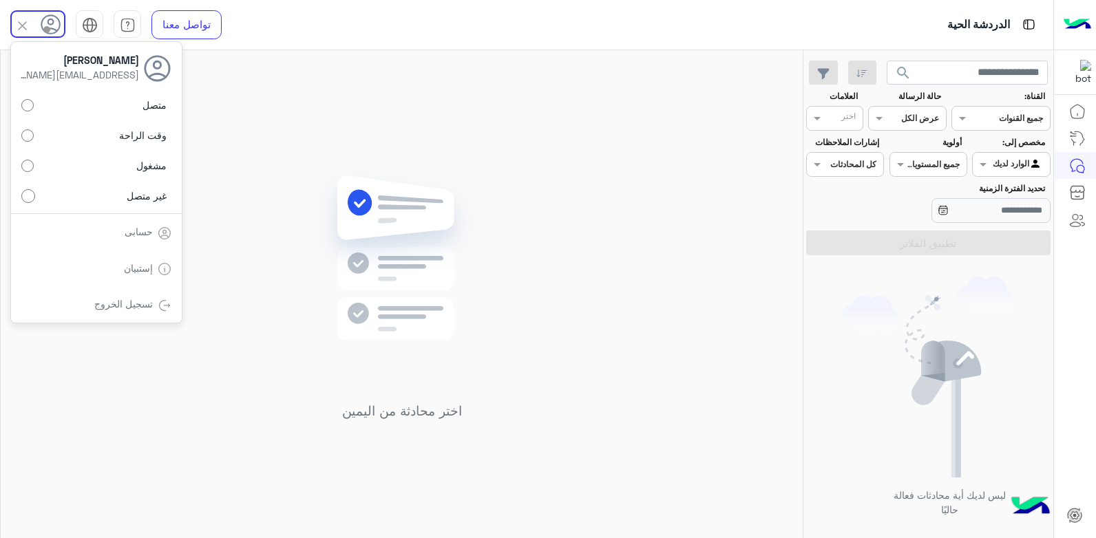
click at [118, 308] on link "تسجيل الخروج" at bounding box center [123, 304] width 59 height 12
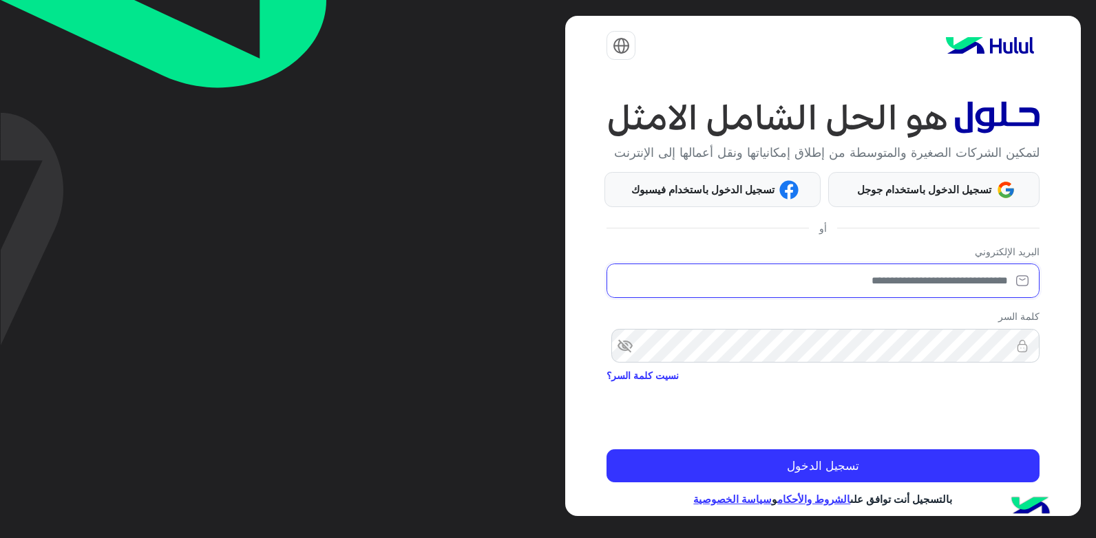
click at [826, 298] on input "email" at bounding box center [823, 281] width 432 height 34
type input "*"
type input "**********"
click at [607, 450] on button "تسجيل الدخول" at bounding box center [823, 466] width 432 height 33
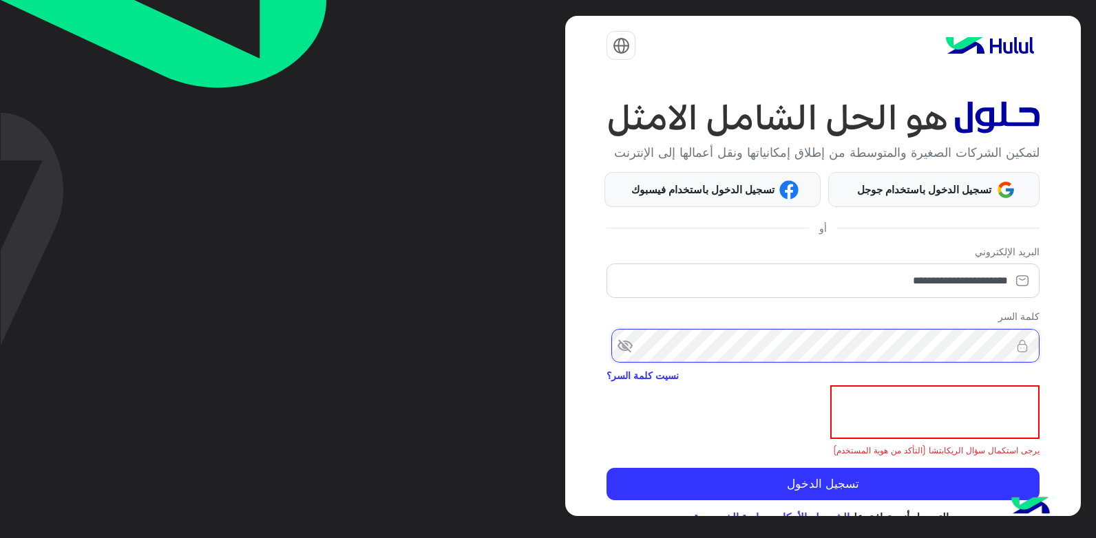
click at [607, 468] on button "تسجيل الدخول" at bounding box center [823, 484] width 432 height 33
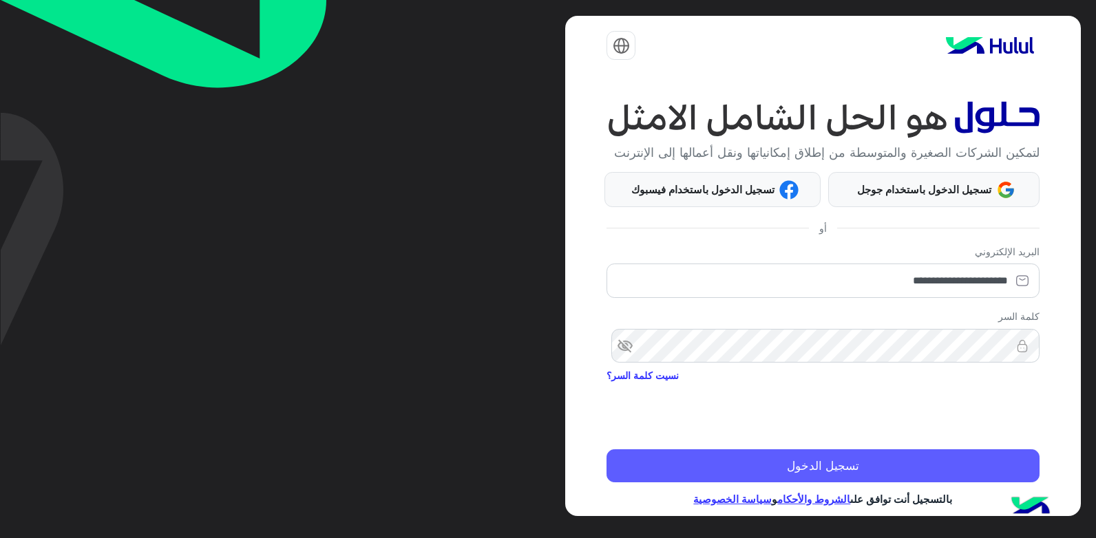
click at [766, 483] on button "تسجيل الدخول" at bounding box center [823, 466] width 432 height 33
